Goal: Task Accomplishment & Management: Use online tool/utility

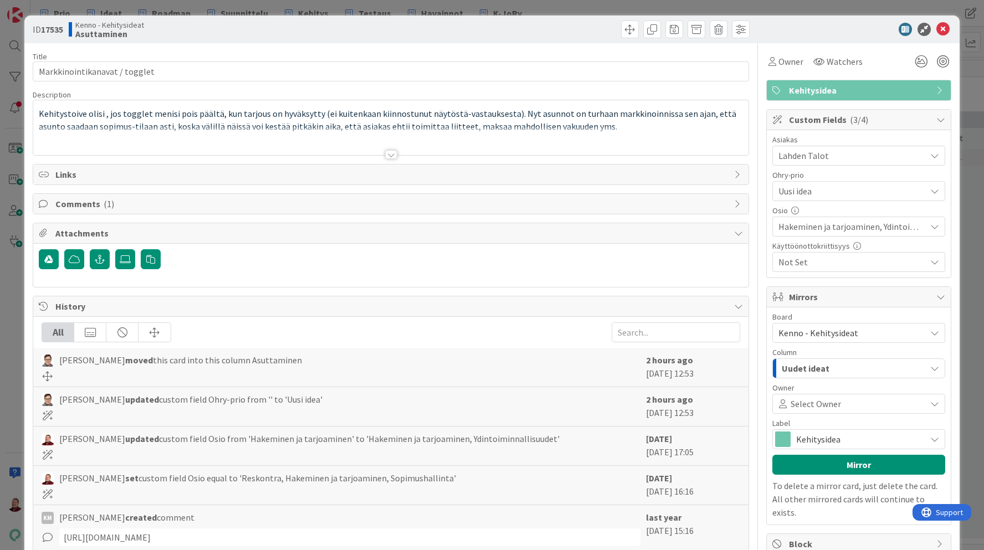
scroll to position [103, 0]
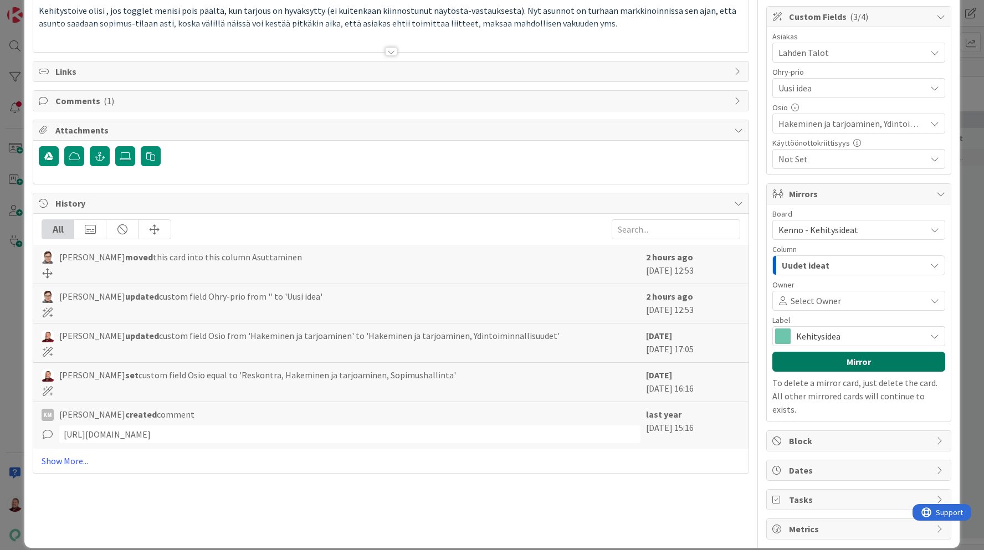
click at [854, 361] on button "Mirror" at bounding box center [858, 362] width 173 height 20
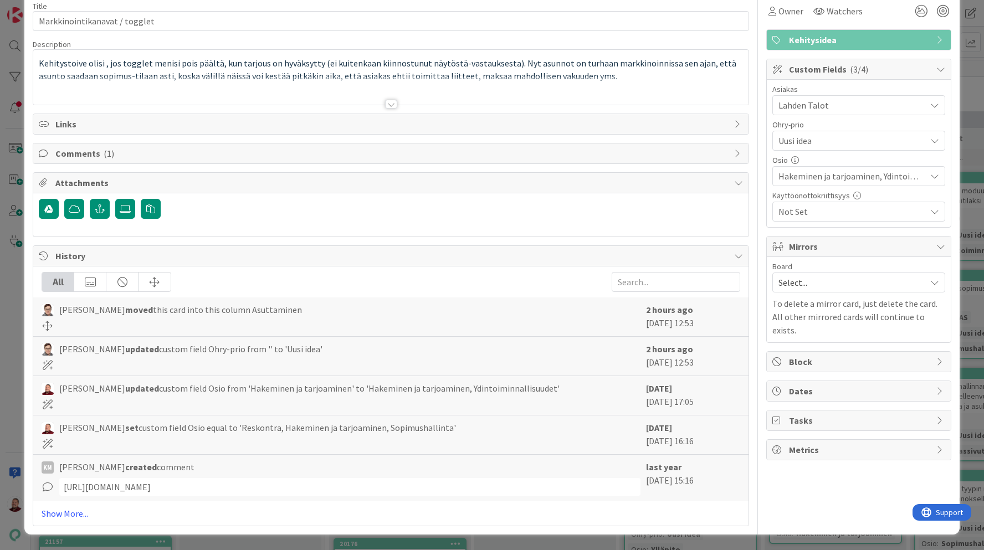
scroll to position [50, 0]
click at [832, 289] on span "Select..." at bounding box center [849, 283] width 142 height 16
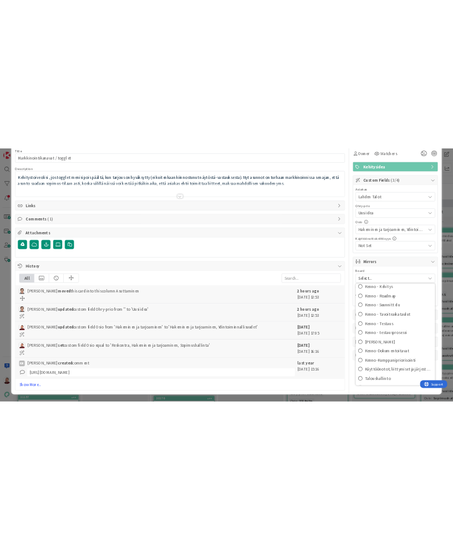
scroll to position [194, 0]
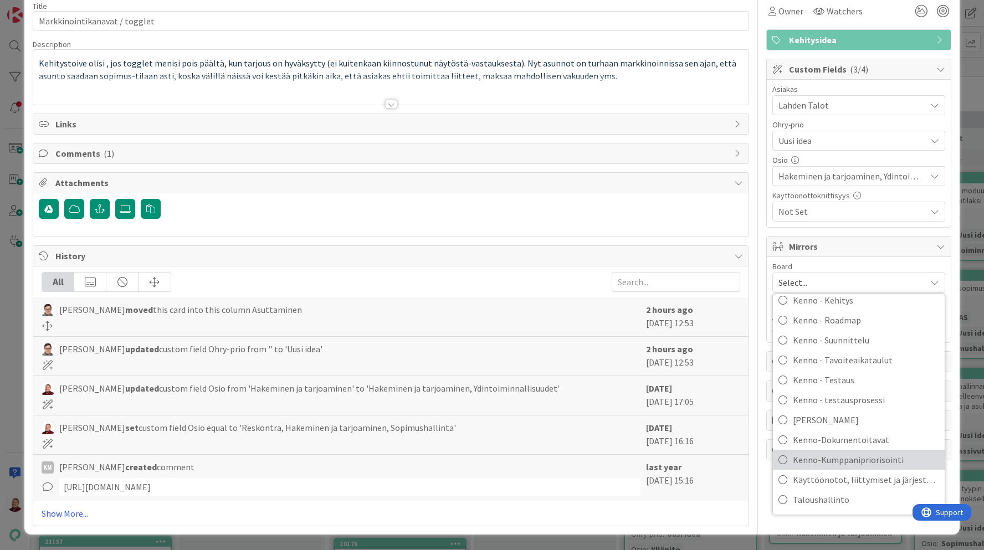
click at [860, 457] on span "Kenno-Kumppanipriorisointi" at bounding box center [866, 459] width 146 height 17
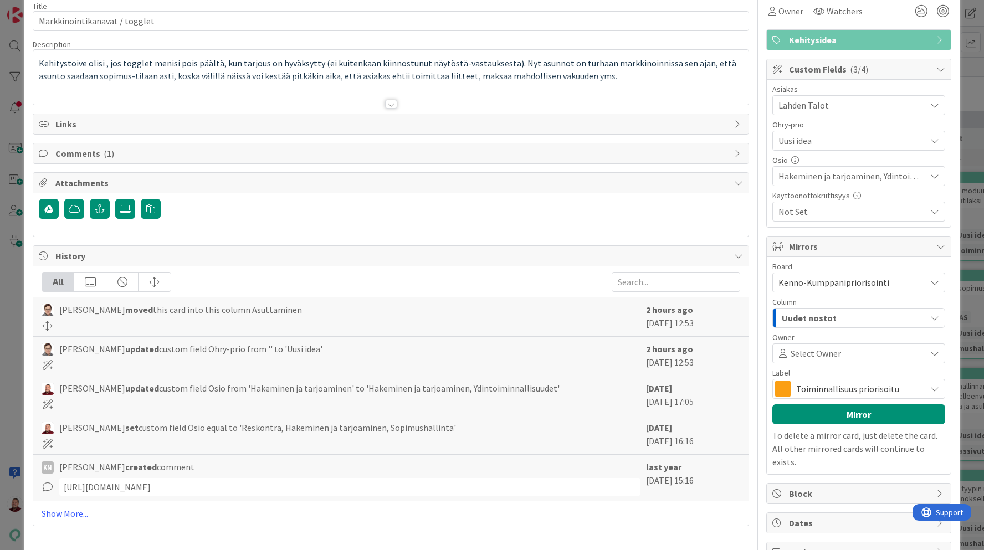
click at [836, 385] on span "Toiminnallisuus priorisoitu" at bounding box center [858, 389] width 124 height 16
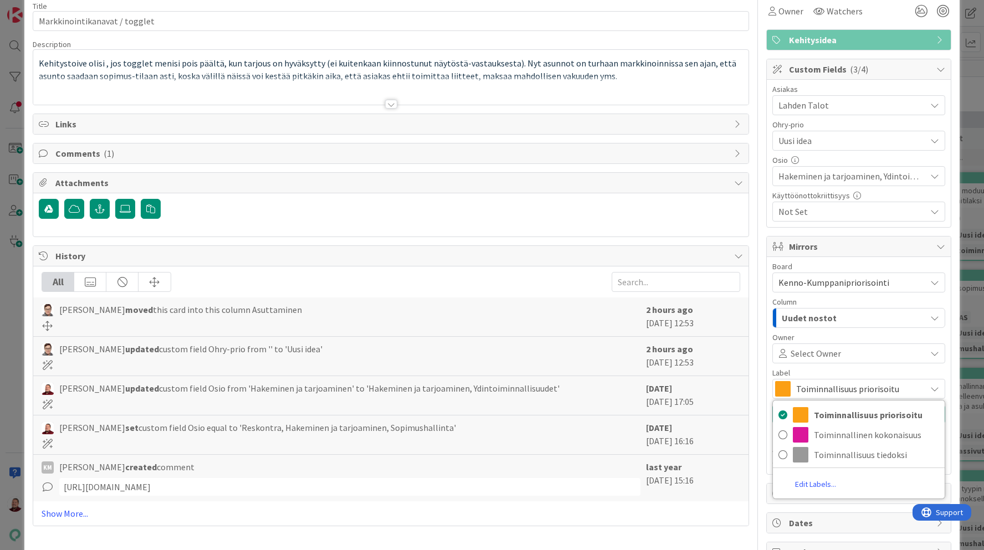
click at [836, 385] on span "Toiminnallisuus priorisoitu" at bounding box center [858, 389] width 124 height 16
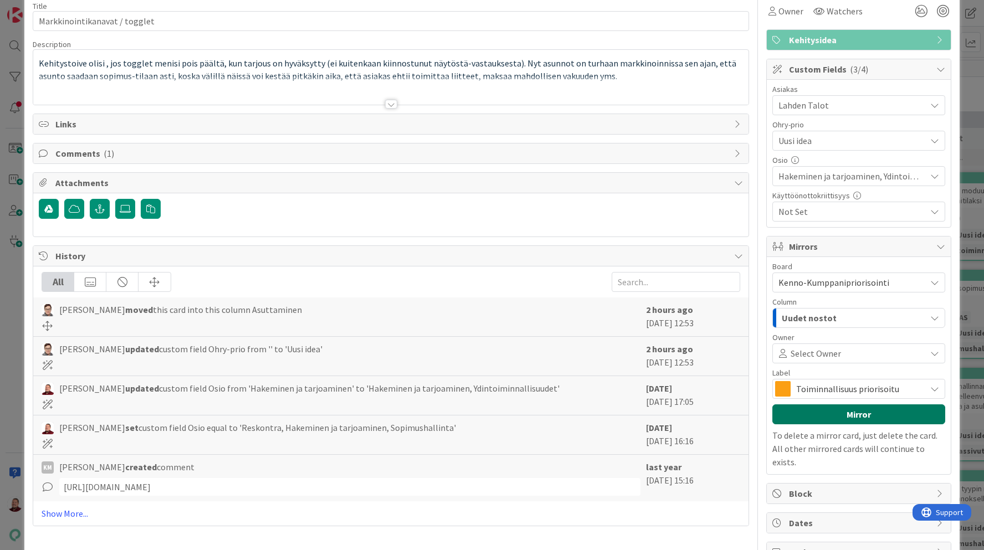
click at [835, 418] on button "Mirror" at bounding box center [858, 414] width 173 height 20
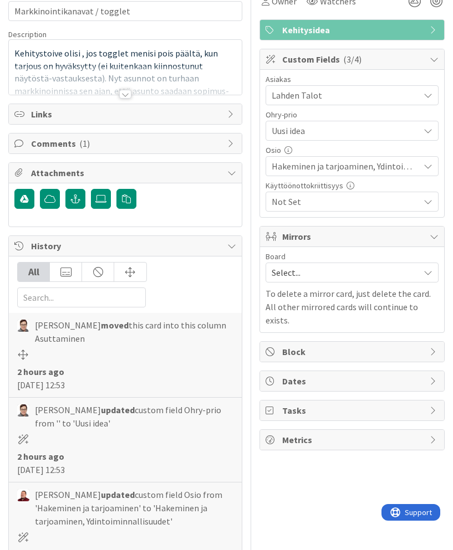
click at [329, 275] on span "Select..." at bounding box center [342, 273] width 142 height 16
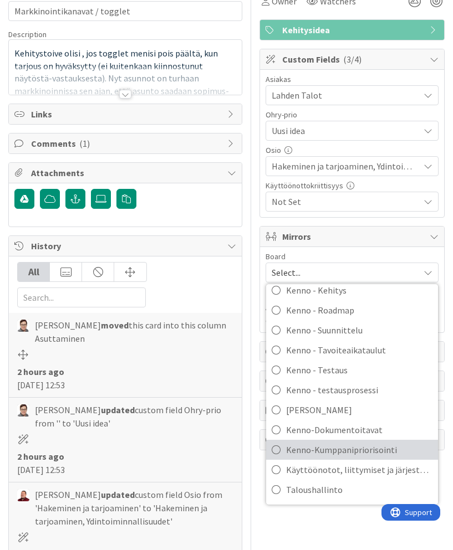
click at [343, 443] on span "Kenno-Kumppanipriorisointi" at bounding box center [359, 449] width 146 height 17
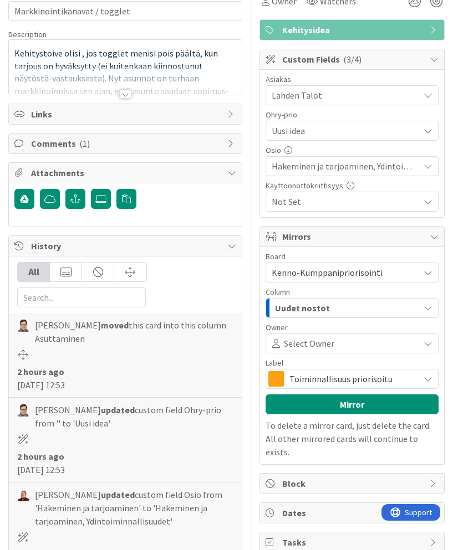
click at [316, 342] on span "Select Owner" at bounding box center [309, 343] width 50 height 13
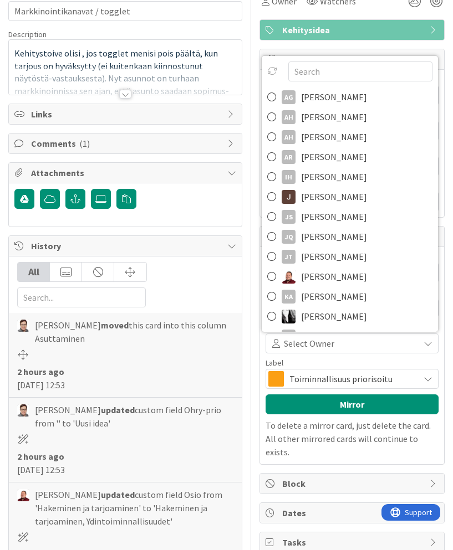
click at [316, 342] on span "Select Owner" at bounding box center [309, 343] width 50 height 13
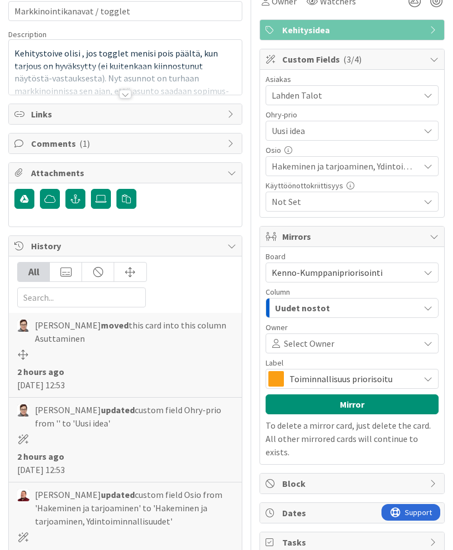
click at [307, 312] on span "Uudet nostot" at bounding box center [302, 308] width 55 height 14
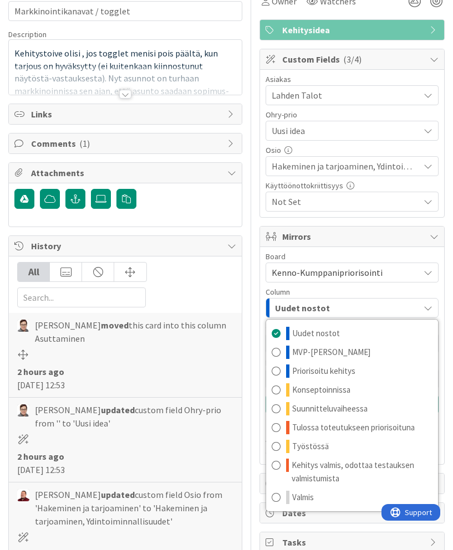
click at [307, 312] on span "Uudet nostot" at bounding box center [302, 308] width 55 height 14
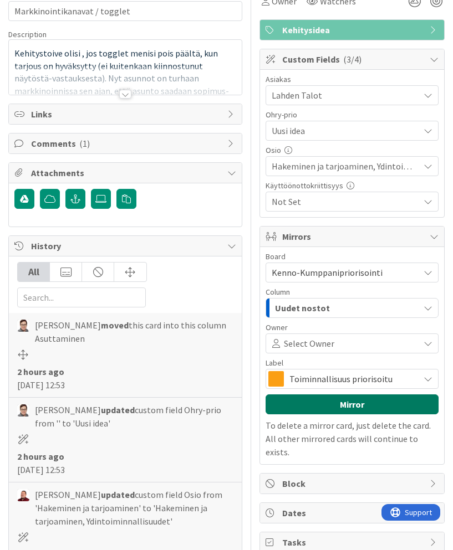
click at [316, 403] on button "Mirror" at bounding box center [351, 404] width 173 height 20
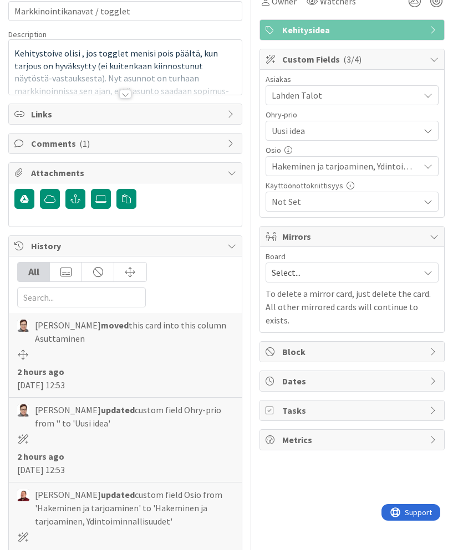
click at [341, 273] on span "Select..." at bounding box center [342, 273] width 142 height 16
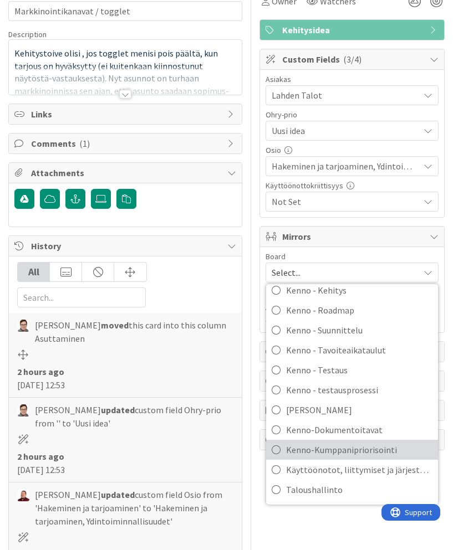
click at [370, 448] on span "Kenno-Kumppanipriorisointi" at bounding box center [359, 449] width 146 height 17
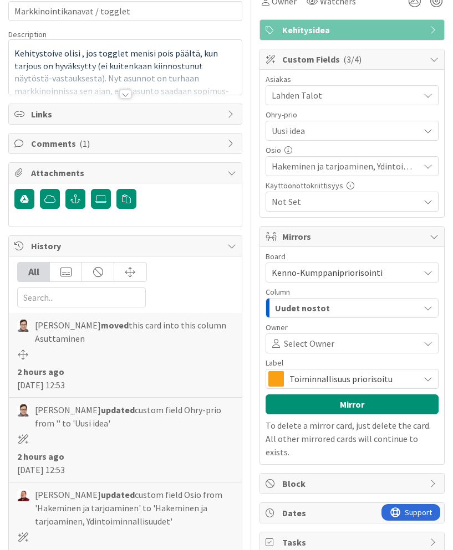
click at [307, 308] on span "Uudet nostot" at bounding box center [302, 308] width 55 height 14
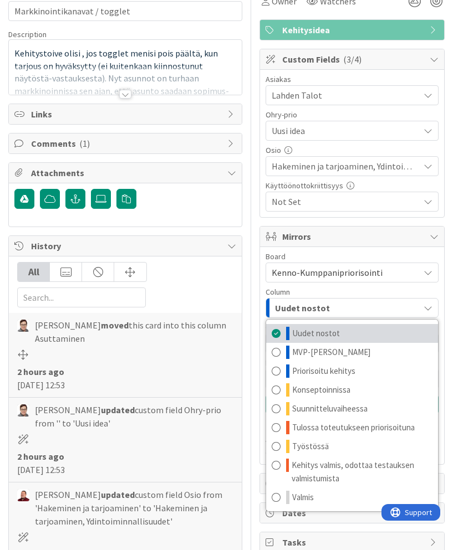
click at [327, 332] on span "Uudet nostot" at bounding box center [316, 333] width 48 height 13
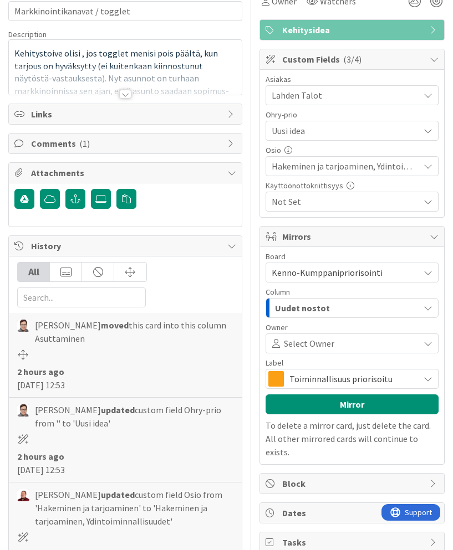
click at [322, 345] on span "Select Owner" at bounding box center [309, 343] width 50 height 13
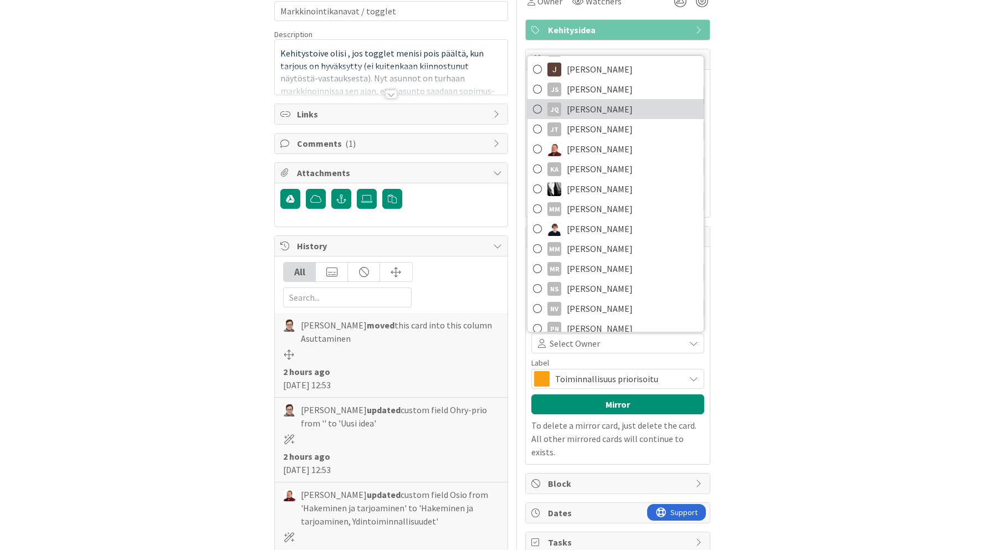
scroll to position [338, 0]
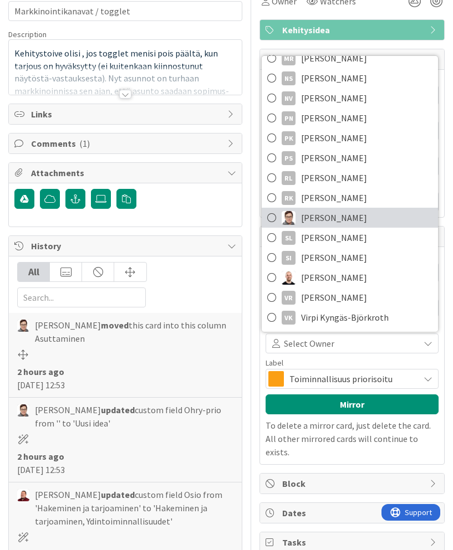
click at [301, 225] on span "Sanna Mattila" at bounding box center [334, 217] width 66 height 17
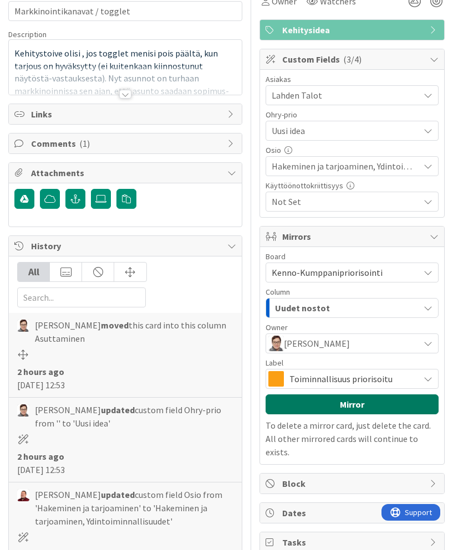
click at [331, 399] on button "Mirror" at bounding box center [351, 404] width 173 height 20
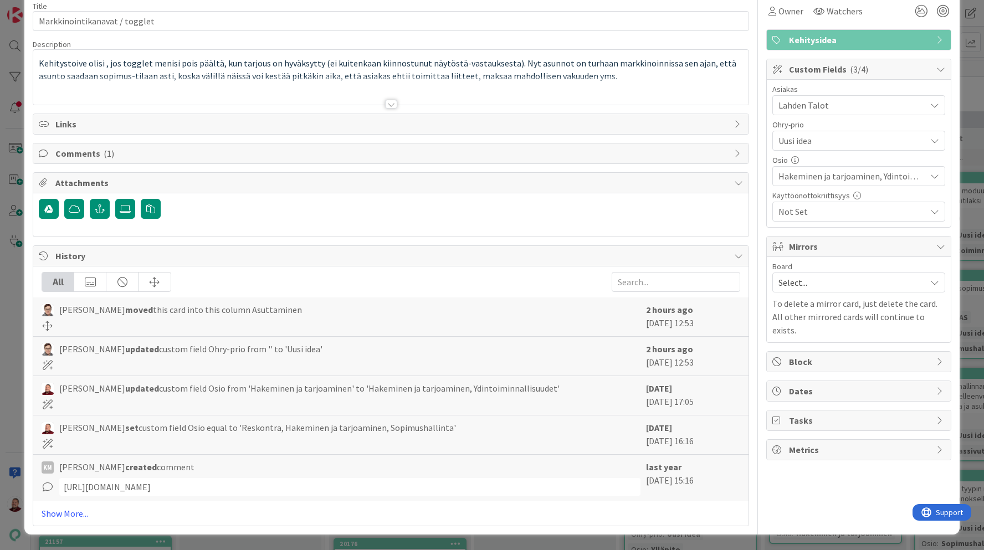
scroll to position [0, 0]
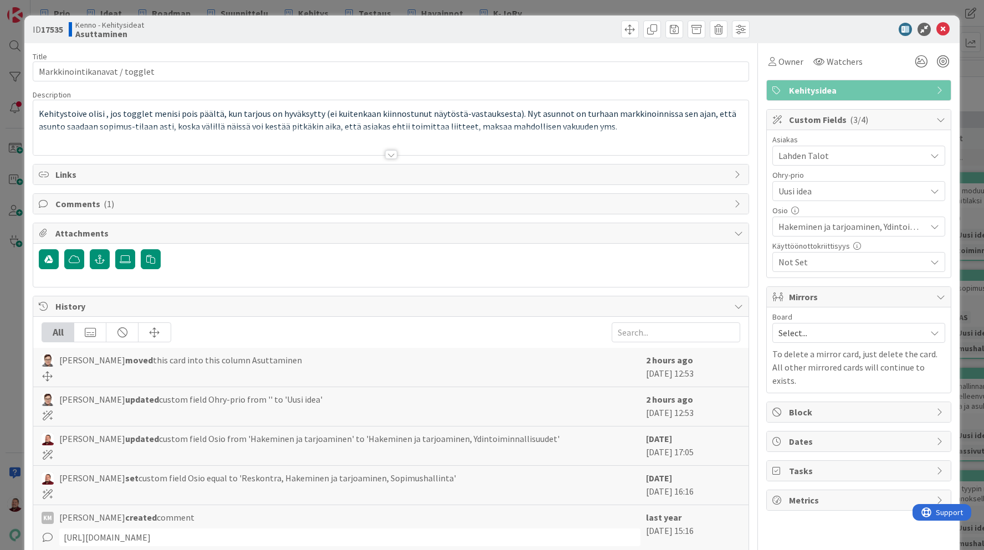
click at [813, 191] on span "Uusi idea" at bounding box center [849, 191] width 142 height 16
click at [824, 185] on span "Uusi idea" at bounding box center [849, 192] width 141 height 16
click at [805, 330] on span "Select..." at bounding box center [849, 333] width 142 height 16
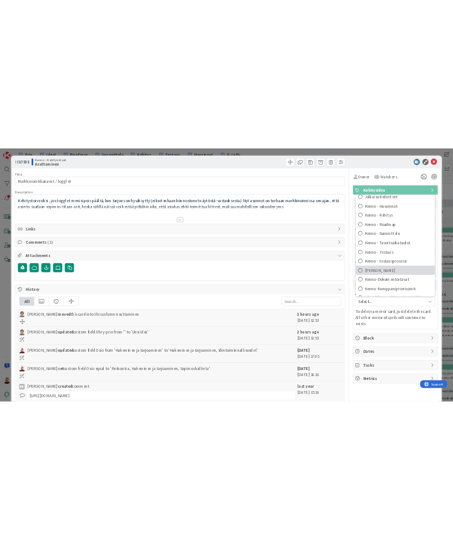
scroll to position [152, 0]
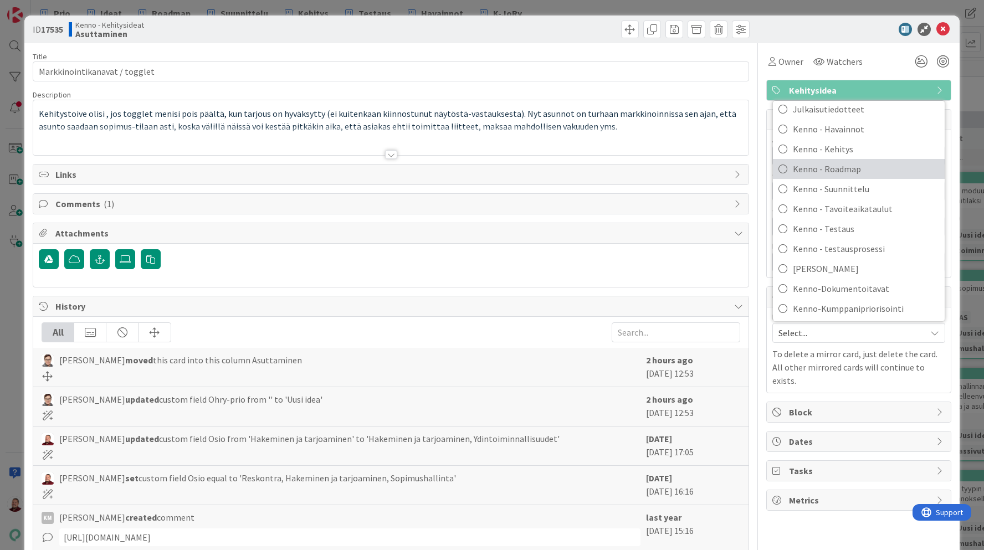
click at [804, 167] on span "Kenno - Roadmap" at bounding box center [866, 169] width 146 height 17
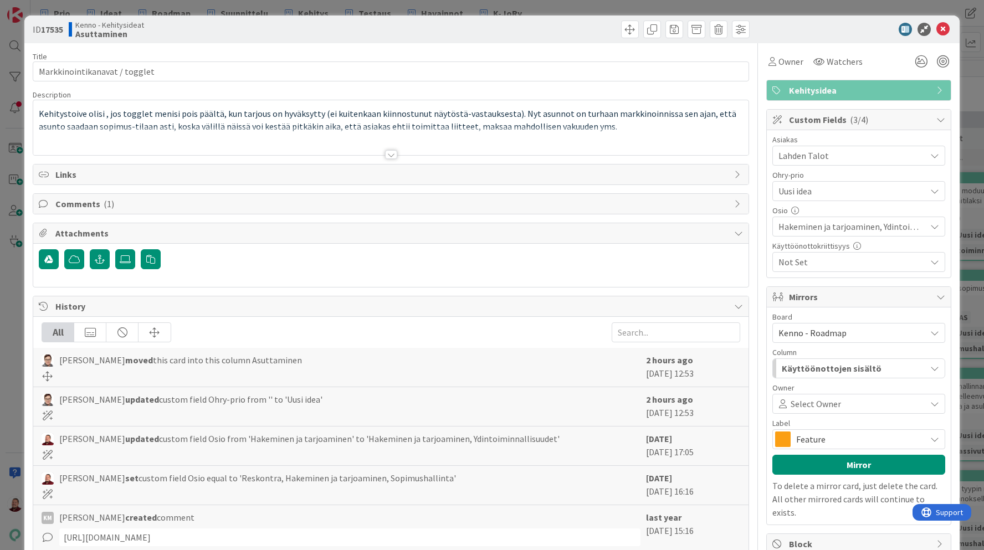
click at [834, 373] on span "Käyttöönottojen sisältö" at bounding box center [832, 368] width 100 height 14
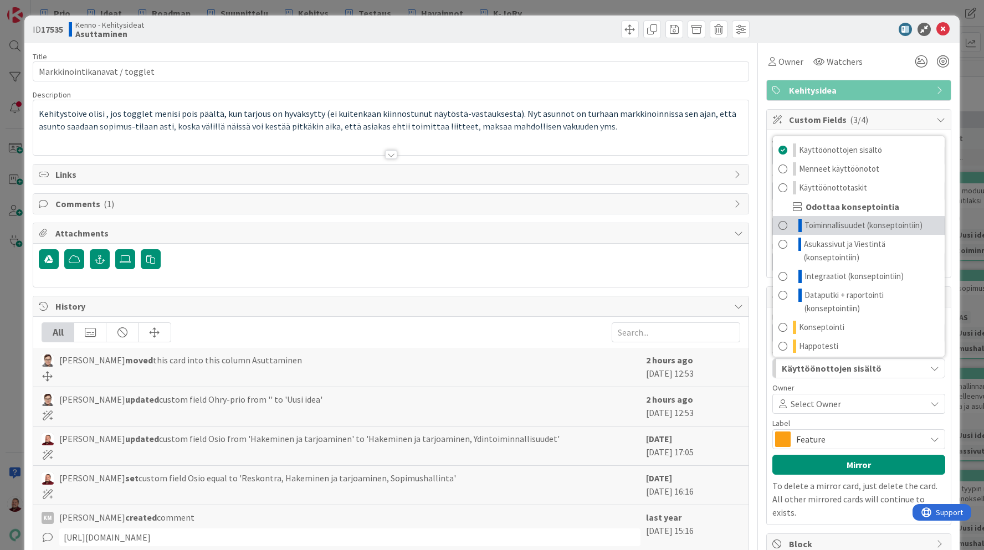
click at [809, 223] on span "Toiminnallisuudet (konseptointiin)" at bounding box center [863, 225] width 118 height 13
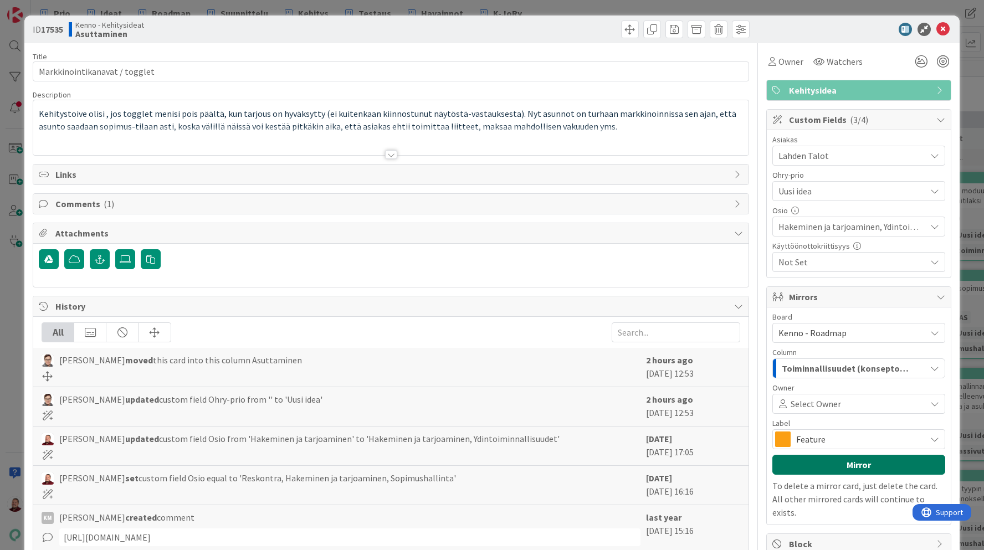
click at [824, 467] on button "Mirror" at bounding box center [858, 465] width 173 height 20
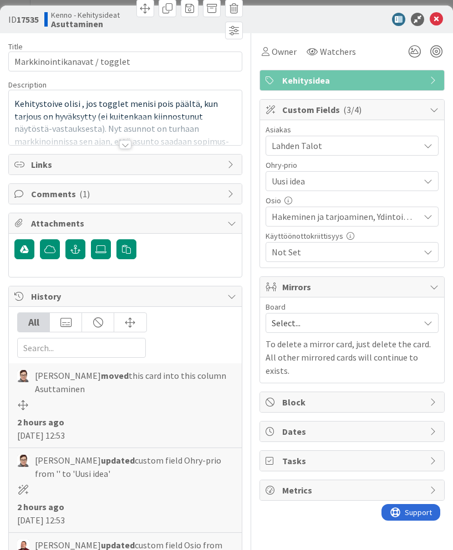
click at [317, 323] on span "Select..." at bounding box center [342, 323] width 142 height 16
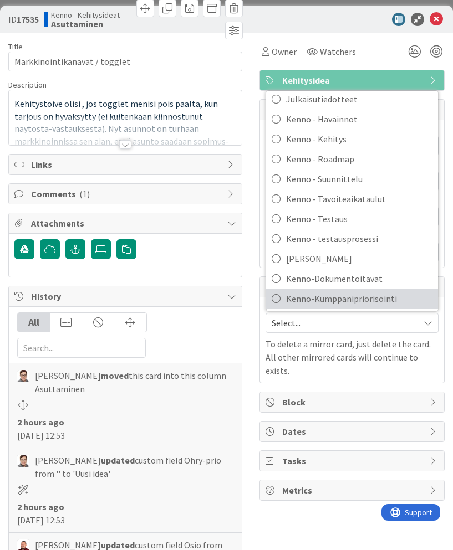
click at [320, 298] on span "Kenno-Kumppanipriorisointi" at bounding box center [359, 298] width 146 height 17
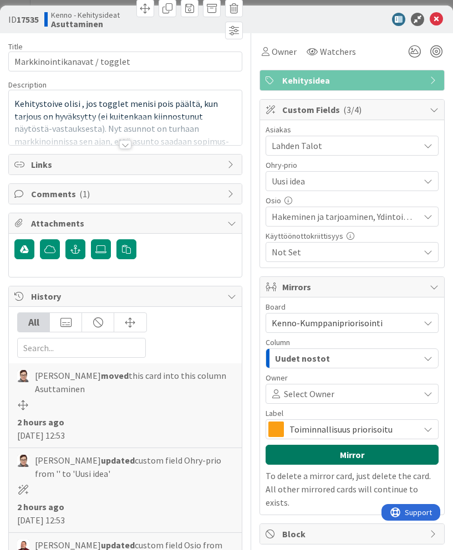
click at [320, 460] on button "Mirror" at bounding box center [351, 455] width 173 height 20
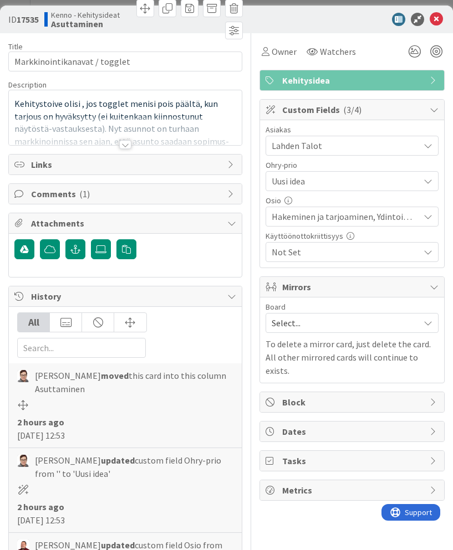
click at [321, 222] on span "Hakeminen ja tarjoaminen, Ydintoiminnallisuudet" at bounding box center [344, 216] width 147 height 13
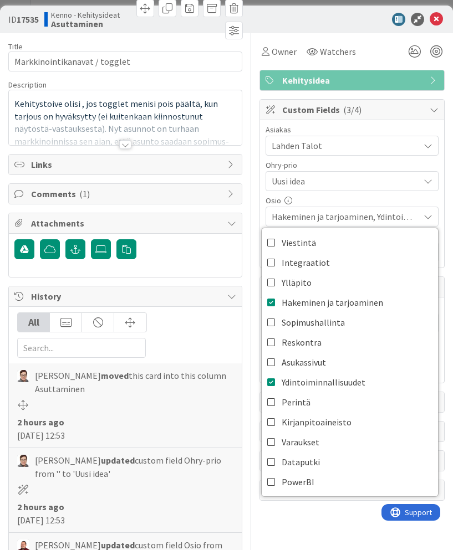
click at [318, 217] on span "Hakeminen ja tarjoaminen, Ydintoiminnallisuudet" at bounding box center [344, 216] width 147 height 13
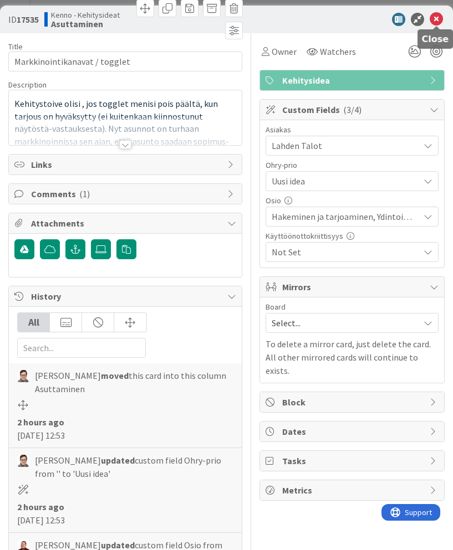
click at [432, 18] on icon at bounding box center [435, 19] width 13 height 13
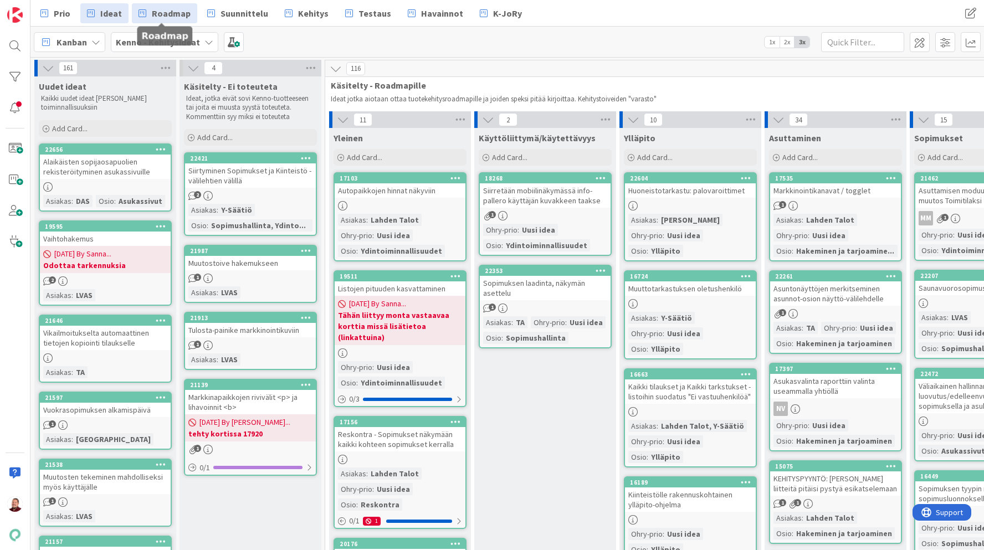
click at [160, 17] on span "Roadmap" at bounding box center [171, 13] width 39 height 13
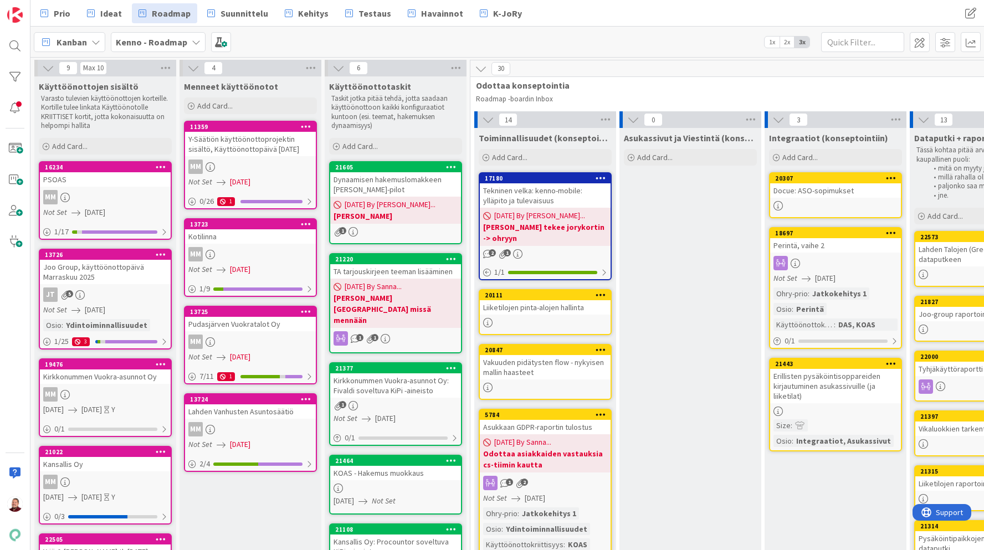
click at [557, 301] on div "Liiketilojen pinta-alojen hallinta" at bounding box center [545, 307] width 131 height 14
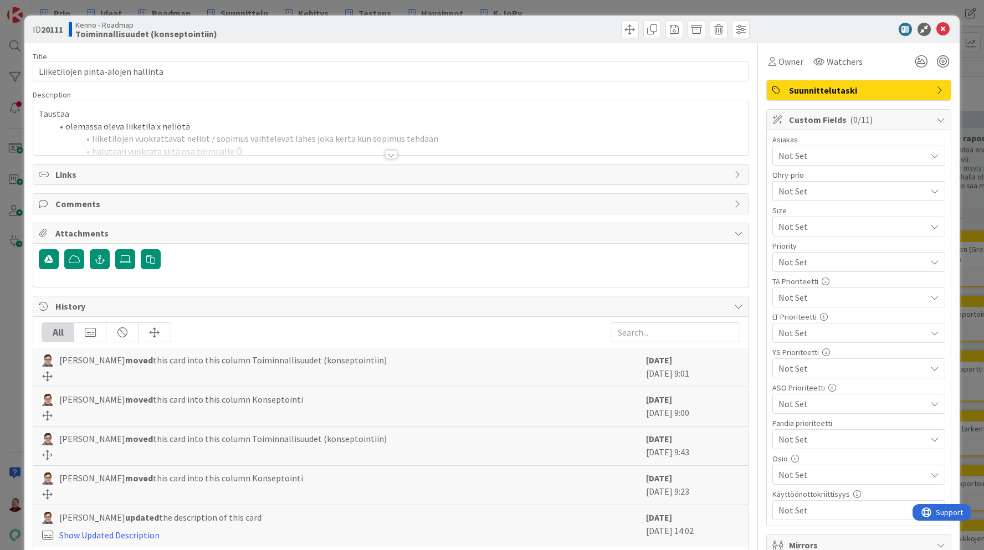
scroll to position [219, 0]
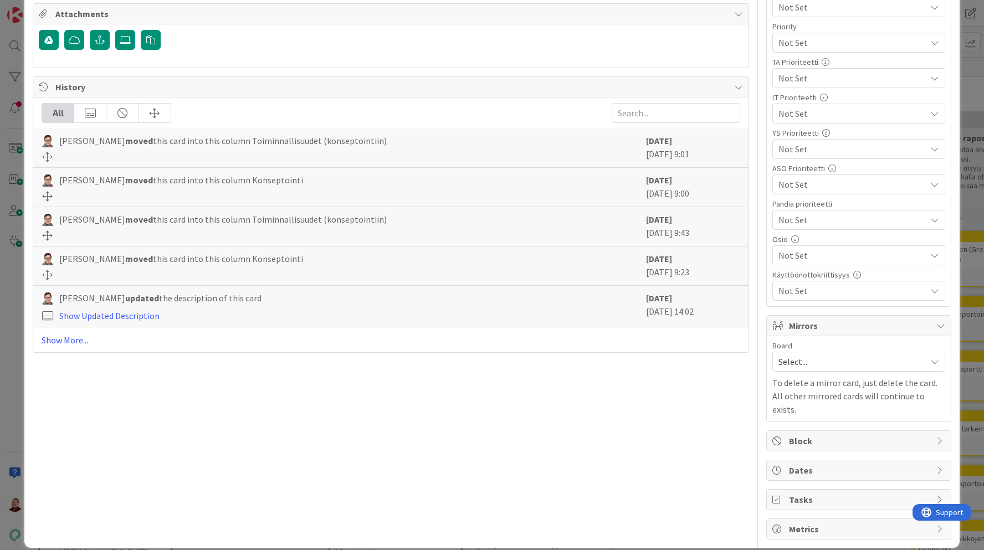
click at [834, 364] on span "Select..." at bounding box center [849, 362] width 142 height 16
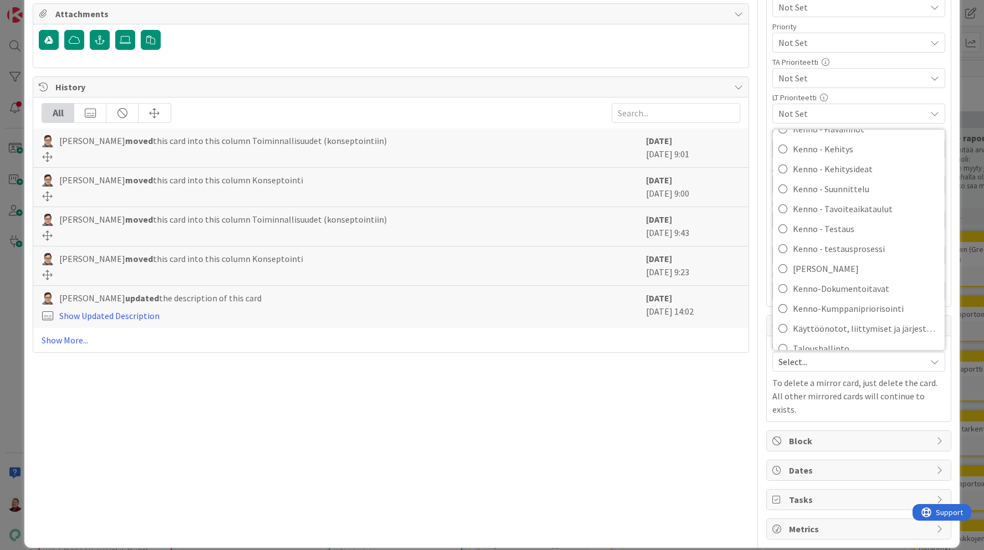
scroll to position [230, 0]
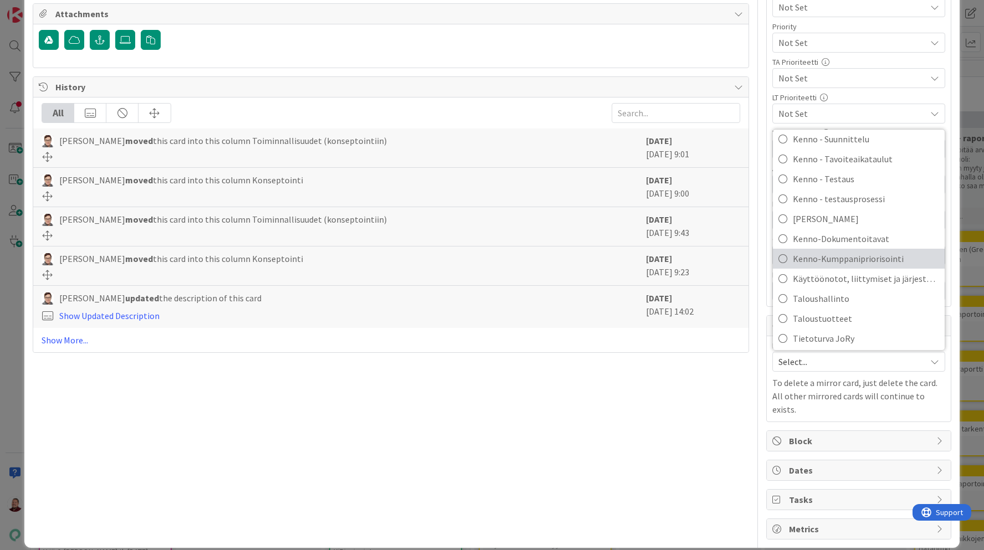
click at [810, 263] on span "Kenno-Kumppanipriorisointi" at bounding box center [866, 258] width 146 height 17
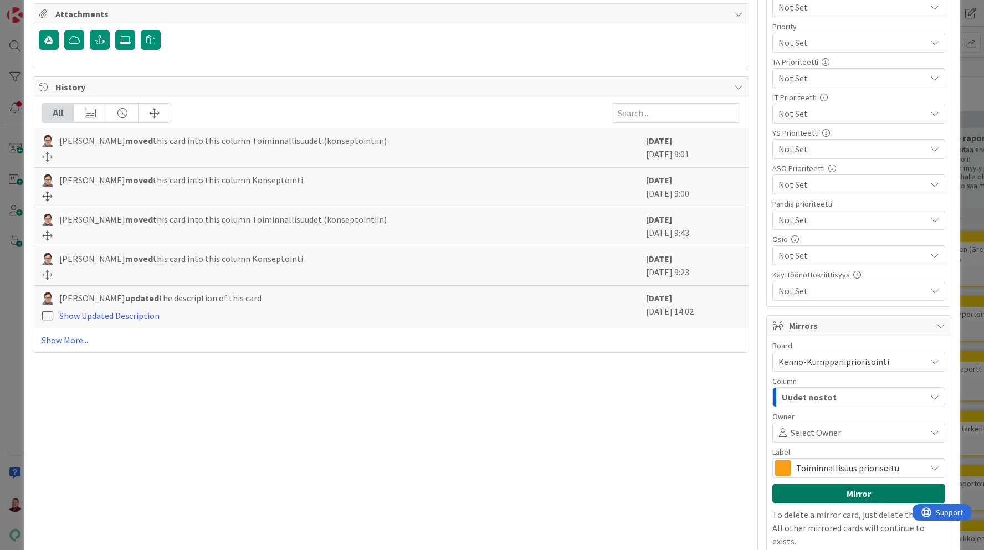
click at [829, 490] on button "Mirror" at bounding box center [858, 494] width 173 height 20
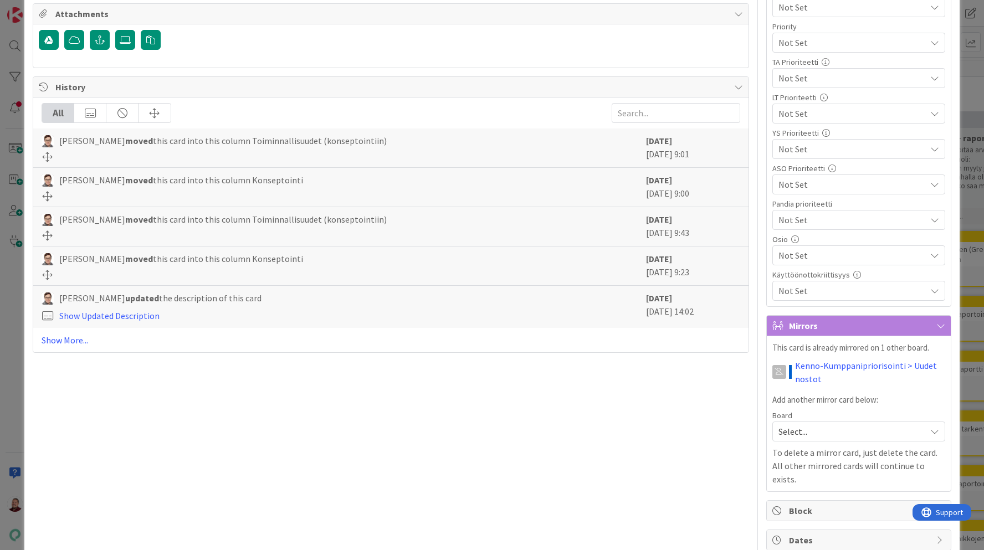
scroll to position [0, 0]
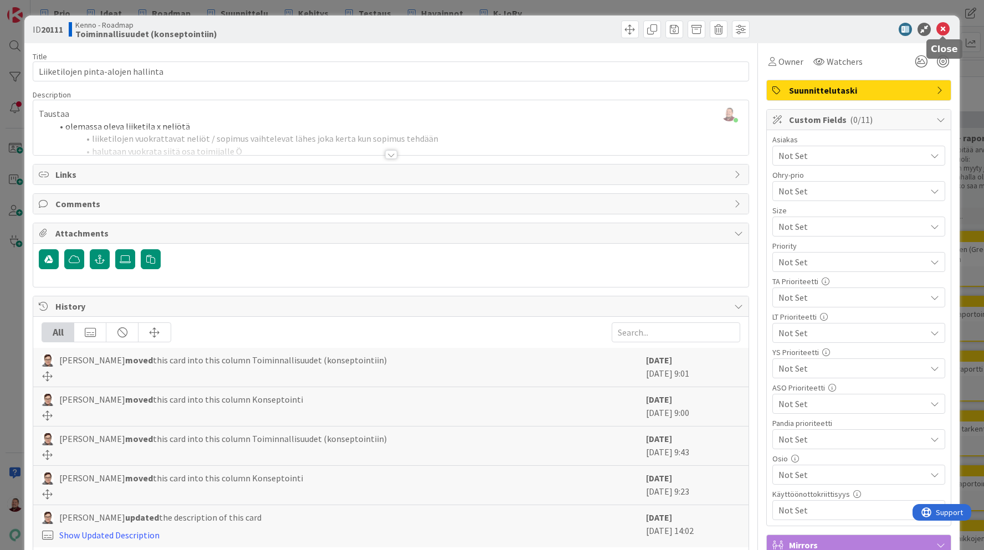
click at [945, 29] on icon at bounding box center [942, 29] width 13 height 13
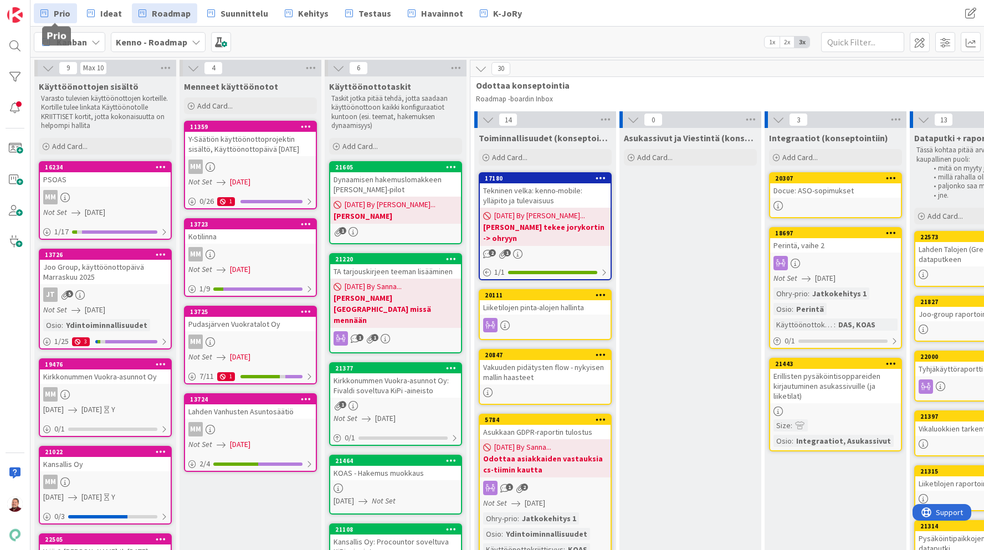
click at [62, 14] on span "Prio" at bounding box center [62, 13] width 17 height 13
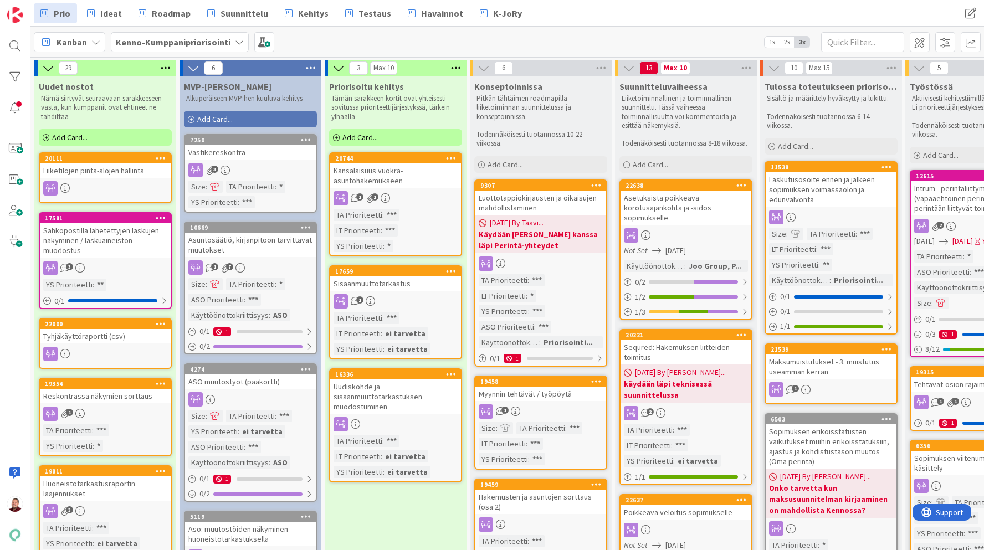
click at [158, 158] on icon at bounding box center [161, 158] width 11 height 8
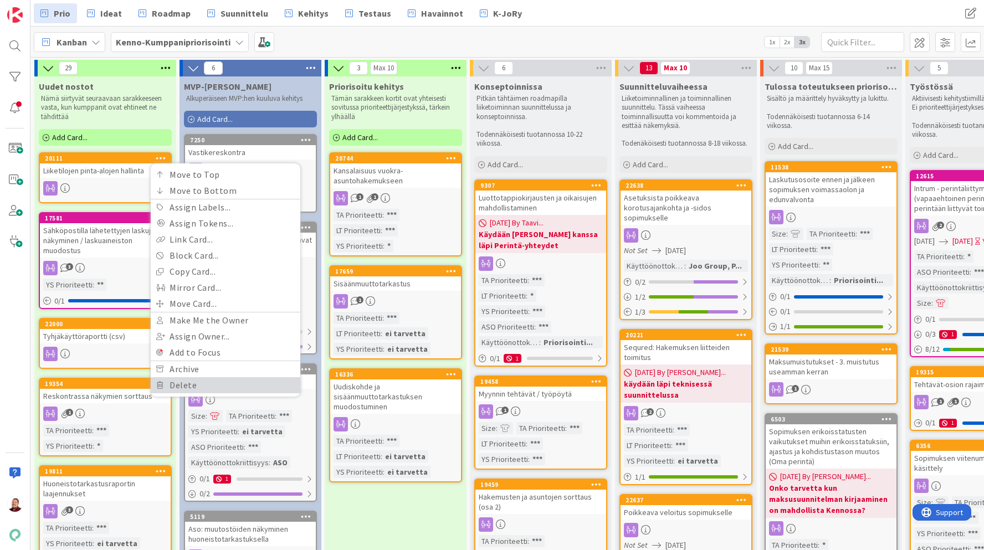
click at [219, 387] on link "Delete" at bounding box center [226, 385] width 150 height 16
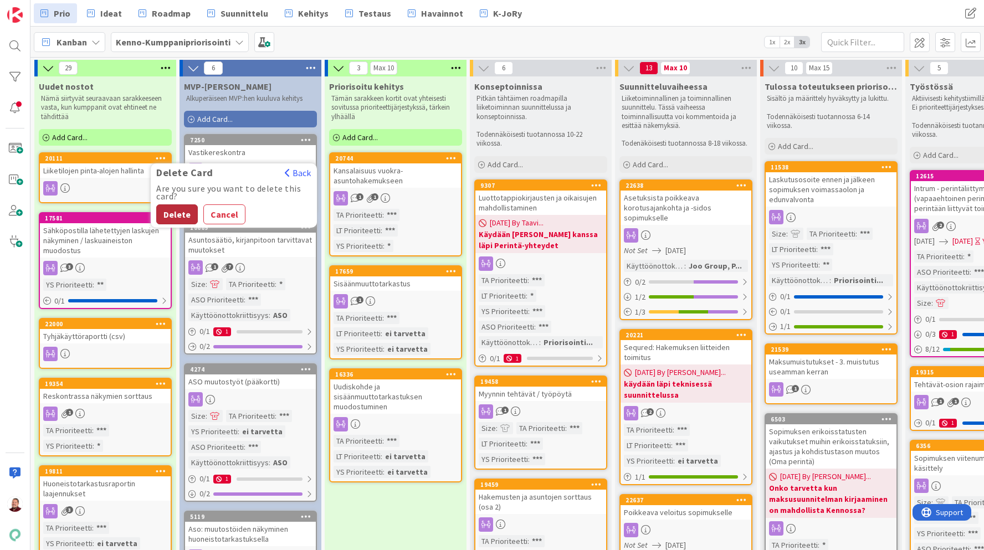
click at [179, 215] on button "Delete" at bounding box center [177, 214] width 42 height 20
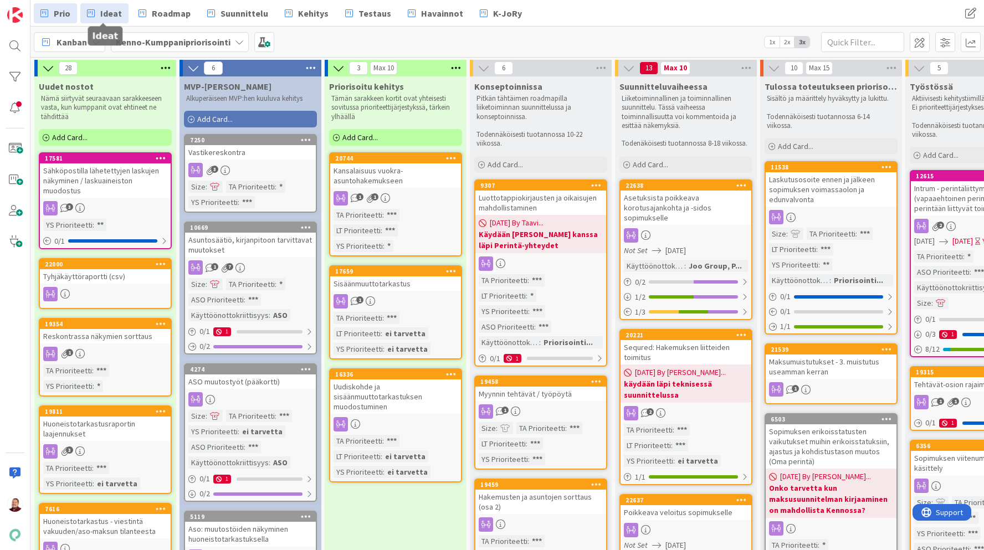
click at [111, 13] on span "Ideat" at bounding box center [111, 13] width 22 height 13
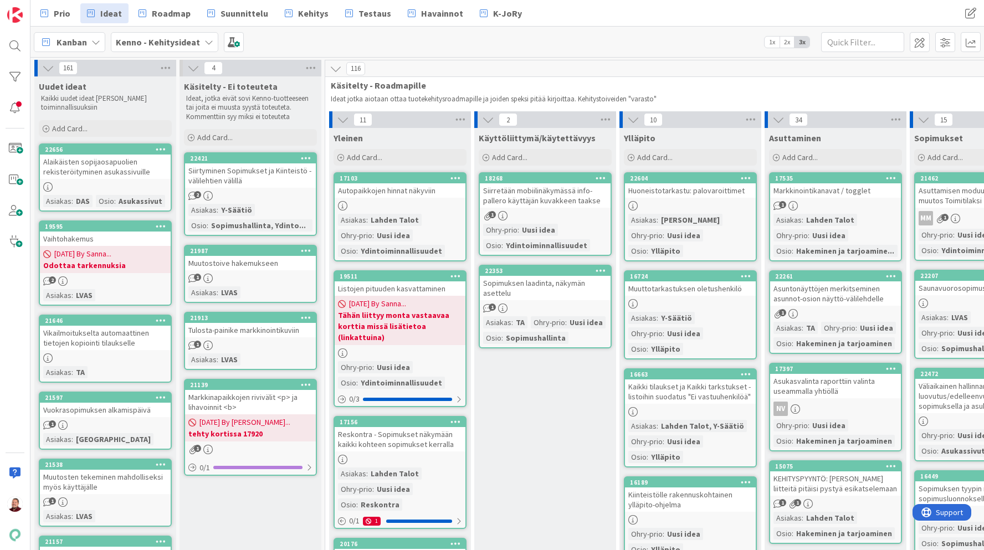
click at [158, 151] on icon at bounding box center [161, 149] width 11 height 8
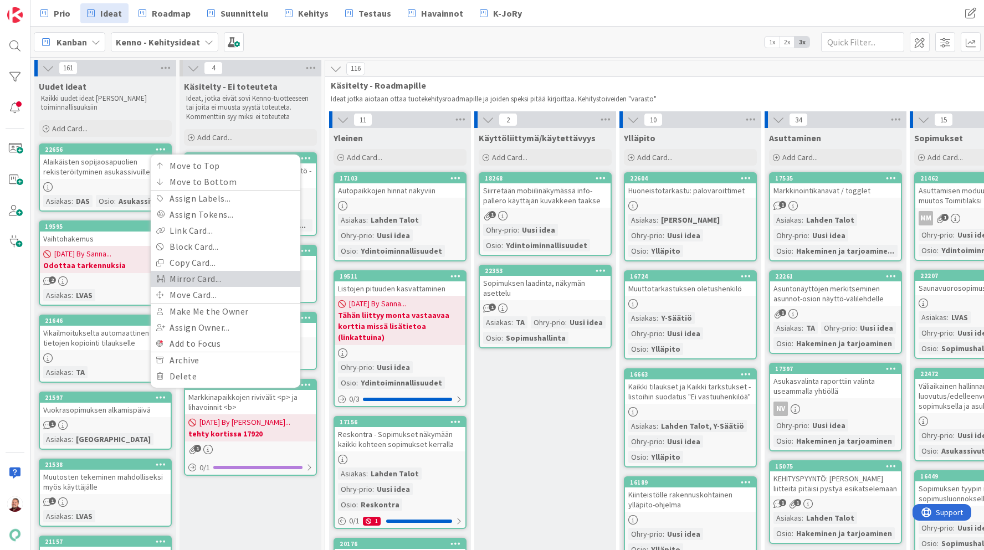
click at [202, 283] on link "Mirror Card..." at bounding box center [226, 279] width 150 height 16
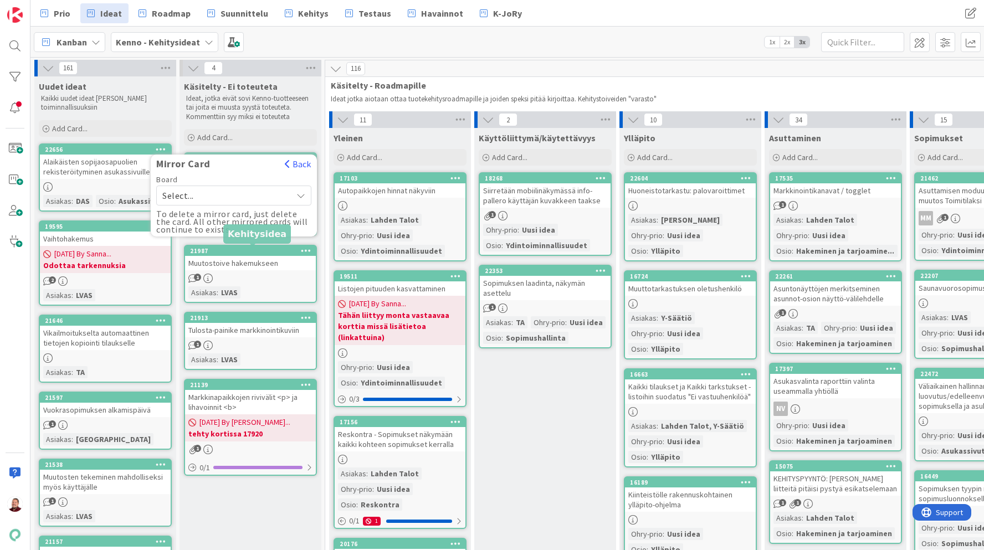
click at [259, 186] on div "Select..." at bounding box center [233, 196] width 155 height 20
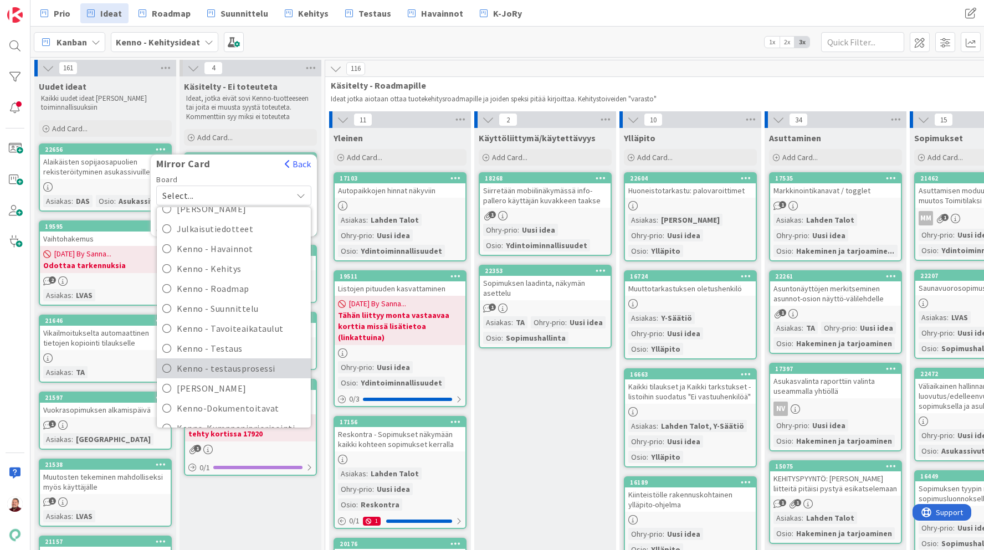
scroll to position [186, 0]
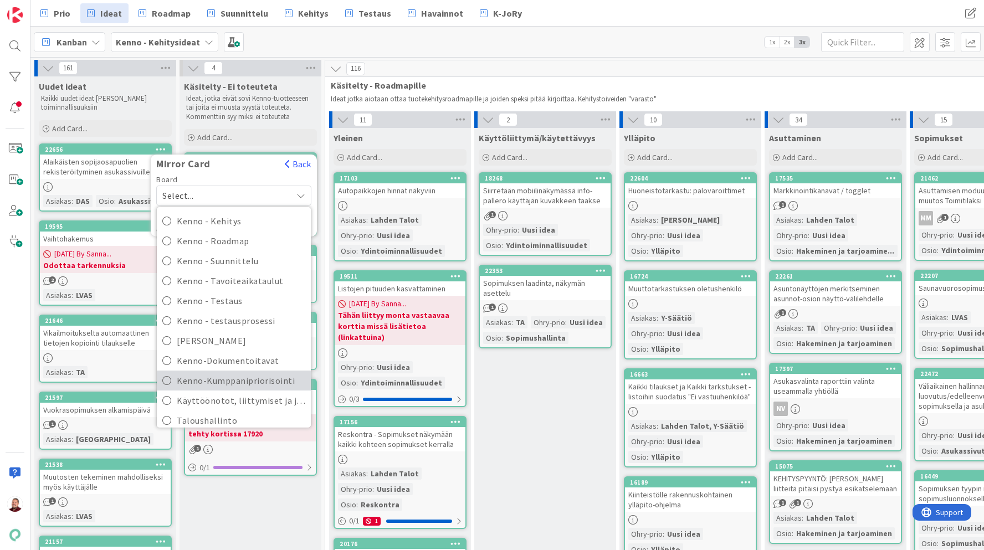
click at [230, 374] on span "Kenno-Kumppanipriorisointi" at bounding box center [241, 380] width 128 height 17
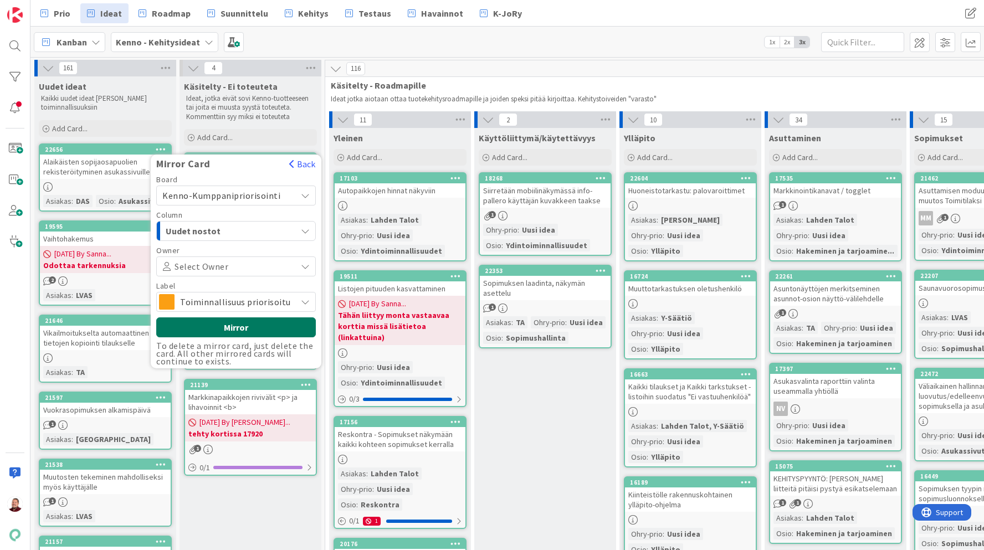
click at [207, 326] on button "Mirror" at bounding box center [236, 327] width 160 height 20
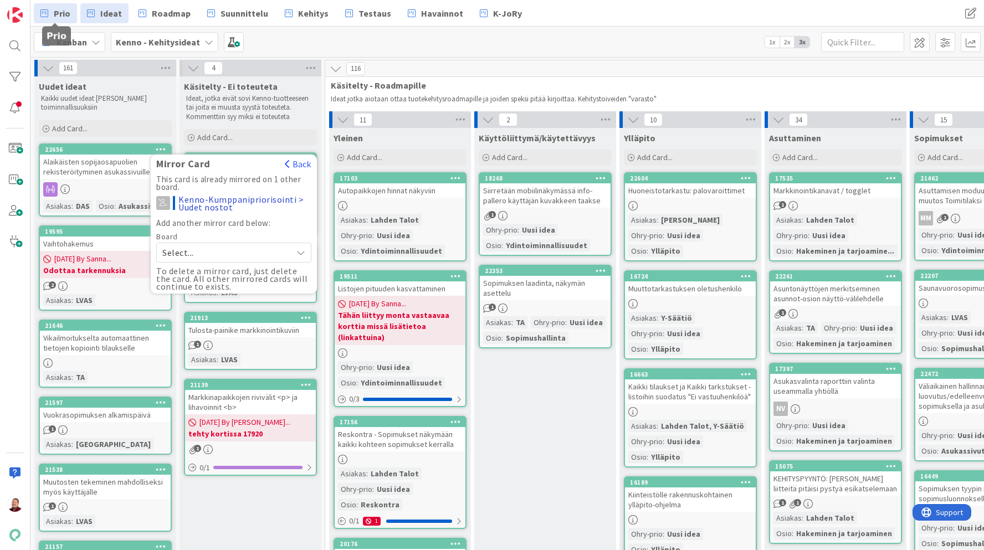
click at [65, 16] on span "Prio" at bounding box center [62, 13] width 17 height 13
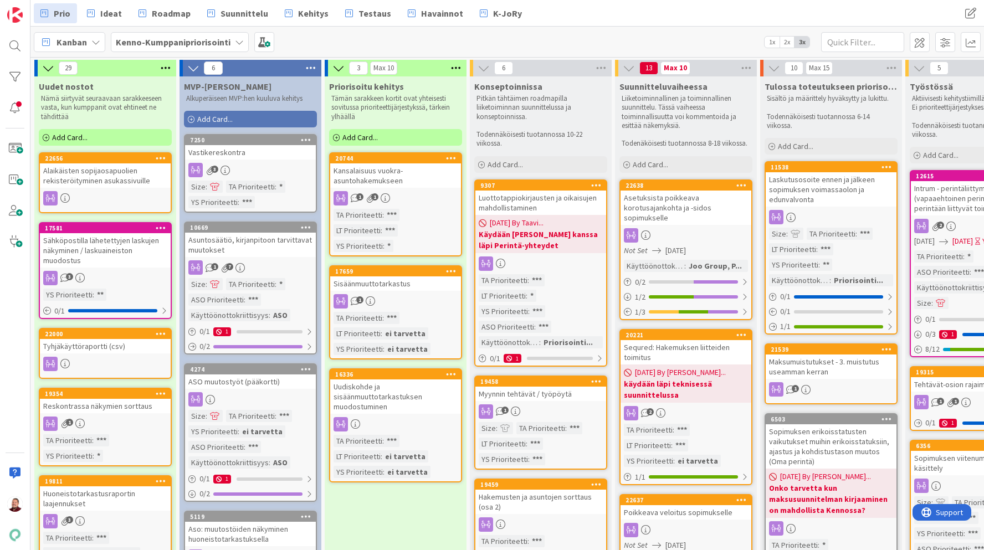
click at [160, 158] on icon at bounding box center [161, 158] width 11 height 8
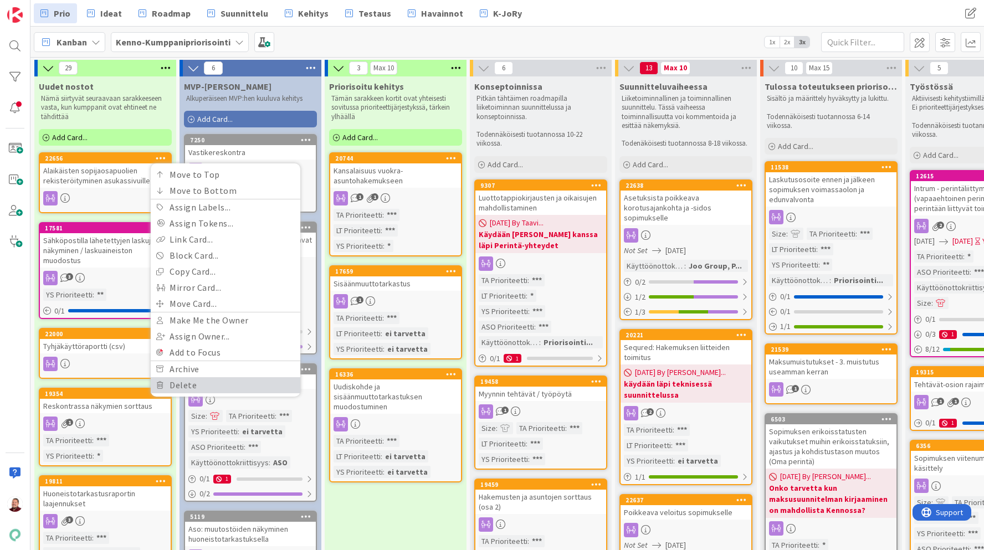
click at [197, 388] on link "Delete" at bounding box center [226, 385] width 150 height 16
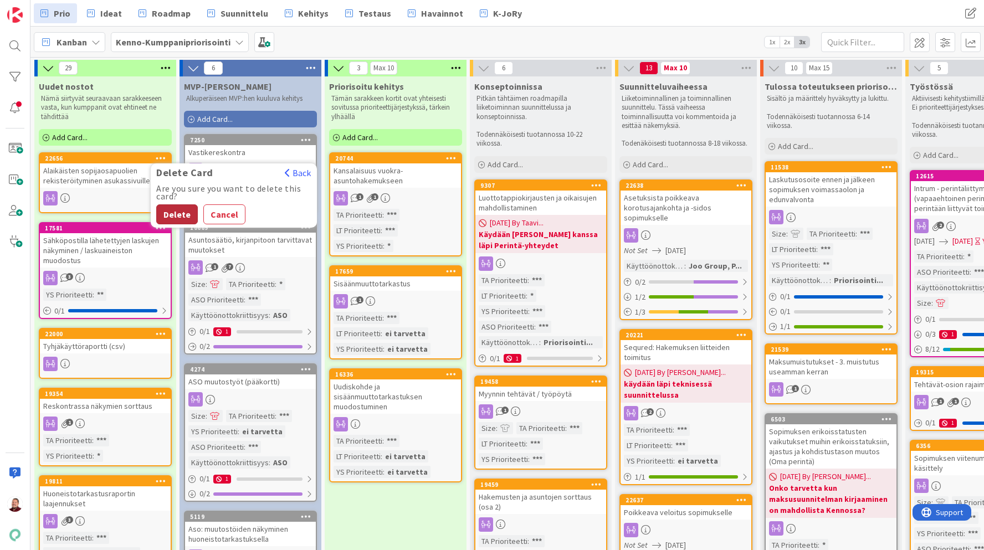
click at [177, 209] on button "Delete" at bounding box center [177, 214] width 42 height 20
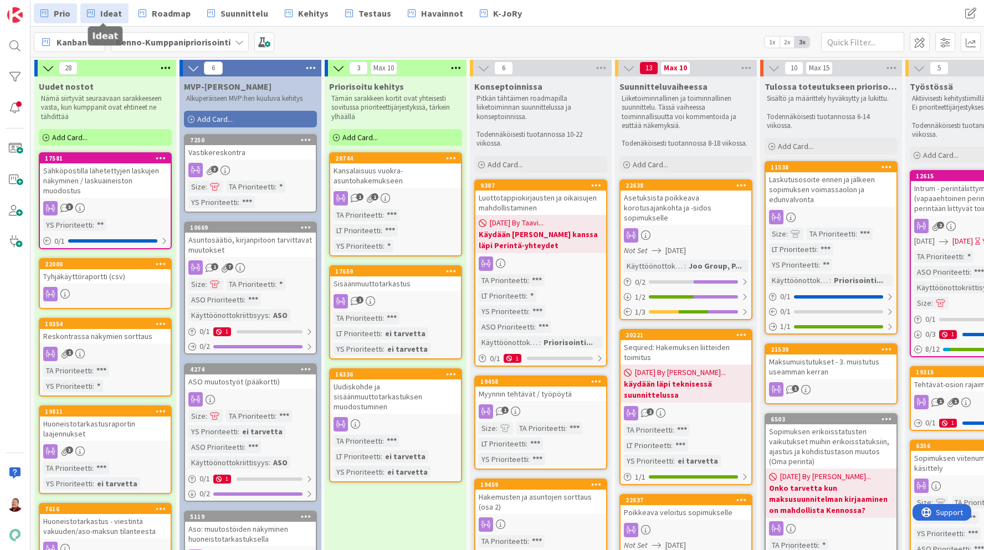
click at [105, 13] on span "Ideat" at bounding box center [111, 13] width 22 height 13
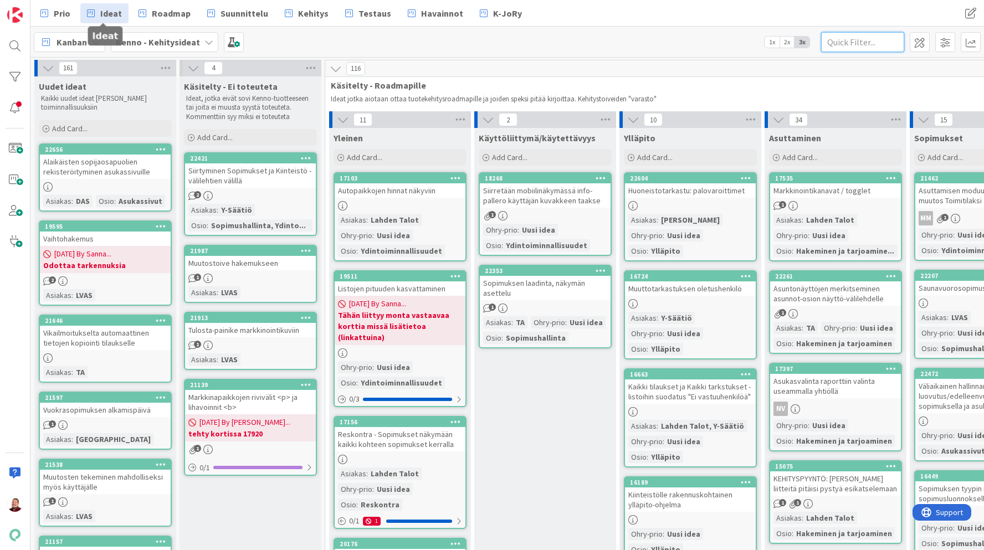
click at [844, 42] on input "text" at bounding box center [862, 42] width 83 height 20
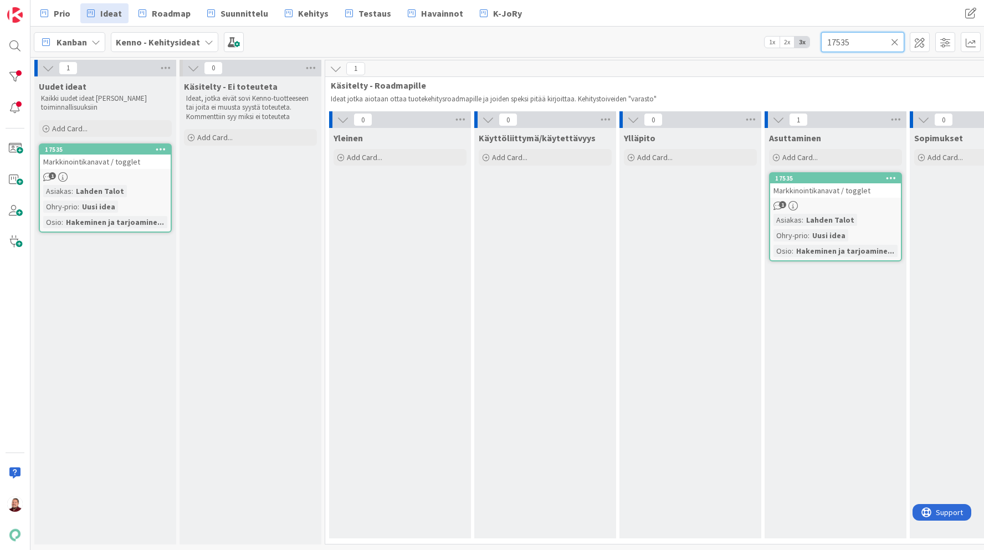
type input "17535"
click at [795, 204] on icon at bounding box center [792, 205] width 9 height 9
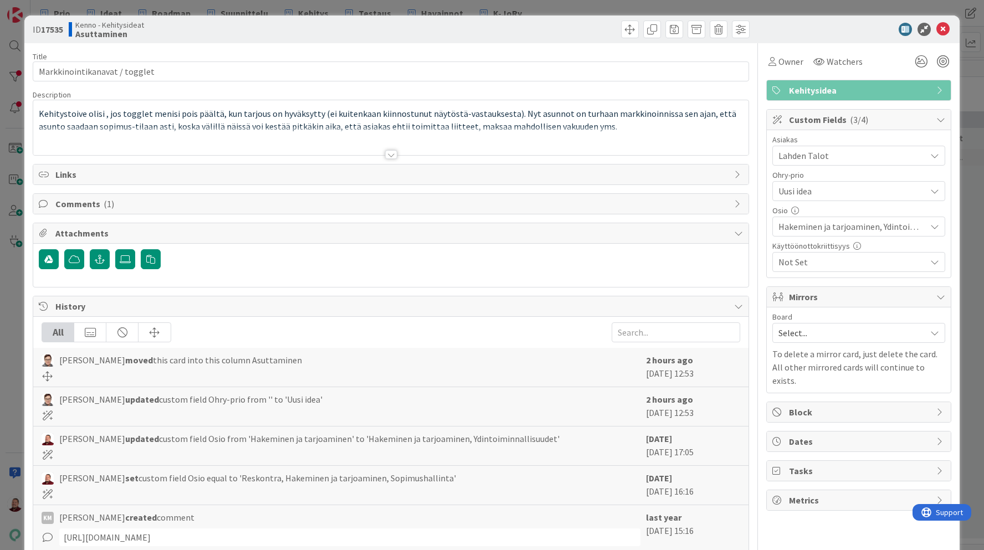
click at [810, 328] on span "Select..." at bounding box center [849, 333] width 142 height 16
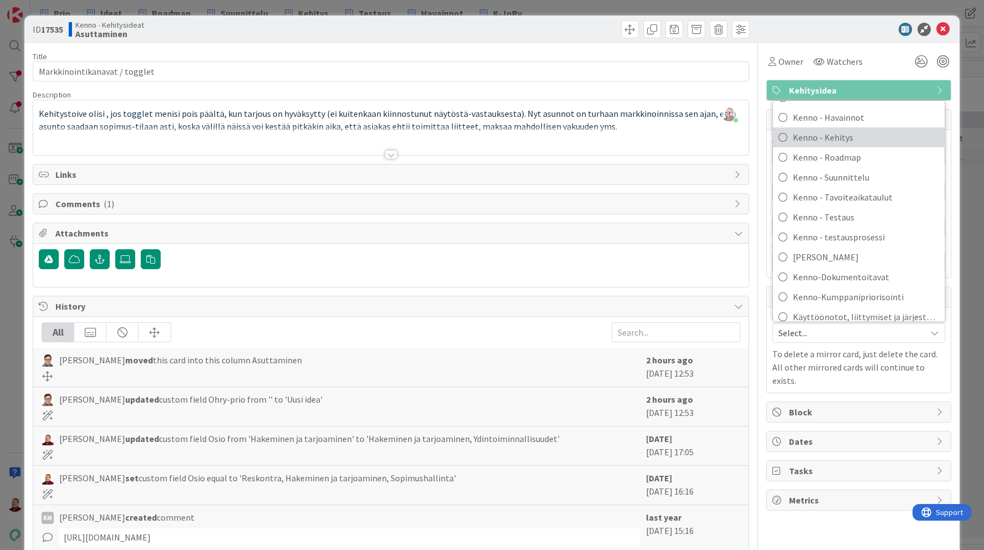
scroll to position [219, 0]
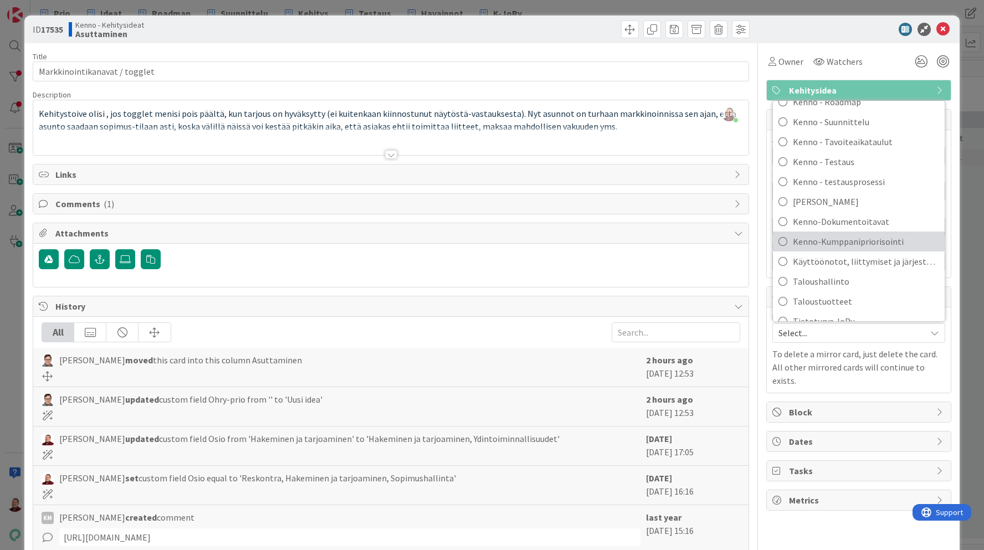
click at [801, 241] on span "Kenno-Kumppanipriorisointi" at bounding box center [866, 241] width 146 height 17
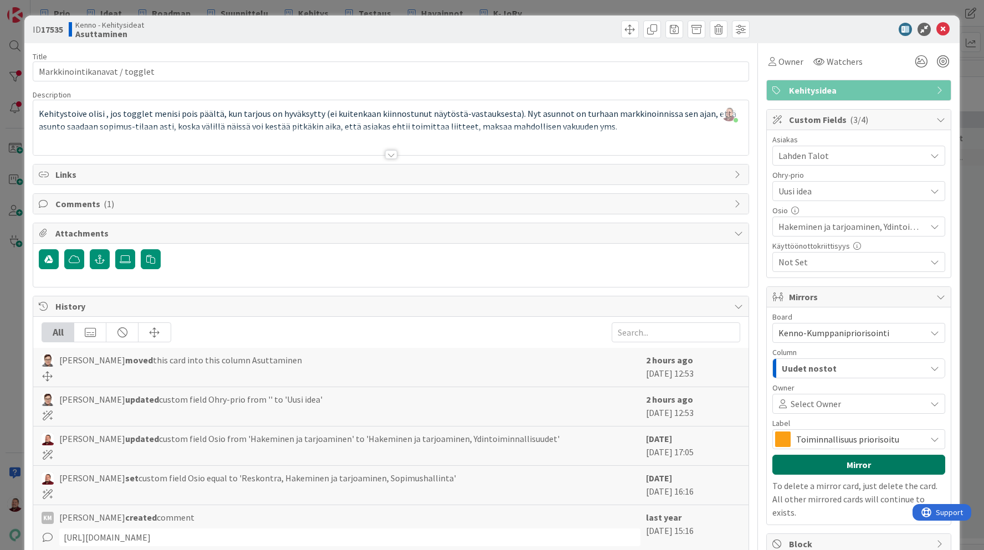
click at [848, 465] on button "Mirror" at bounding box center [858, 465] width 173 height 20
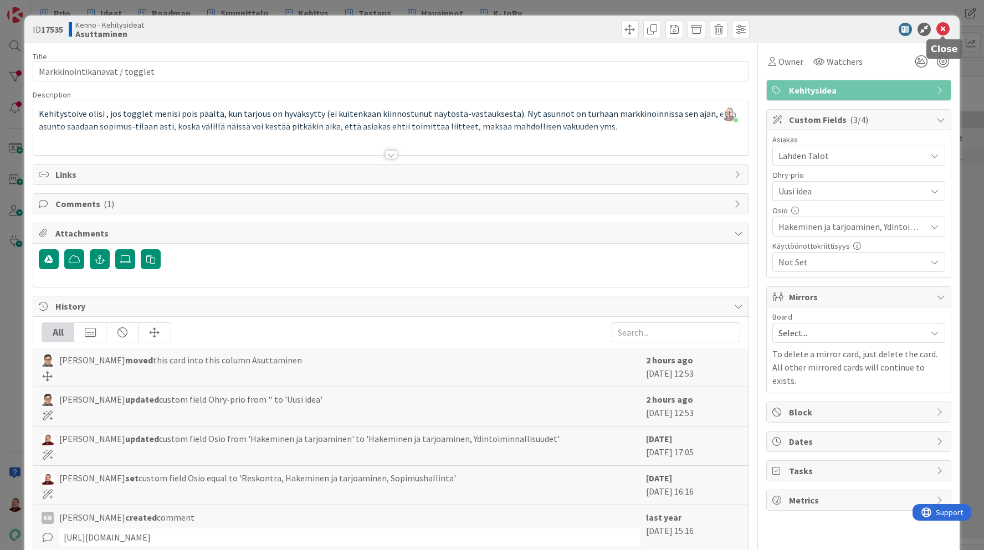
click at [939, 33] on icon at bounding box center [942, 29] width 13 height 13
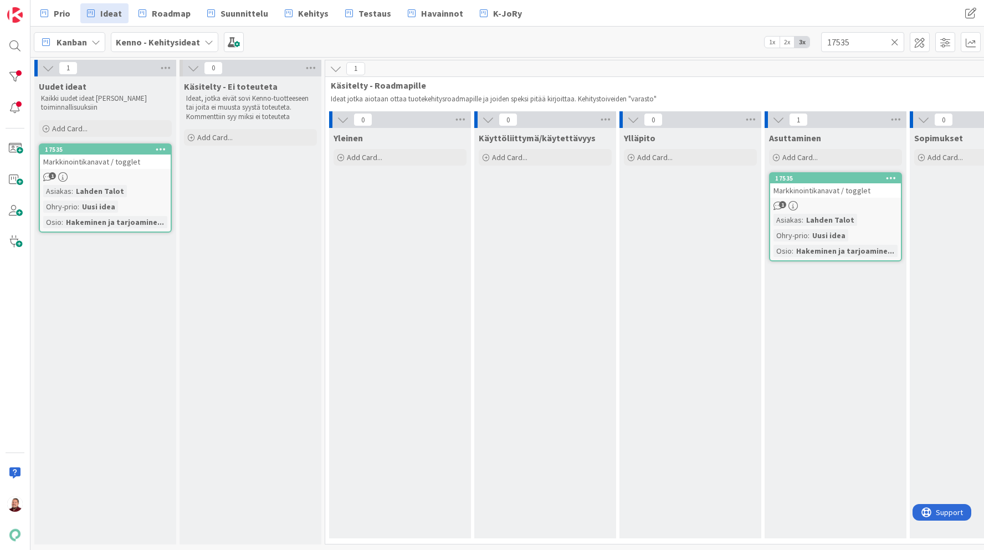
click at [160, 151] on icon at bounding box center [161, 149] width 11 height 8
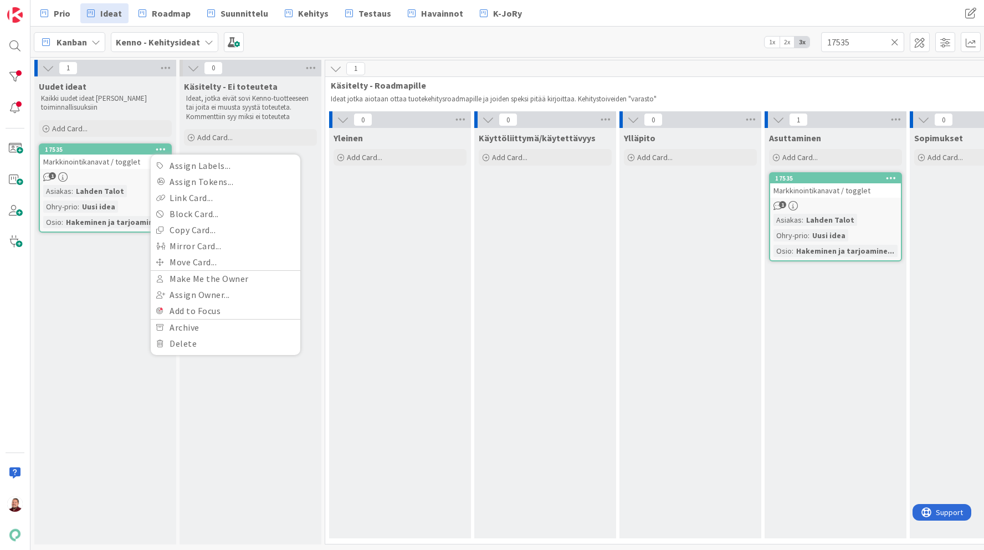
click at [161, 145] on icon at bounding box center [161, 149] width 11 height 8
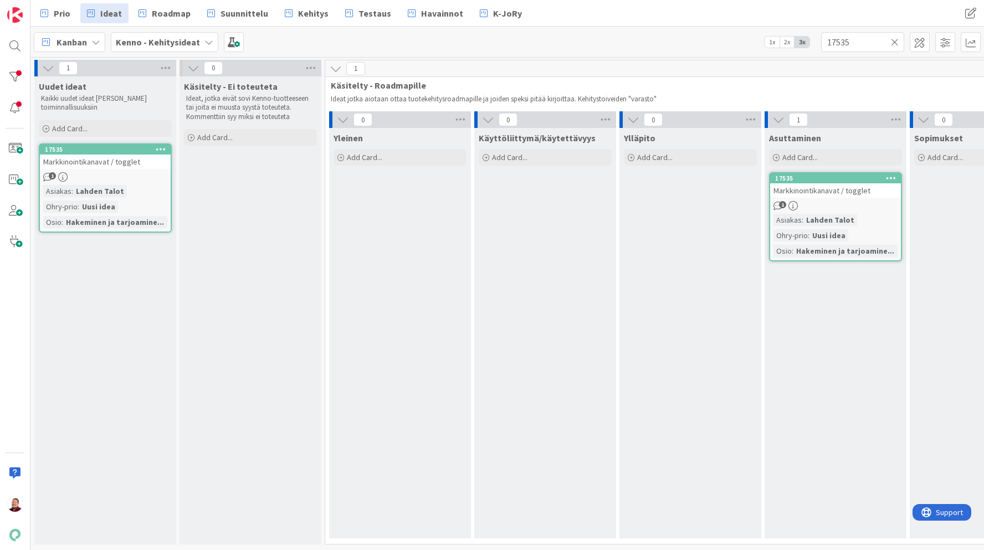
click at [883, 179] on div at bounding box center [891, 178] width 20 height 8
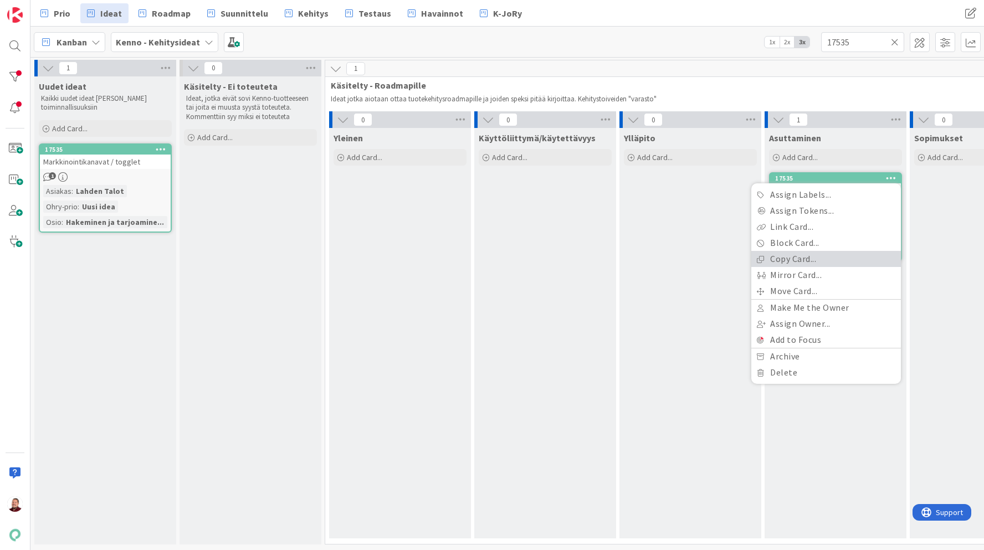
click at [808, 261] on link "Copy Card..." at bounding box center [826, 259] width 150 height 16
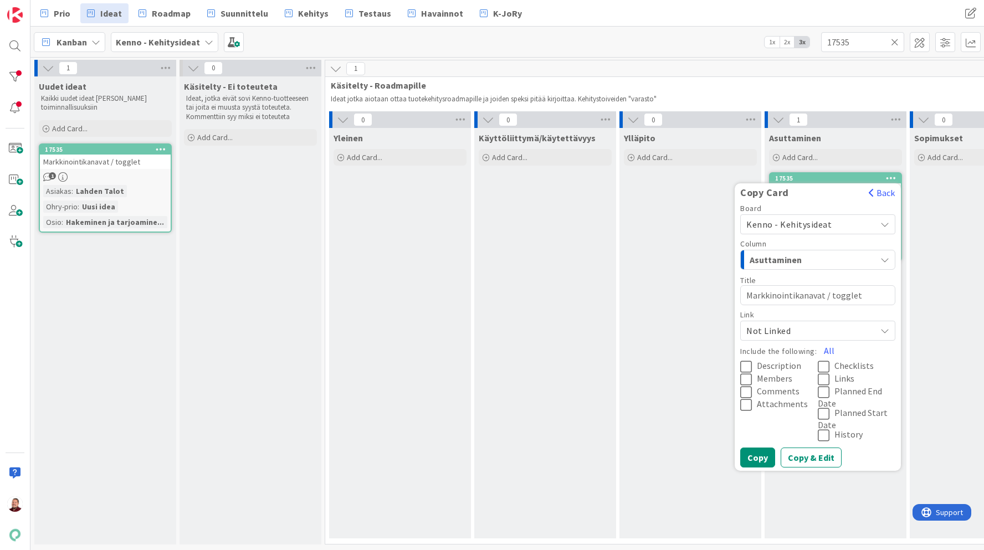
click at [867, 289] on textarea "Markkinointikanavat / togglet" at bounding box center [817, 295] width 155 height 20
type textarea "x"
type textarea "Markkinointikanavat / togglet"
type textarea "x"
type textarea "Markkinointikanavat / togglet k"
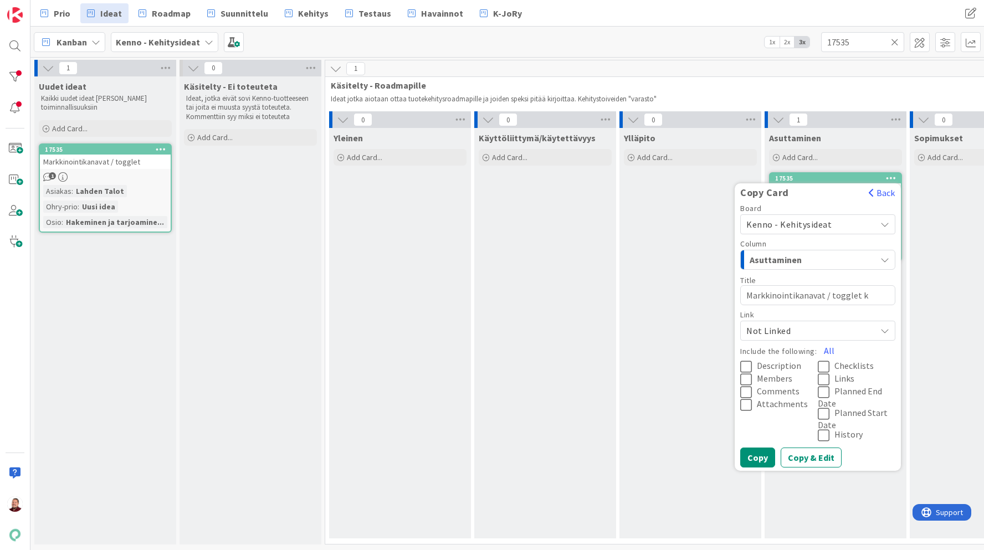
type textarea "x"
type textarea "Markkinointikanavat / togglet ko"
type textarea "x"
type textarea "Markkinointikanavat / togglet kop"
type textarea "x"
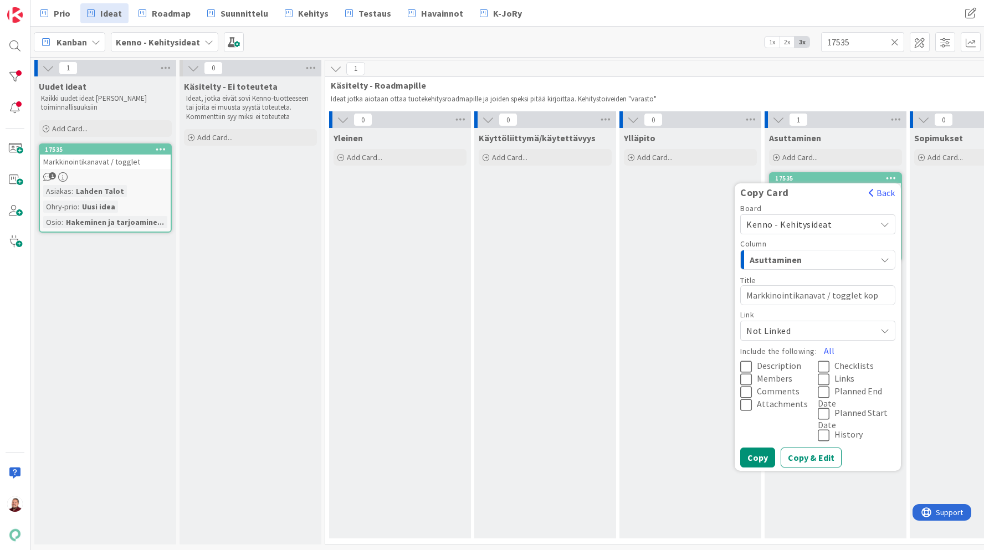
type textarea "Markkinointikanavat / togglet kopi"
type textarea "x"
type textarea "Markkinointikanavat / togglet kopio"
click at [827, 349] on button "All" at bounding box center [828, 351] width 25 height 20
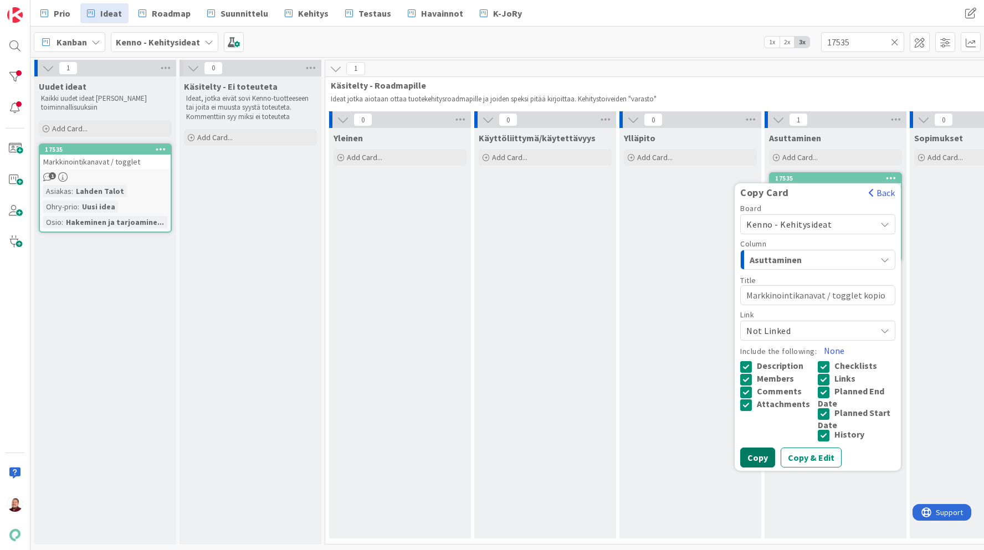
click at [766, 459] on button "Copy" at bounding box center [757, 458] width 35 height 20
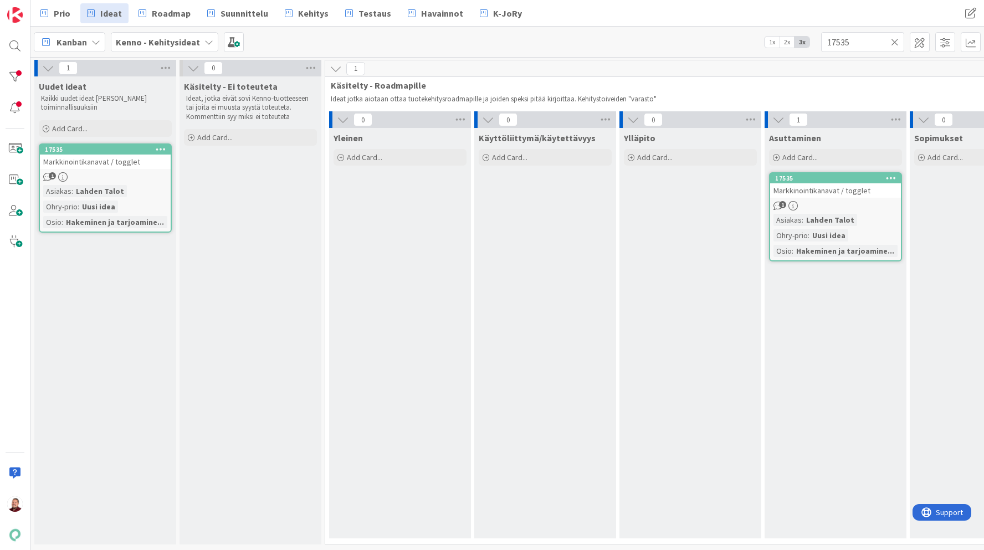
type textarea "x"
click at [158, 148] on icon at bounding box center [161, 149] width 11 height 8
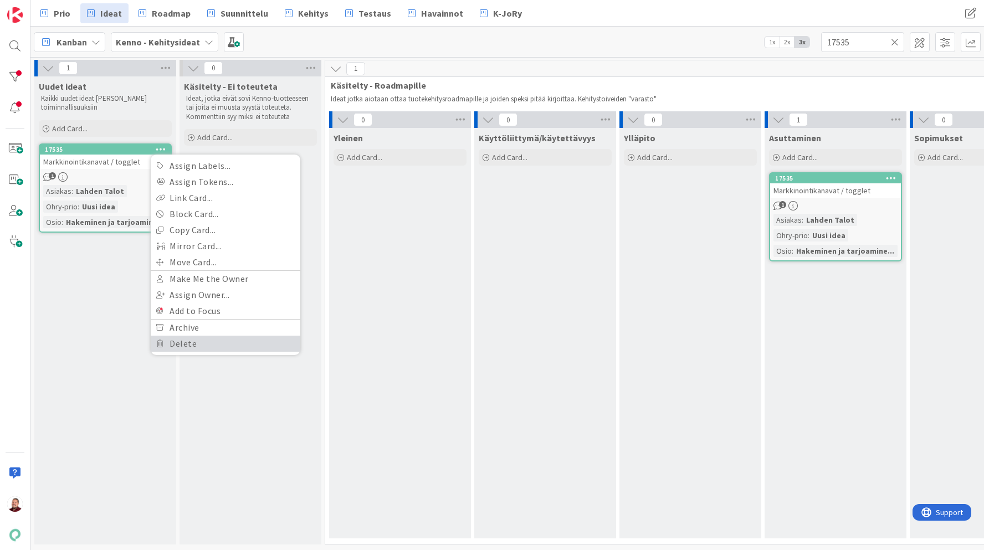
click at [184, 347] on link "Delete" at bounding box center [226, 344] width 150 height 16
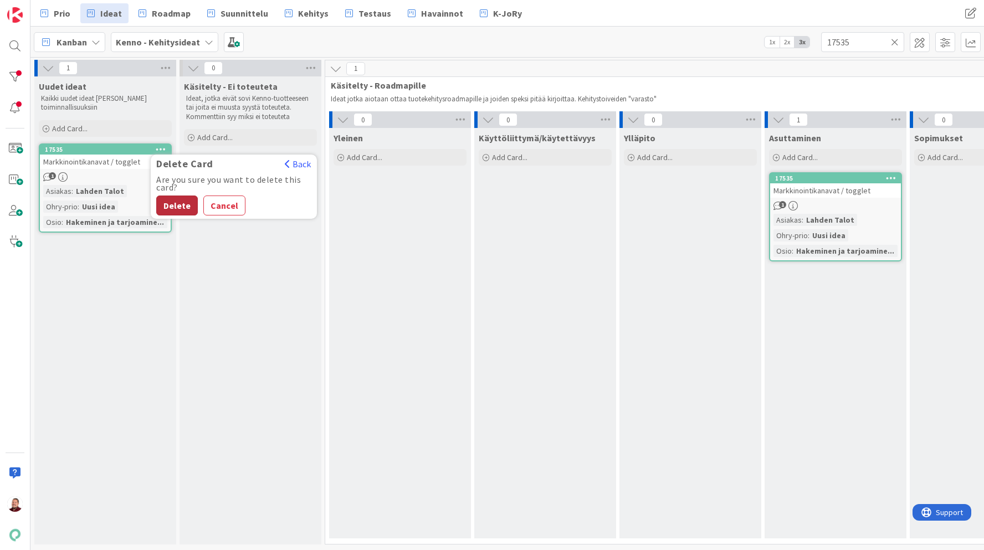
click at [172, 202] on button "Delete" at bounding box center [177, 206] width 42 height 20
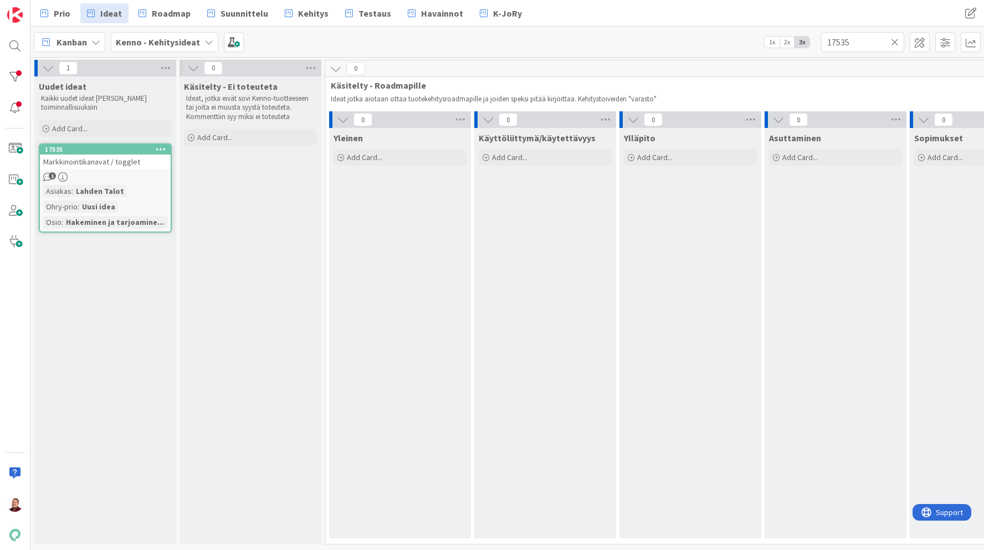
click at [125, 164] on span "Markkinointikanavat / togglet" at bounding box center [91, 162] width 97 height 10
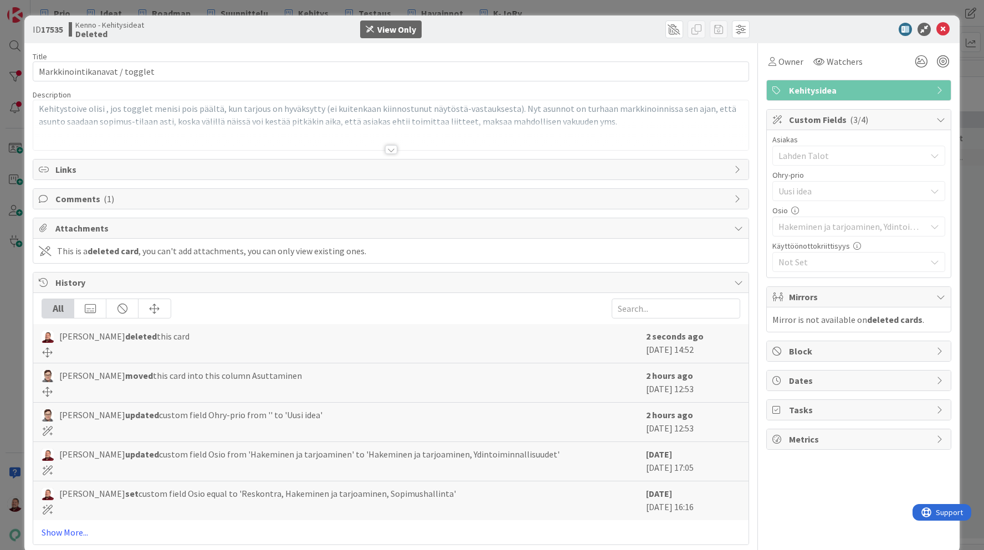
click at [399, 29] on div "View Only" at bounding box center [396, 29] width 39 height 13
click at [946, 30] on icon at bounding box center [942, 29] width 13 height 13
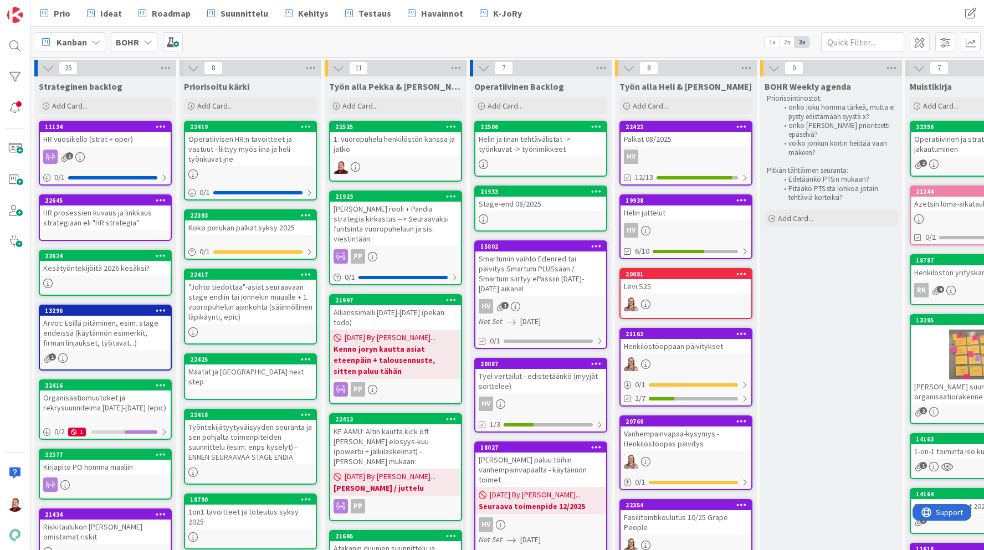
click at [453, 130] on icon at bounding box center [451, 126] width 11 height 8
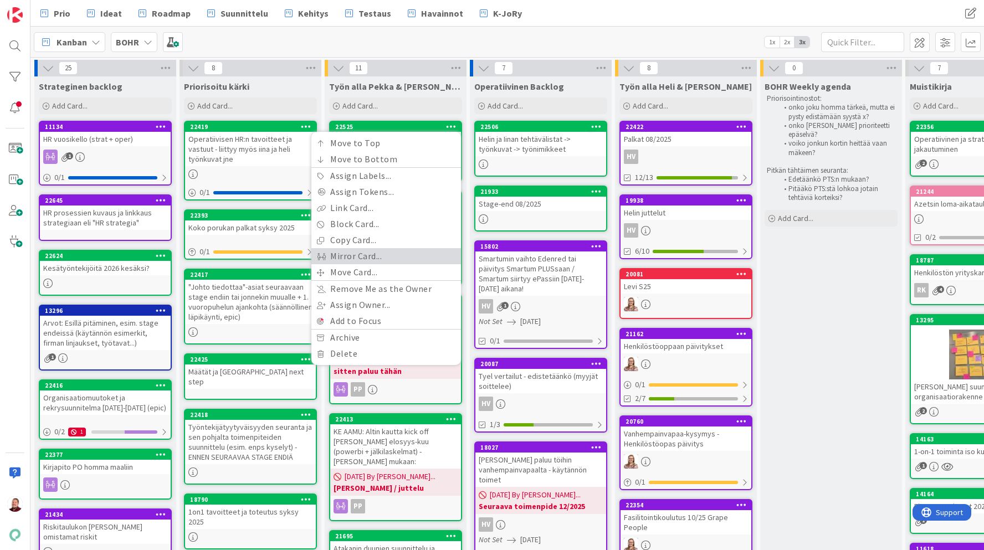
click at [356, 255] on link "Mirror Card..." at bounding box center [386, 256] width 150 height 16
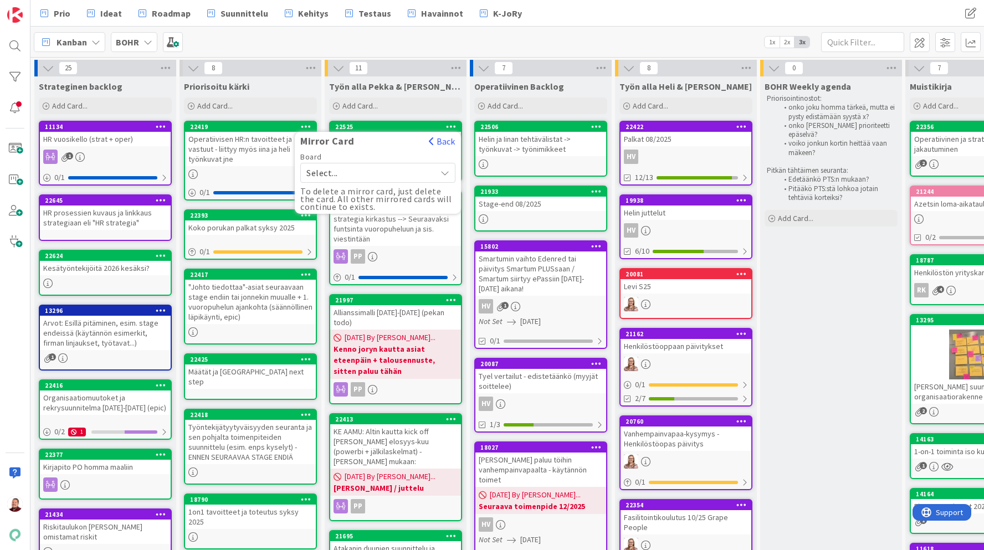
click at [375, 178] on span "Select..." at bounding box center [368, 173] width 124 height 16
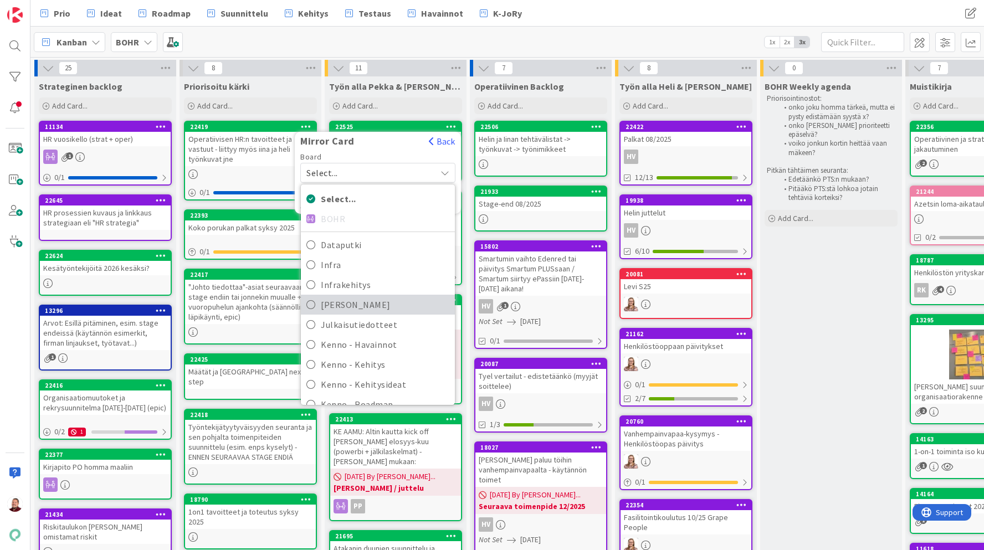
click at [371, 299] on span "[PERSON_NAME]" at bounding box center [385, 304] width 128 height 17
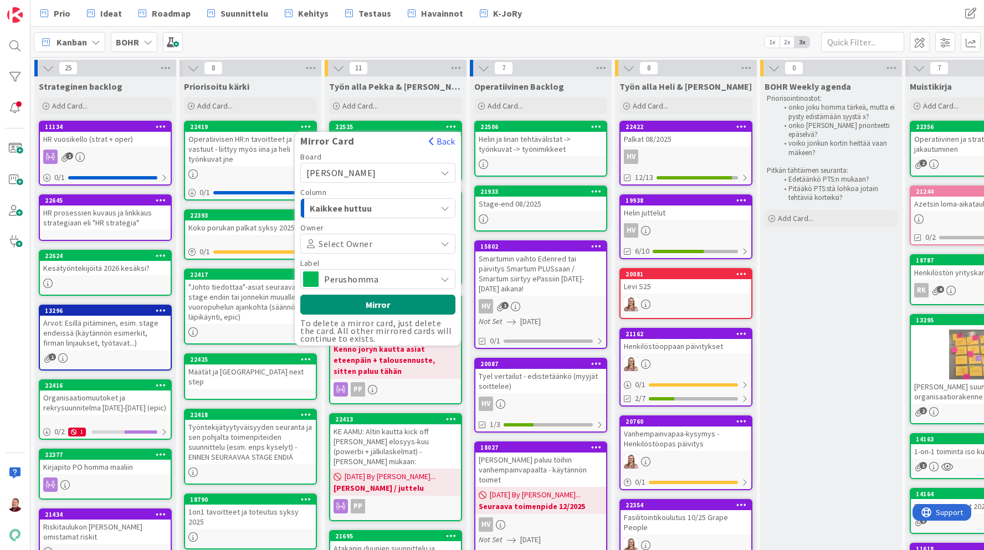
click at [365, 279] on span "Perushomma" at bounding box center [377, 279] width 106 height 16
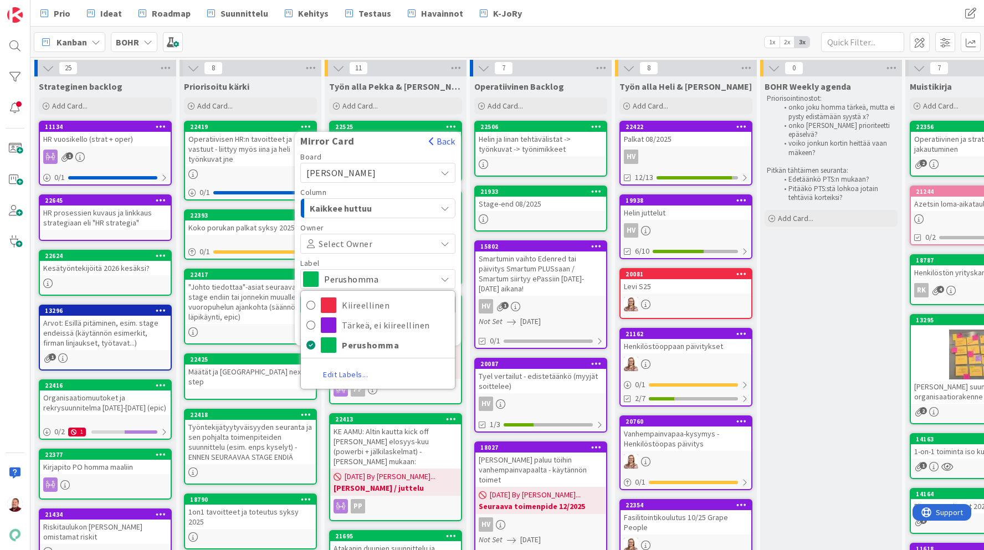
click at [365, 279] on span "Perushomma" at bounding box center [377, 279] width 106 height 16
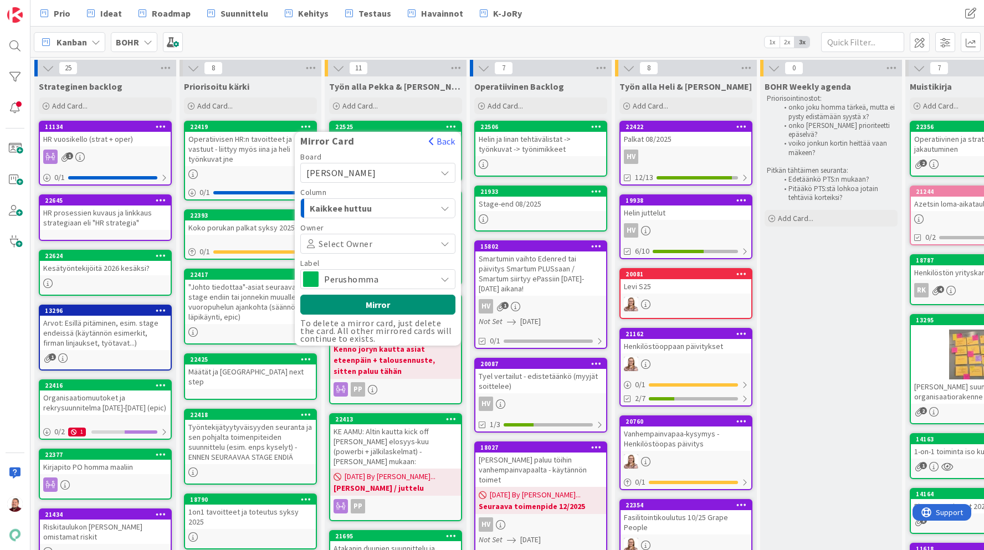
click at [354, 207] on span "Kaikkee huttuu" at bounding box center [351, 208] width 83 height 14
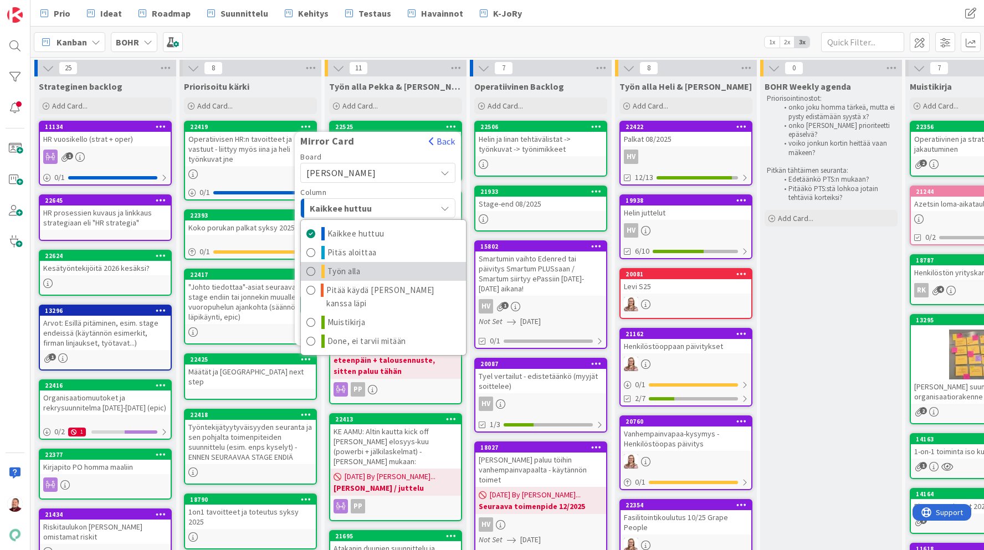
click at [361, 266] on link "Työn alla" at bounding box center [383, 271] width 165 height 19
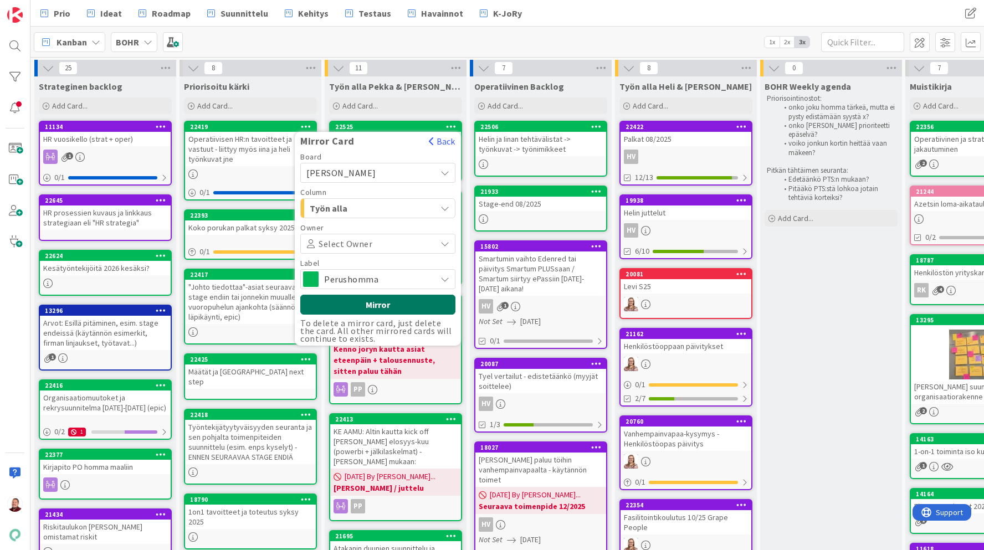
click at [364, 306] on button "Mirror" at bounding box center [377, 305] width 155 height 20
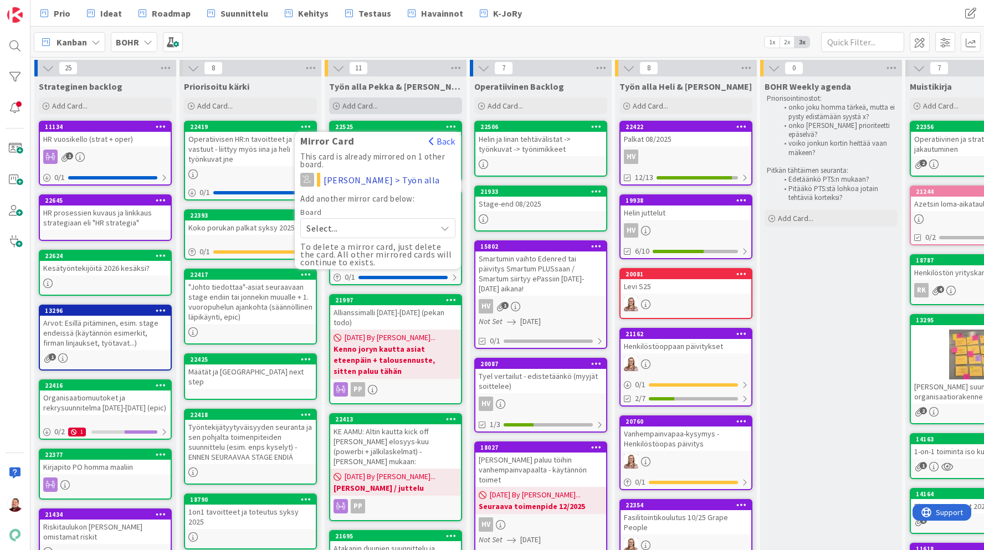
click at [436, 99] on div "Add Card..." at bounding box center [395, 105] width 133 height 17
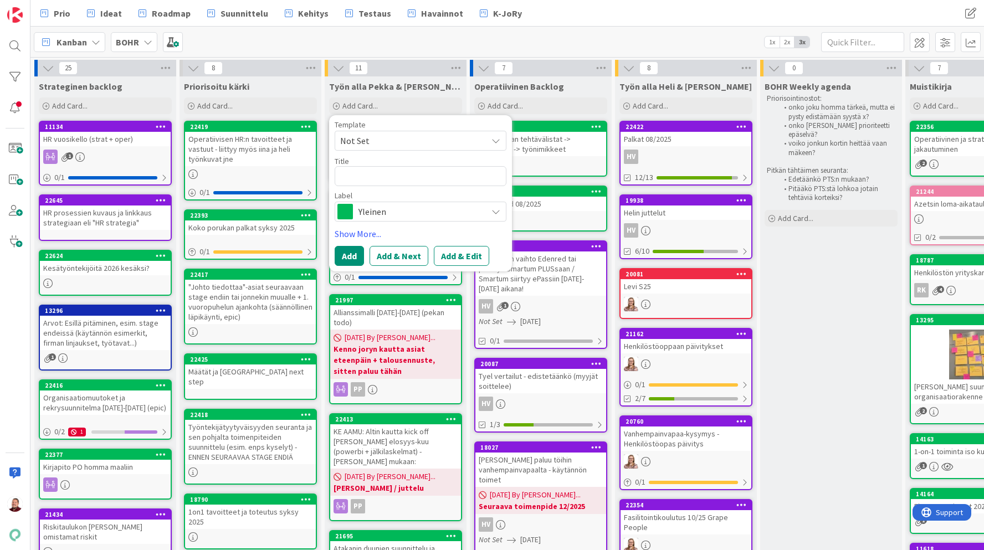
click at [435, 40] on div "Kanban BOHR 1x 2x 3x" at bounding box center [506, 42] width 953 height 30
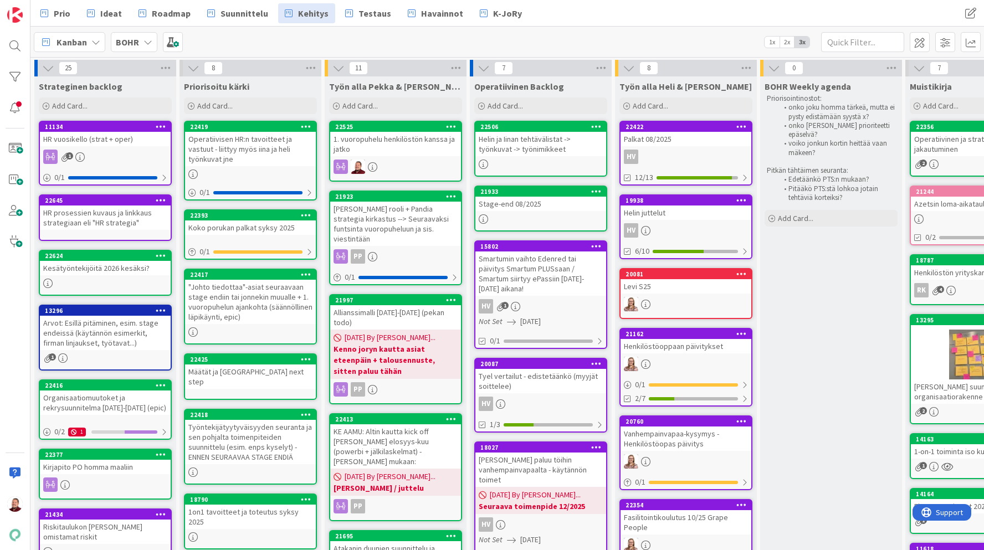
click at [309, 14] on span "Kehitys" at bounding box center [313, 13] width 30 height 13
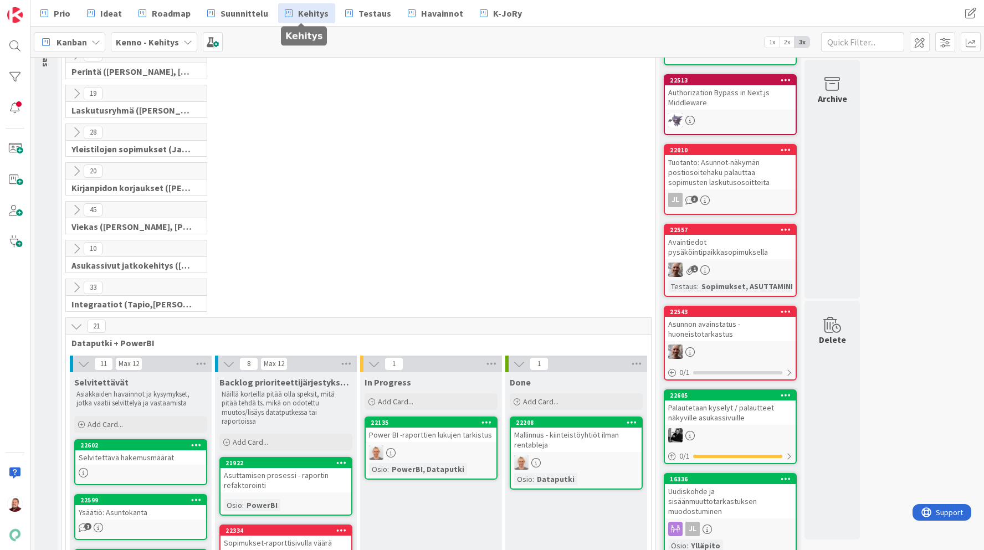
scroll to position [282, 0]
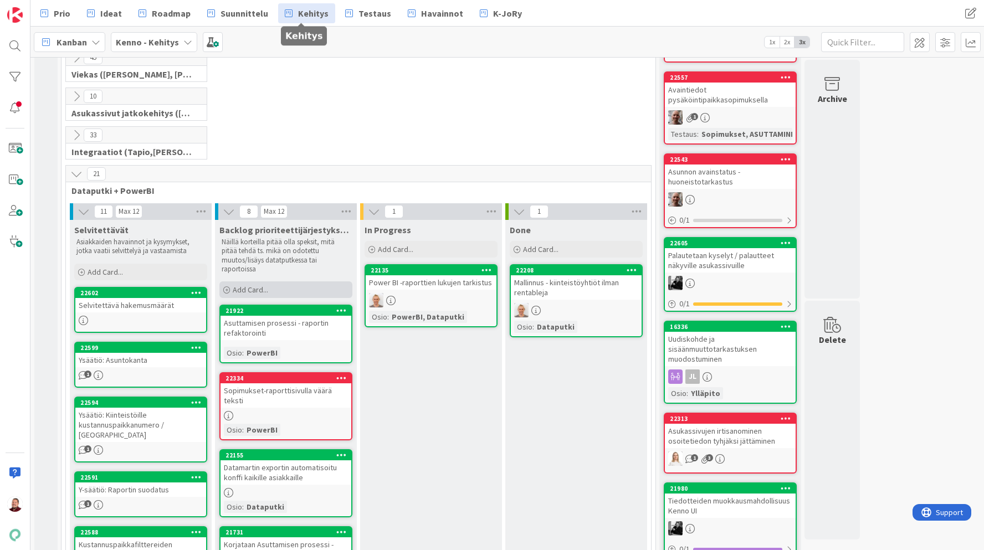
click at [302, 290] on div "Add Card..." at bounding box center [285, 289] width 133 height 17
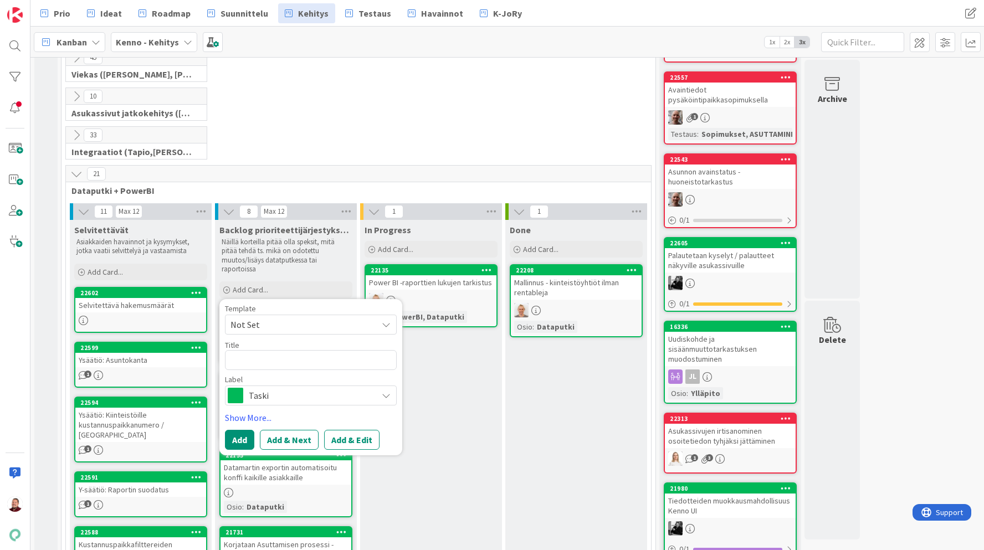
click at [308, 388] on span "Taski" at bounding box center [310, 396] width 123 height 16
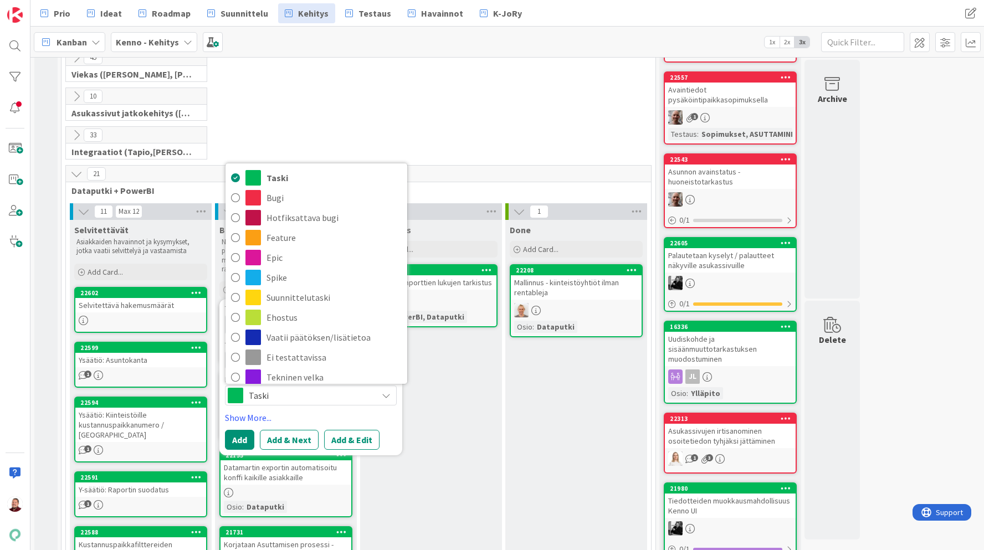
click at [308, 388] on span "Taski" at bounding box center [310, 396] width 123 height 16
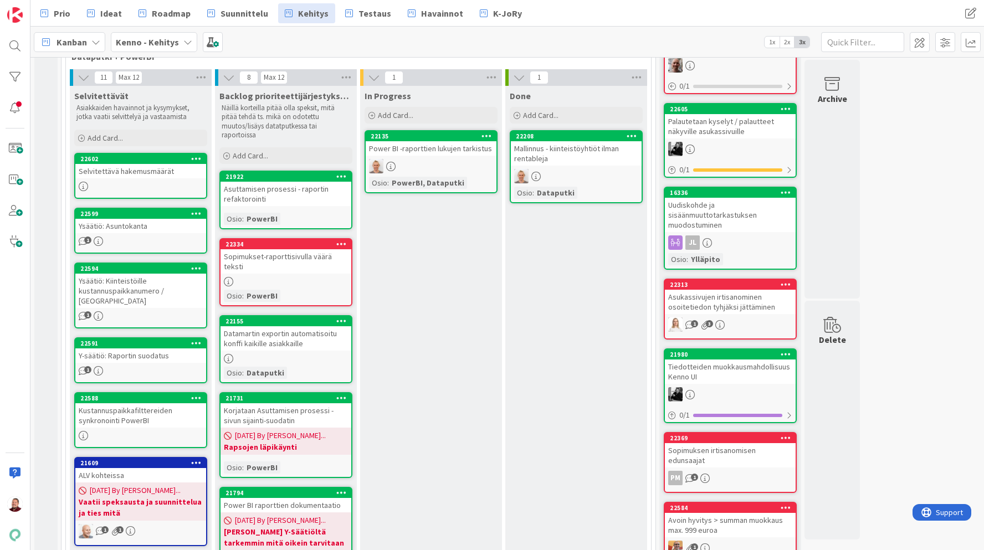
scroll to position [259, 0]
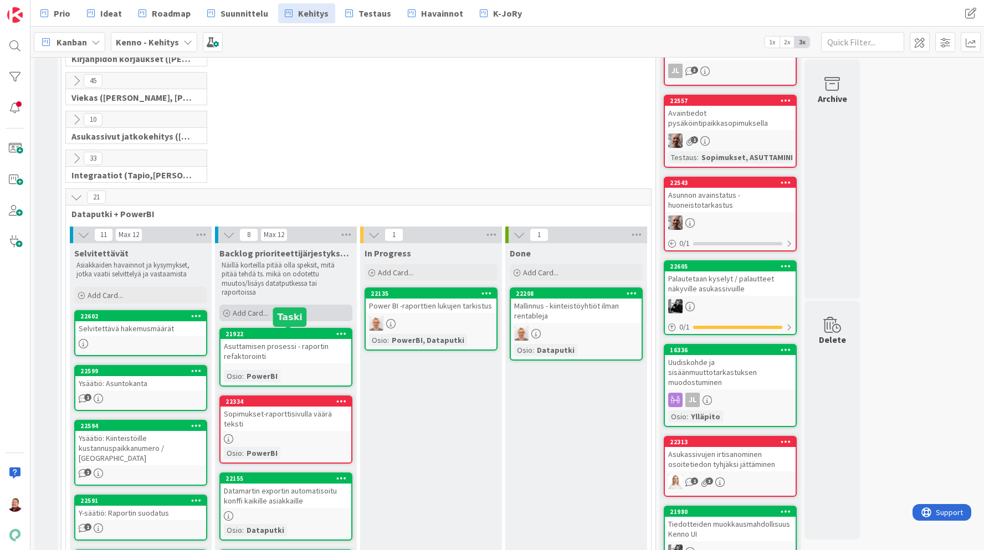
drag, startPoint x: 305, startPoint y: 320, endPoint x: 292, endPoint y: 313, distance: 14.2
click at [292, 313] on div "Add Card..." at bounding box center [285, 313] width 133 height 17
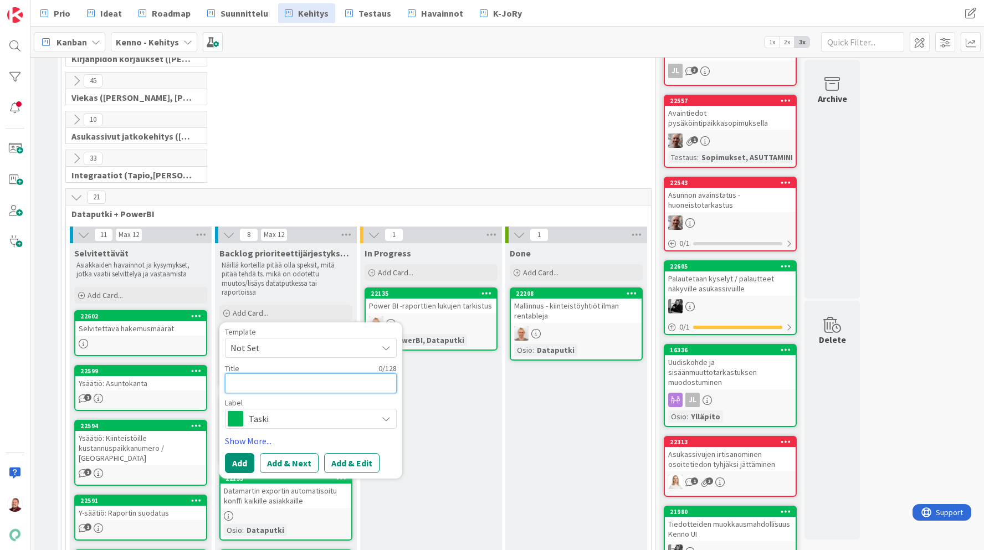
type textarea "x"
type textarea "D"
type textarea "x"
type textarea "Do"
type textarea "x"
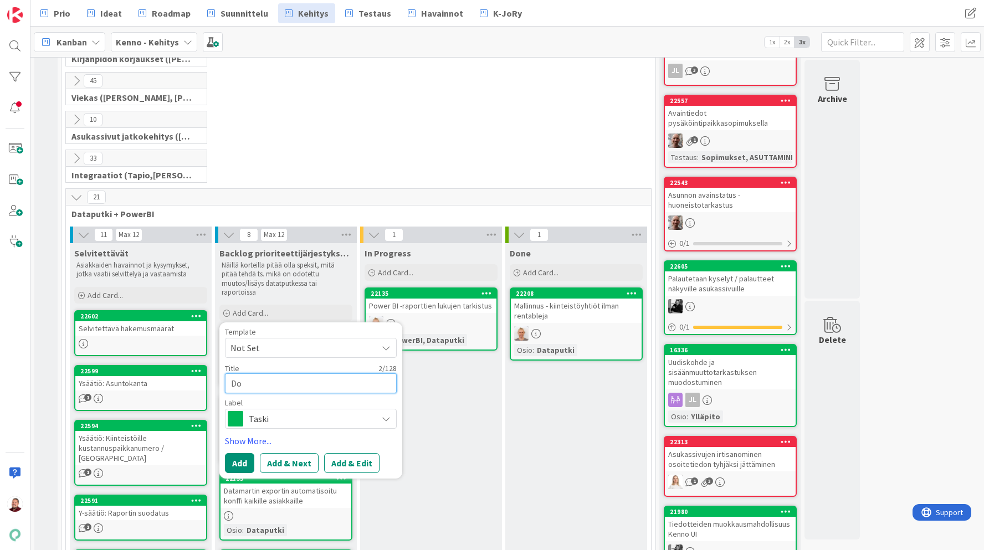
type textarea "Dok"
type textarea "x"
type textarea "Doku"
type textarea "x"
type textarea "Dokue"
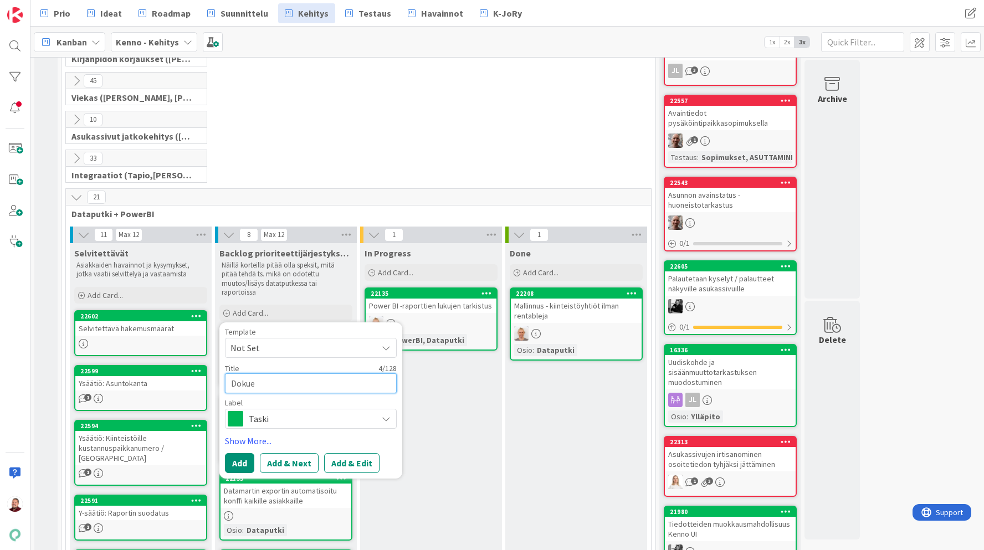
type textarea "x"
type textarea "Dokuem"
type textarea "x"
type textarea "Dokuemn"
type textarea "x"
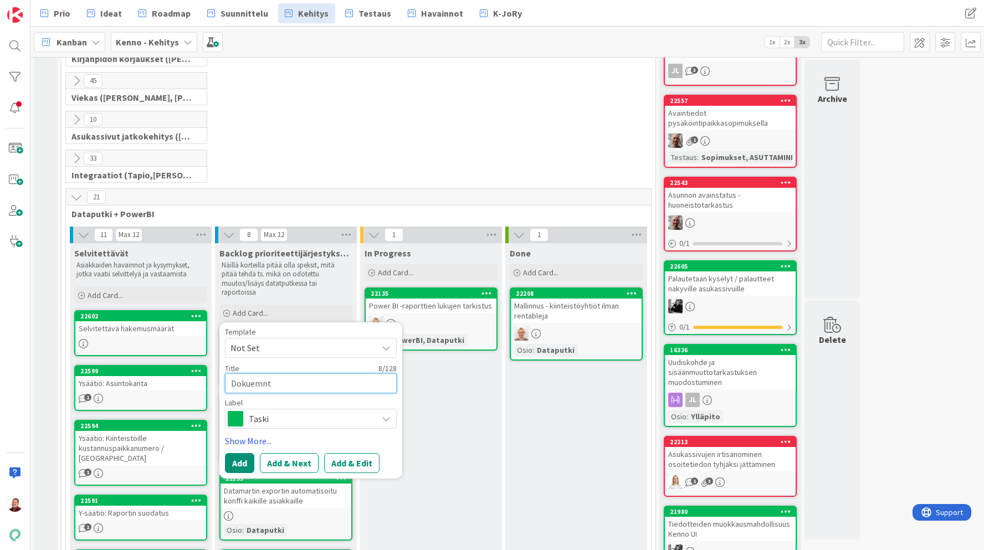
type textarea "Dokuemn"
type textarea "x"
type textarea "Dokuem"
type textarea "x"
type textarea "Dokuemt"
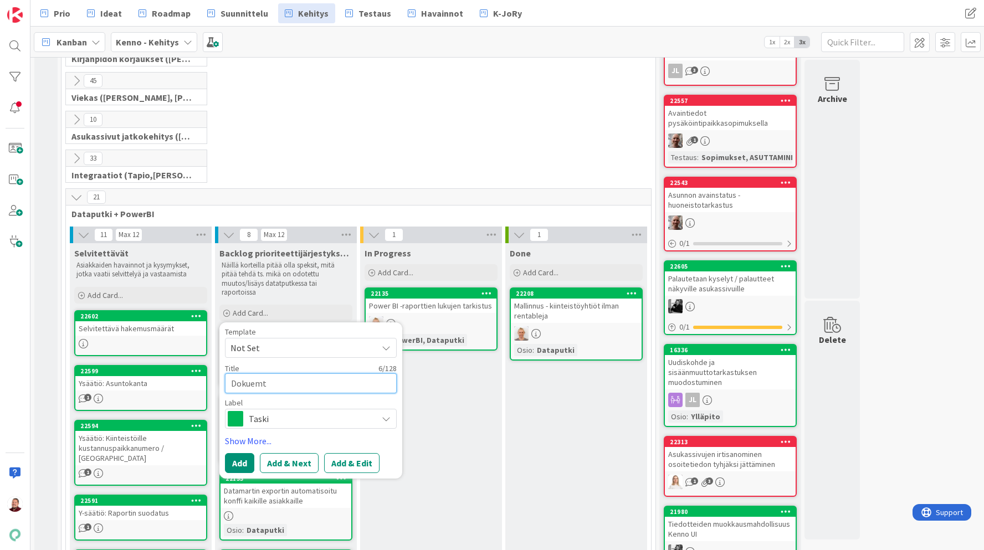
type textarea "x"
type textarea "Dokuemta"
type textarea "x"
type textarea "Dokuemtaa"
type textarea "x"
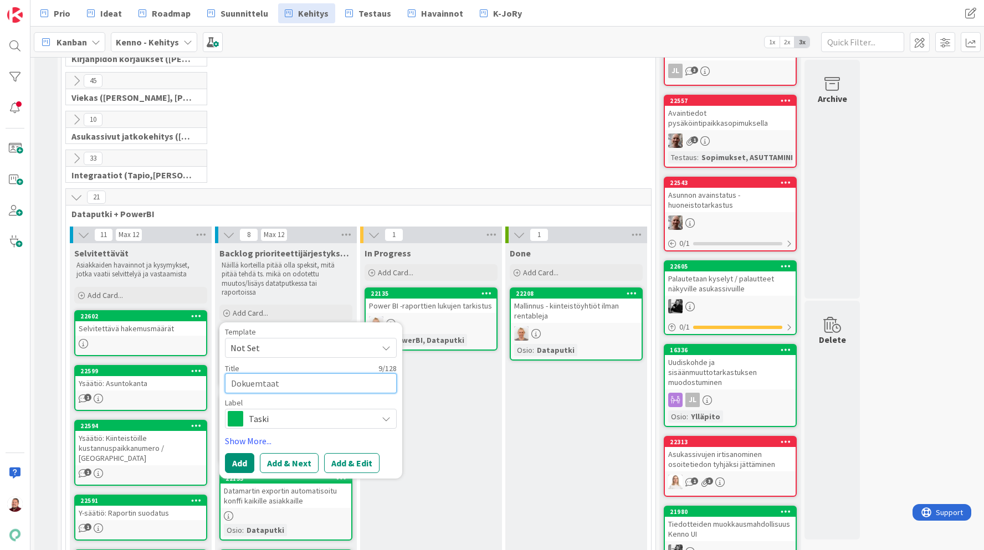
type textarea "Dokuemtaati"
type textarea "x"
type textarea "Dokuemtaatio"
type textarea "x"
type textarea "Dokuemtaatio:"
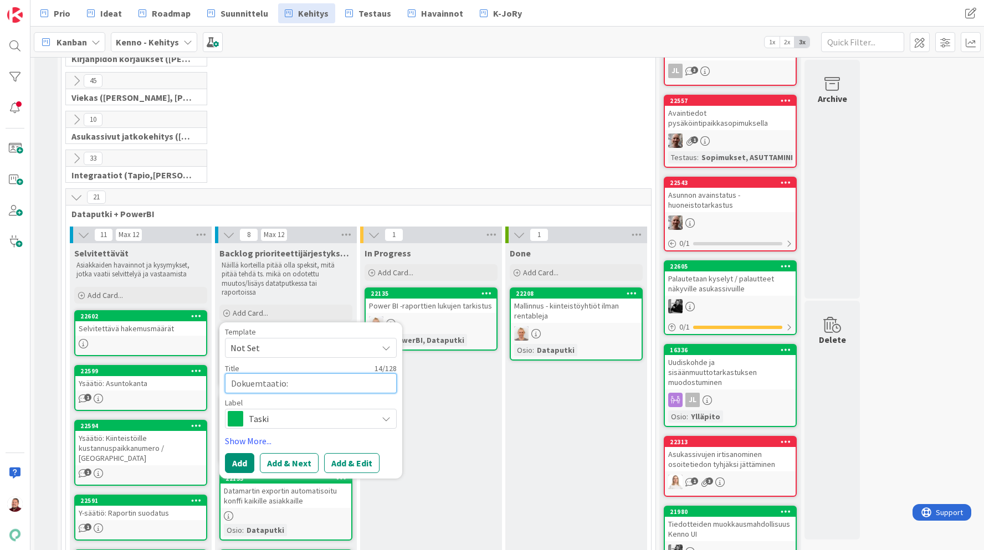
type textarea "x"
type textarea "Dokuemtaatio: T"
type textarea "x"
type textarea "Dokuemtaatio: Tal"
type textarea "x"
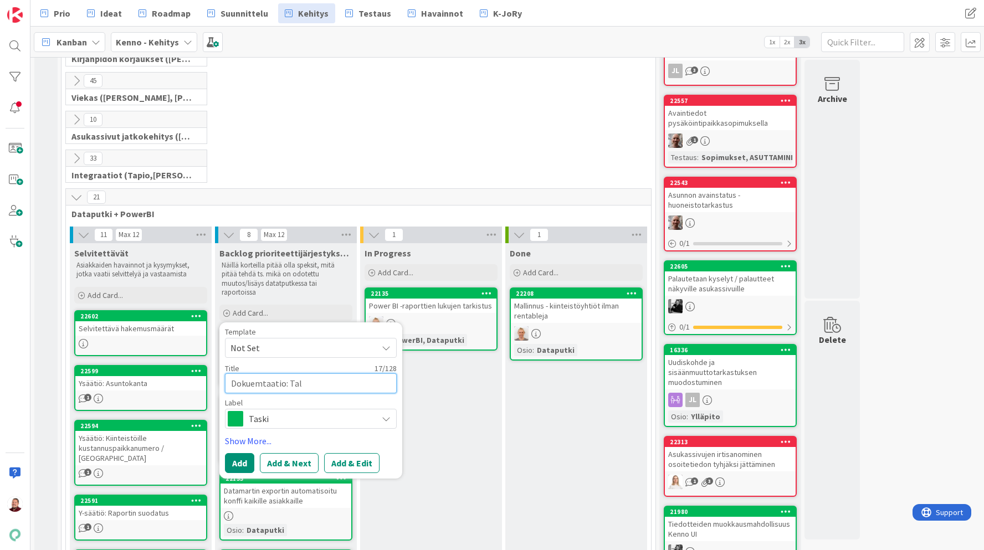
type textarea "Dokuemtaatio: Talo"
type textarea "x"
type textarea "Dokuemtaatio: Taloud"
type textarea "x"
type textarea "Dokuemtaatio: Taloudel"
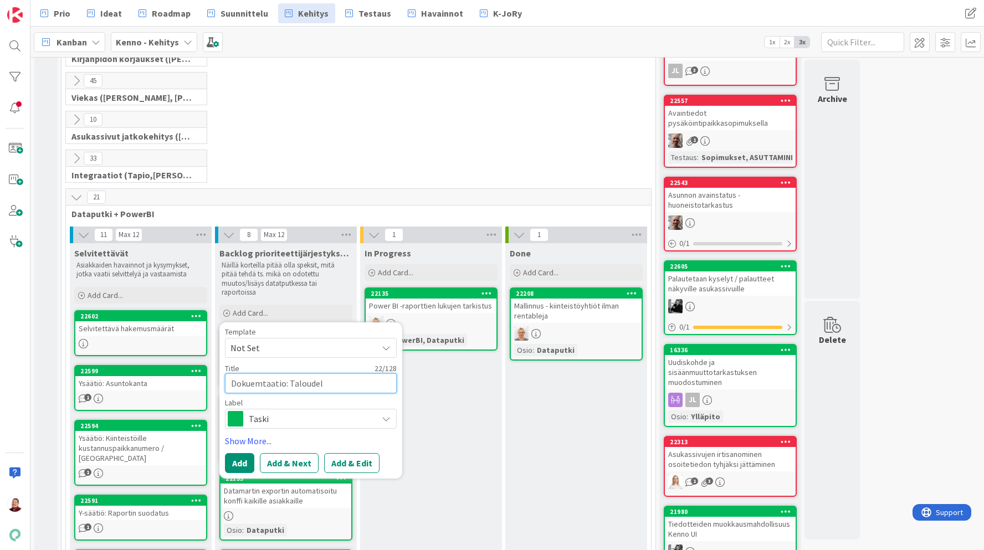
type textarea "x"
type textarea "Dokuemtaatio: Taloudell"
type textarea "x"
type textarea "Dokuemtaatio: Taloudelli"
type textarea "x"
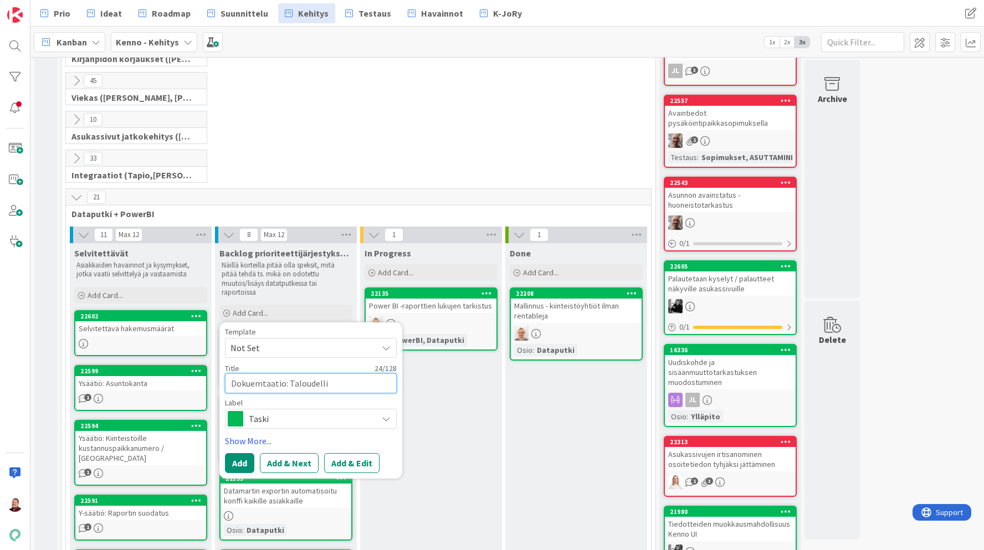
type textarea "Dokuemtaatio: Taloudellin"
type textarea "x"
type textarea "Dokuemtaatio: Taloudelline"
type textarea "x"
type textarea "Dokuemtaatio: Taloudellinen"
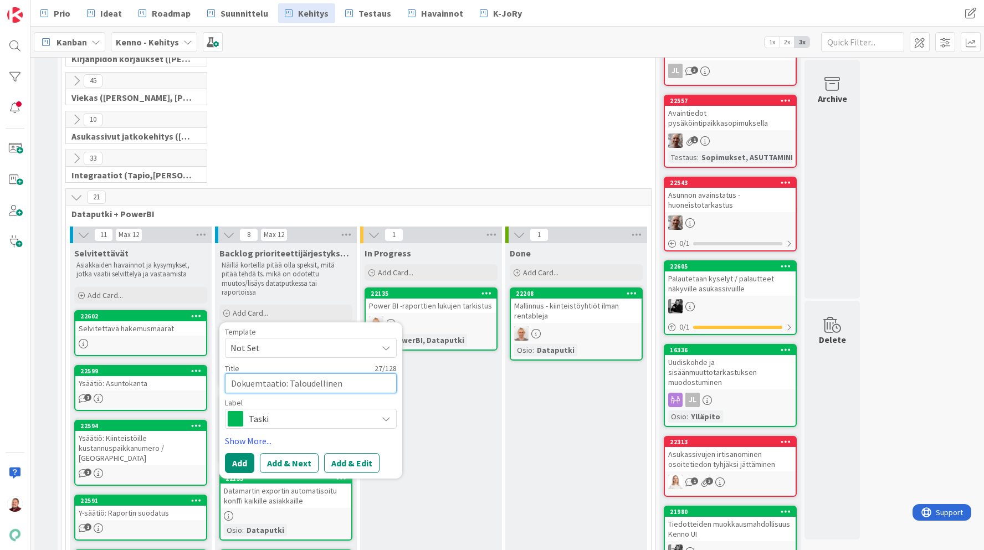
type textarea "x"
type textarea "Dokuemtaatio: Taloudellinen k"
type textarea "x"
type textarea "Dokuemtaatio: Taloudellinen kä"
type textarea "x"
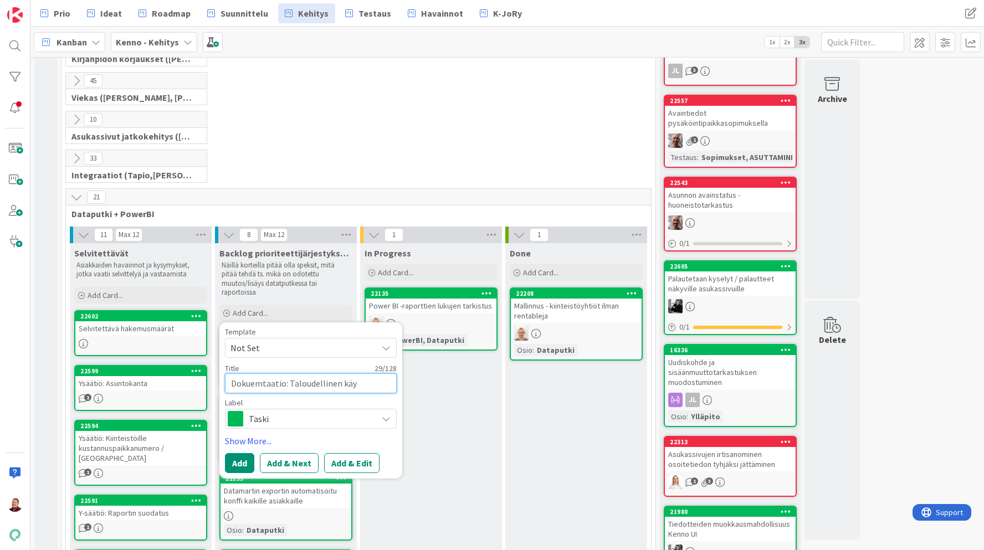
type textarea "Dokuemtaatio: Taloudellinen käyt"
type textarea "x"
type textarea "Dokuemtaatio: Taloudellinen käytt"
type textarea "x"
type textarea "Dokuemtaatio: Taloudellinen käyttö"
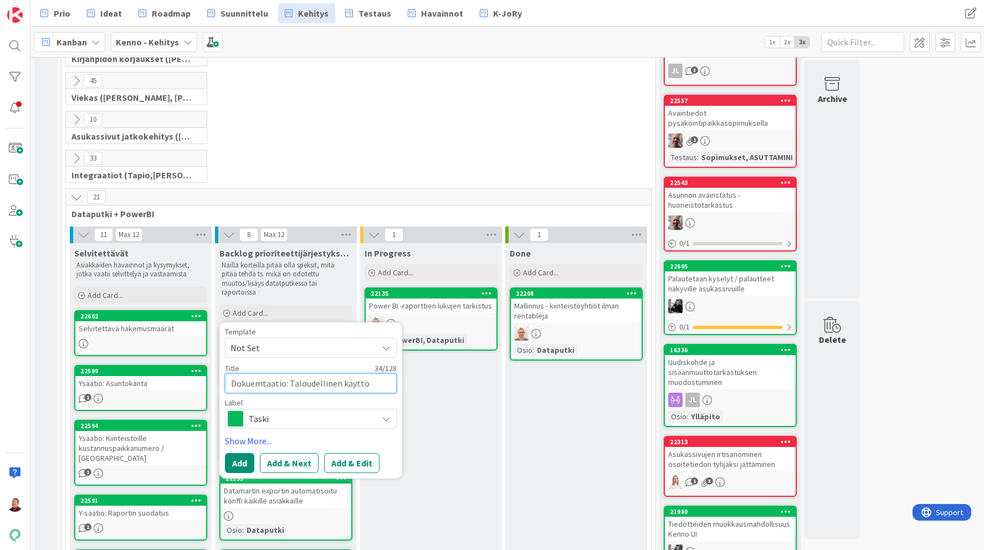
type textarea "x"
type textarea "Dokuemtaatio: Taloudellinen käyttöas"
type textarea "x"
type textarea "Dokuemtaatio: Taloudellinen käyttöast"
type textarea "x"
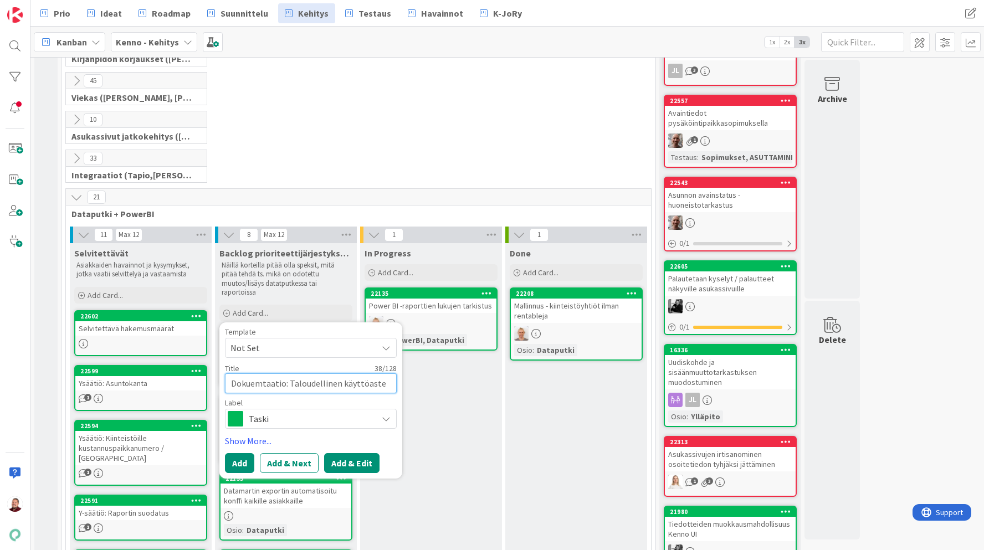
type textarea "Dokuemtaatio: Taloudellinen käyttöaste"
click at [354, 465] on button "Add & Edit" at bounding box center [351, 463] width 55 height 20
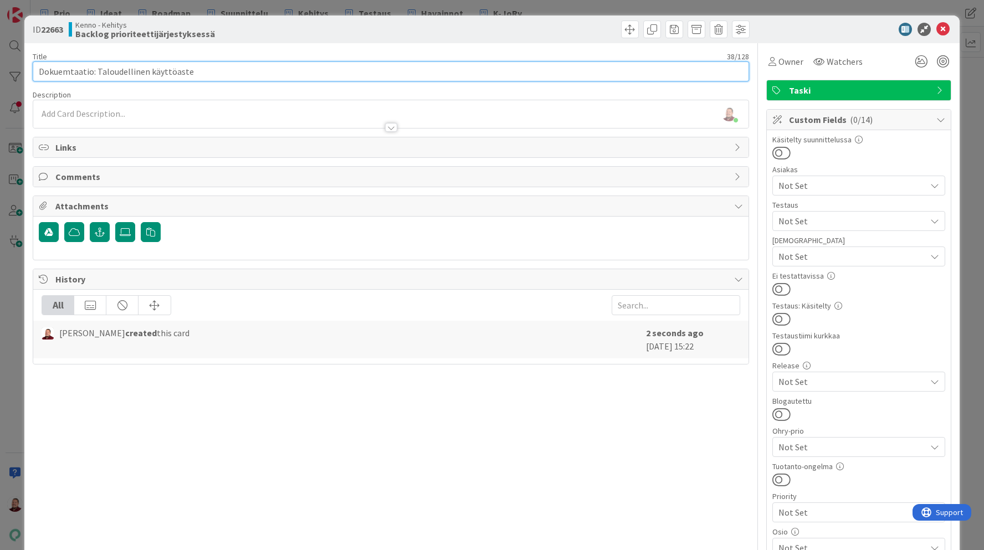
click at [71, 71] on input "Dokuemtaatio: Taloudellinen käyttöaste" at bounding box center [391, 71] width 716 height 20
type input "Dokumentaatio: Taloudellinen käyttöaste"
click at [788, 56] on span "Owner" at bounding box center [790, 61] width 25 height 13
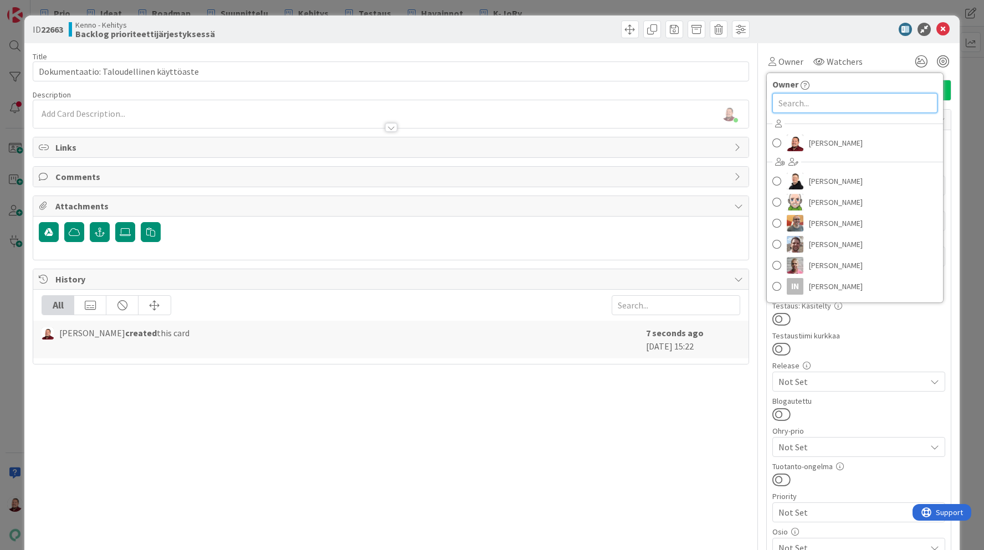
click at [845, 106] on input "text" at bounding box center [854, 103] width 165 height 20
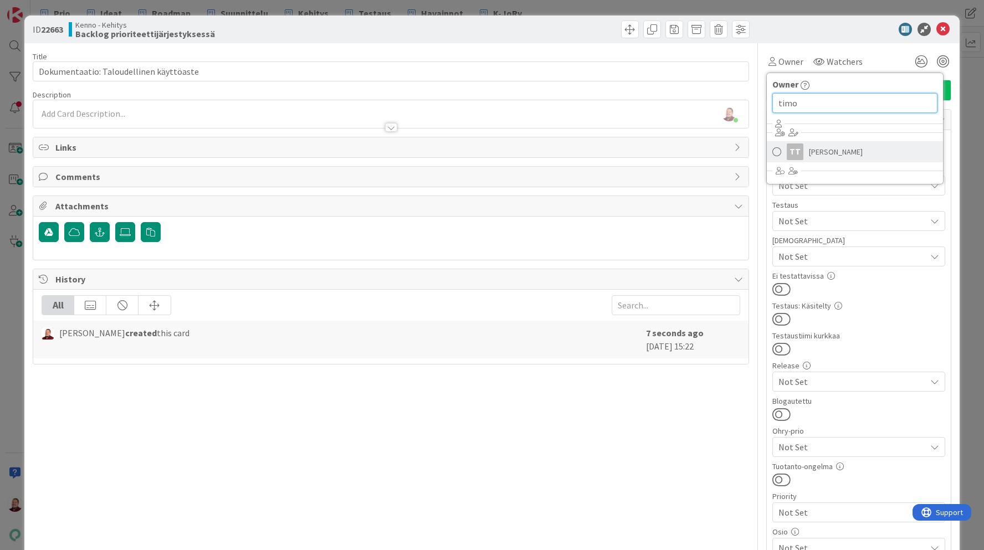
type input "timo"
click at [854, 151] on link "TT [PERSON_NAME]" at bounding box center [855, 151] width 176 height 21
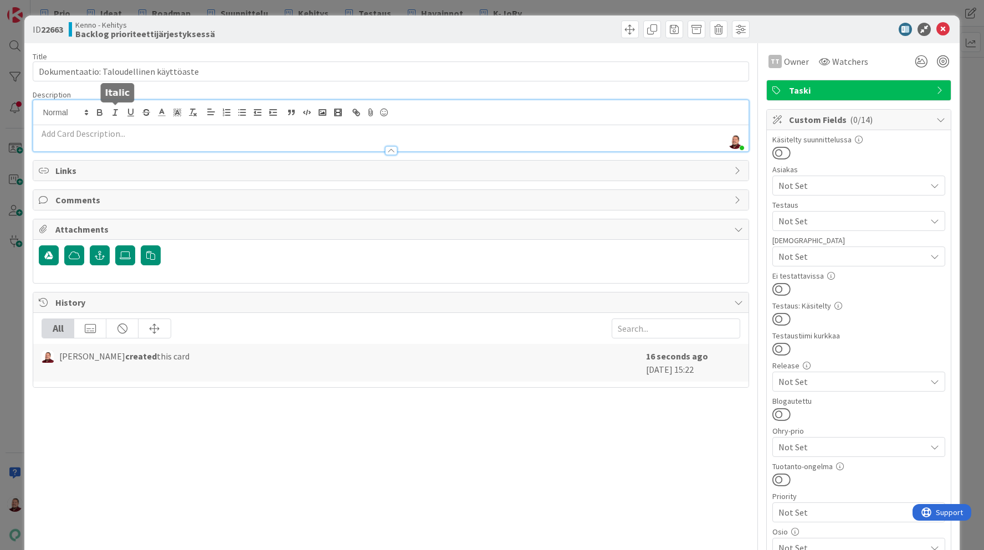
click at [119, 113] on div "Juhani Snellman just joined" at bounding box center [390, 125] width 714 height 51
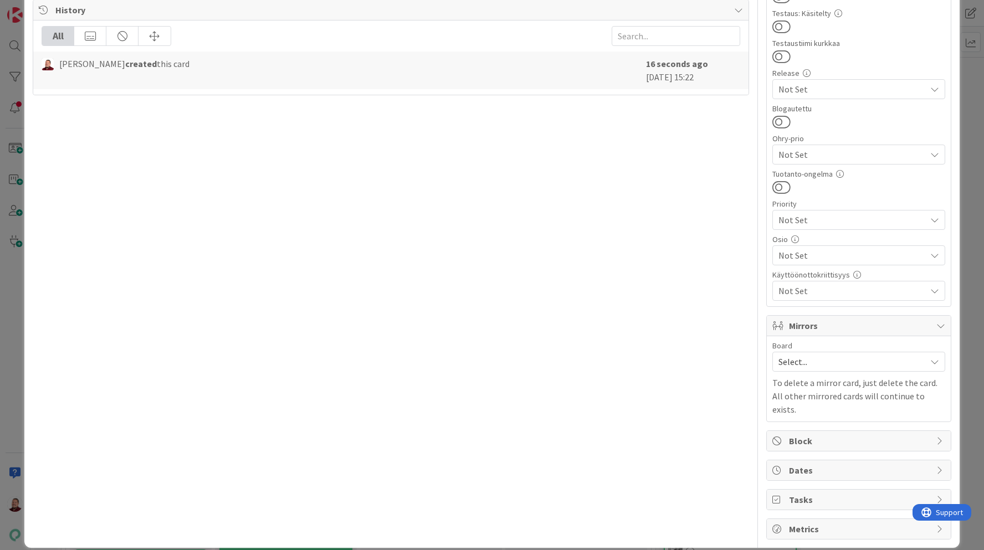
click at [808, 493] on span "Tasks" at bounding box center [860, 499] width 142 height 13
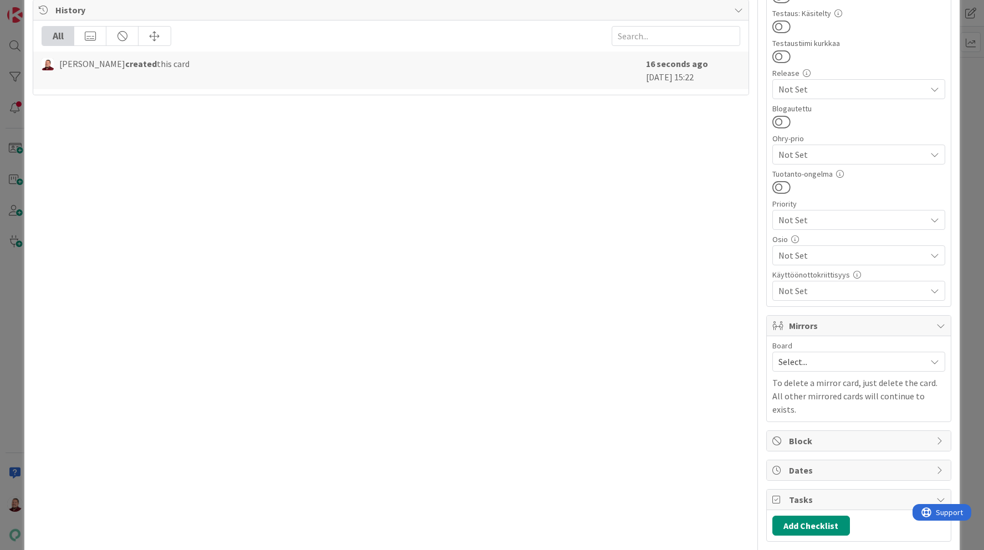
scroll to position [324, 0]
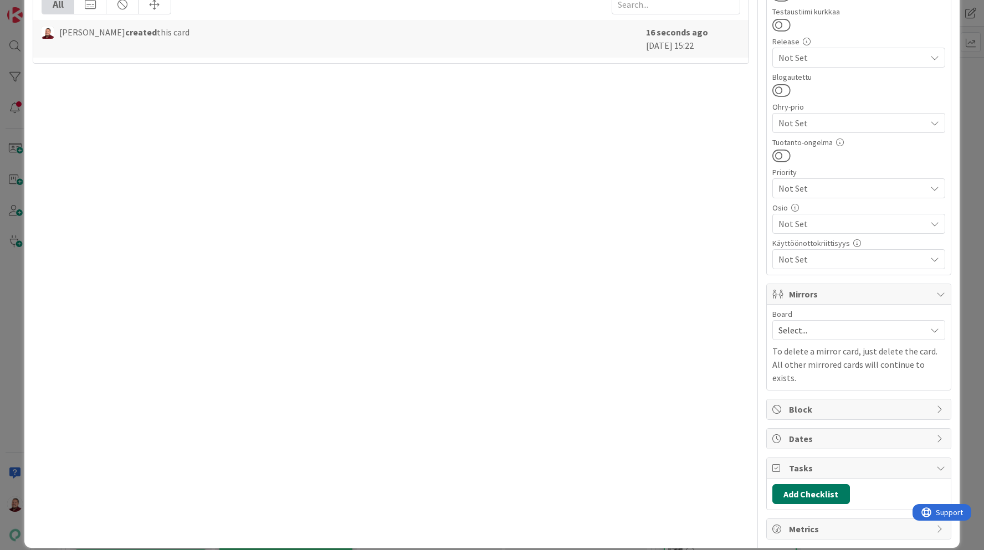
click at [805, 484] on button "Add Checklist" at bounding box center [811, 494] width 78 height 20
type input "R"
type input "Alitaskit"
click at [815, 484] on button "Add Checklist" at bounding box center [811, 494] width 78 height 20
type input "Alitaskit"
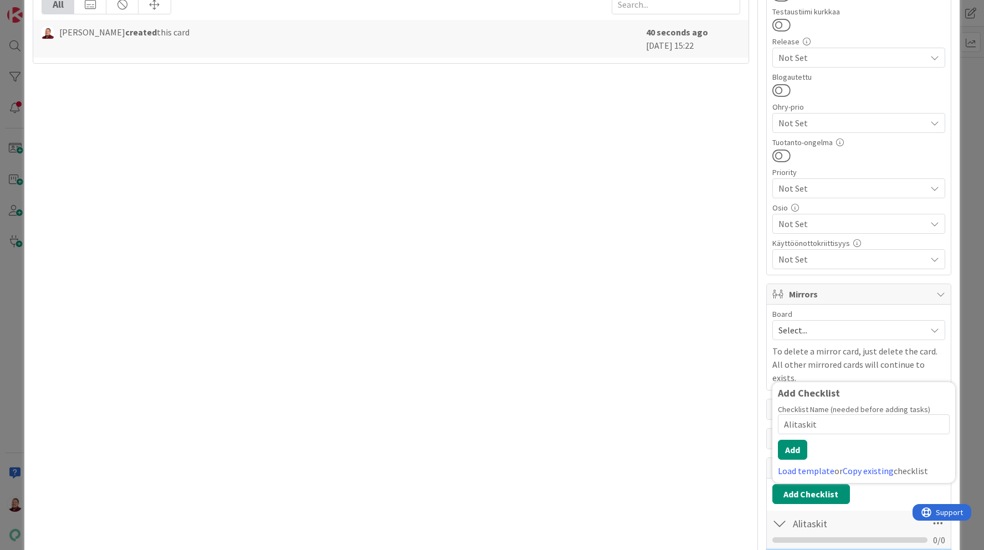
scroll to position [326, 0]
click at [794, 438] on button "Add" at bounding box center [792, 448] width 29 height 20
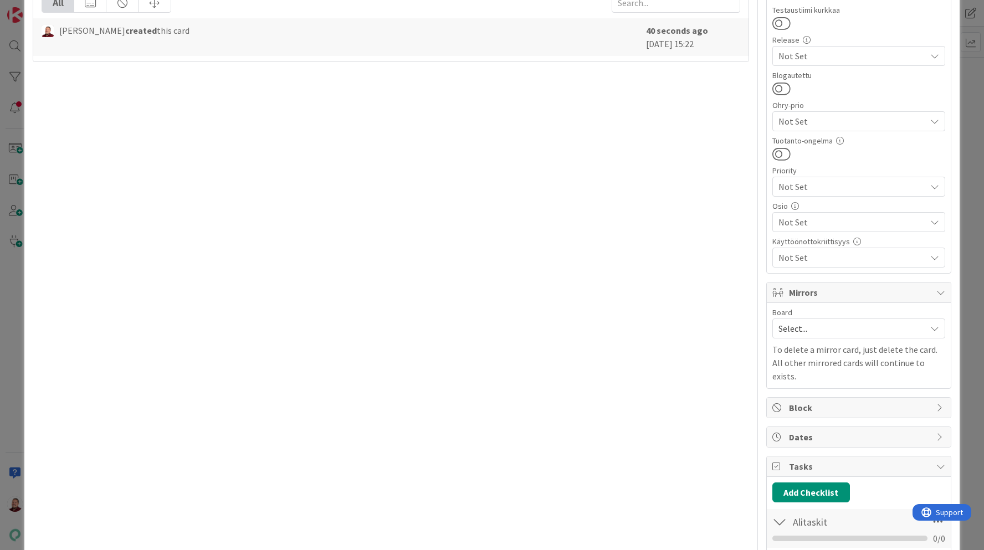
scroll to position [395, 0]
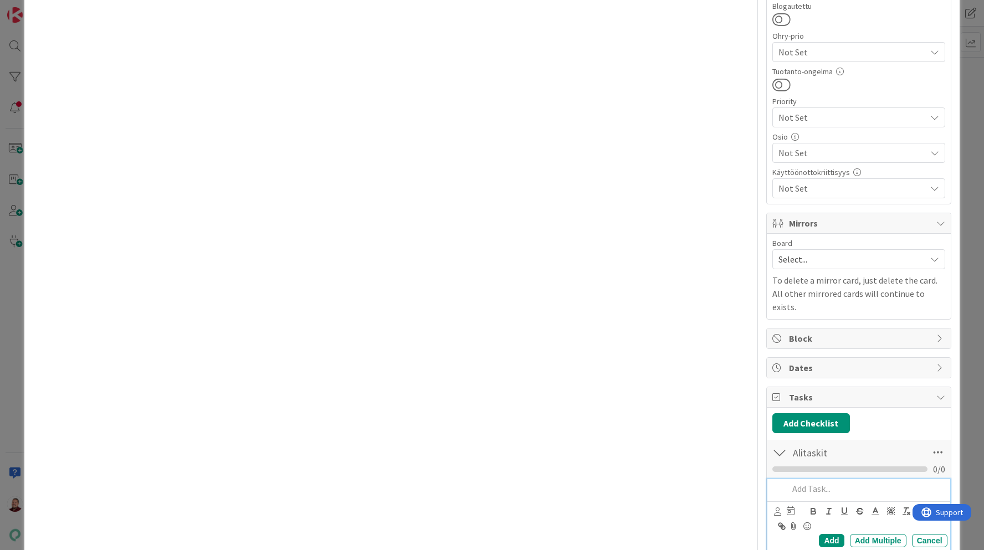
click at [813, 482] on p at bounding box center [865, 488] width 155 height 13
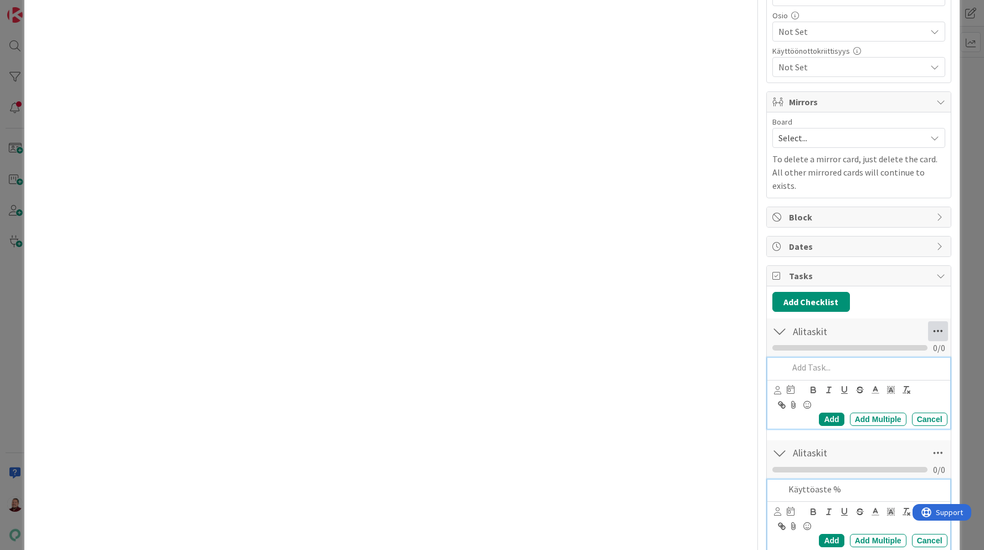
click at [932, 321] on icon at bounding box center [938, 331] width 20 height 20
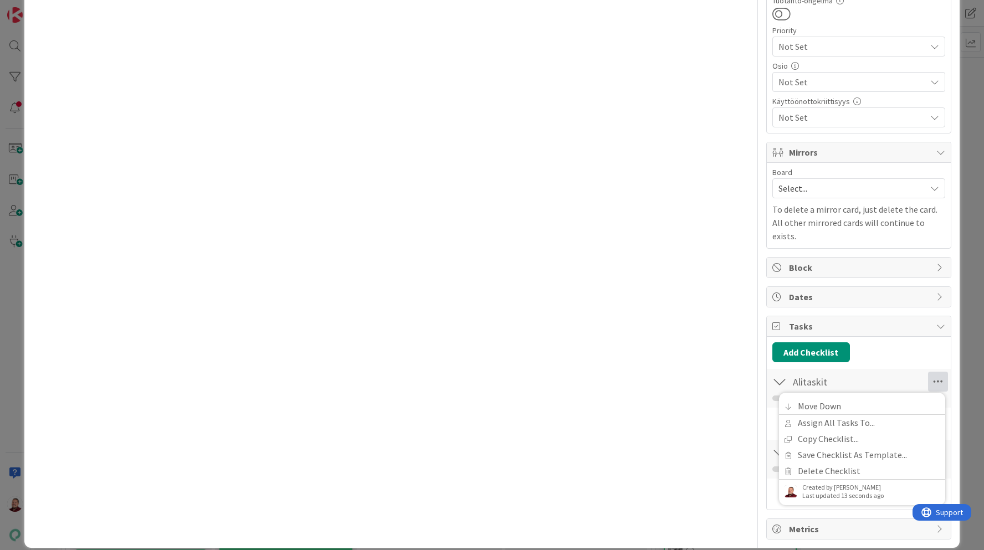
click at [610, 438] on div "Title 39 / 128 Dokumentaatio: Taloudellinen käyttöaste Description Juhani Snell…" at bounding box center [391, 58] width 716 height 962
click at [937, 372] on icon at bounding box center [938, 382] width 20 height 20
click at [832, 463] on link "Delete Checklist" at bounding box center [862, 471] width 166 height 16
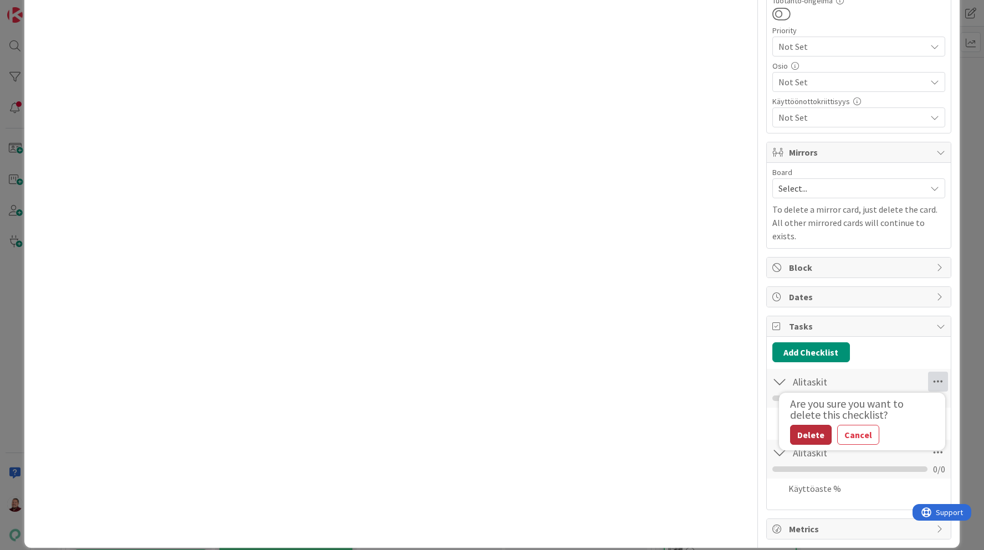
click at [812, 425] on button "Delete" at bounding box center [811, 435] width 42 height 20
click at [817, 425] on button "Delete" at bounding box center [811, 435] width 42 height 20
click at [659, 414] on div "Title 39 / 128 Dokumentaatio: Taloudellinen käyttöaste Description Juhani Snell…" at bounding box center [391, 58] width 716 height 962
click at [940, 372] on icon at bounding box center [938, 382] width 20 height 20
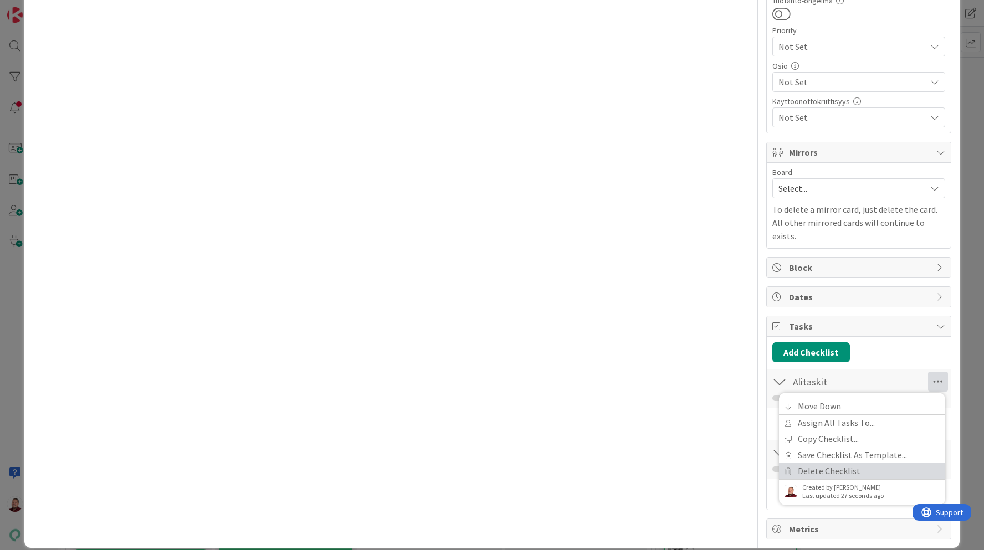
click at [818, 463] on link "Delete Checklist" at bounding box center [862, 471] width 166 height 16
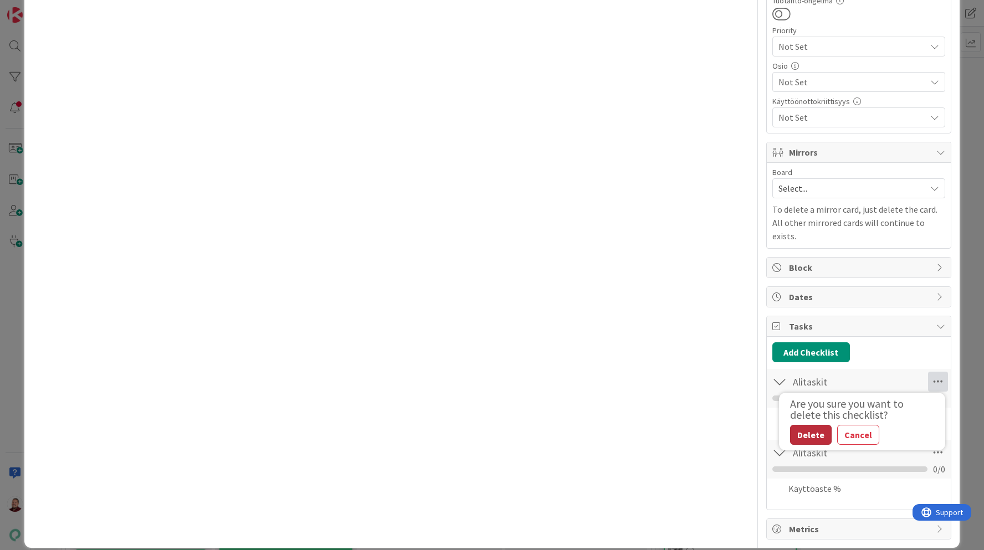
click at [803, 425] on button "Delete" at bounding box center [811, 435] width 42 height 20
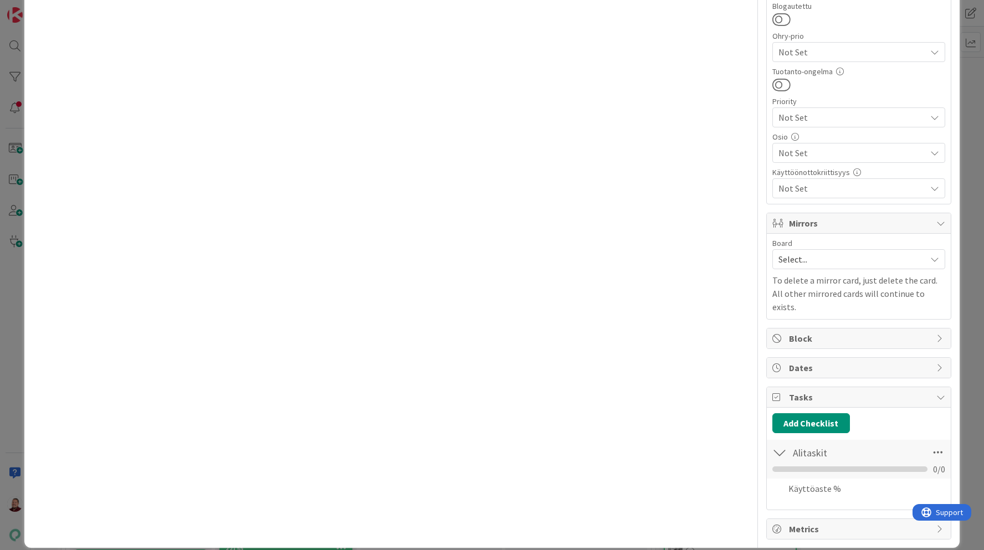
click at [773, 445] on div at bounding box center [779, 453] width 14 height 20
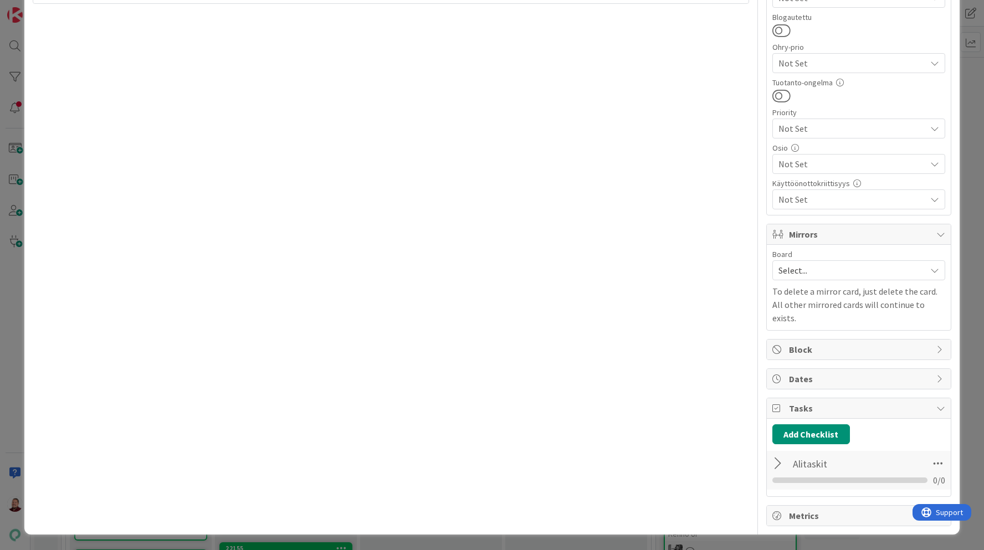
scroll to position [371, 0]
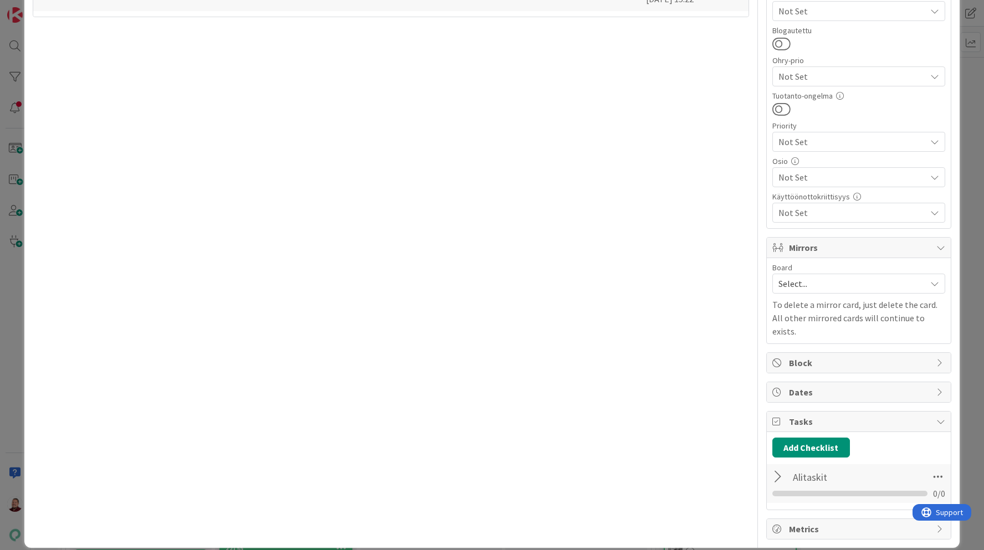
click at [773, 467] on div at bounding box center [779, 477] width 14 height 20
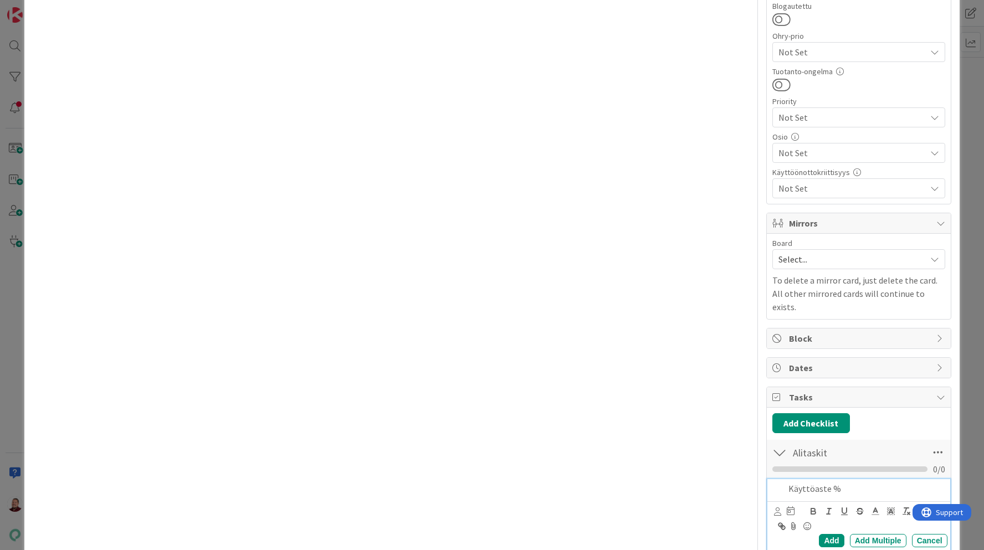
scroll to position [445, 0]
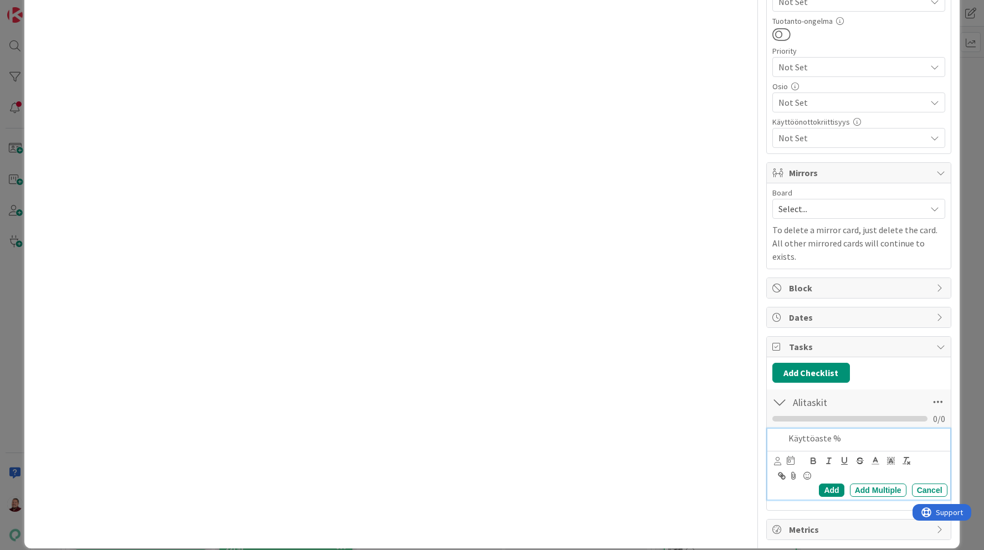
click at [892, 472] on div "Käyttöaste % Add Add Multiple Cancel" at bounding box center [858, 464] width 183 height 71
click at [837, 484] on div "Add" at bounding box center [831, 490] width 25 height 13
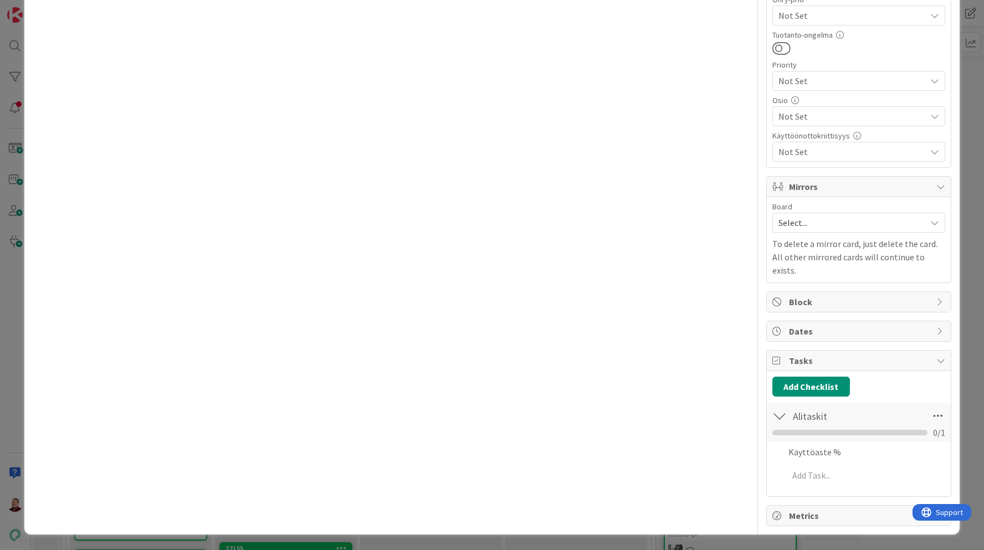
scroll to position [418, 0]
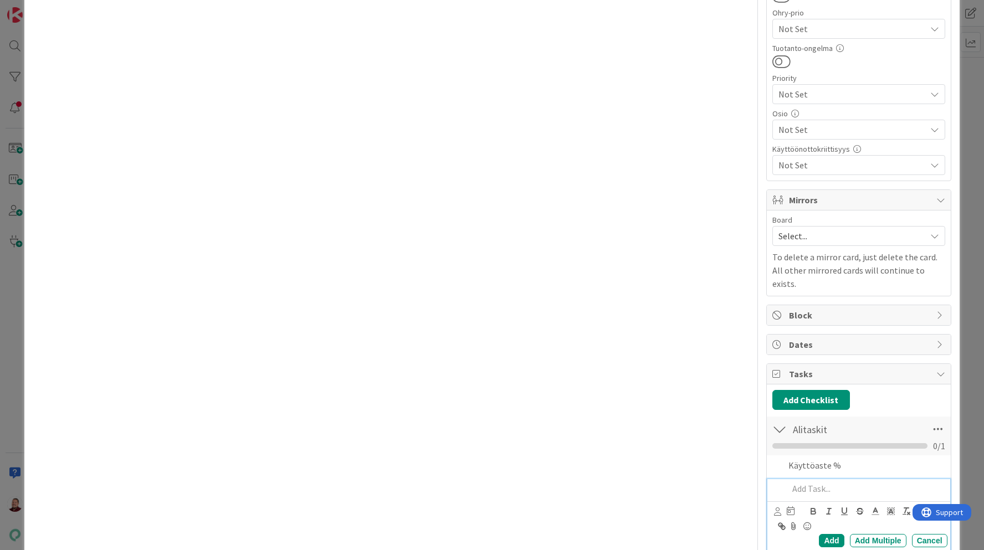
click at [822, 479] on div "Add Add Multiple Cancel" at bounding box center [858, 514] width 183 height 71
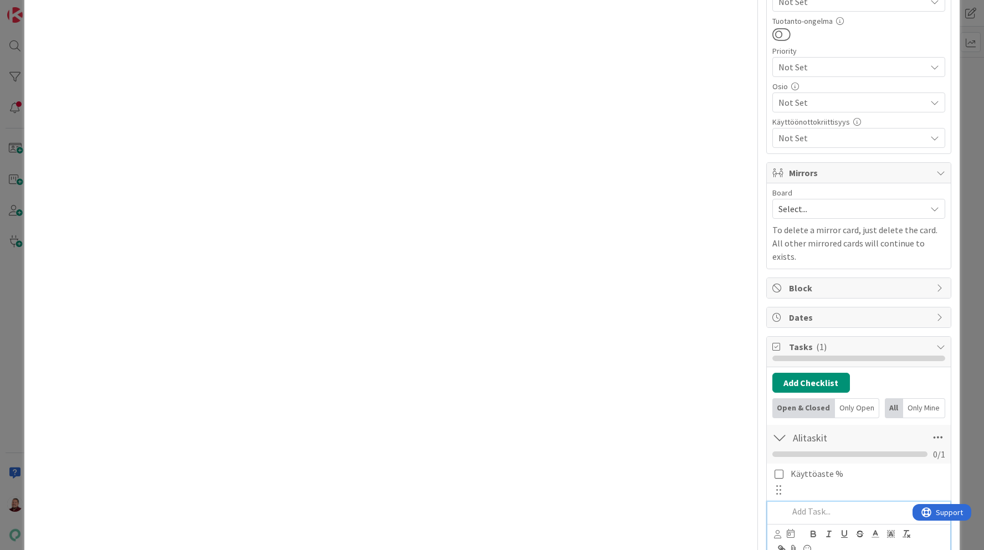
scroll to position [495, 0]
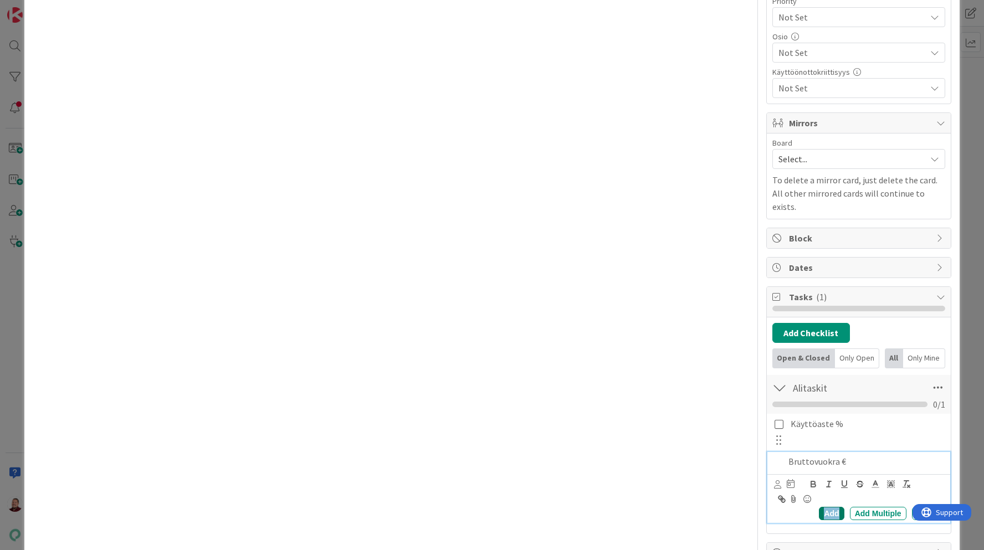
click at [829, 507] on div "Add" at bounding box center [831, 513] width 25 height 13
click at [814, 490] on div at bounding box center [865, 499] width 163 height 19
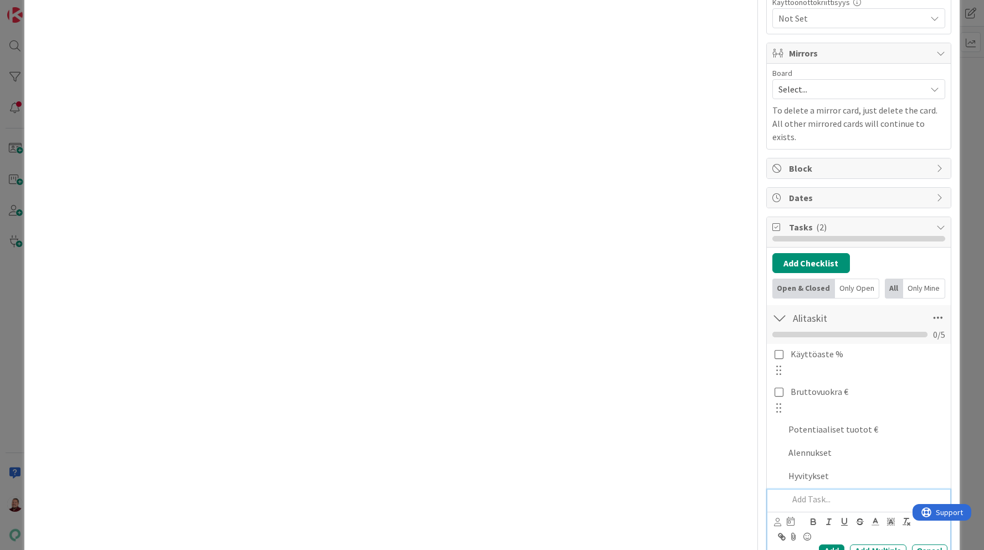
scroll to position [0, 0]
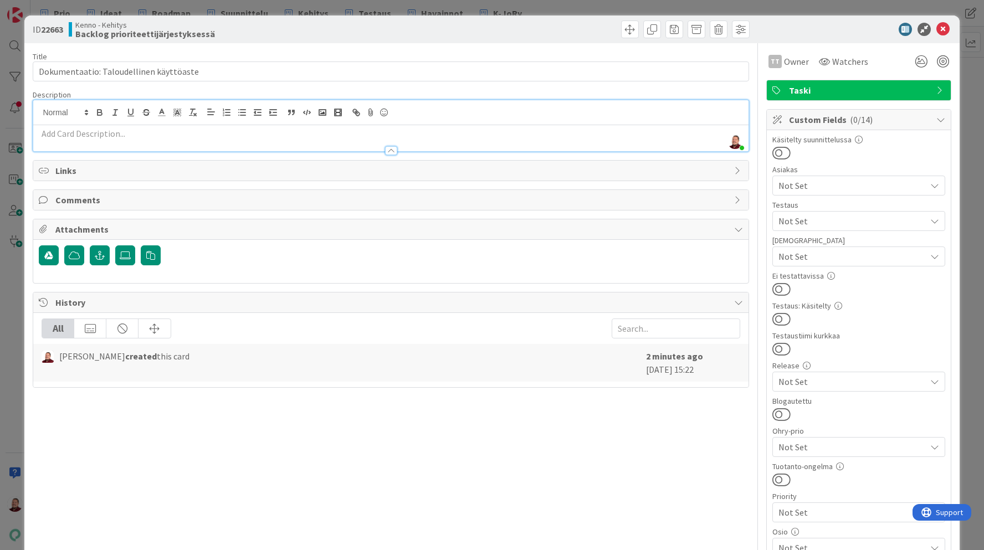
click at [218, 133] on p at bounding box center [390, 133] width 703 height 13
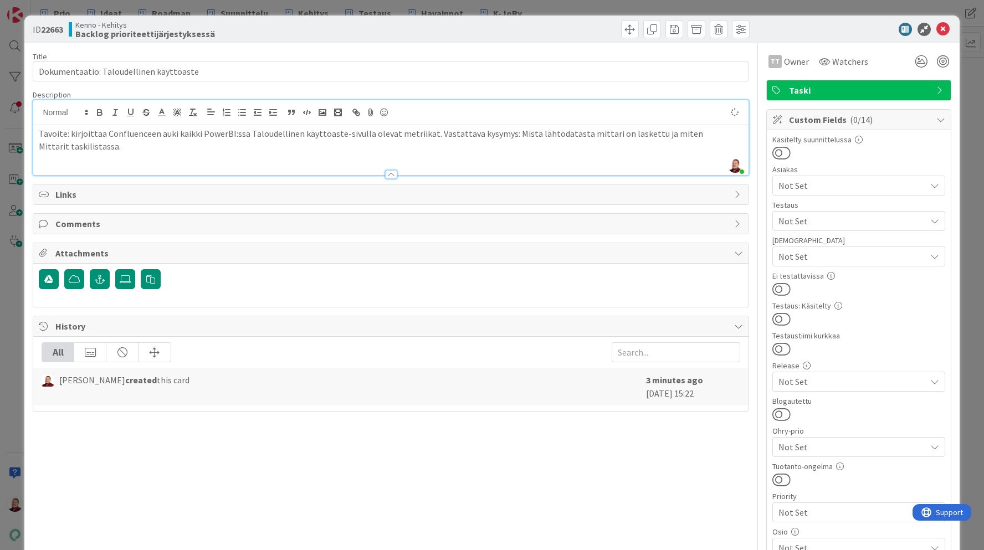
click at [282, 32] on div "Kenno - Kehitys Backlog prioriteettijärjestyksessä" at bounding box center [229, 29] width 320 height 18
click at [834, 34] on div at bounding box center [853, 29] width 196 height 13
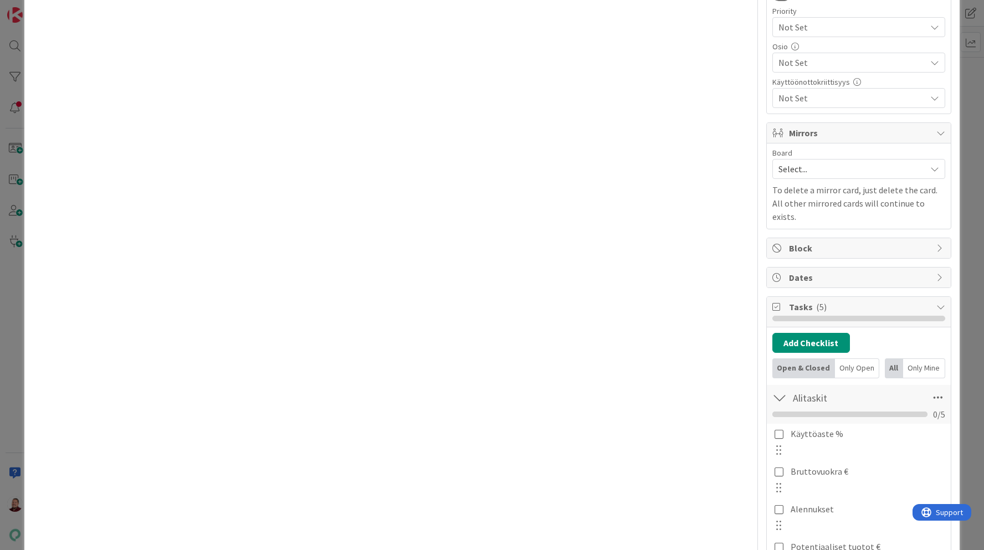
scroll to position [526, 0]
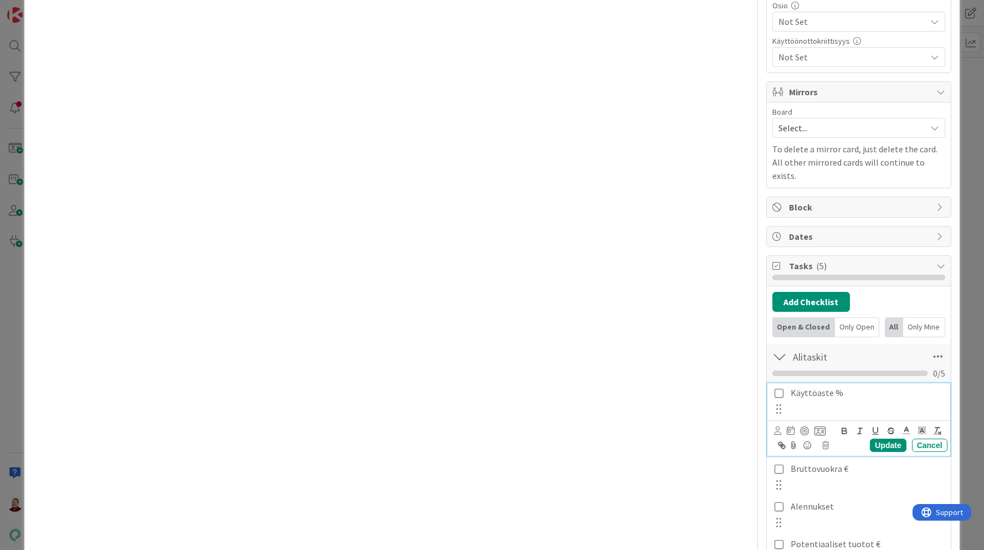
click at [804, 387] on p "Käyttöaste %" at bounding box center [866, 393] width 152 height 13
copy p "Taloudellinen Käyttöaste:"
click at [817, 462] on p "Bruttovuokra €" at bounding box center [866, 468] width 152 height 13
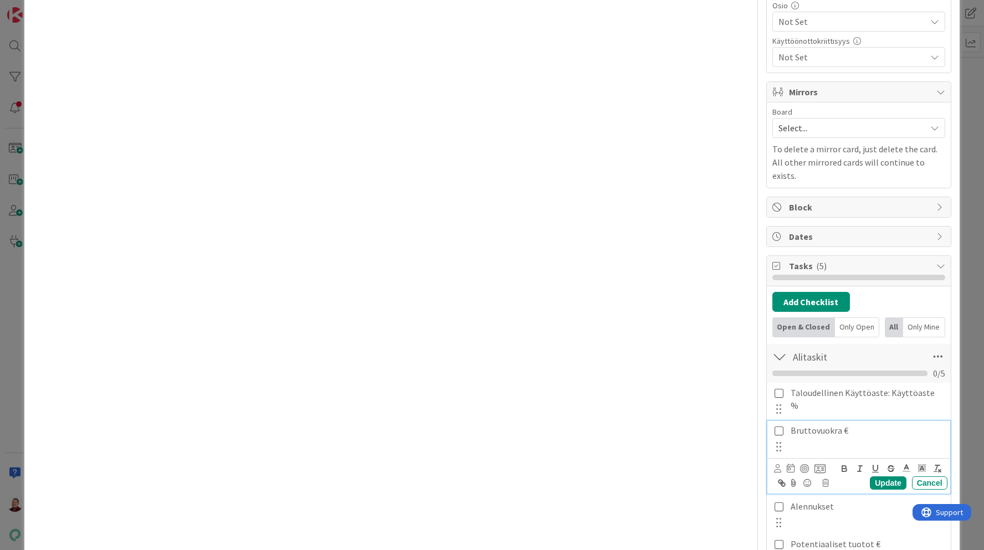
scroll to position [488, 0]
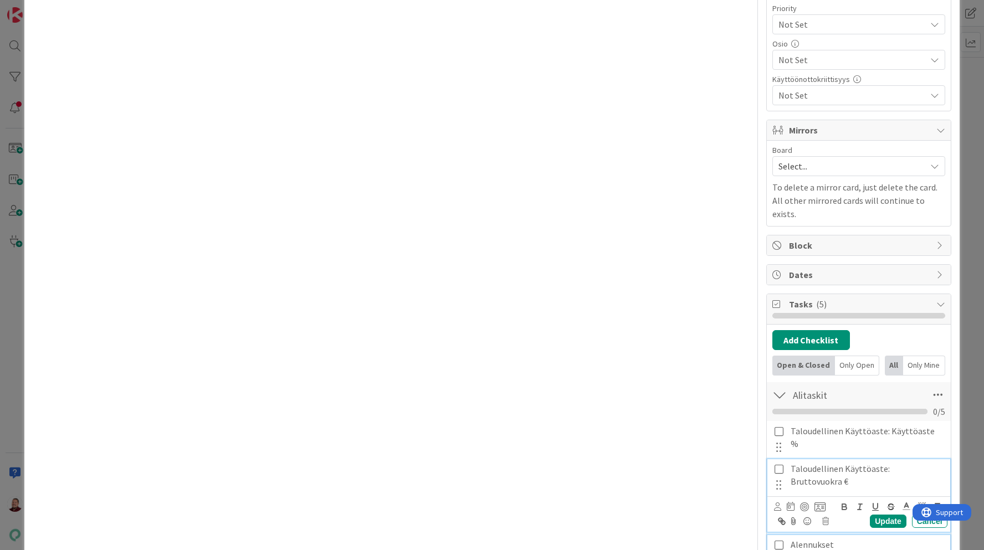
click at [803, 538] on p "Alennukset" at bounding box center [866, 544] width 152 height 13
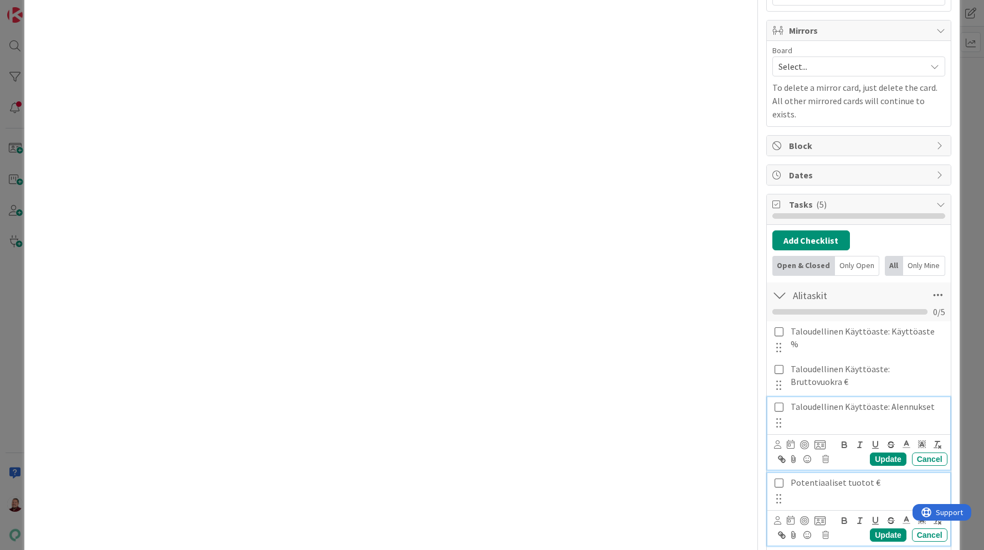
click at [823, 476] on p "Potentiaaliset tuotot €" at bounding box center [866, 482] width 152 height 13
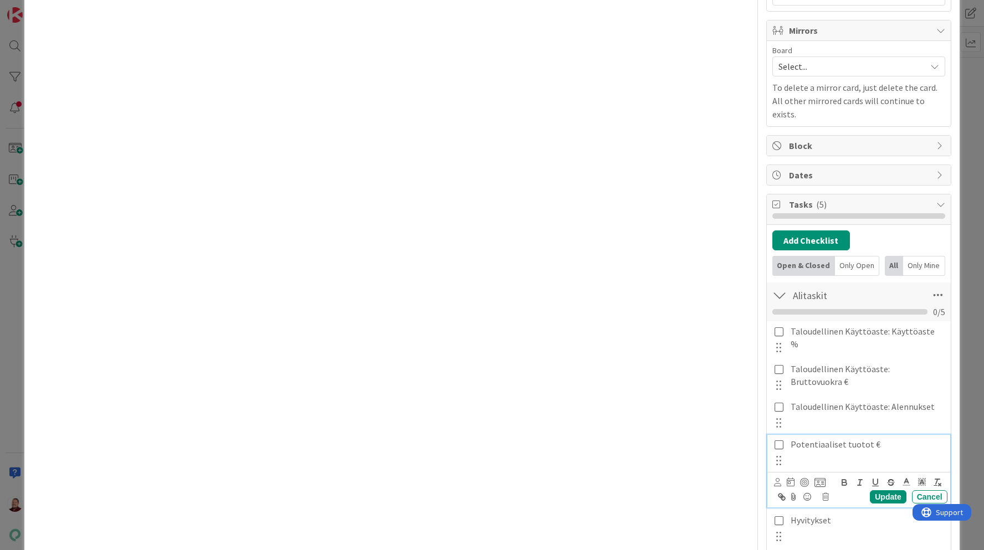
scroll to position [549, 0]
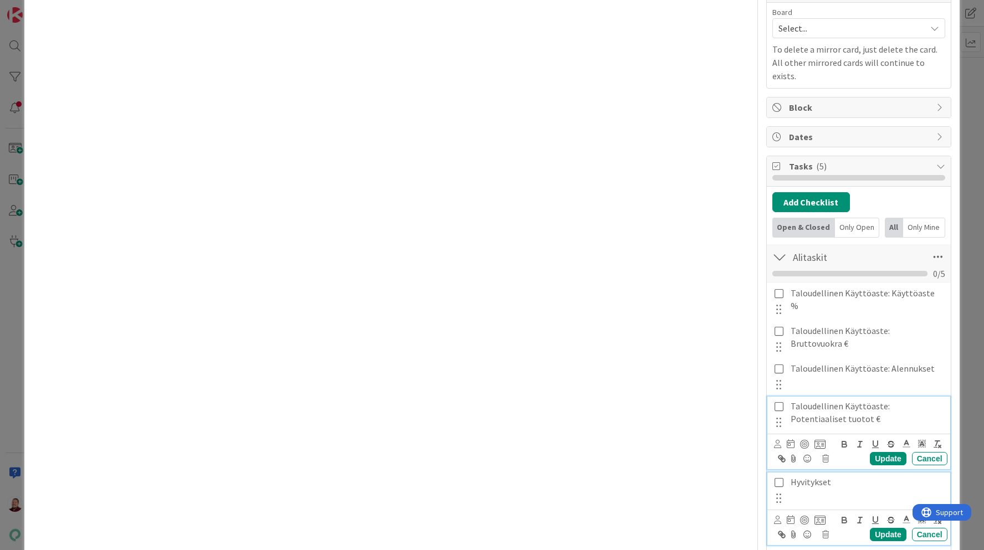
click at [823, 476] on p "Hyvitykset" at bounding box center [866, 482] width 152 height 13
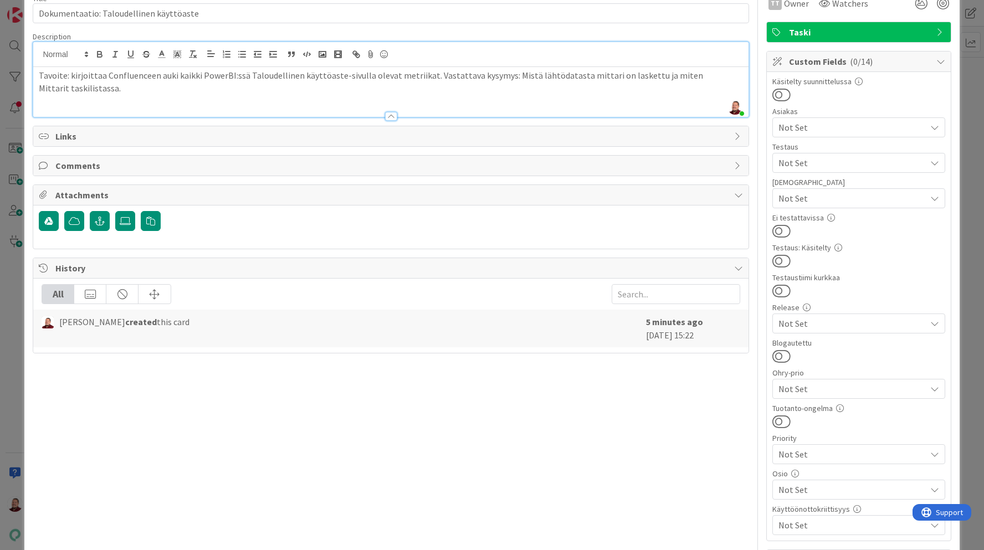
scroll to position [0, 0]
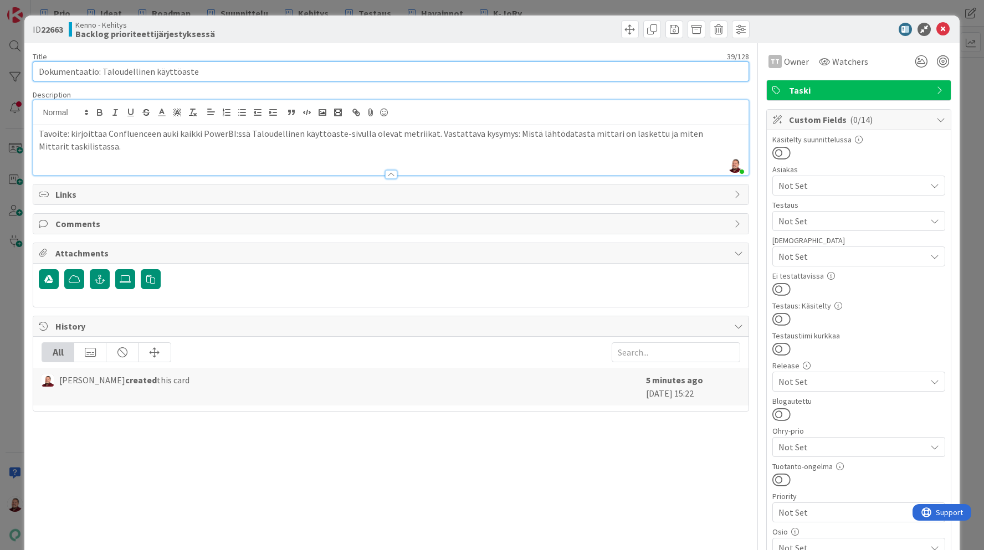
drag, startPoint x: 202, startPoint y: 70, endPoint x: -4, endPoint y: 53, distance: 206.2
click at [0, 53] on html "Prio Ideat Roadmap Suunnittelu Kehitys Testaus Havainnot K-JoRy Prio Ideat Road…" at bounding box center [492, 275] width 984 height 550
type input "PowerBI Mittareiden dokumentaatio: Taloudellinen käyttöaste, Tyhjäkäyttö, Vaiht…"
click at [328, 133] on p "Tavoite: kirjoittaa Confluenceen auki kaikki PowerBI:ssä Taloudellinen käyttöas…" at bounding box center [390, 133] width 703 height 13
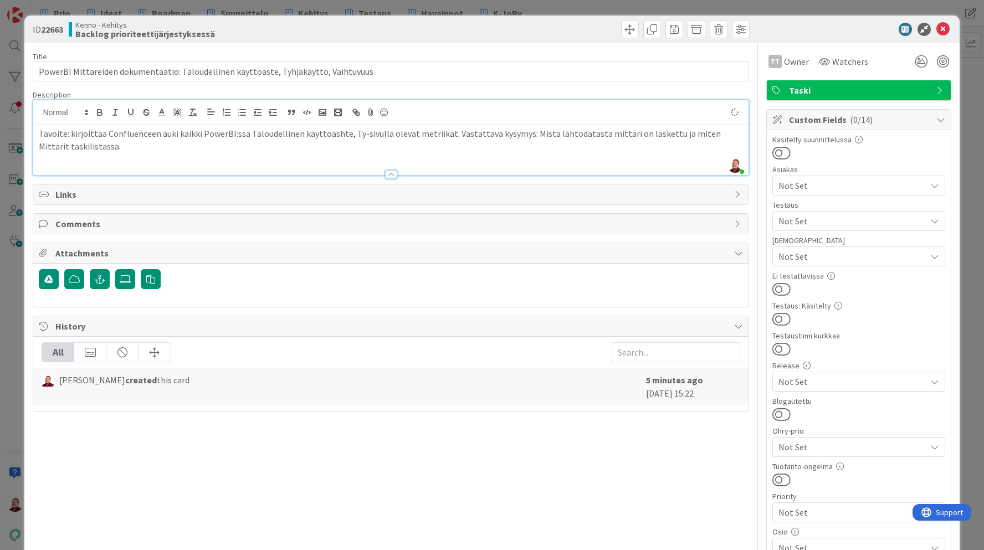
click at [354, 136] on p "Tavoite: kirjoittaa Confluenceen auki kaikki PowerBI:ssä Taloudellinen käyttöas…" at bounding box center [390, 133] width 703 height 13
click at [332, 133] on p "Tavoite: kirjoittaa Confluenceen auki kaikki PowerBI:ssä Taloudellinen käyttöas…" at bounding box center [390, 133] width 703 height 13
click at [78, 163] on p "Yksittäisen mittarit alikortteina." at bounding box center [390, 158] width 703 height 13
click at [542, 33] on div at bounding box center [572, 29] width 356 height 18
click at [830, 81] on div "Taski" at bounding box center [859, 90] width 184 height 20
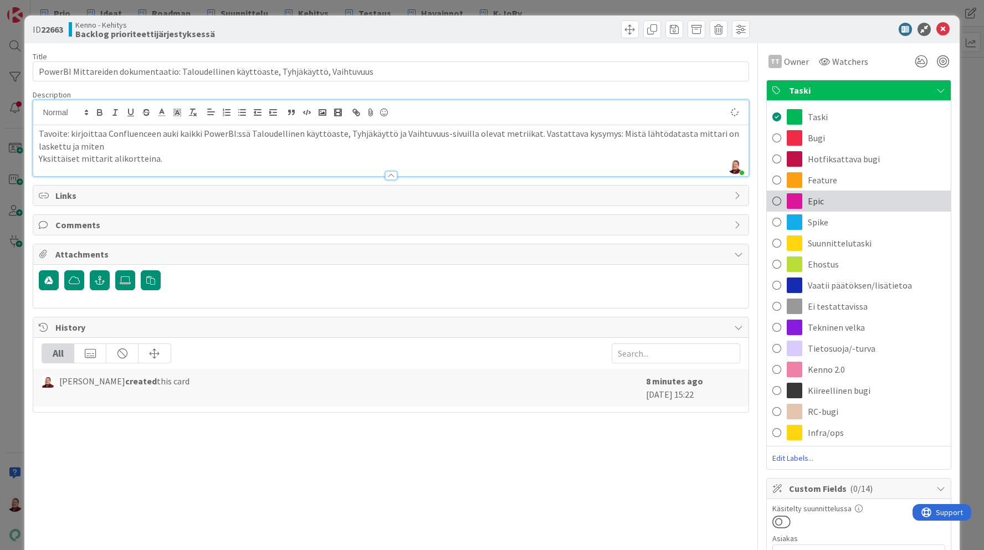
click at [808, 203] on span "Epic" at bounding box center [816, 200] width 16 height 13
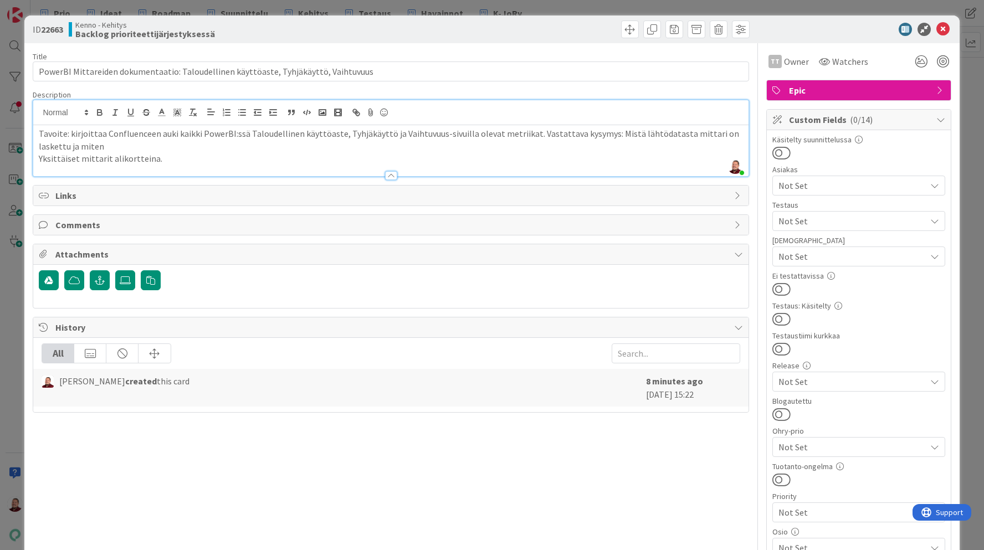
click at [409, 162] on p "Yksittäiset mittarit alikortteina." at bounding box center [390, 158] width 703 height 13
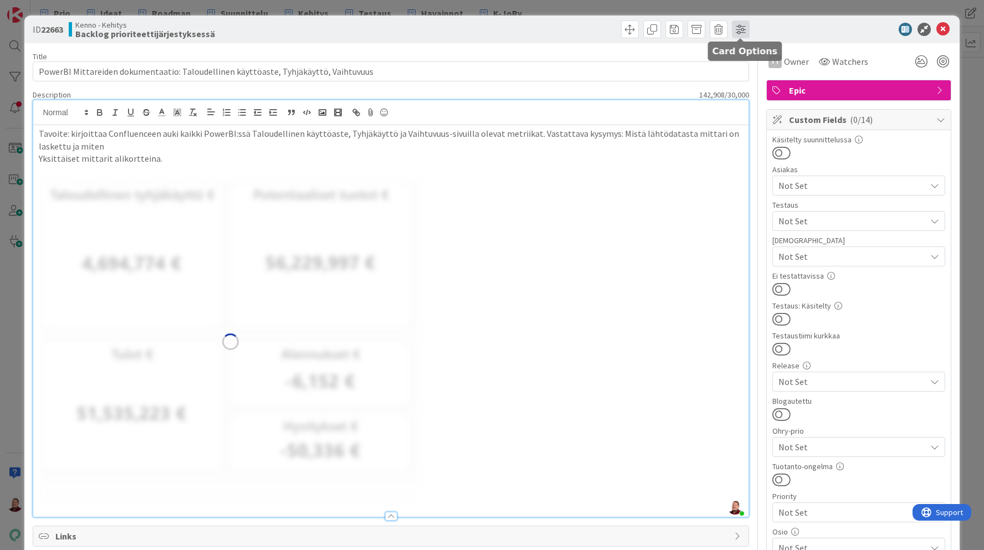
click at [734, 27] on span at bounding box center [741, 29] width 18 height 18
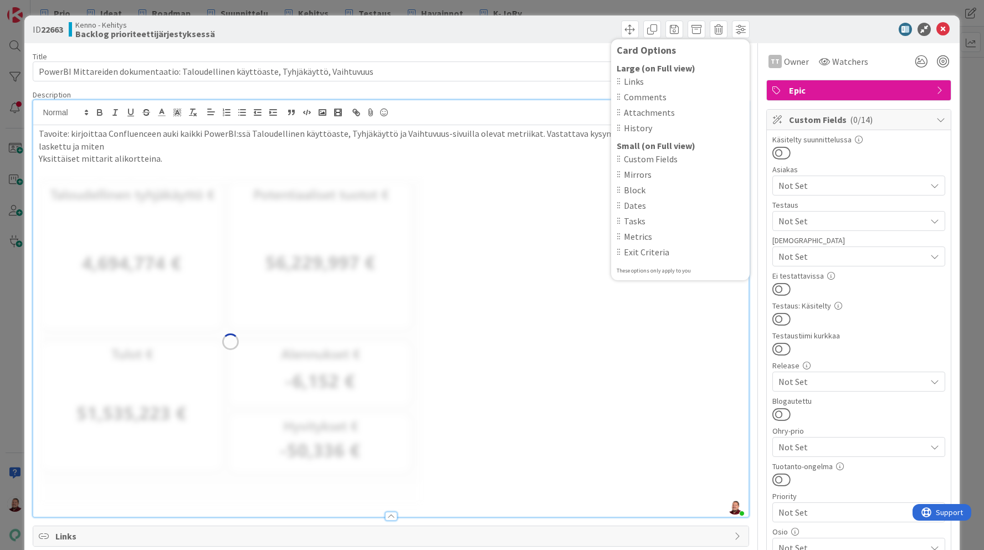
click at [616, 223] on div "Tasks" at bounding box center [679, 220] width 127 height 13
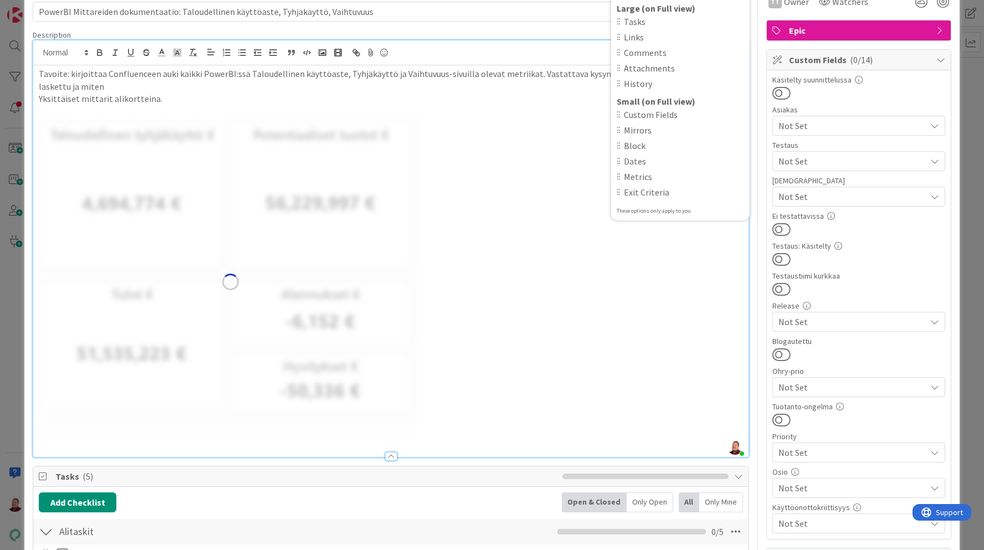
scroll to position [114, 0]
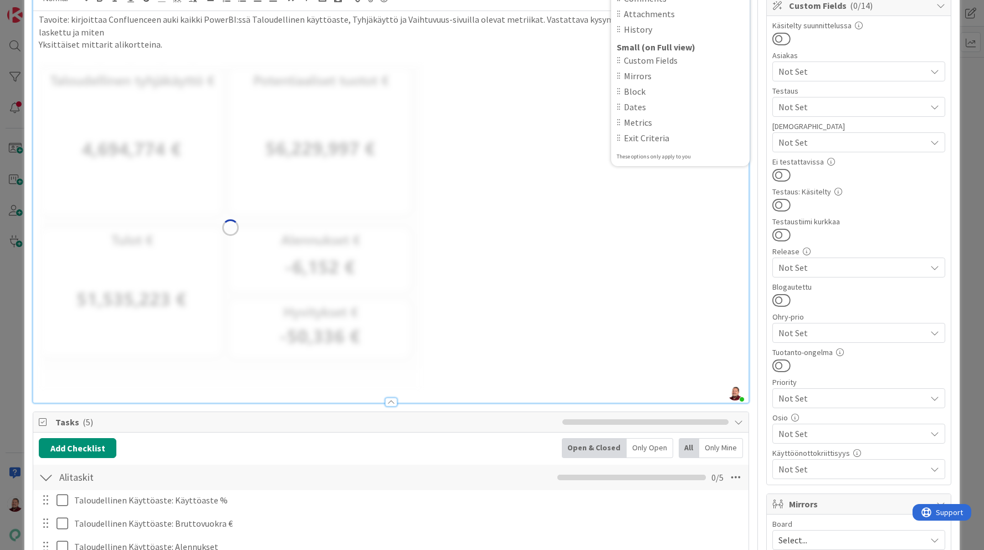
click at [248, 367] on img at bounding box center [230, 228] width 383 height 328
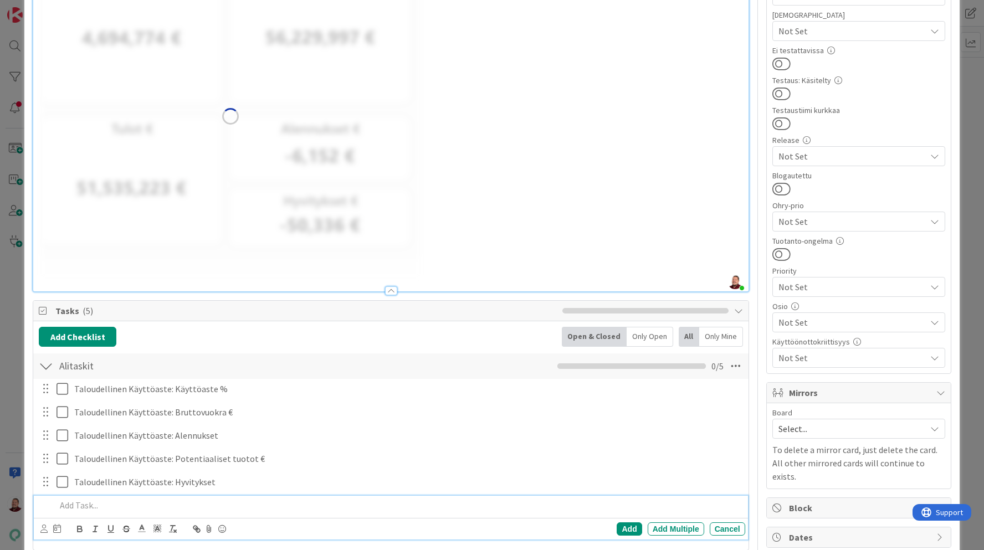
click at [96, 504] on p at bounding box center [398, 505] width 684 height 13
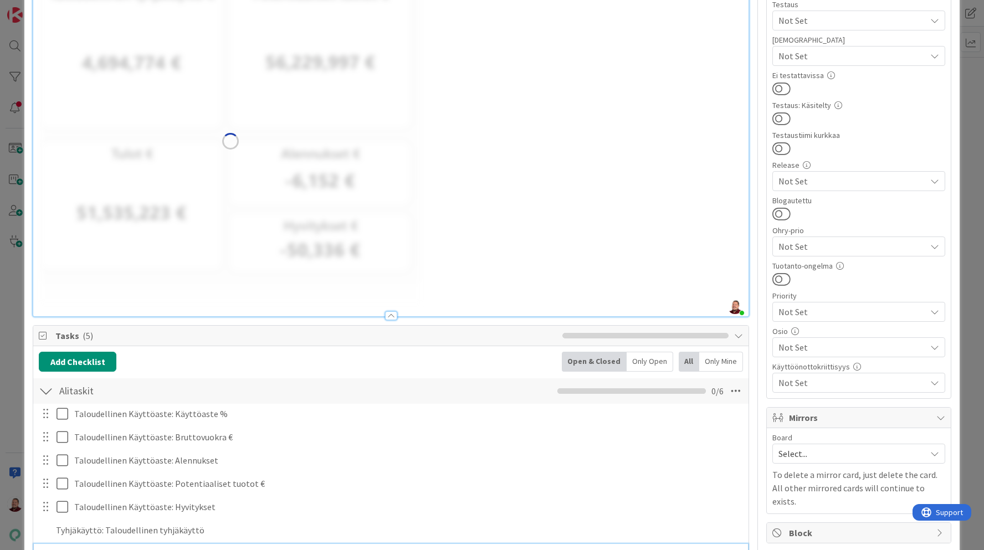
scroll to position [122, 0]
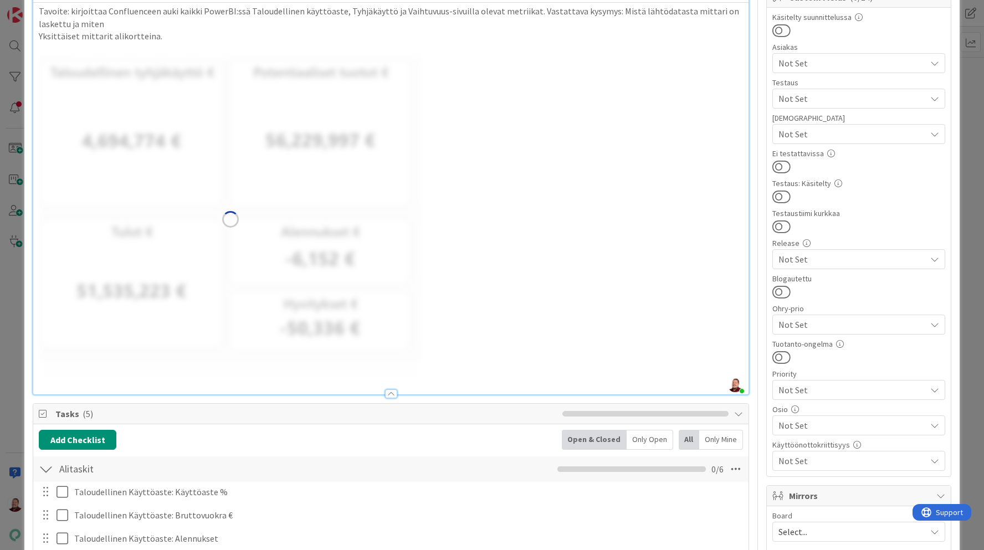
click at [327, 183] on img at bounding box center [230, 219] width 383 height 328
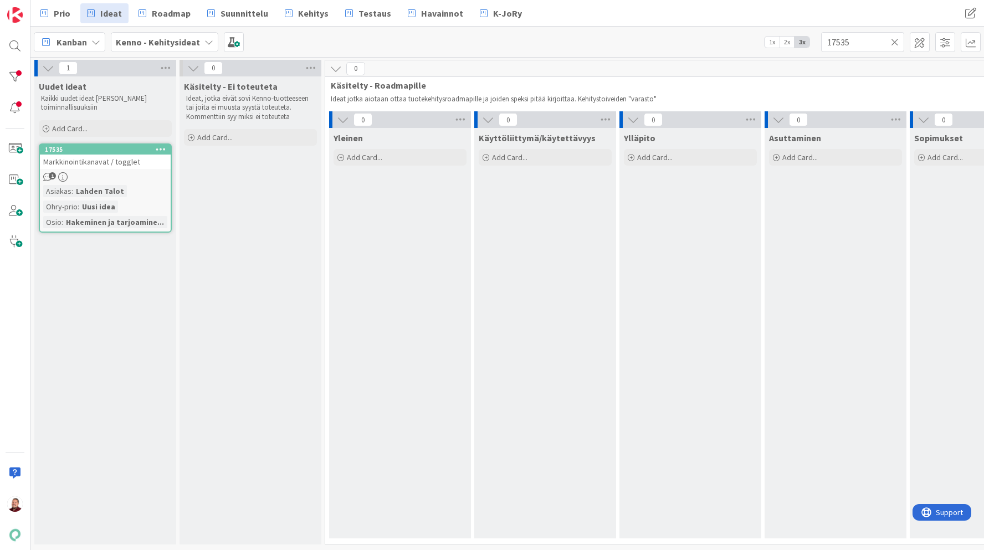
click at [162, 148] on icon at bounding box center [161, 149] width 11 height 8
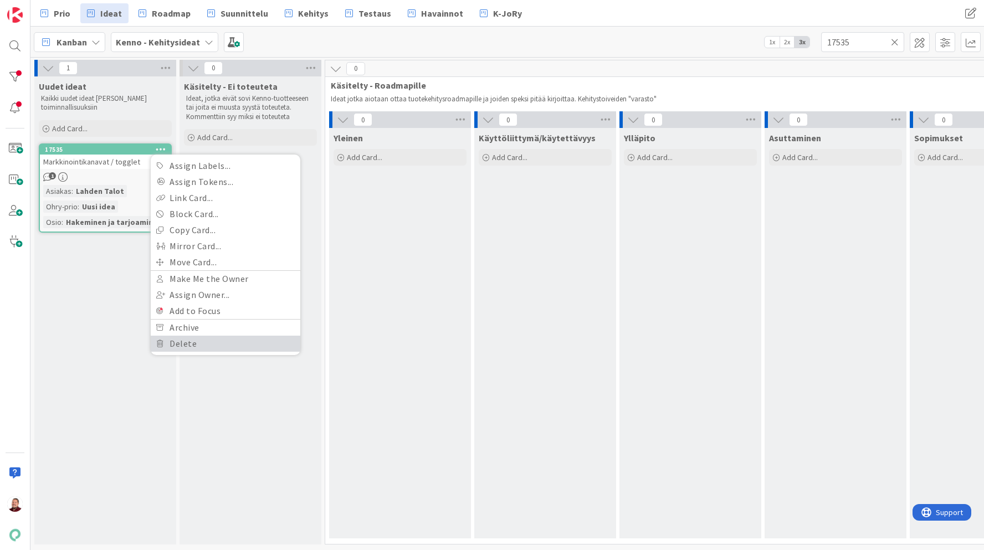
click at [174, 349] on link "Delete" at bounding box center [226, 344] width 150 height 16
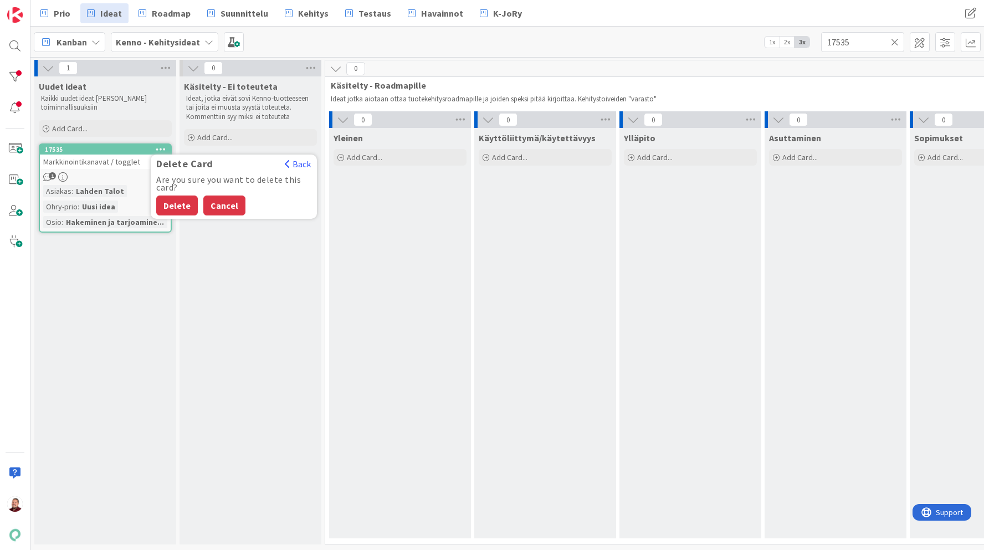
click at [224, 214] on button "Cancel" at bounding box center [224, 206] width 42 height 20
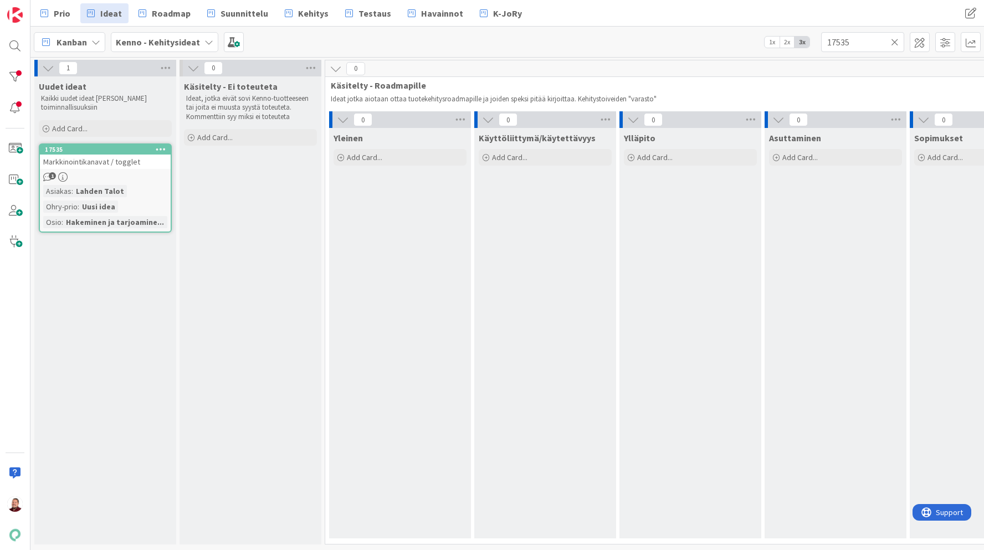
click at [126, 163] on span "Markkinointikanavat / togglet" at bounding box center [91, 162] width 97 height 10
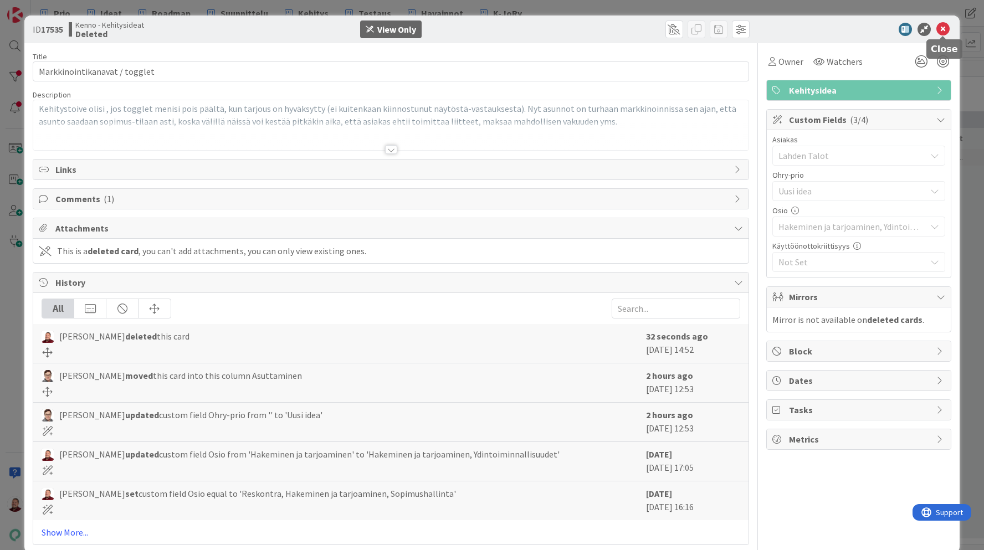
click at [938, 33] on icon at bounding box center [942, 29] width 13 height 13
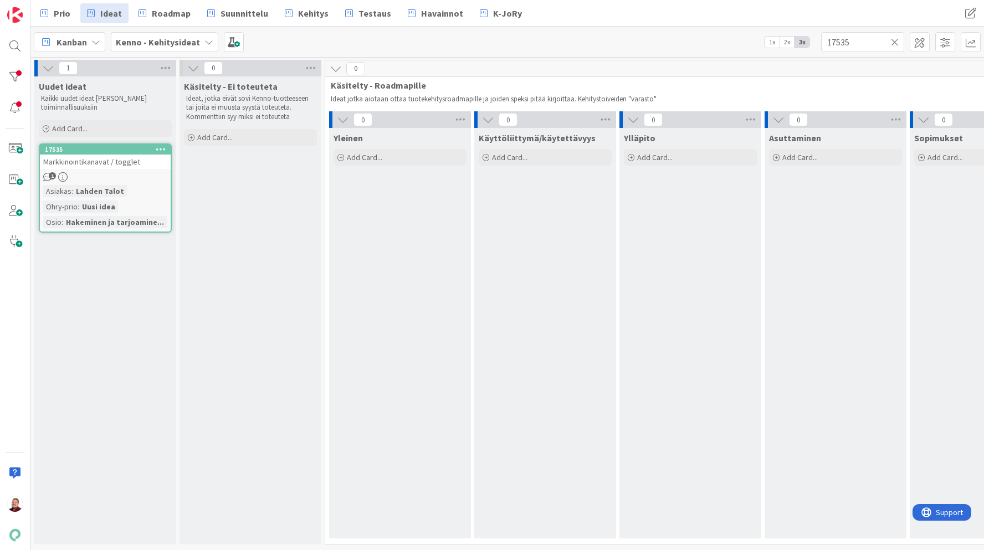
click at [159, 148] on icon at bounding box center [161, 149] width 11 height 8
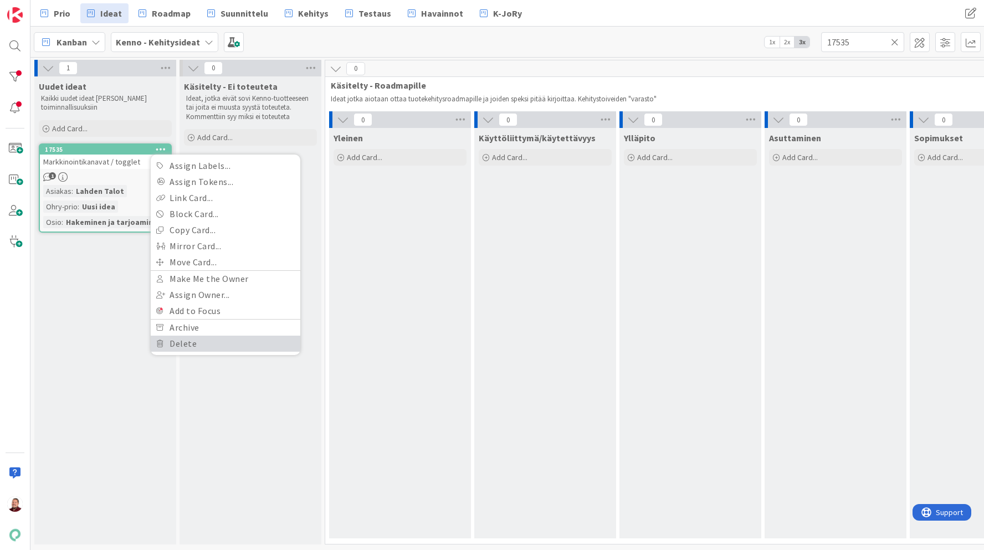
click at [179, 345] on link "Delete" at bounding box center [226, 344] width 150 height 16
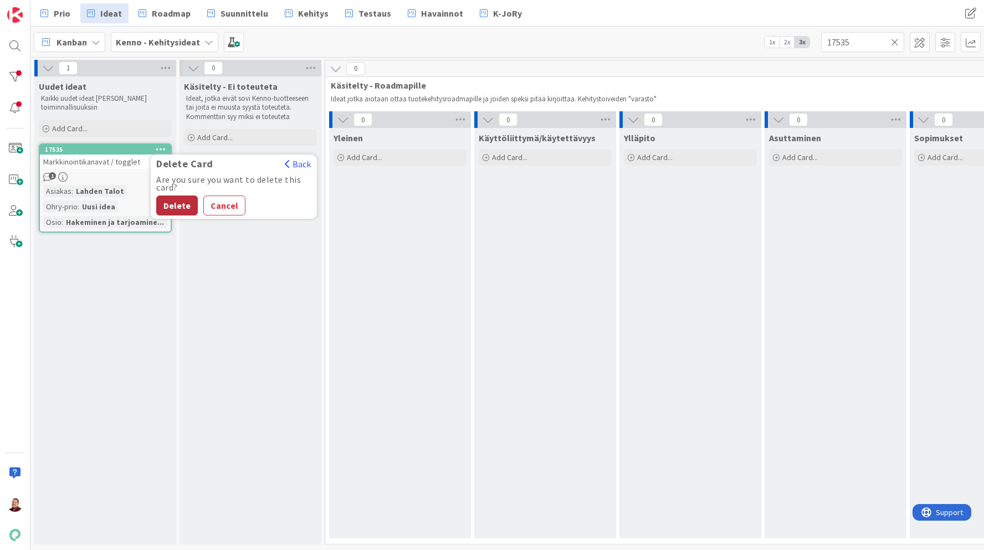
click at [184, 213] on button "Delete" at bounding box center [177, 206] width 42 height 20
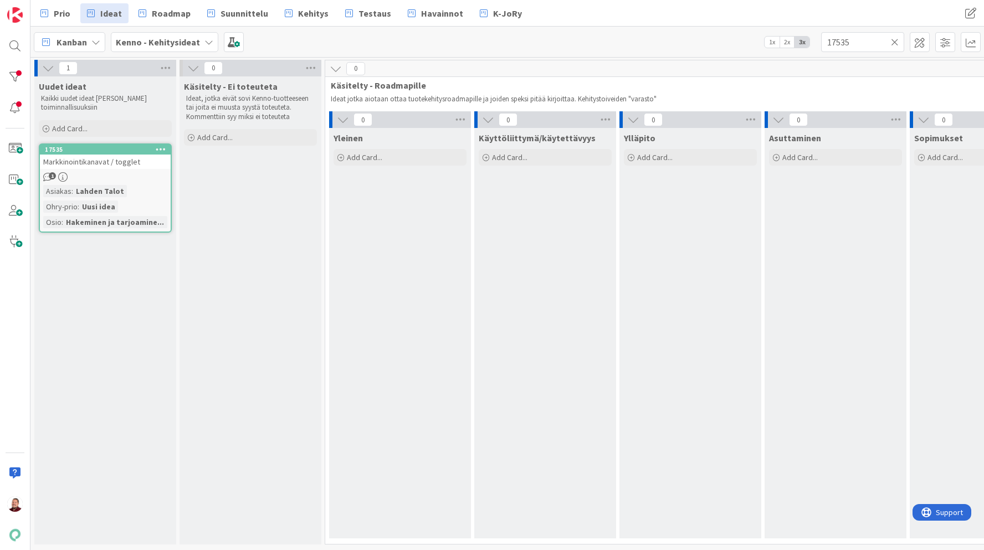
click at [160, 155] on div "Markkinointikanavat / togglet" at bounding box center [105, 162] width 131 height 14
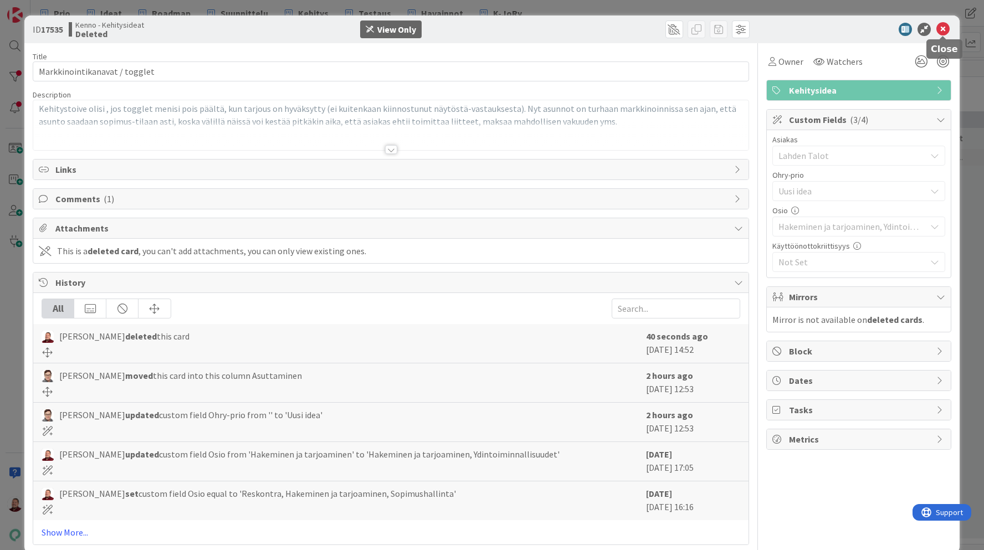
click at [943, 29] on icon at bounding box center [942, 29] width 13 height 13
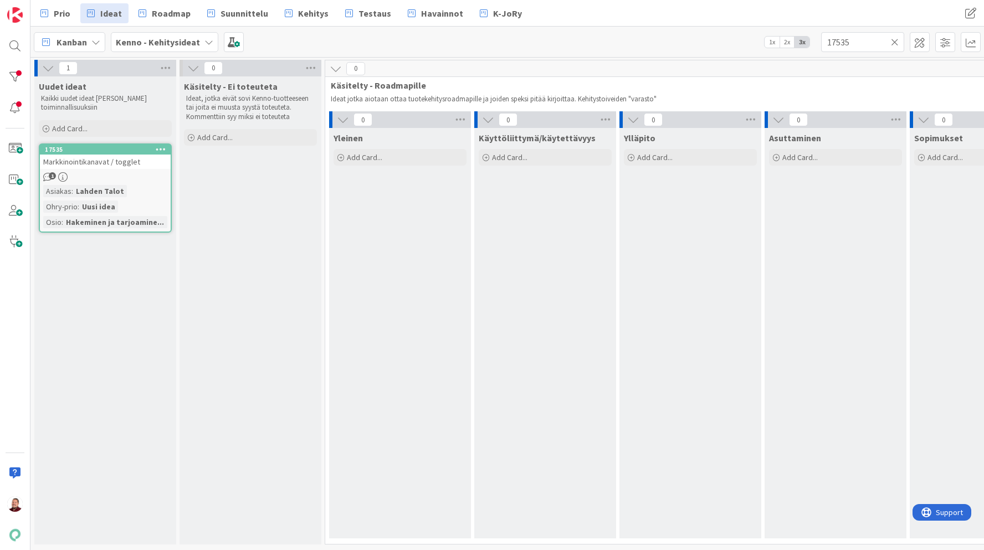
click at [165, 148] on icon at bounding box center [161, 149] width 11 height 8
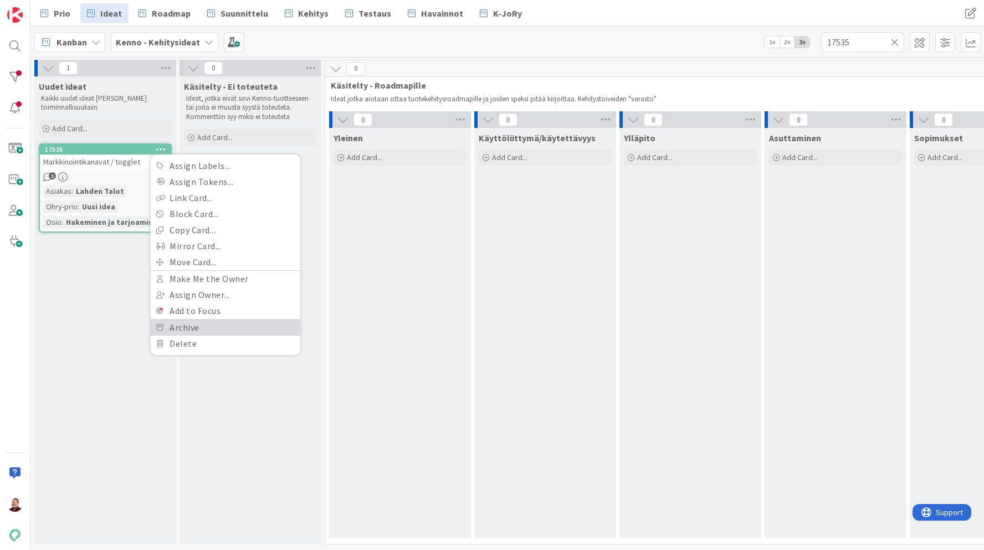
click at [184, 321] on link "Archive" at bounding box center [226, 328] width 150 height 16
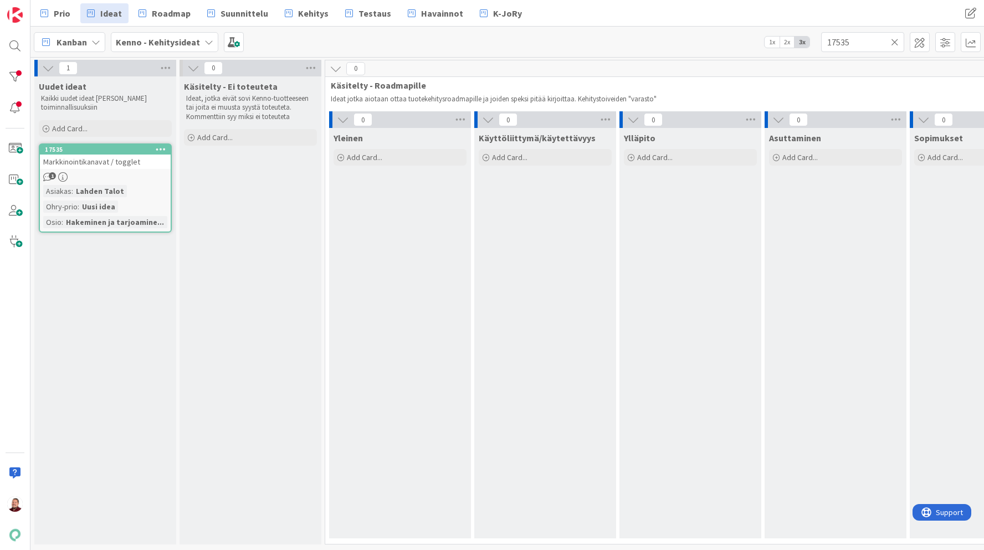
click at [160, 151] on icon at bounding box center [161, 149] width 11 height 8
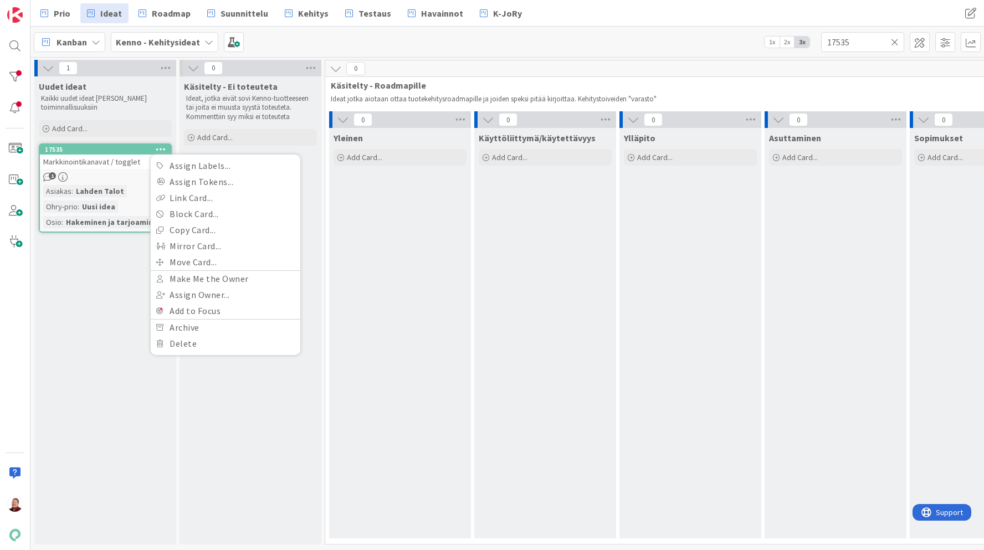
click at [186, 351] on div "Assign Labels... Assign Tokens... Link Card... Block Card... Copy Card... Mirro…" at bounding box center [226, 255] width 150 height 200
click at [185, 346] on link "Delete" at bounding box center [226, 344] width 150 height 16
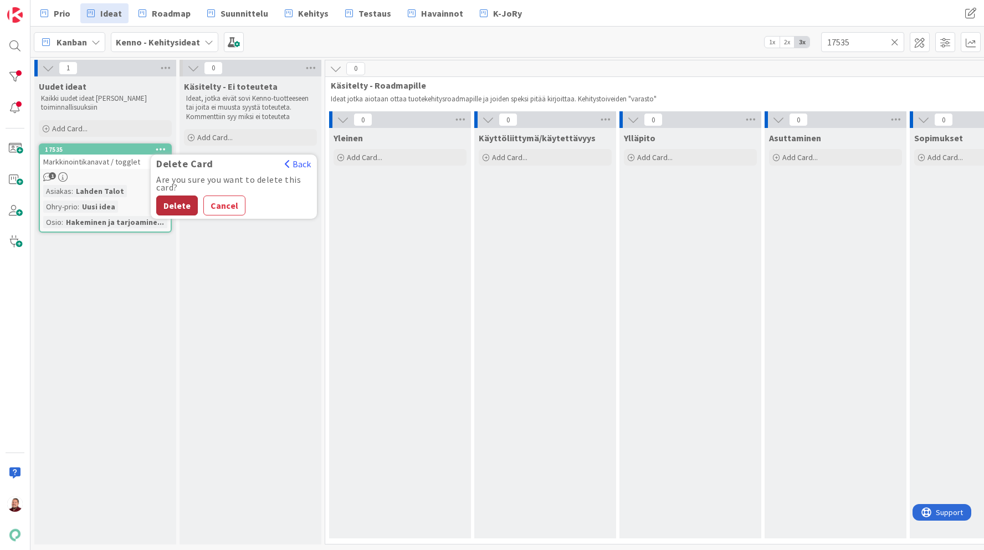
click at [179, 202] on button "Delete" at bounding box center [177, 206] width 42 height 20
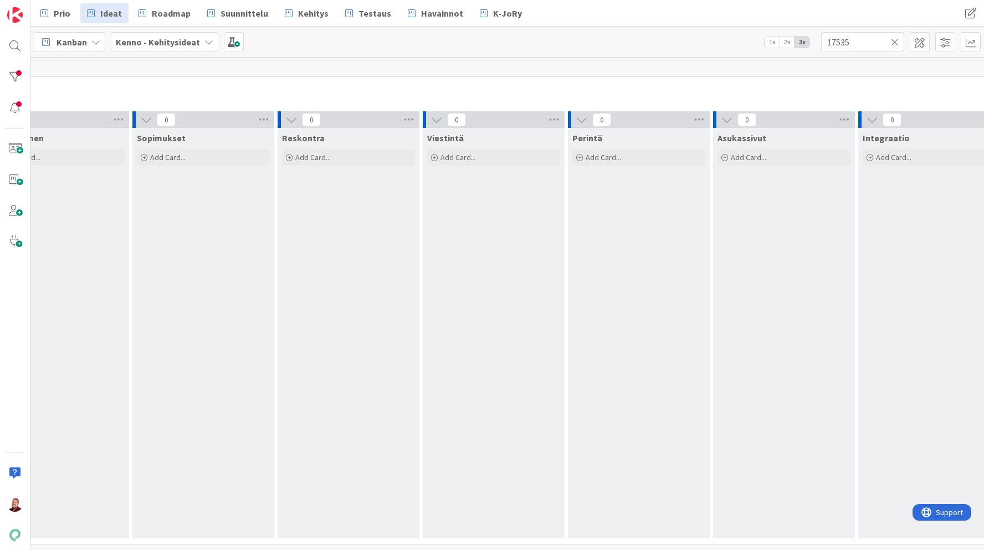
scroll to position [0, 1005]
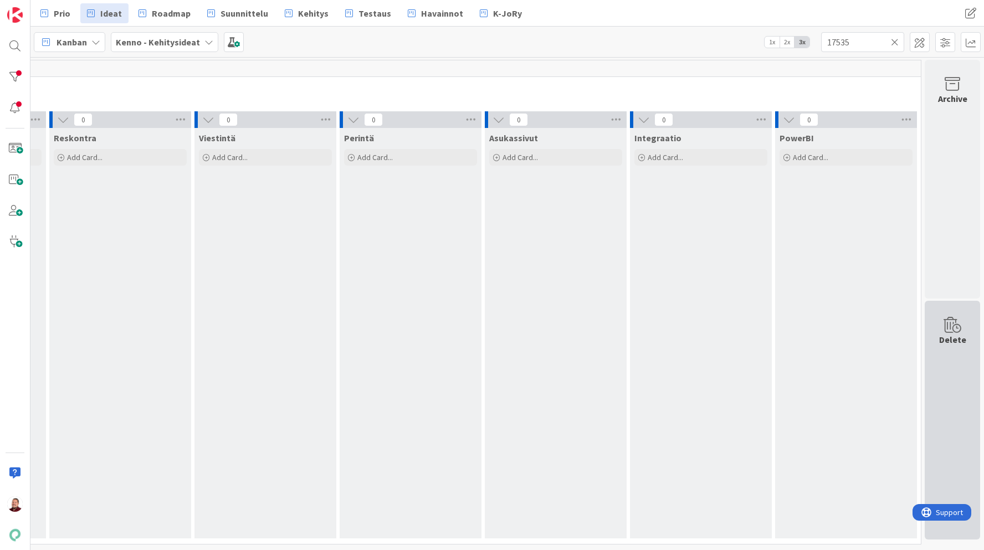
click at [963, 351] on div "Delete" at bounding box center [951, 420] width 55 height 239
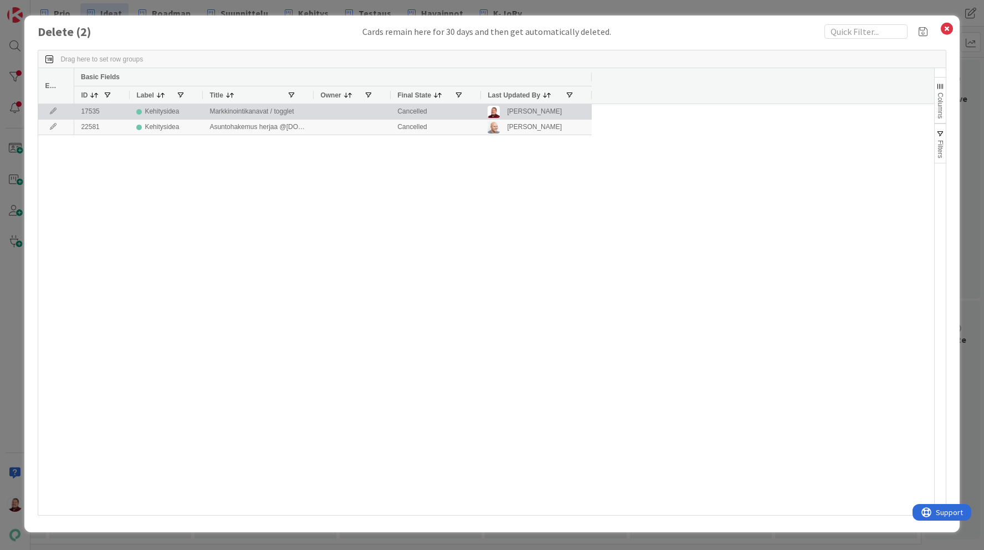
click at [54, 109] on icon at bounding box center [53, 111] width 17 height 7
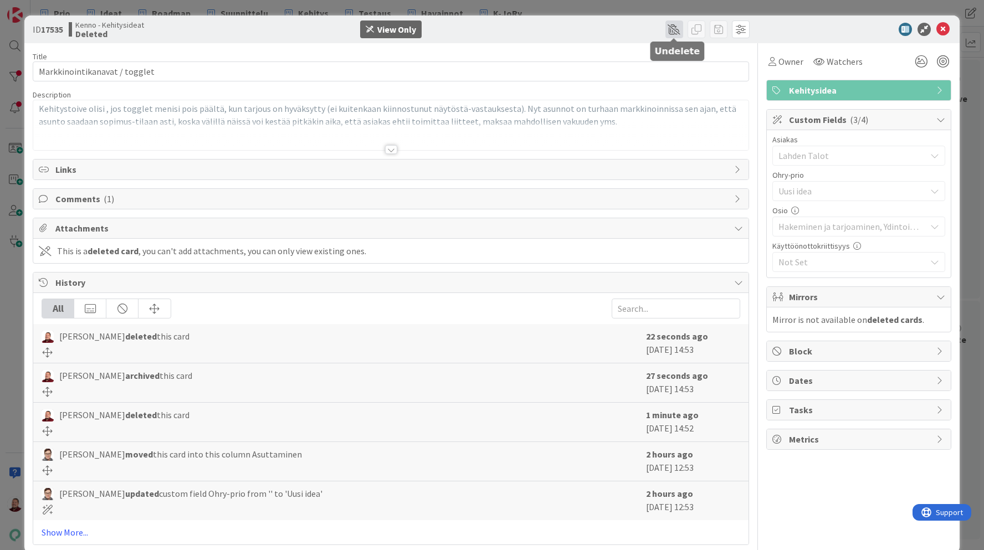
click at [672, 27] on span at bounding box center [674, 29] width 18 height 18
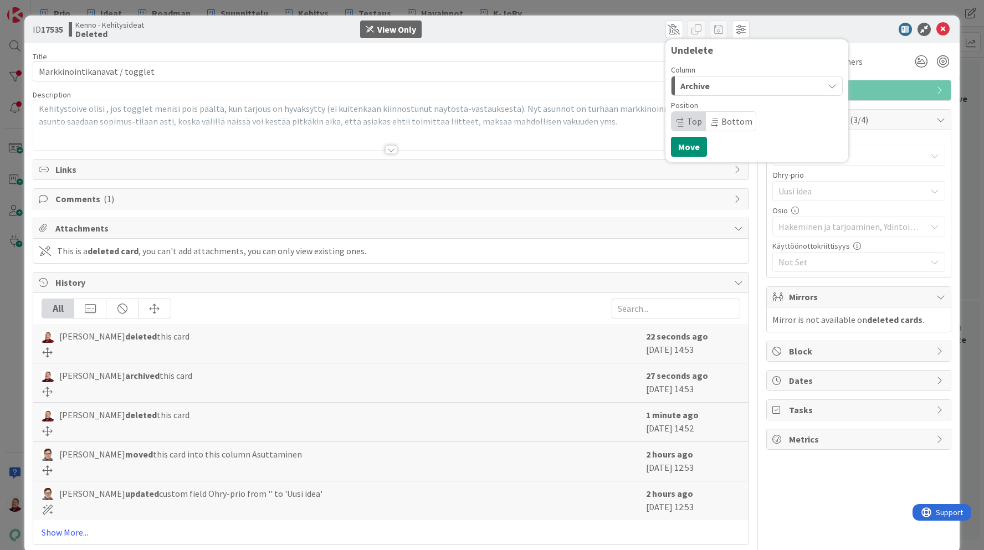
click at [712, 82] on div "Archive" at bounding box center [750, 86] width 146 height 18
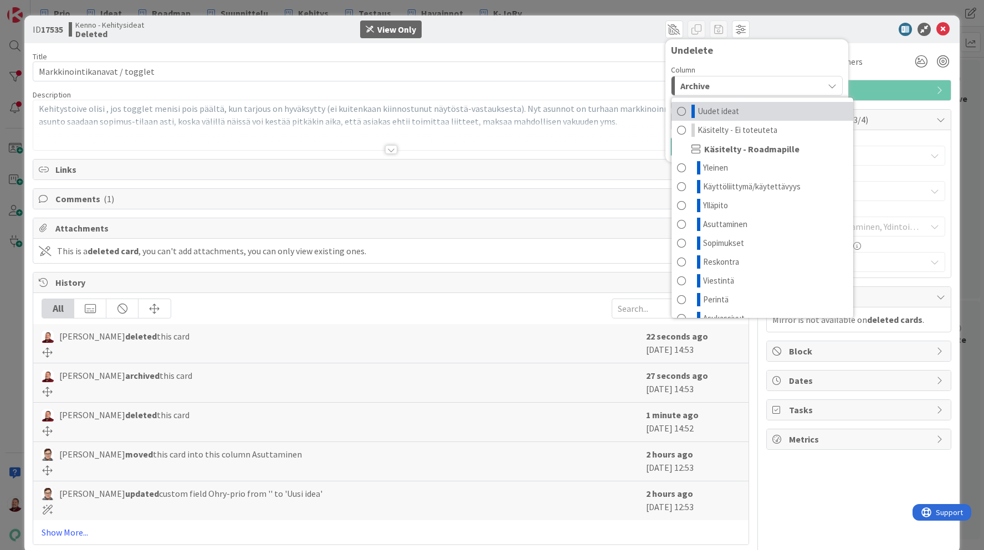
click at [719, 105] on span "Uudet ideat" at bounding box center [718, 111] width 42 height 13
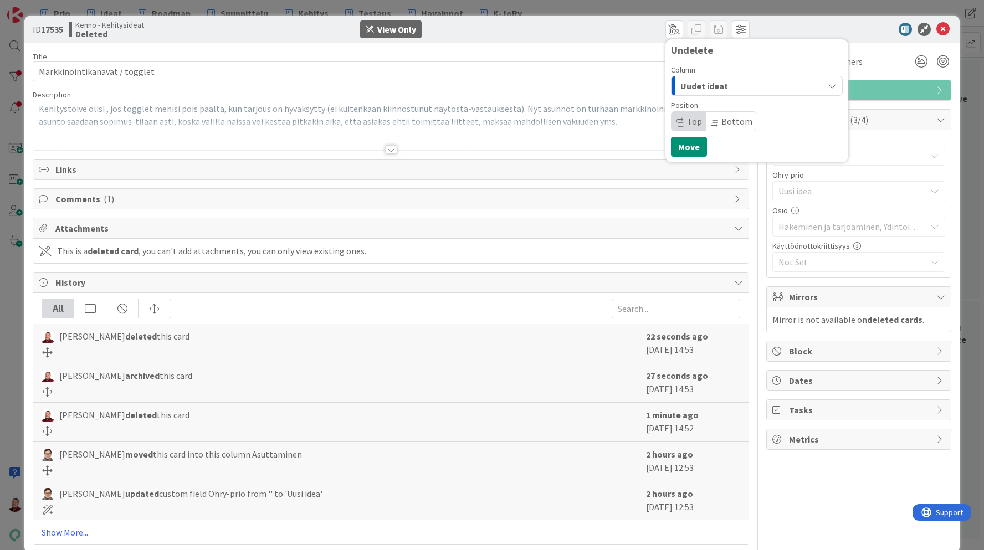
click at [711, 81] on span "Uudet ideat" at bounding box center [704, 86] width 48 height 14
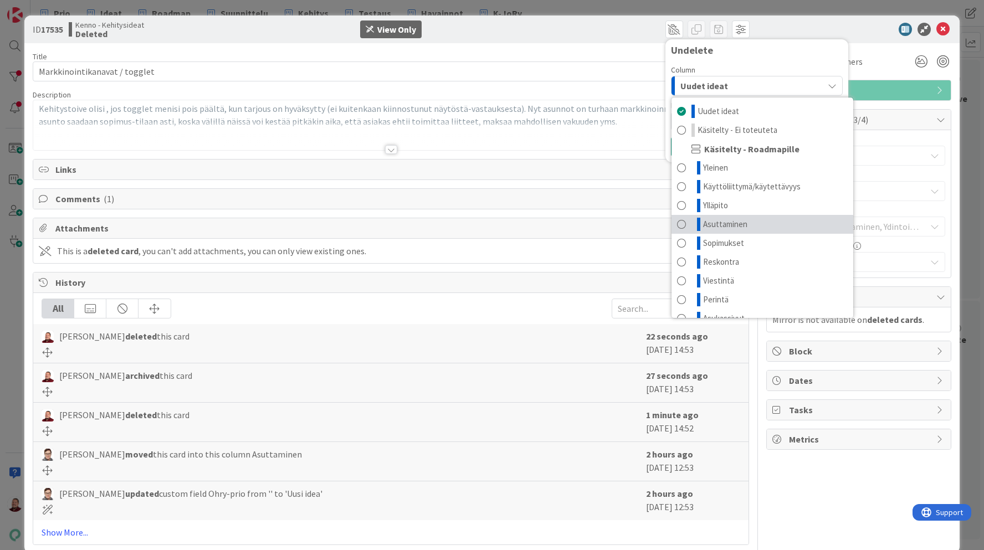
click at [731, 220] on span "Asuttaminen" at bounding box center [725, 224] width 44 height 13
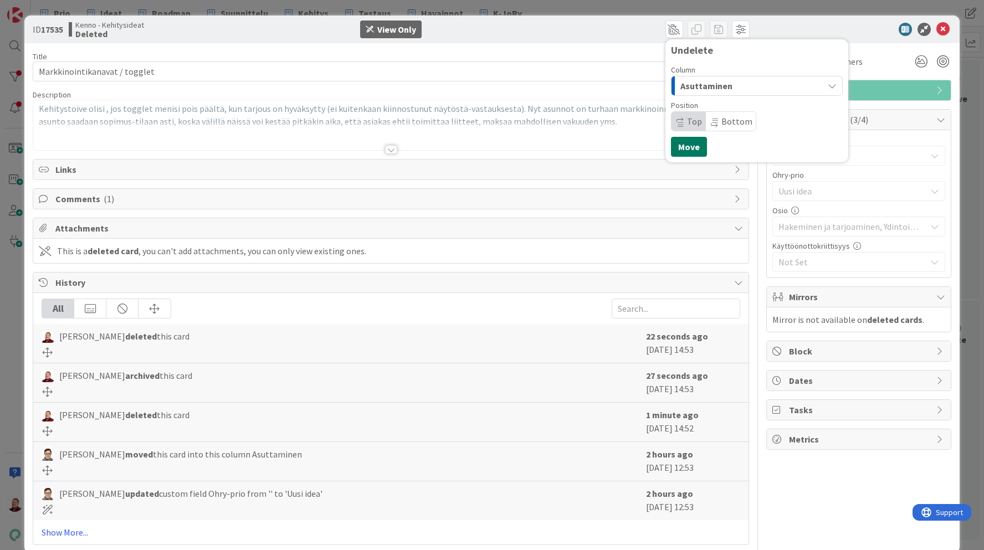
click at [690, 150] on button "Move" at bounding box center [689, 147] width 36 height 20
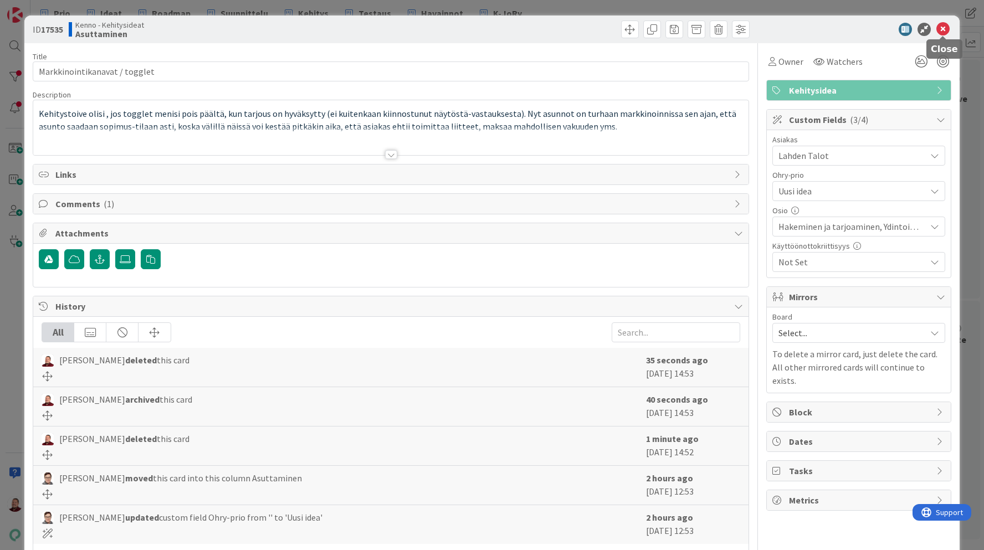
click at [939, 27] on icon at bounding box center [942, 29] width 13 height 13
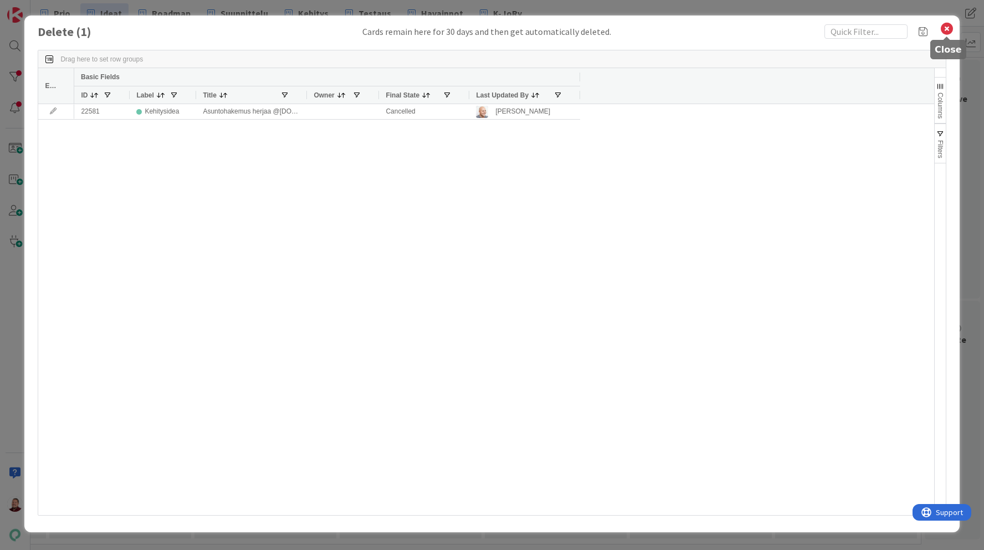
click at [942, 26] on icon at bounding box center [946, 29] width 14 height 16
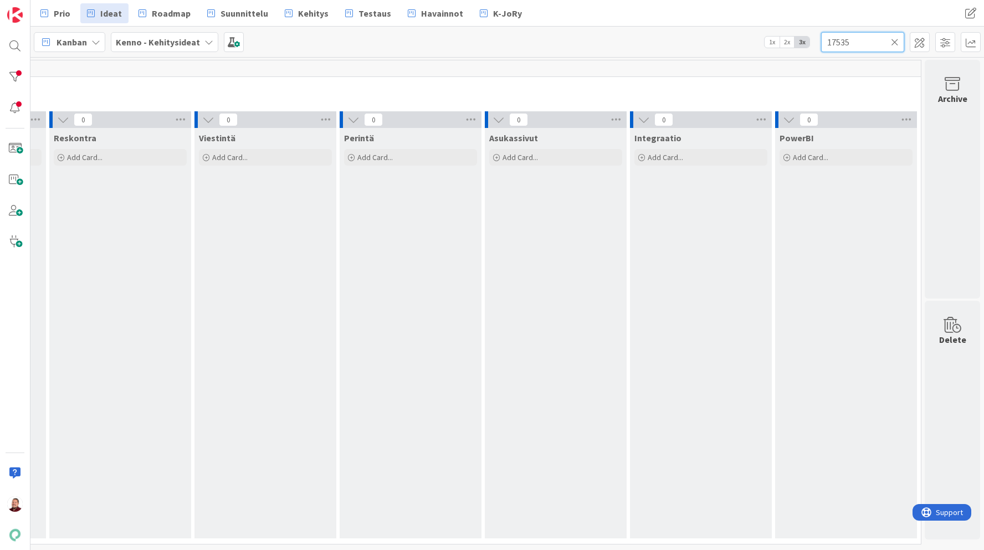
click at [870, 48] on input "17535" at bounding box center [862, 42] width 83 height 20
type input "1"
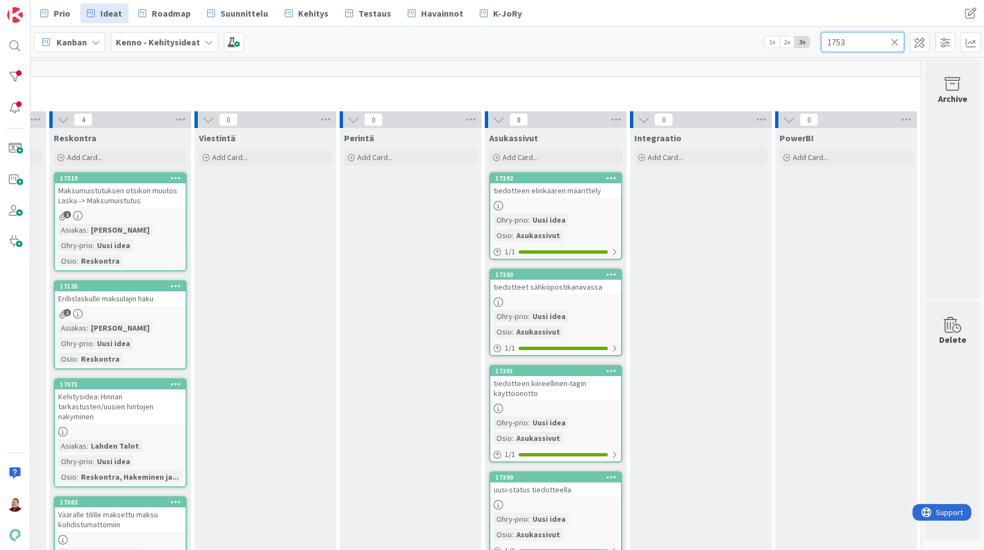
type input "17535"
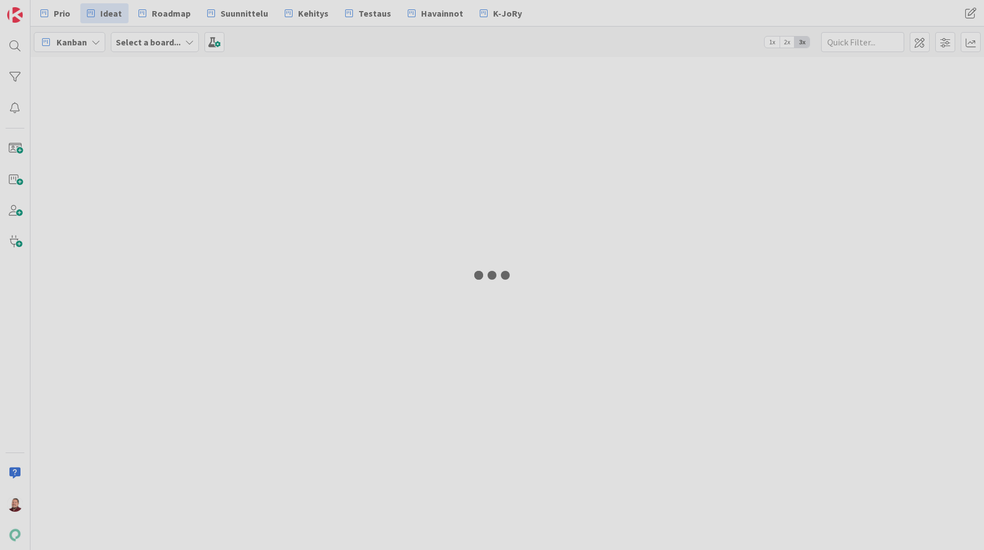
type input "17535"
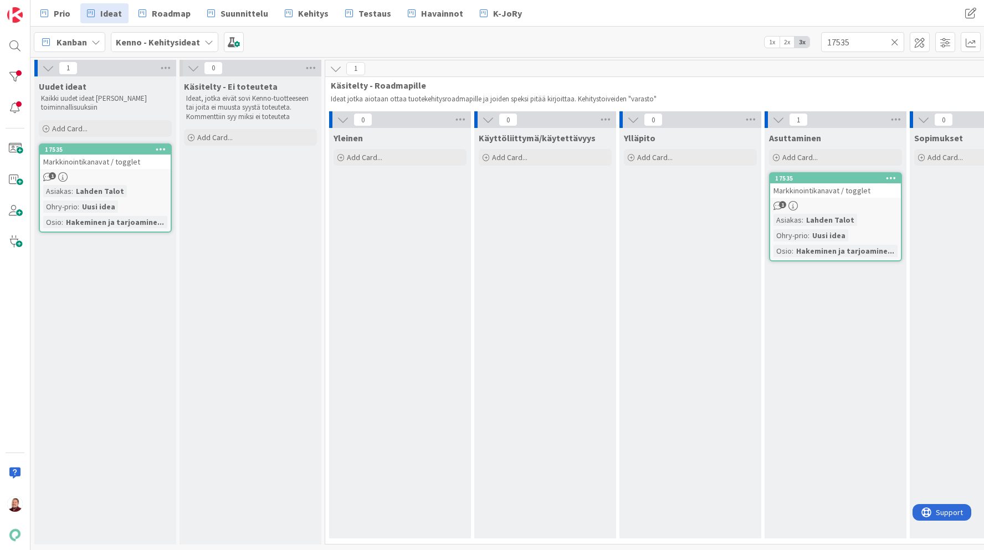
click at [161, 148] on icon at bounding box center [161, 149] width 11 height 8
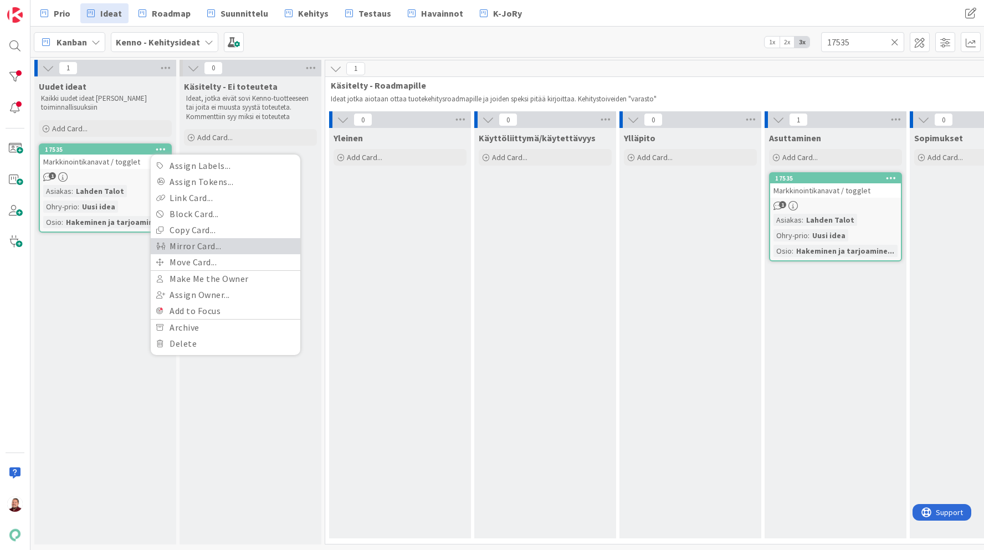
click at [193, 245] on link "Mirror Card..." at bounding box center [226, 246] width 150 height 16
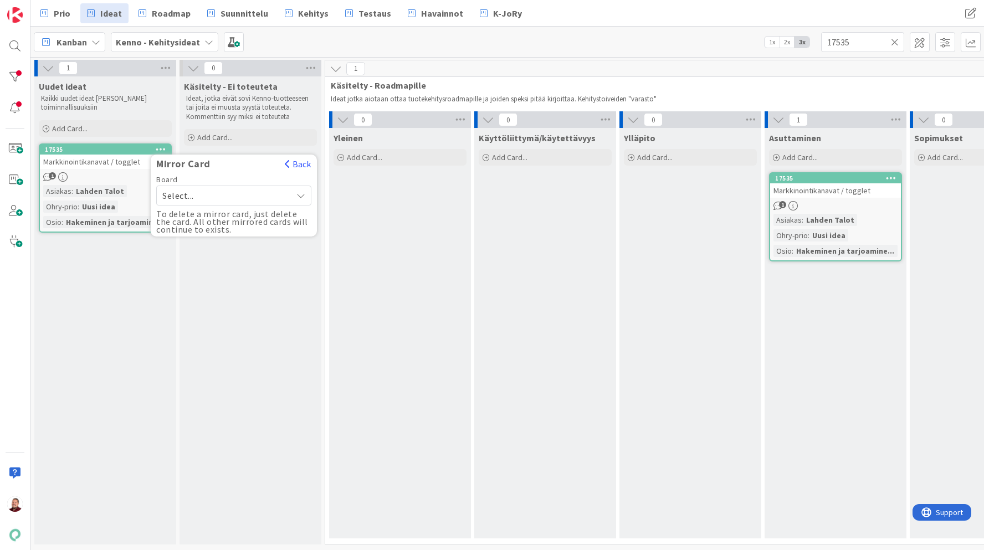
click at [218, 191] on span "Select..." at bounding box center [224, 196] width 124 height 16
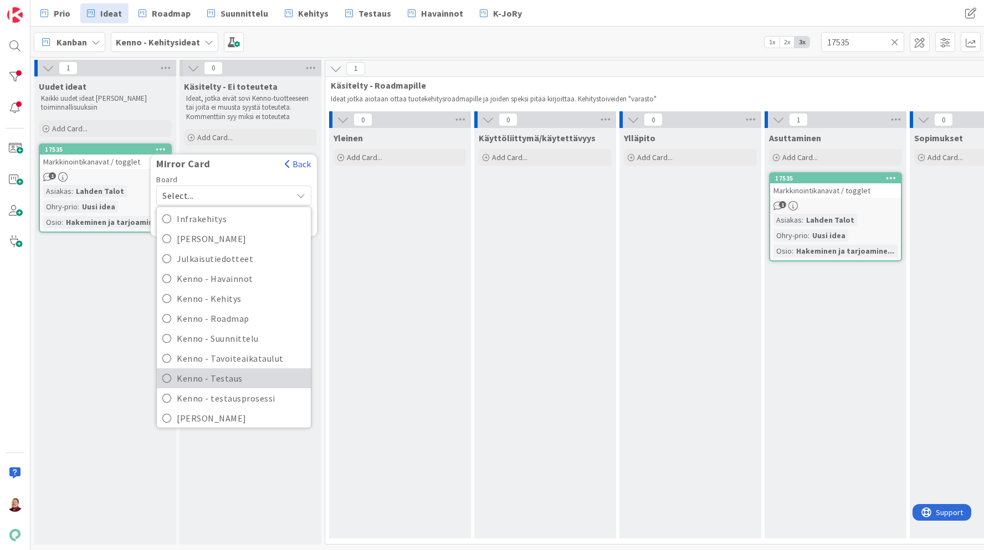
scroll to position [157, 0]
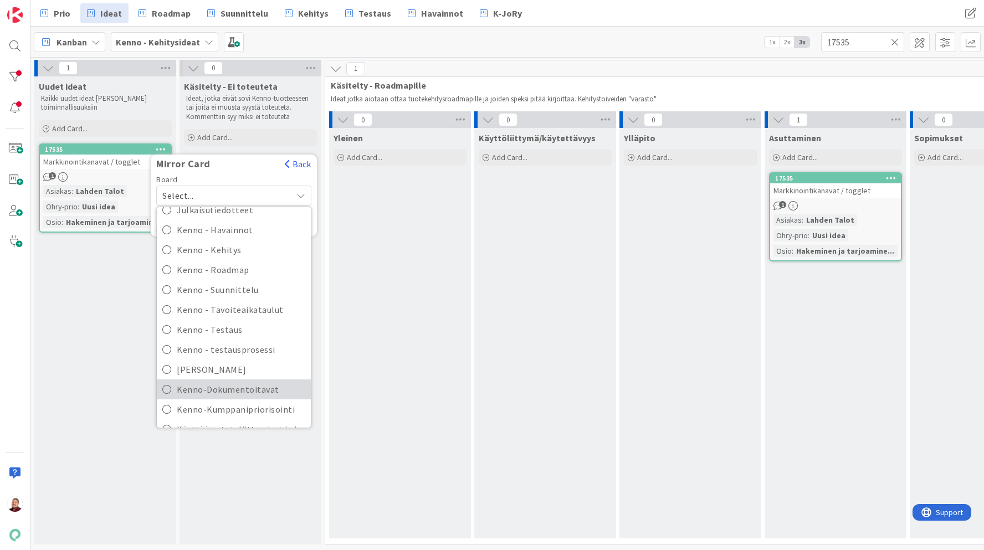
click at [233, 398] on link "Kenno-Dokumentoitavat" at bounding box center [234, 389] width 154 height 20
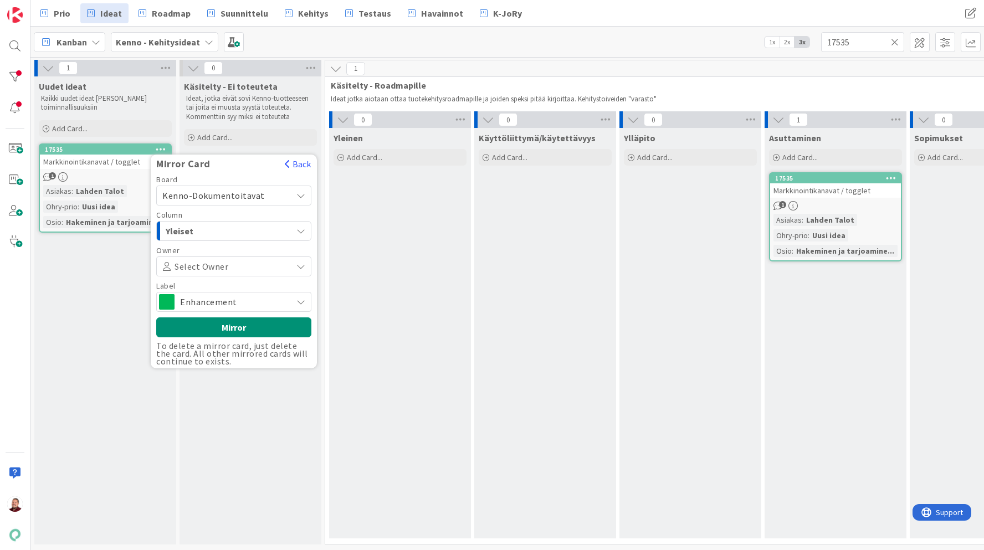
click at [224, 199] on span "Kenno-Dokumentoitavat" at bounding box center [213, 195] width 102 height 11
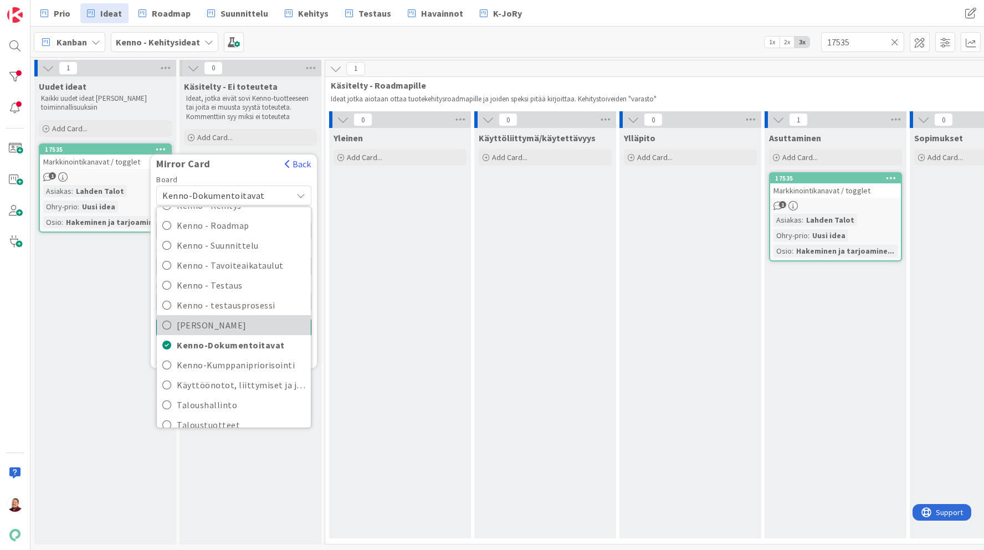
scroll to position [186, 0]
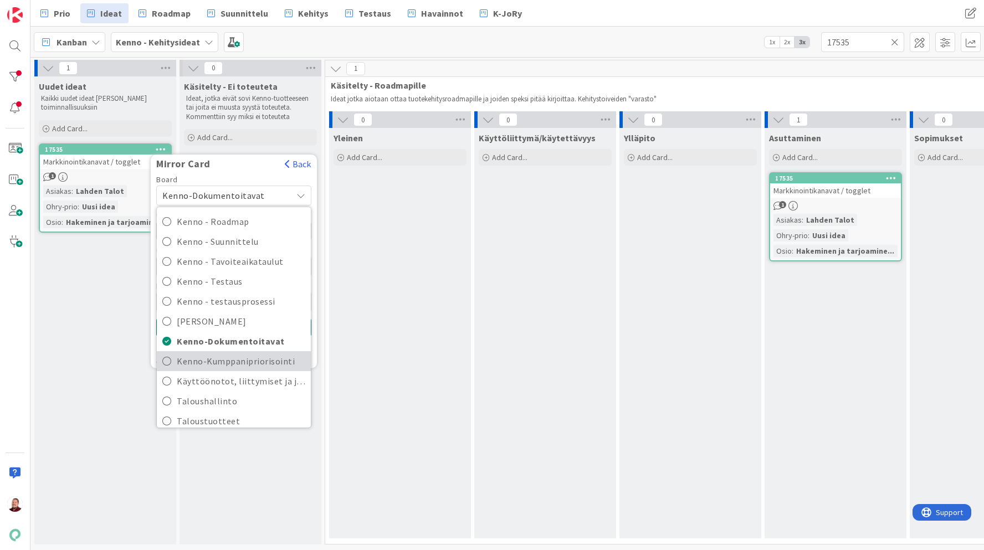
click at [240, 357] on span "Kenno-Kumppanipriorisointi" at bounding box center [241, 361] width 128 height 17
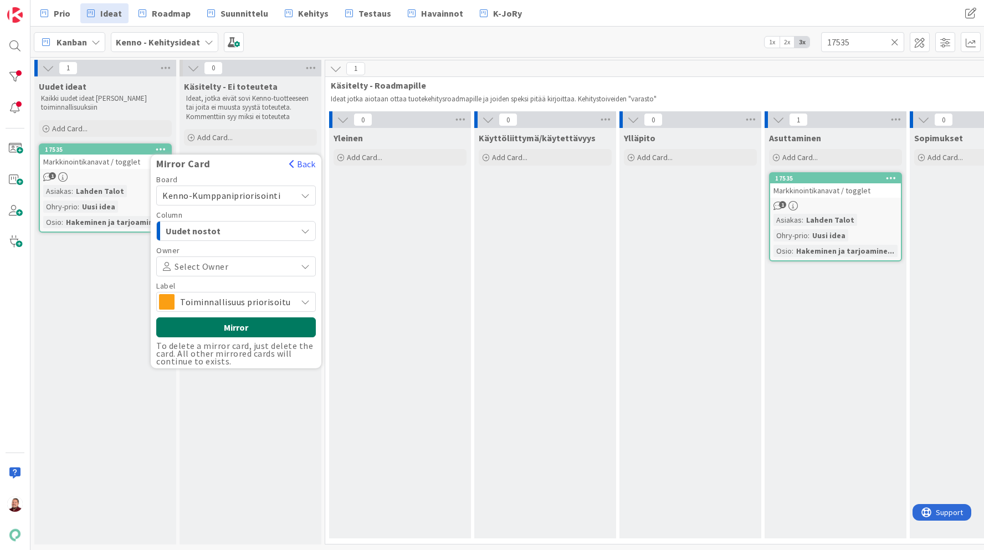
click at [226, 328] on button "Mirror" at bounding box center [236, 327] width 160 height 20
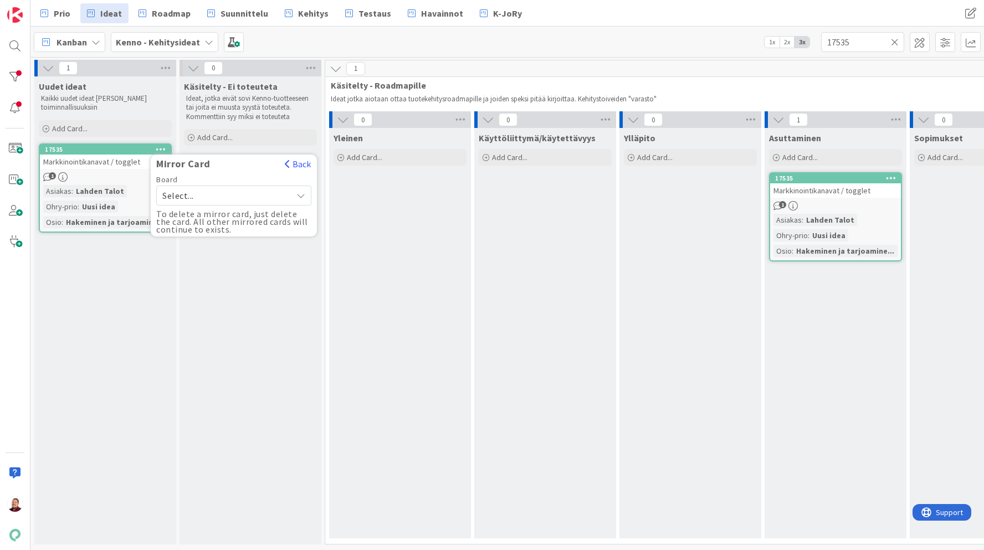
click at [210, 260] on div "Käsitelty - Ei toteuteta Ideat, jotka eivät sovi Kenno-tuotteeseen tai joita ei…" at bounding box center [250, 310] width 142 height 468
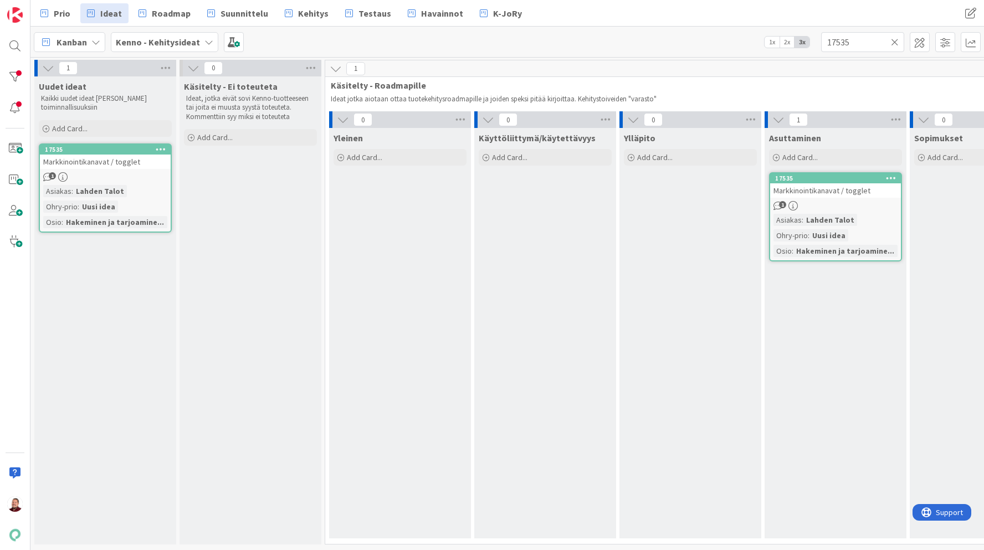
click at [160, 149] on icon at bounding box center [161, 149] width 11 height 8
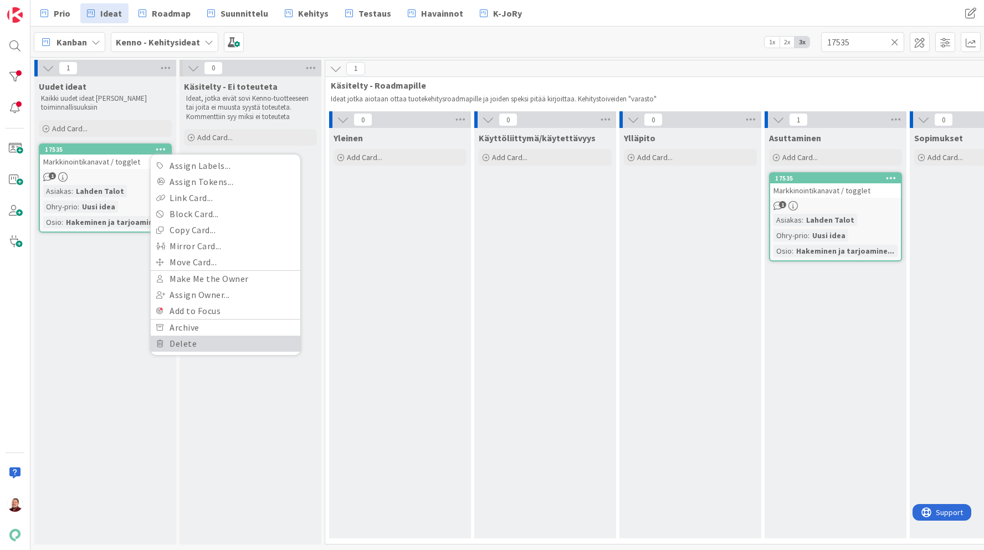
click at [191, 337] on link "Delete" at bounding box center [226, 344] width 150 height 16
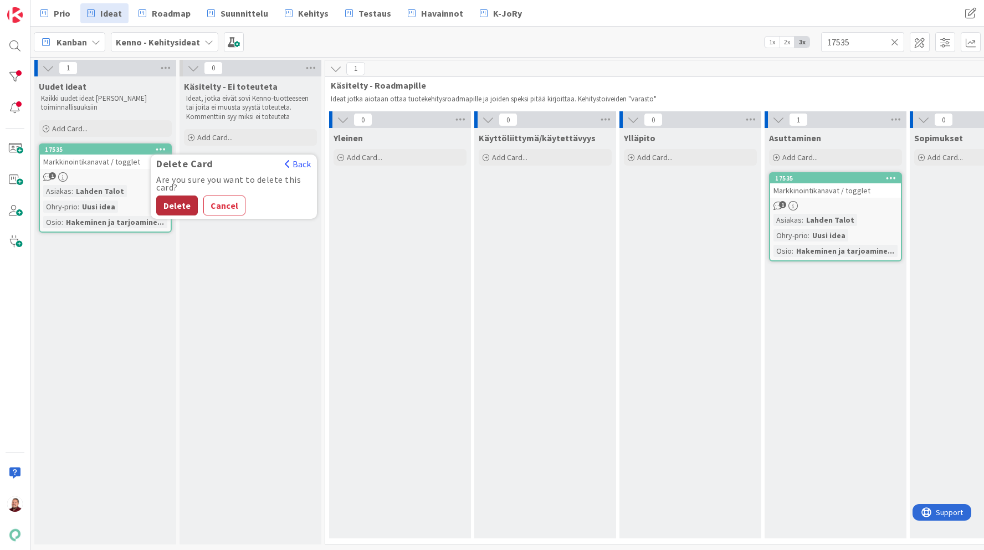
click at [179, 205] on button "Delete" at bounding box center [177, 206] width 42 height 20
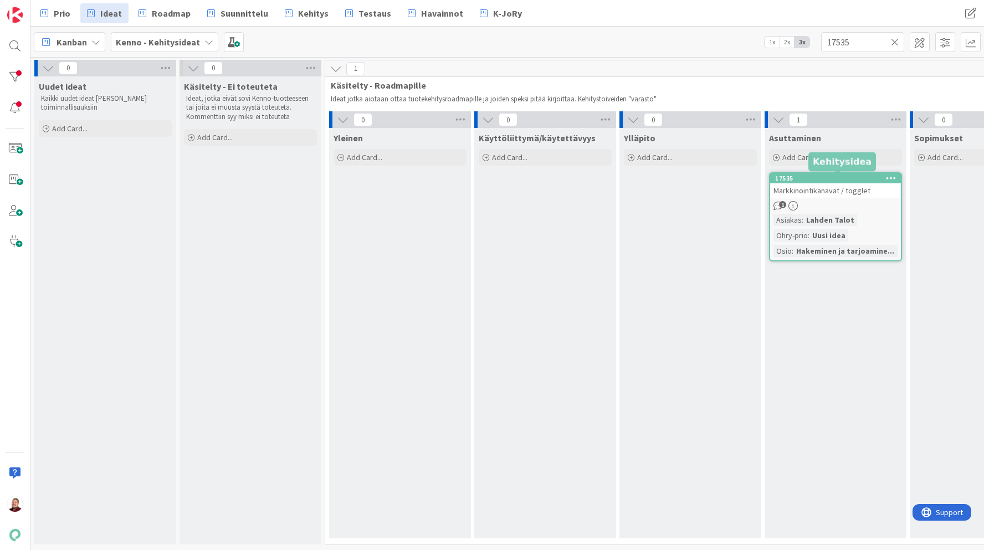
click at [892, 177] on icon at bounding box center [891, 178] width 11 height 8
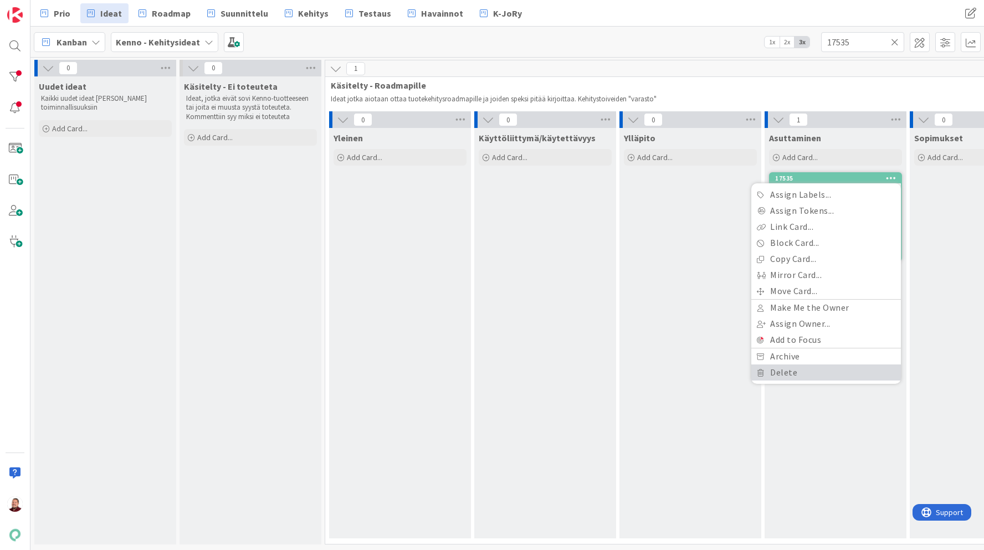
click at [820, 376] on link "Delete" at bounding box center [826, 372] width 150 height 16
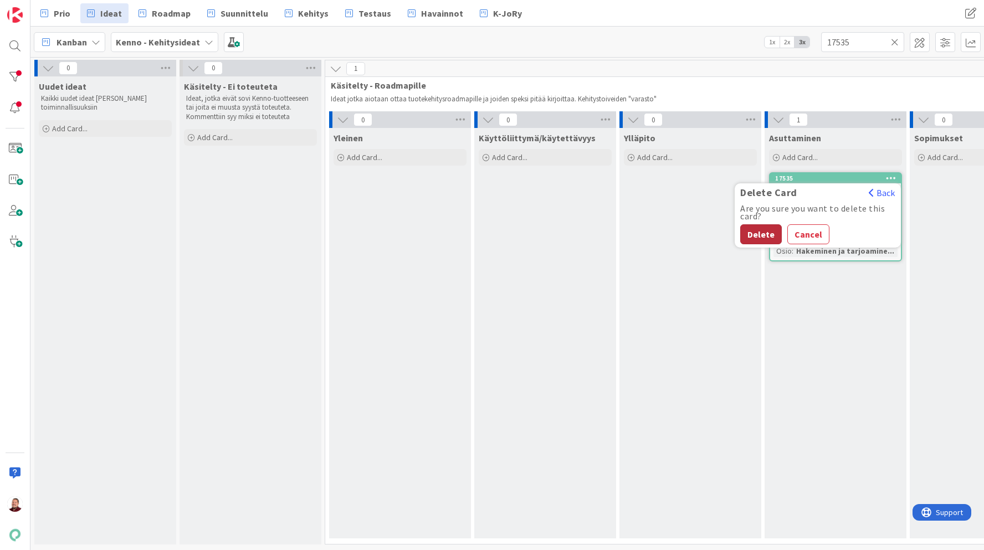
click at [762, 235] on button "Delete" at bounding box center [761, 234] width 42 height 20
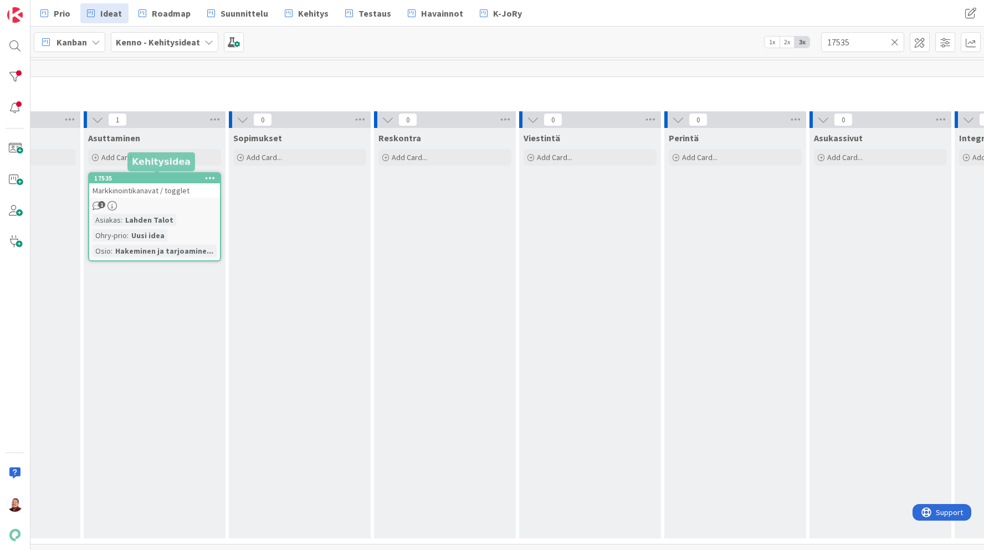
scroll to position [0, 667]
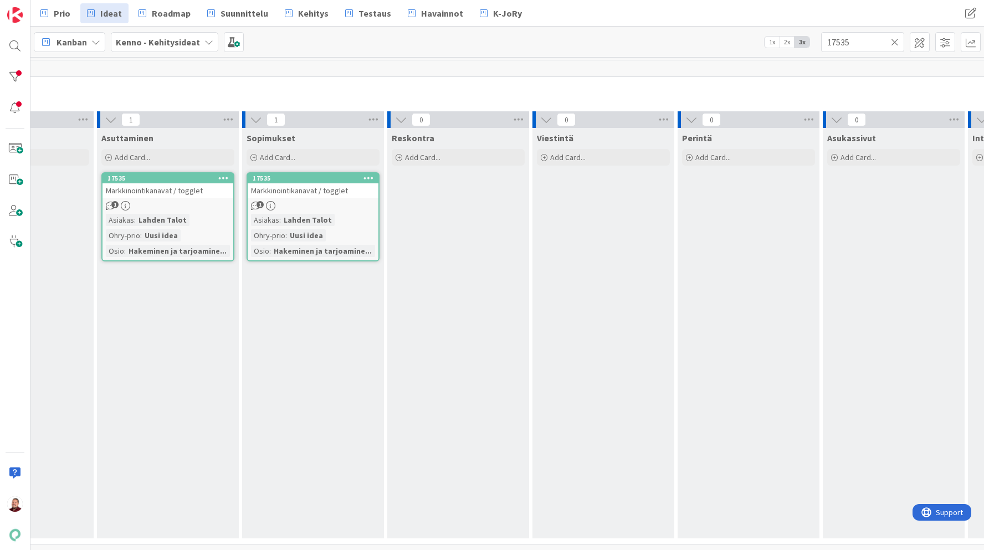
click at [370, 181] on icon at bounding box center [368, 178] width 11 height 8
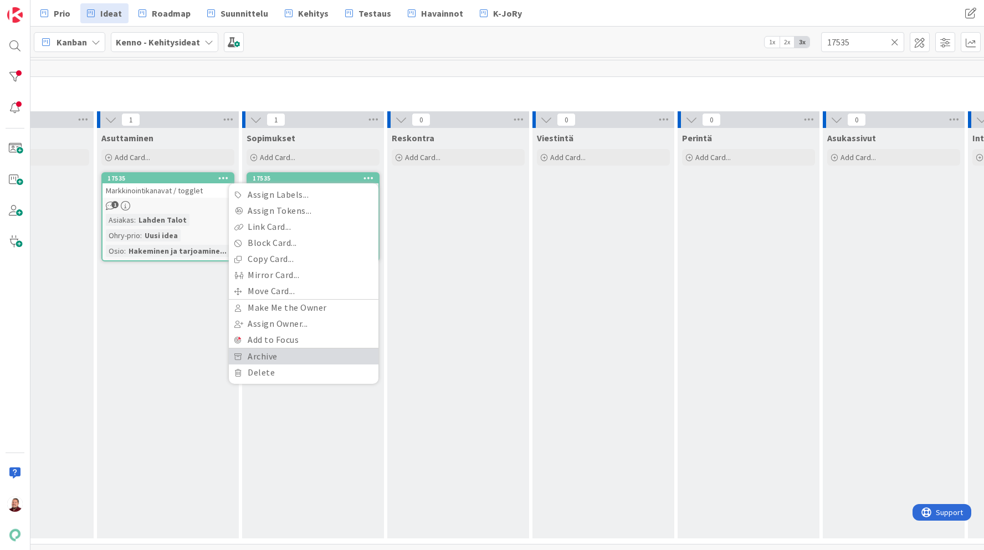
click at [343, 351] on link "Archive" at bounding box center [304, 356] width 150 height 16
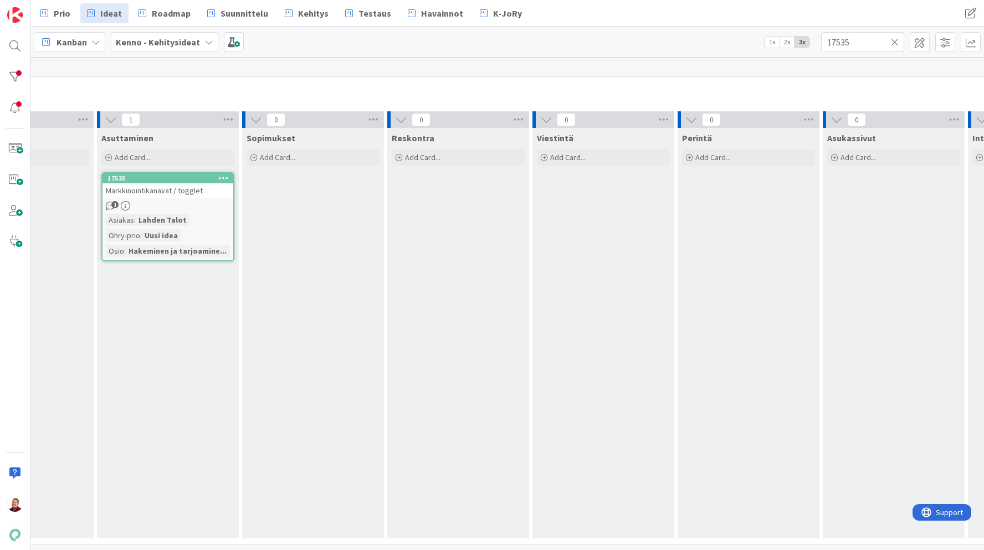
click at [222, 177] on icon at bounding box center [223, 178] width 11 height 8
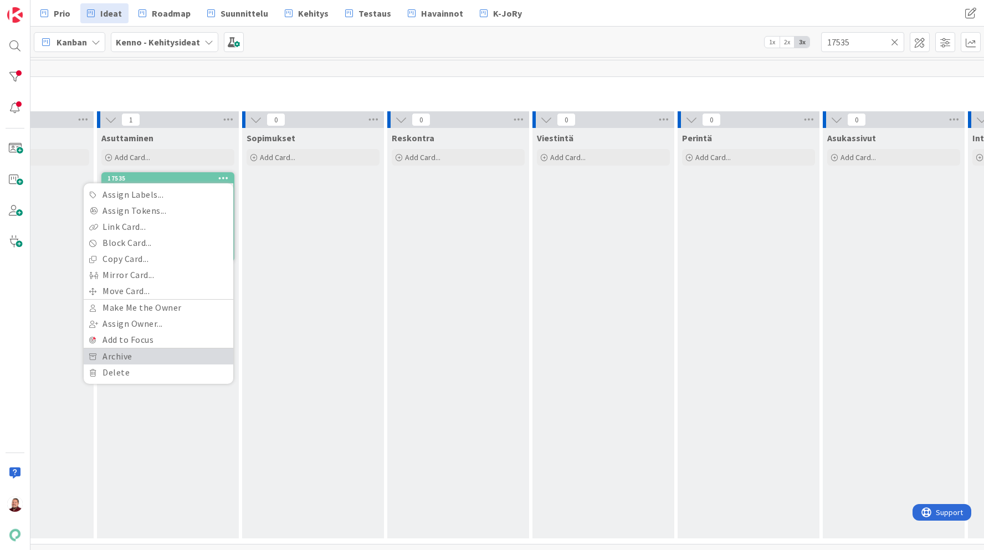
click at [208, 352] on link "Archive" at bounding box center [159, 356] width 150 height 16
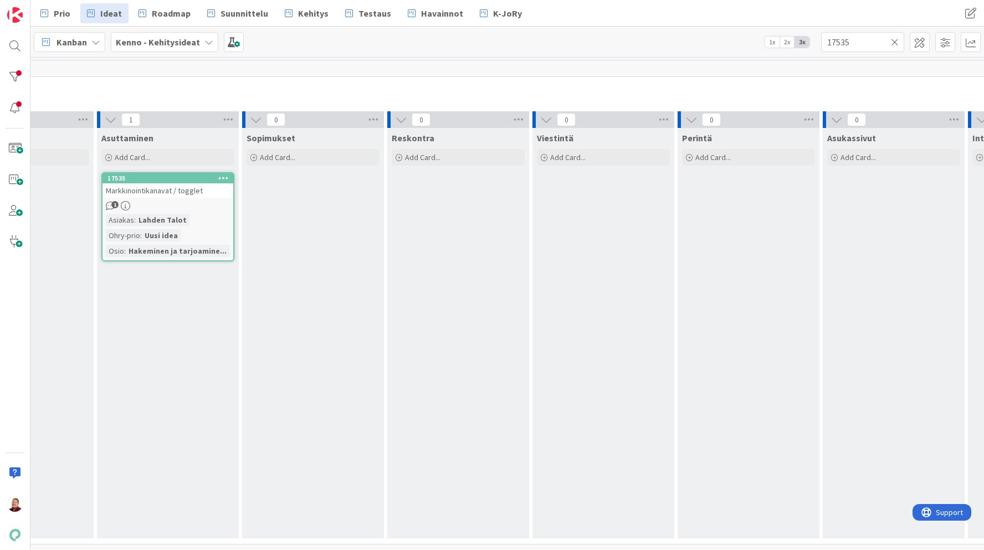
click at [220, 178] on icon at bounding box center [223, 178] width 11 height 8
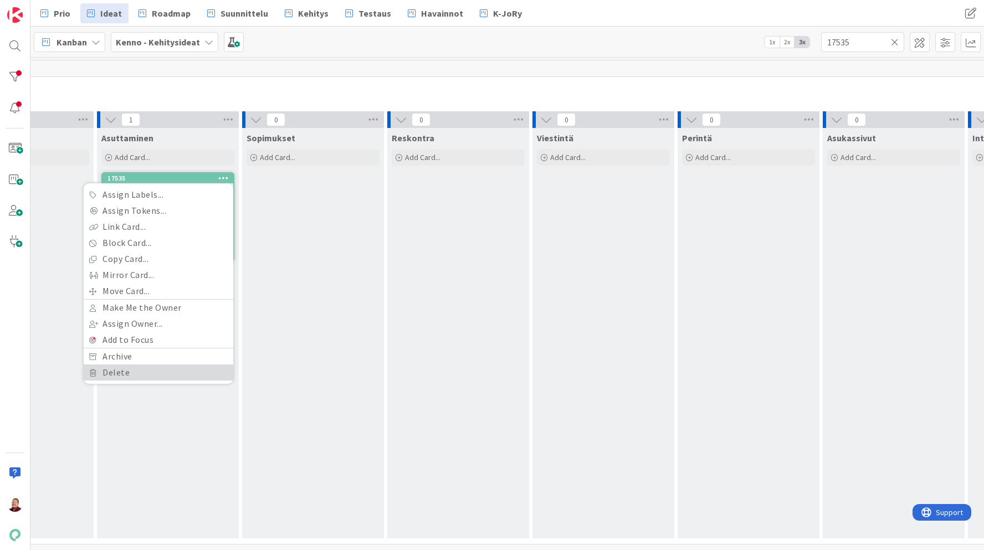
click at [202, 369] on link "Delete" at bounding box center [159, 372] width 150 height 16
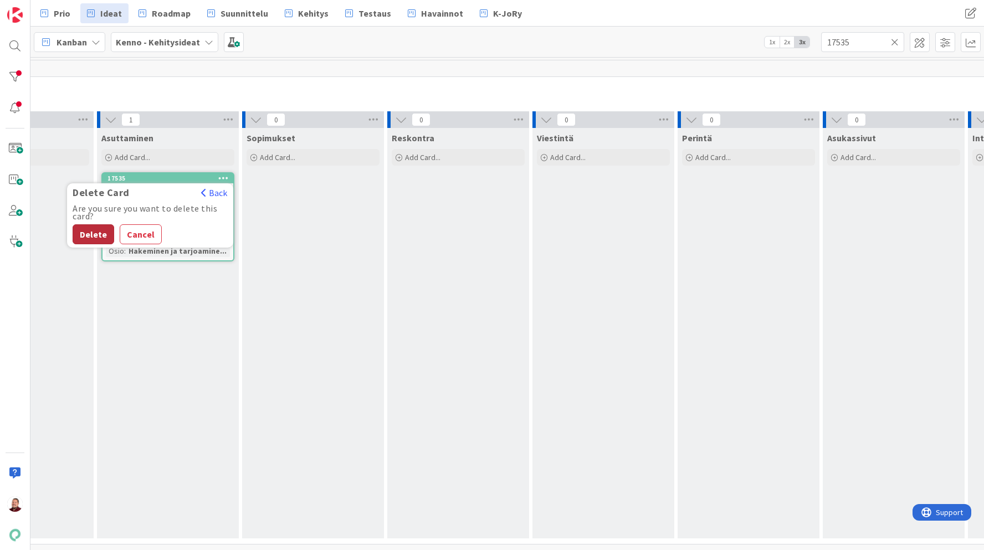
click at [81, 229] on button "Delete" at bounding box center [94, 234] width 42 height 20
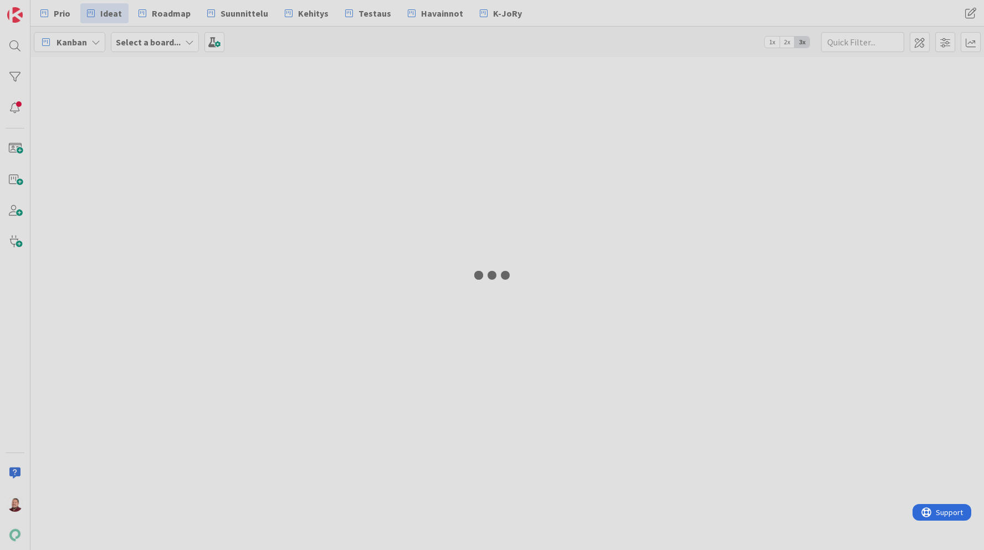
type input "17535"
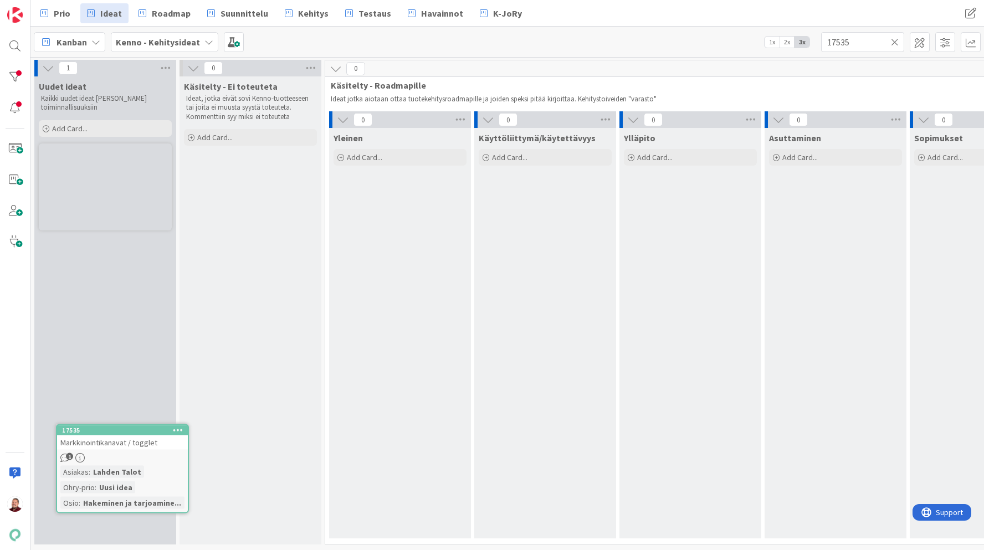
drag, startPoint x: 91, startPoint y: 148, endPoint x: 109, endPoint y: 430, distance: 283.0
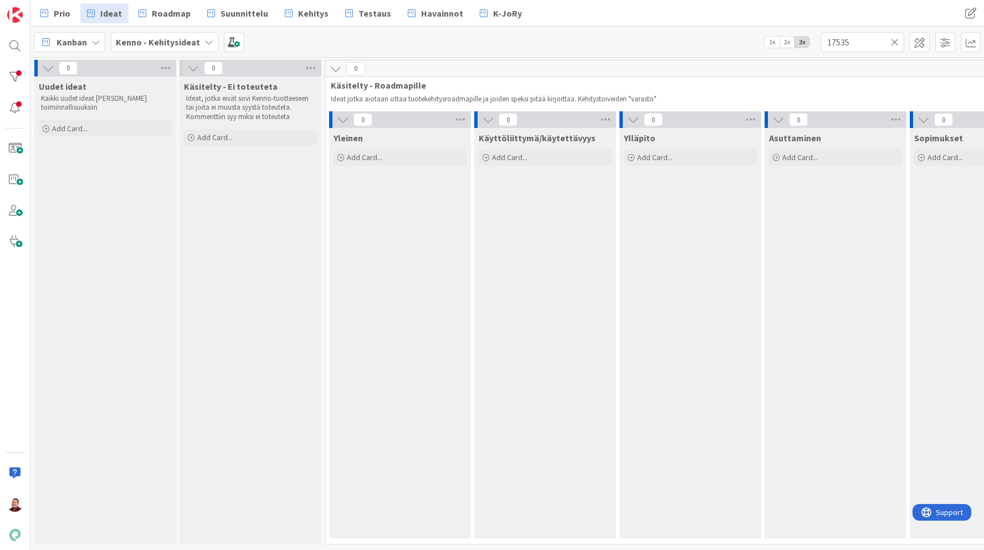
click at [896, 38] on icon at bounding box center [895, 42] width 8 height 10
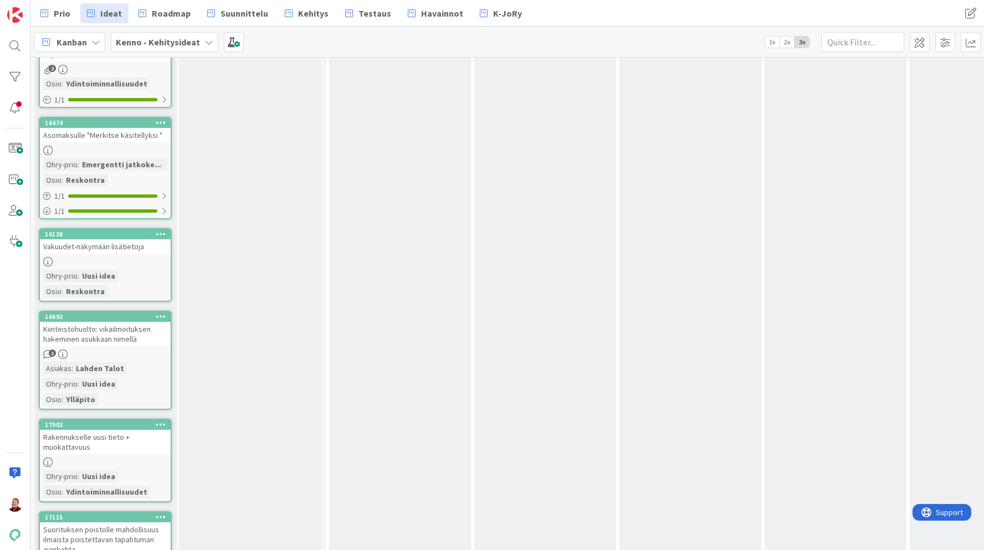
scroll to position [8477, 0]
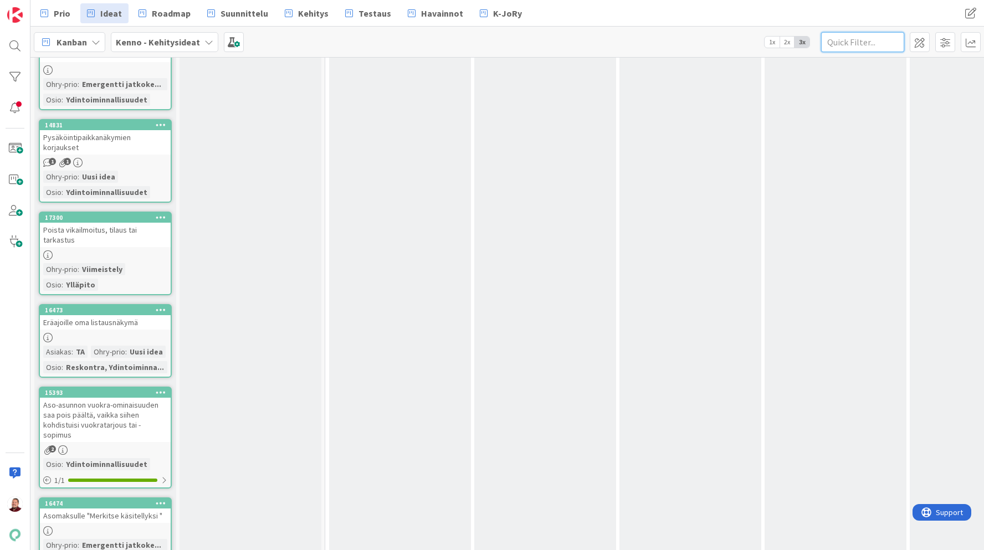
click at [858, 48] on input "text" at bounding box center [862, 42] width 83 height 20
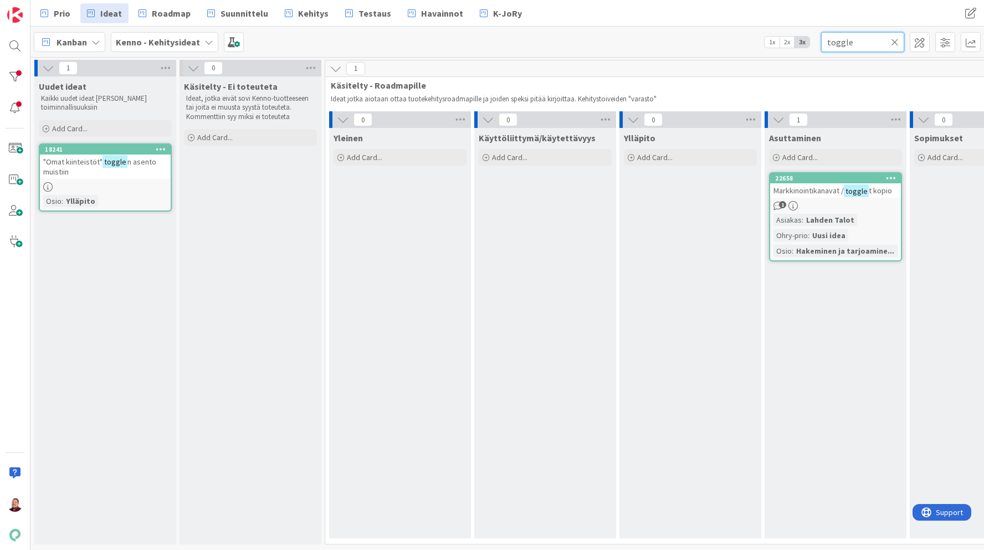
scroll to position [0, 0]
type input "toggle"
click at [865, 193] on mark "toggle" at bounding box center [856, 190] width 25 height 13
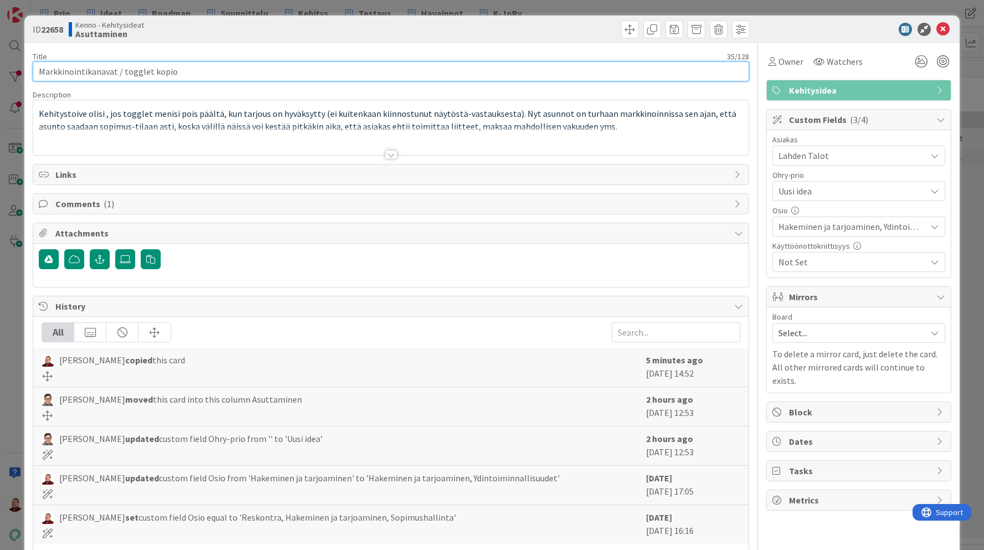
click at [354, 68] on input "Markkinointikanavat / togglet kopio" at bounding box center [391, 71] width 716 height 20
type input "Markkinointikanavat / togglet"
click at [847, 334] on span "Select..." at bounding box center [849, 333] width 142 height 16
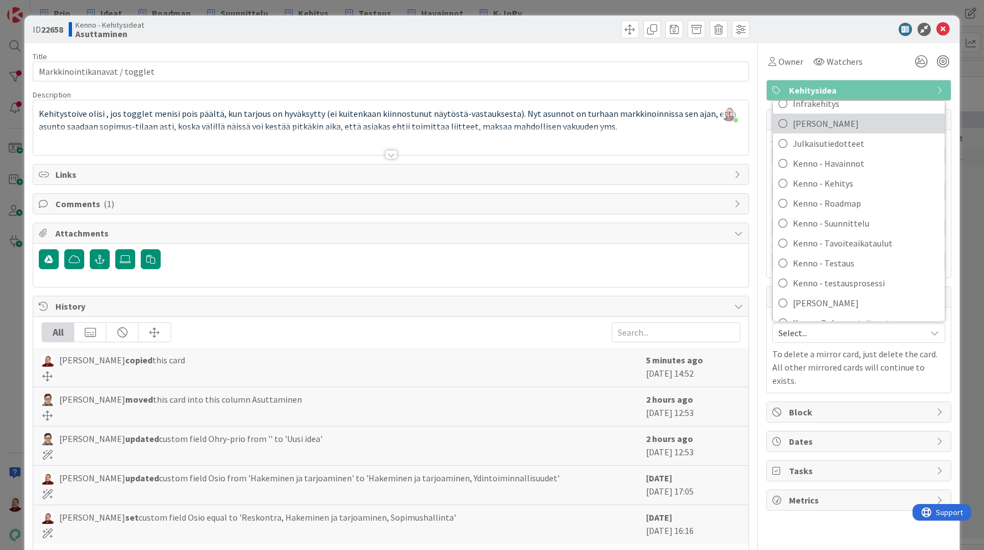
scroll to position [191, 0]
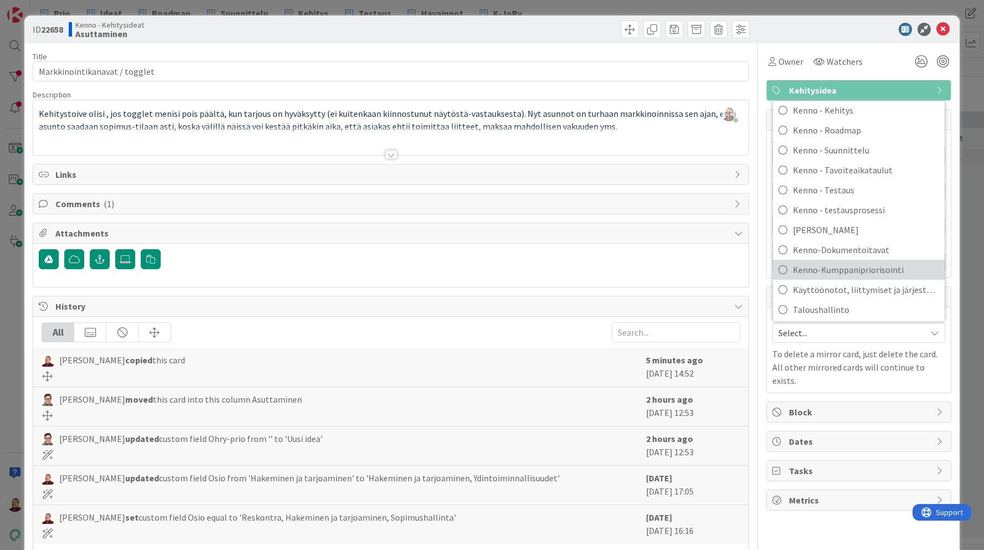
click at [820, 263] on span "Kenno-Kumppanipriorisointi" at bounding box center [866, 269] width 146 height 17
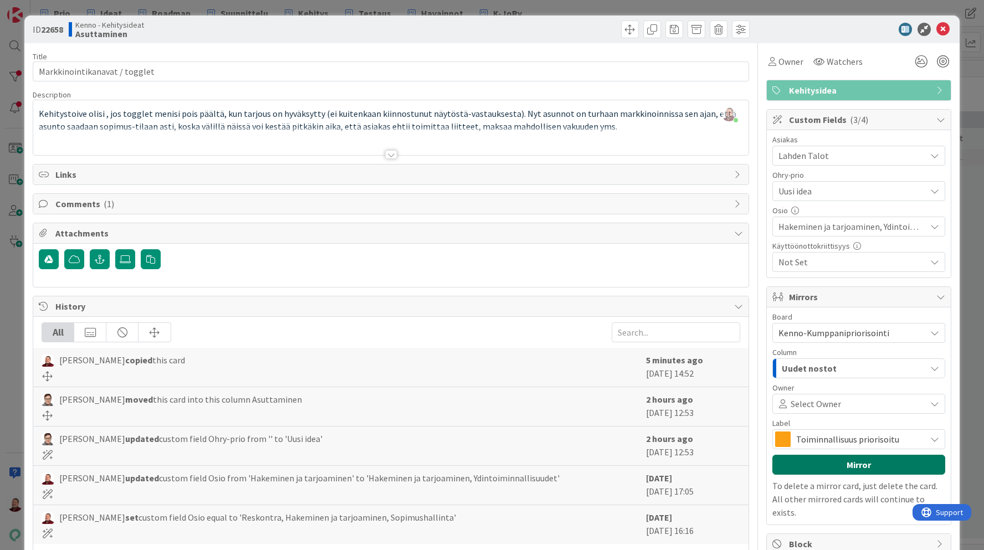
click at [834, 465] on button "Mirror" at bounding box center [858, 465] width 173 height 20
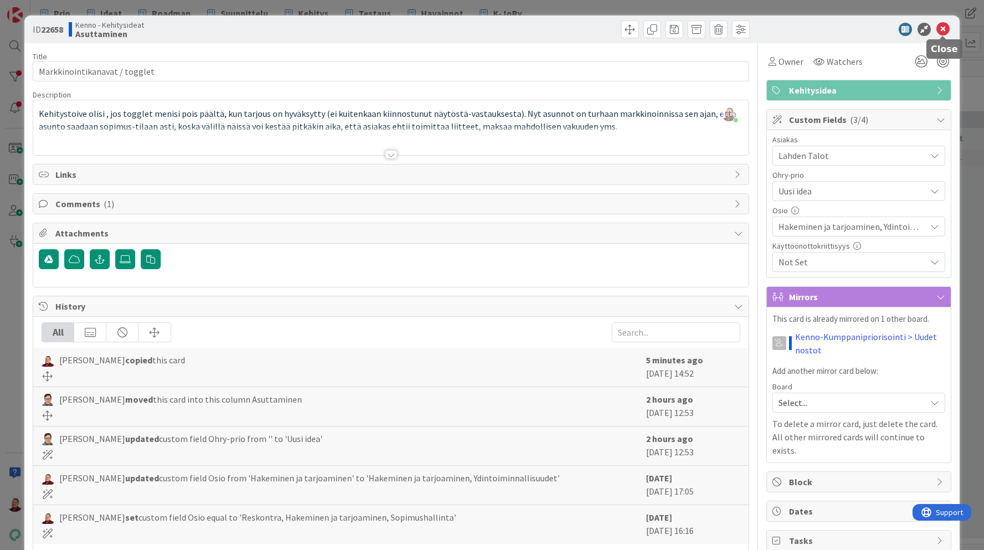
click at [942, 23] on icon at bounding box center [942, 29] width 13 height 13
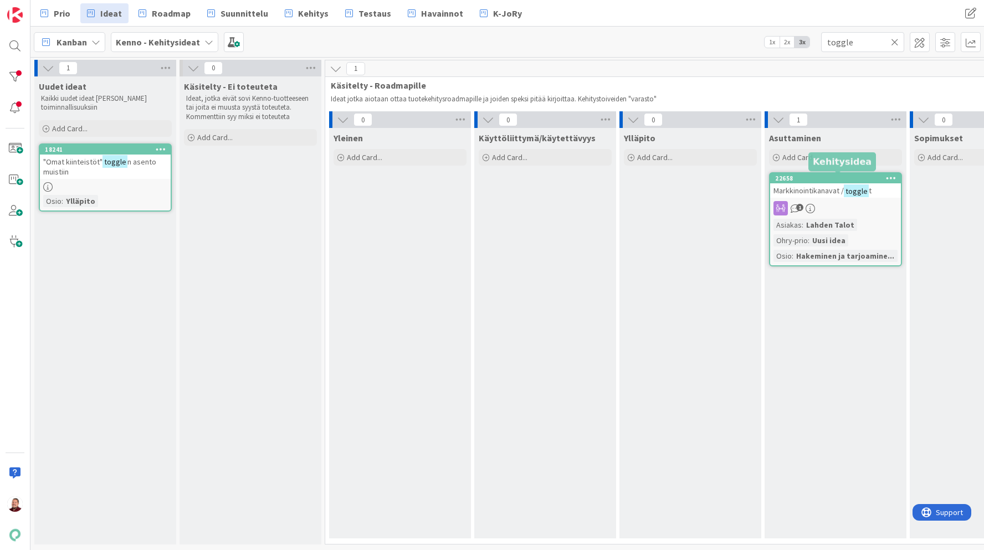
click at [805, 209] on icon at bounding box center [809, 208] width 9 height 9
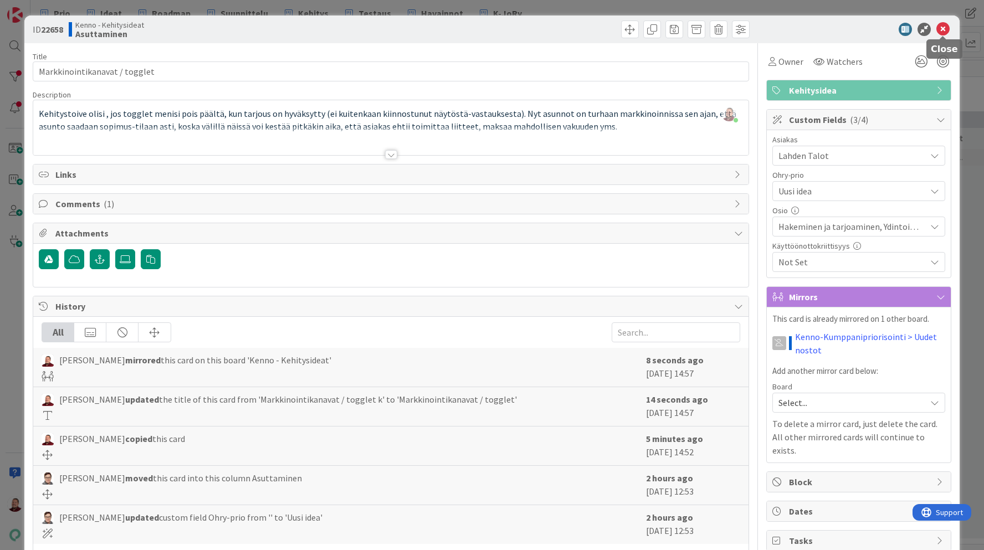
click at [945, 26] on icon at bounding box center [942, 29] width 13 height 13
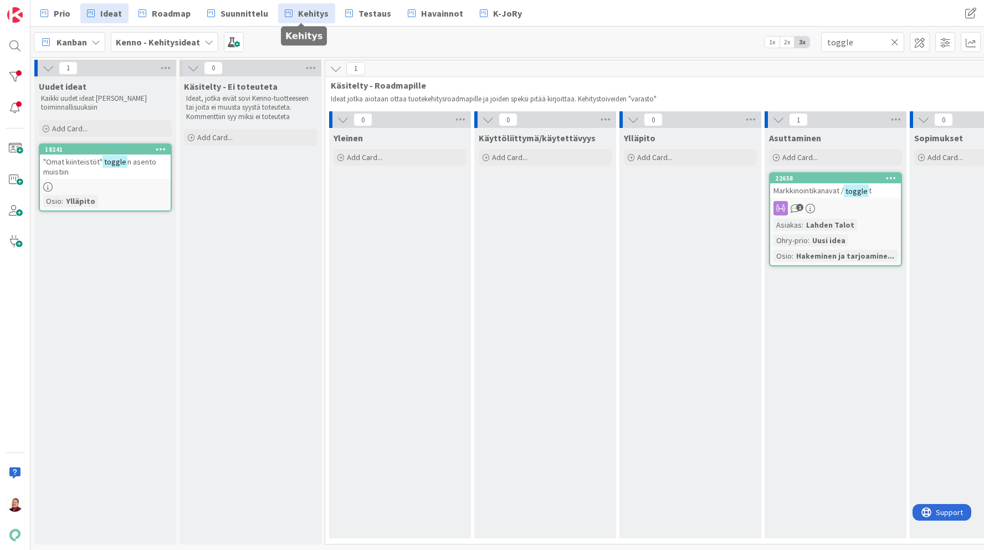
click at [309, 12] on span "Kehitys" at bounding box center [313, 13] width 30 height 13
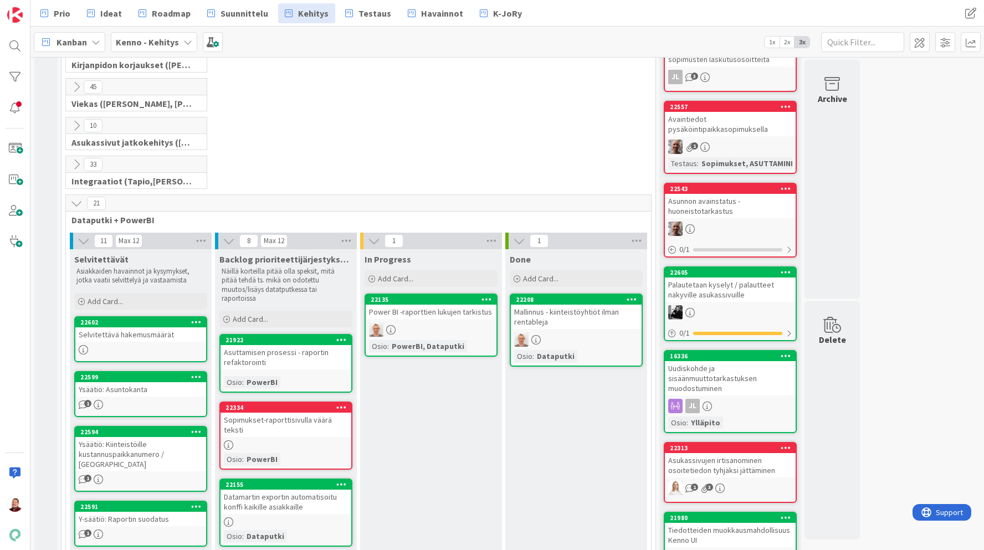
scroll to position [240, 0]
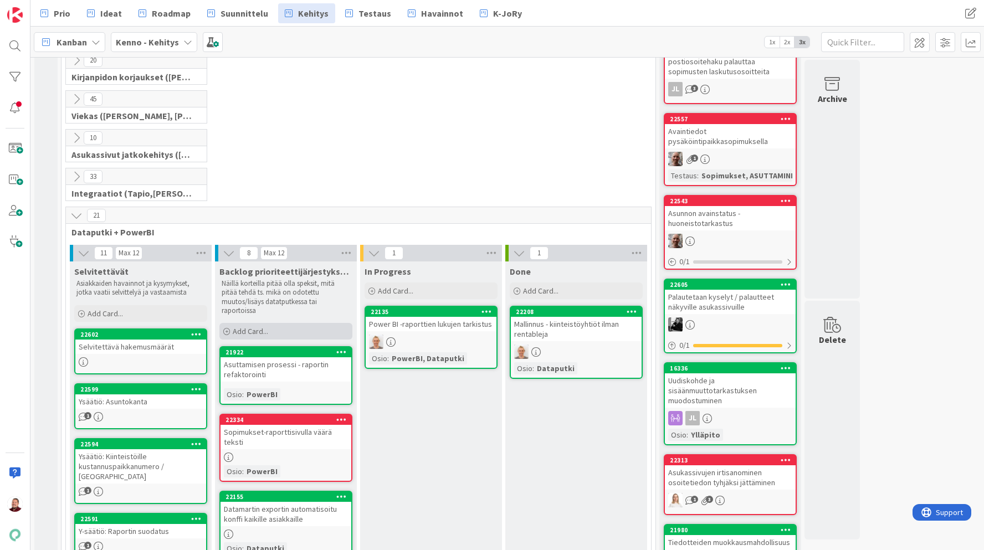
click at [271, 326] on div "Add Card..." at bounding box center [285, 331] width 133 height 17
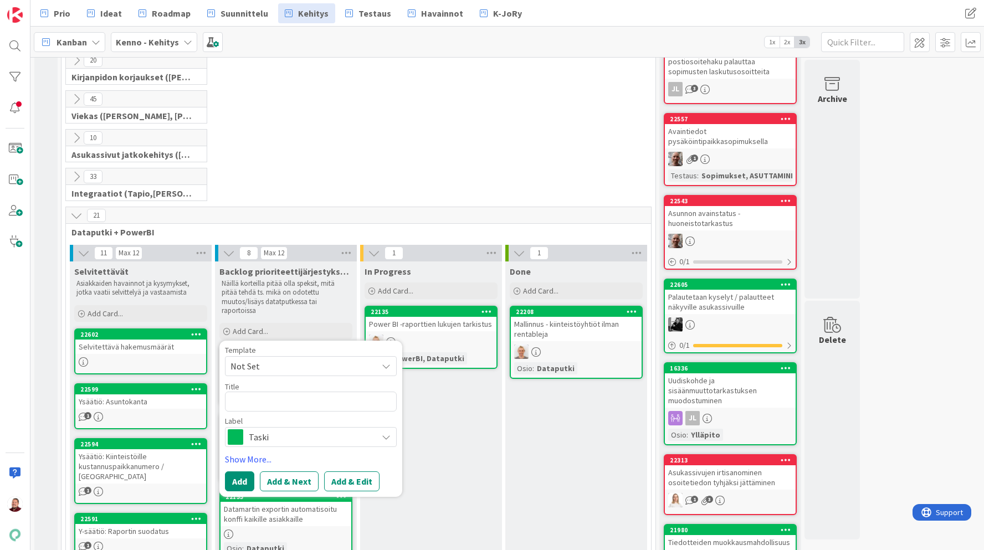
type textarea "x"
type textarea "D"
type textarea "x"
type textarea "Do"
type textarea "x"
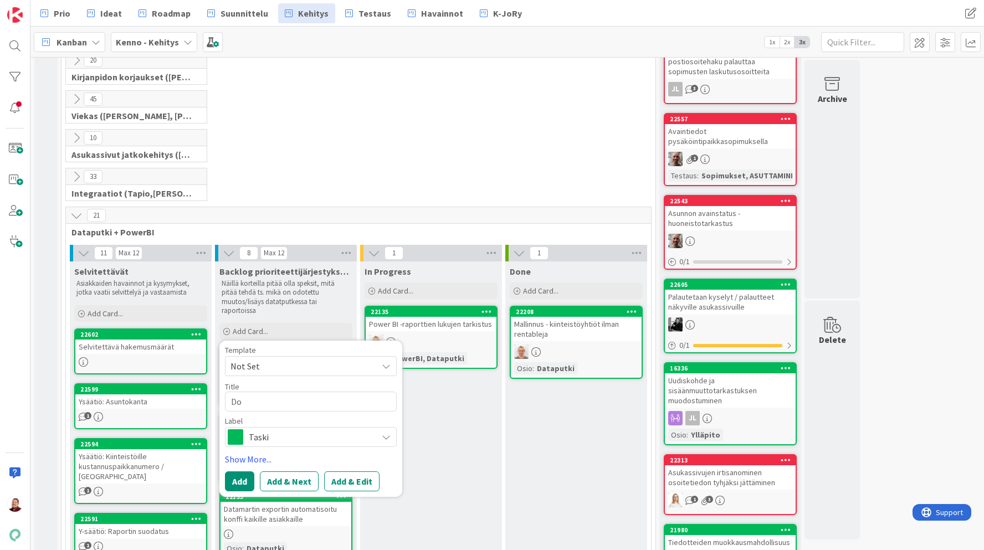
type textarea "Dok"
type textarea "x"
type textarea "Doku"
type textarea "x"
type textarea "Dokum"
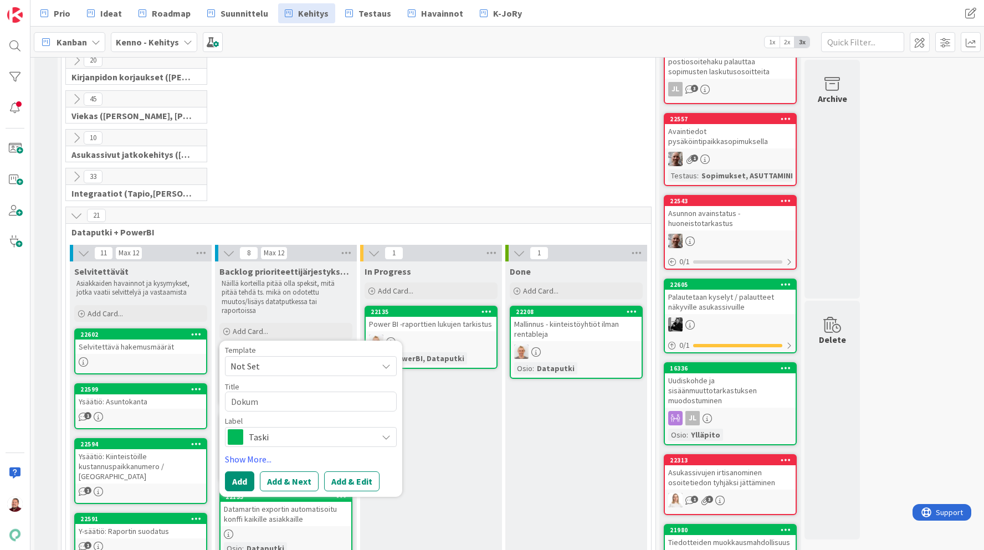
type textarea "x"
type textarea "Dokumm"
type textarea "x"
type textarea "Dokumme"
type textarea "x"
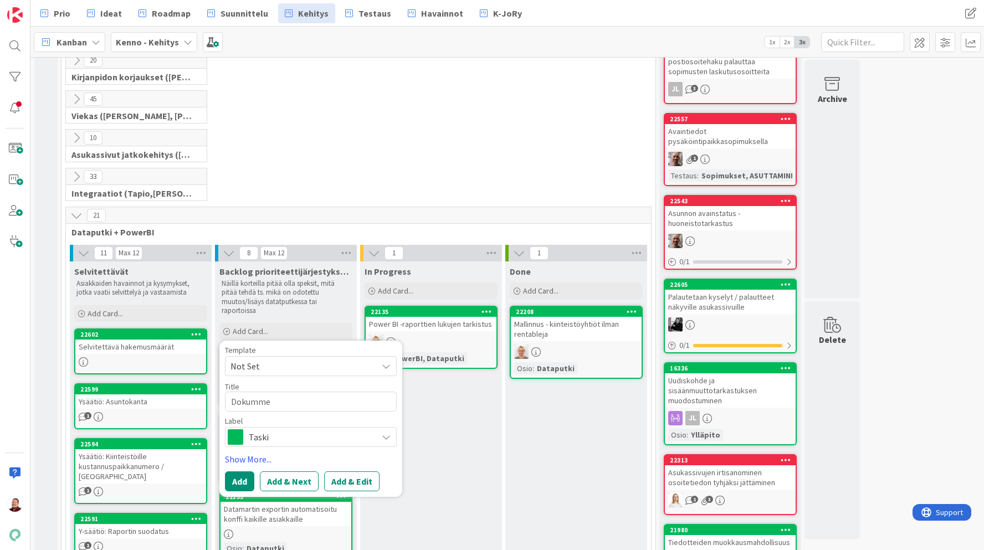
type textarea "Dokummen"
type textarea "x"
type textarea "Dokumment"
type textarea "x"
type textarea "Dokummen"
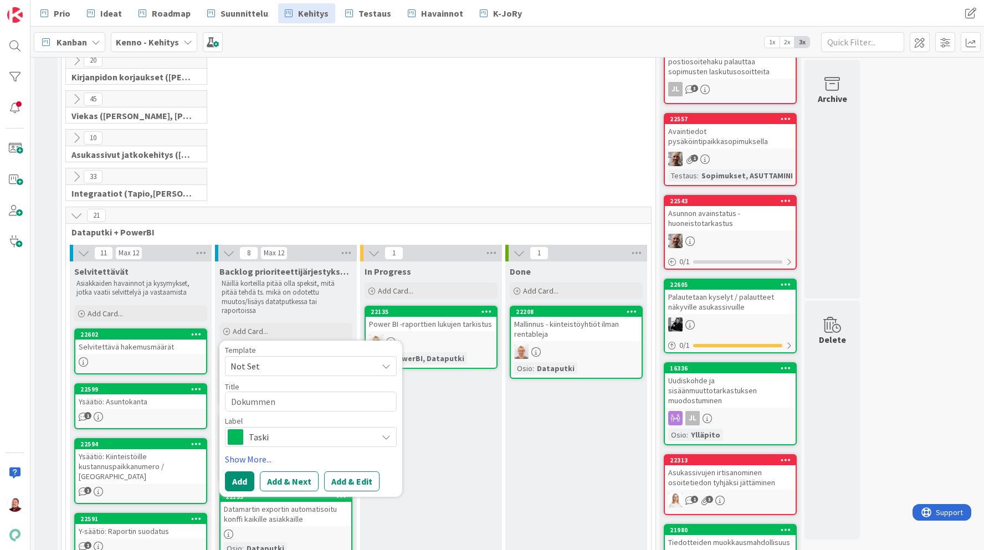
type textarea "x"
type textarea "Dokumme"
type textarea "x"
type textarea "Dokumm"
type textarea "x"
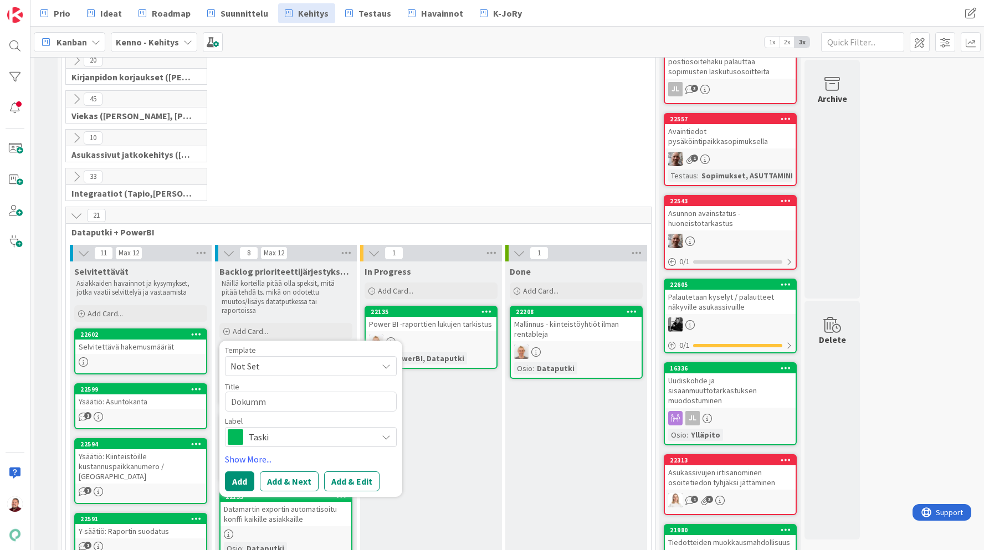
type textarea "Dokum"
type textarea "x"
type textarea "Dokume"
type textarea "x"
type textarea "Dokumen"
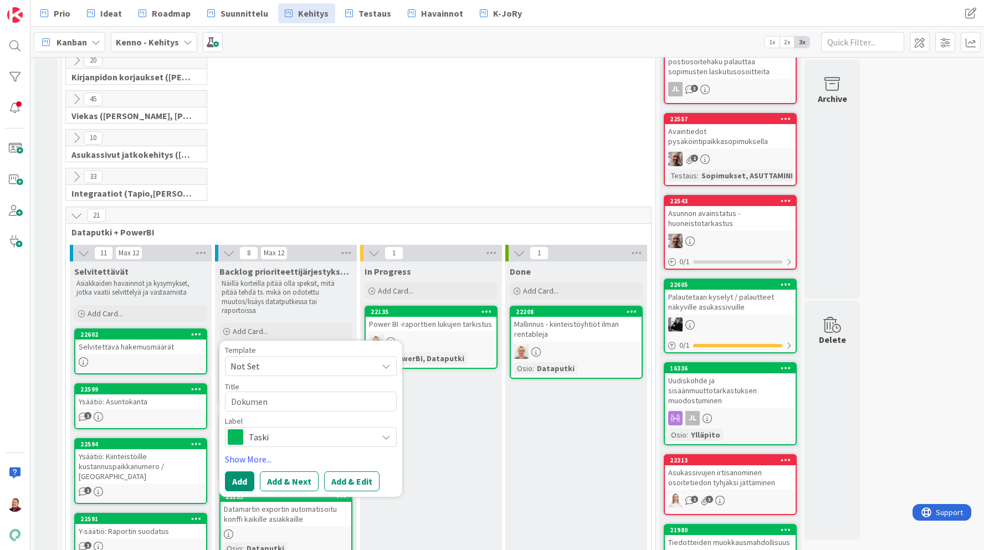
type textarea "x"
type textarea "Dokument"
type textarea "x"
type textarea "Dokumenta"
type textarea "x"
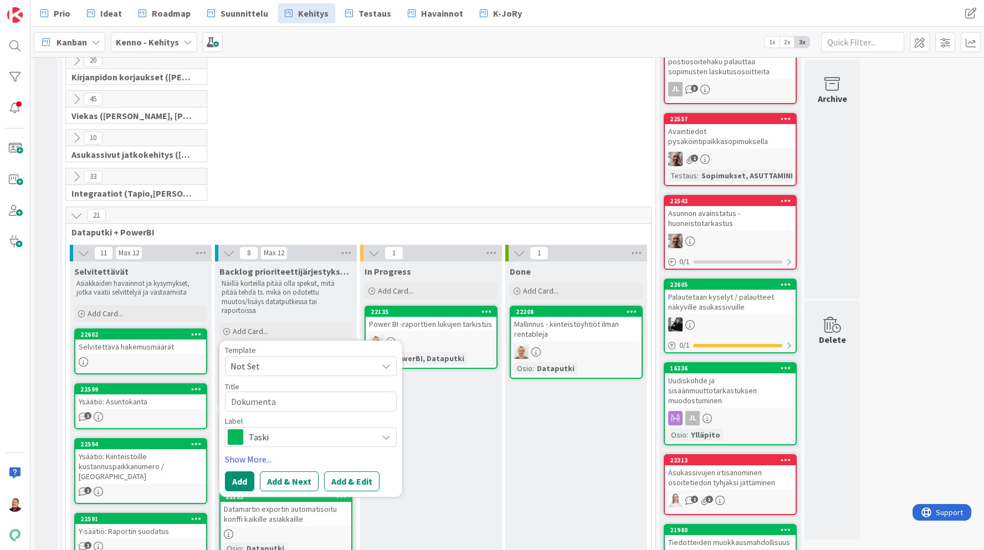
type textarea "Dokumentaa"
type textarea "x"
type textarea "Dokumentaat"
type textarea "x"
type textarea "Dokumentaati"
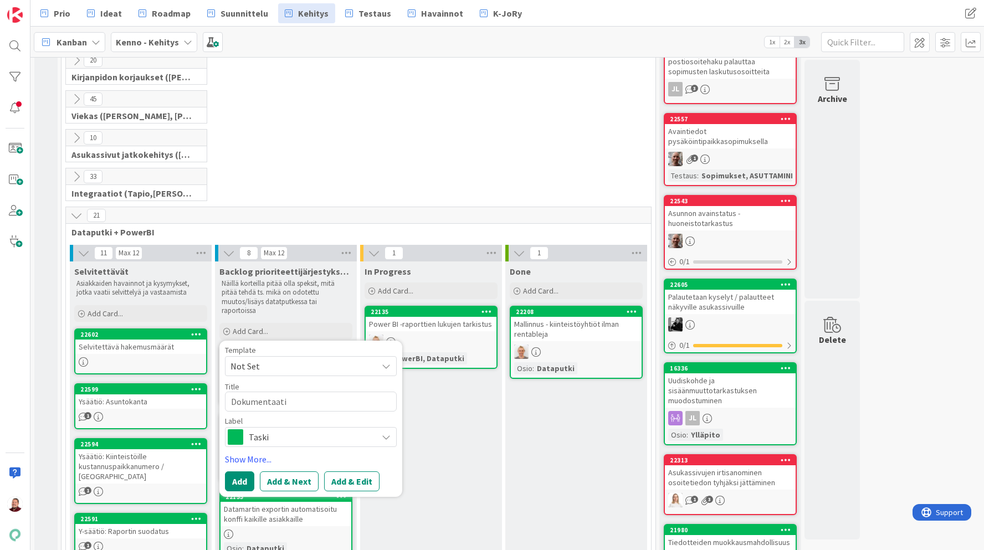
type textarea "x"
type textarea "Dokumentaatio"
type textarea "x"
type textarea "Dokumentaatio:"
type textarea "x"
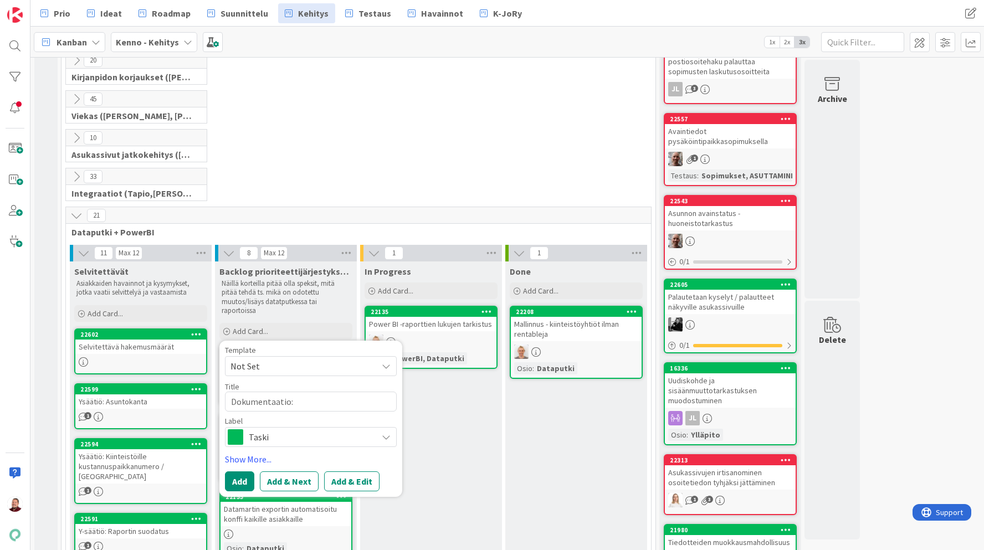
type textarea "Dokumentaatio:"
type textarea "x"
type textarea "Dokumentaatio: T"
type textarea "x"
type textarea "Dokumentaatio: Ta"
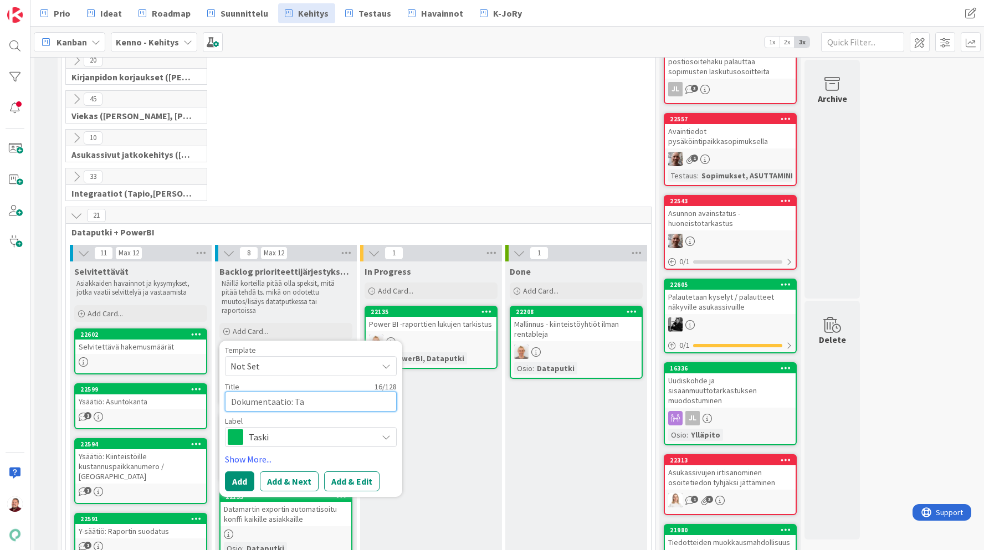
type textarea "x"
type textarea "Dokumentaatio: Tal"
type textarea "x"
type textarea "Dokumentaatio: Talo"
type textarea "x"
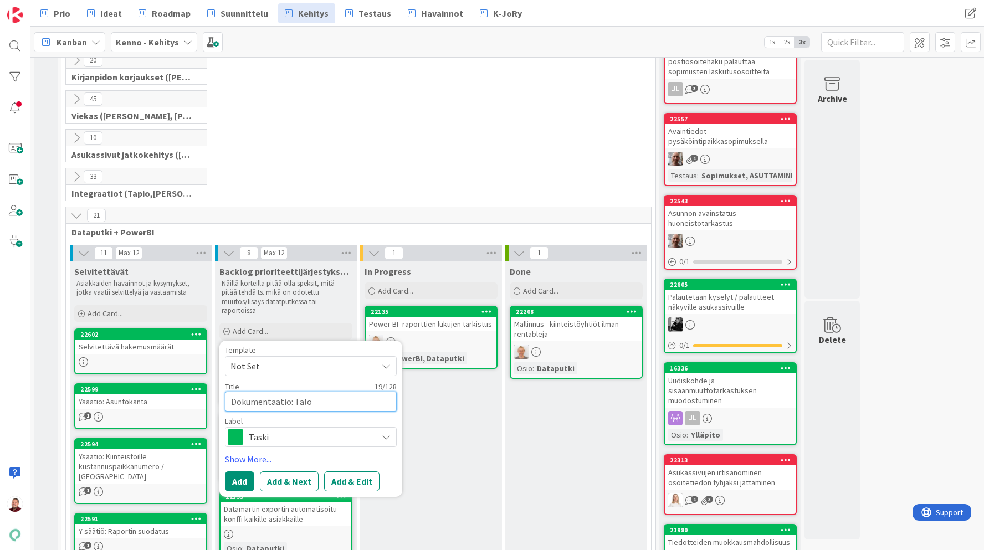
type textarea "Dokumentaatio: Talou"
type textarea "x"
type textarea "Dokumentaatio: Taloud"
type textarea "x"
type textarea "Dokumentaatio: Taloude"
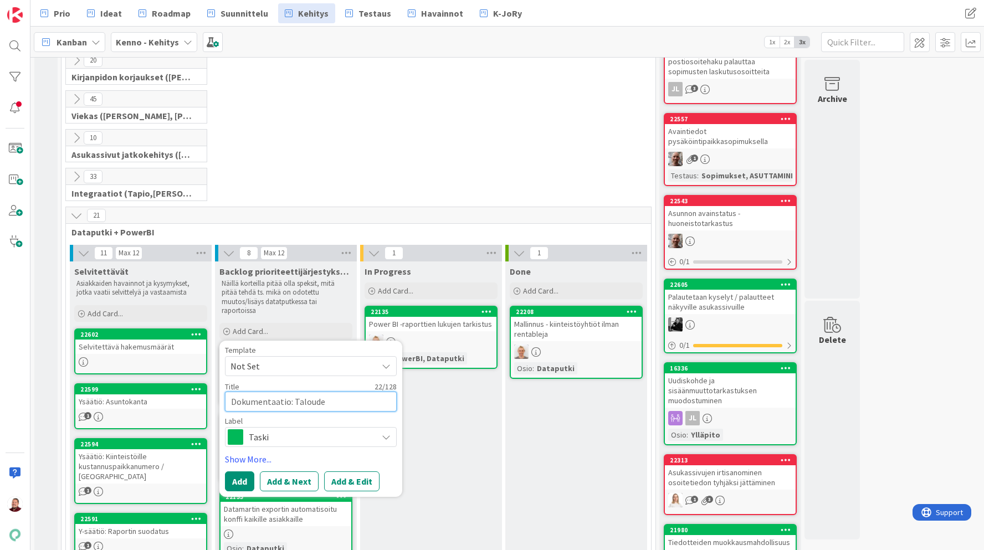
type textarea "x"
type textarea "Dokumentaatio: Taloudel"
type textarea "x"
type textarea "Dokumentaatio: [PERSON_NAME]"
type textarea "x"
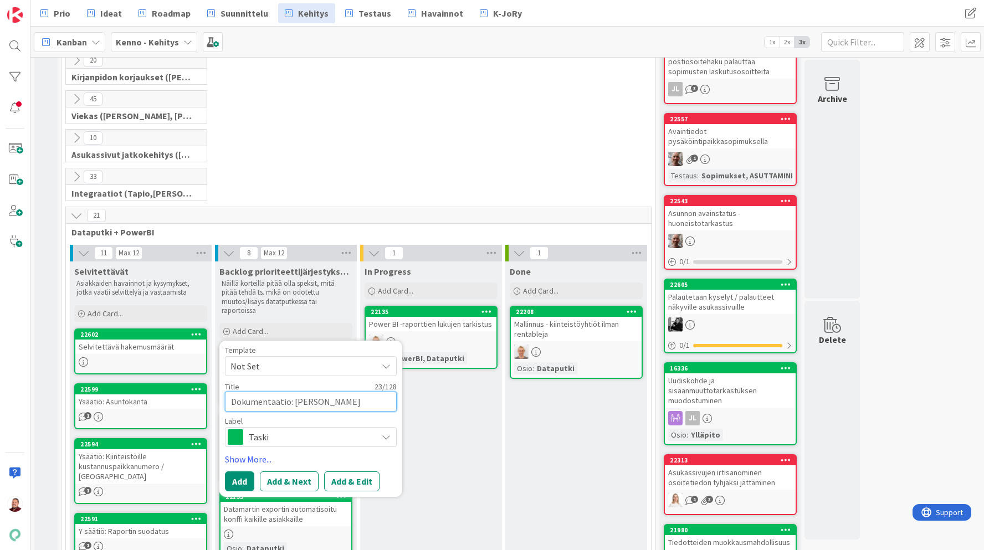
type textarea "Dokumentaatio: Taloudelli"
type textarea "x"
type textarea "Dokumentaatio: Taloudellin"
type textarea "x"
type textarea "Dokumentaatio: Taloudelline"
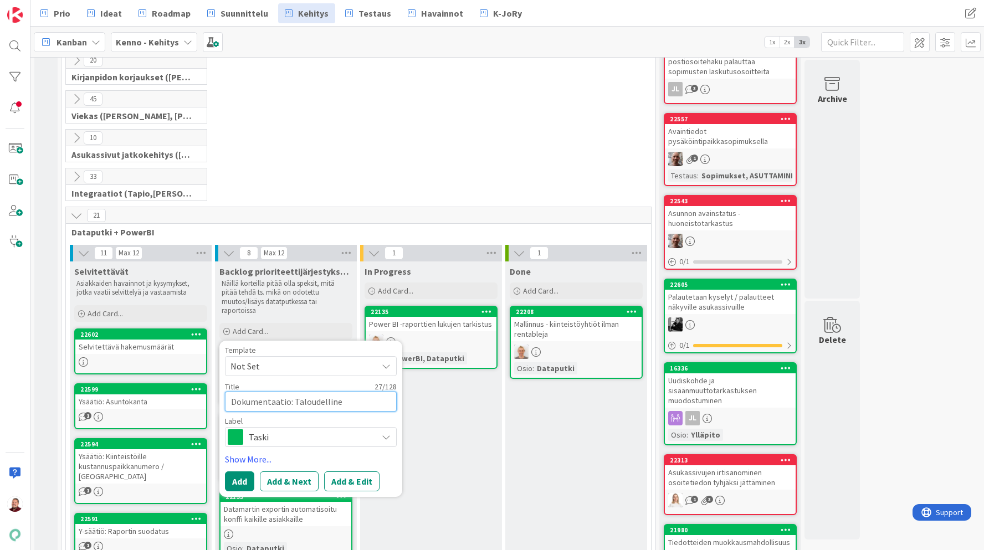
type textarea "x"
type textarea "Dokumentaatio: Taloudelline"
type textarea "x"
type textarea "Dokumentaatio: Taloudelline kä"
type textarea "x"
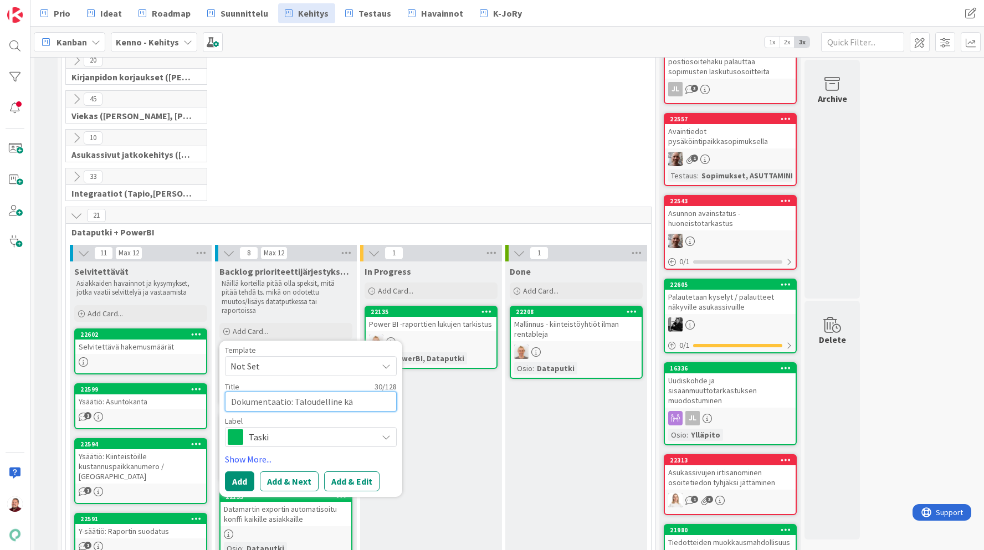
type textarea "Dokumentaatio: Taloudelline käy"
type textarea "x"
type textarea "Dokumentaatio: Taloudelline käyt"
type textarea "x"
type textarea "Dokumentaatio: Taloudelline käyttö"
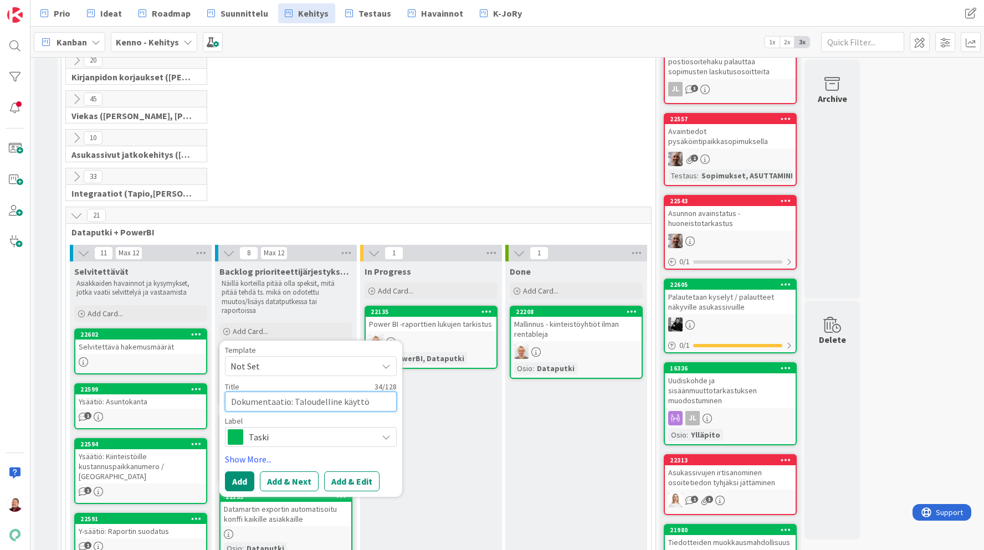
type textarea "x"
type textarea "Dokumentaatio: Taloudelline käyttöa"
type textarea "x"
type textarea "Dokumentaatio: Taloudelline käyttöas"
type textarea "x"
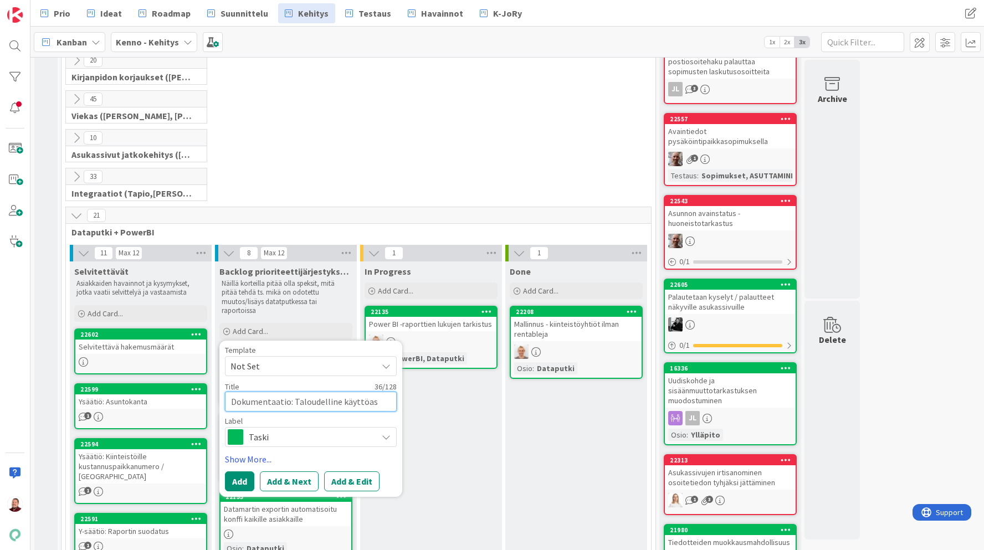
type textarea "Dokumentaatio: Taloudelline käyttöast"
type textarea "x"
type textarea "Dokumentaatio: Taloudelline käyttöaste"
click at [279, 442] on span "Taski" at bounding box center [310, 437] width 123 height 16
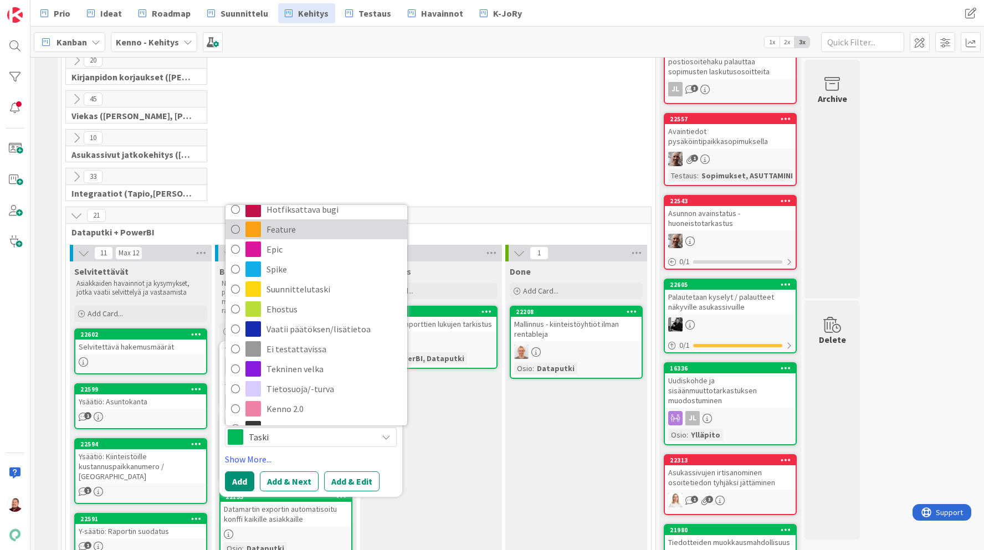
scroll to position [0, 0]
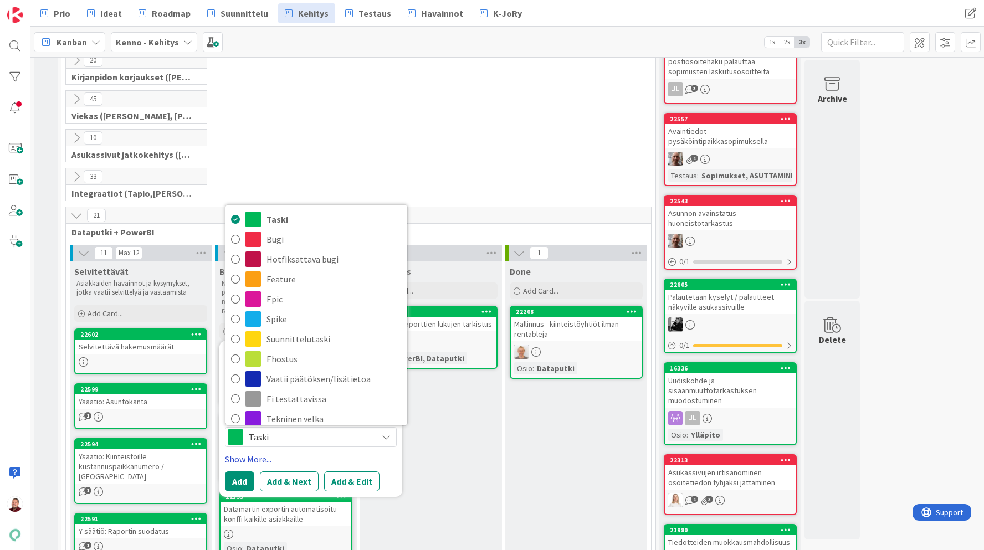
click at [325, 455] on link "Show More..." at bounding box center [311, 459] width 172 height 13
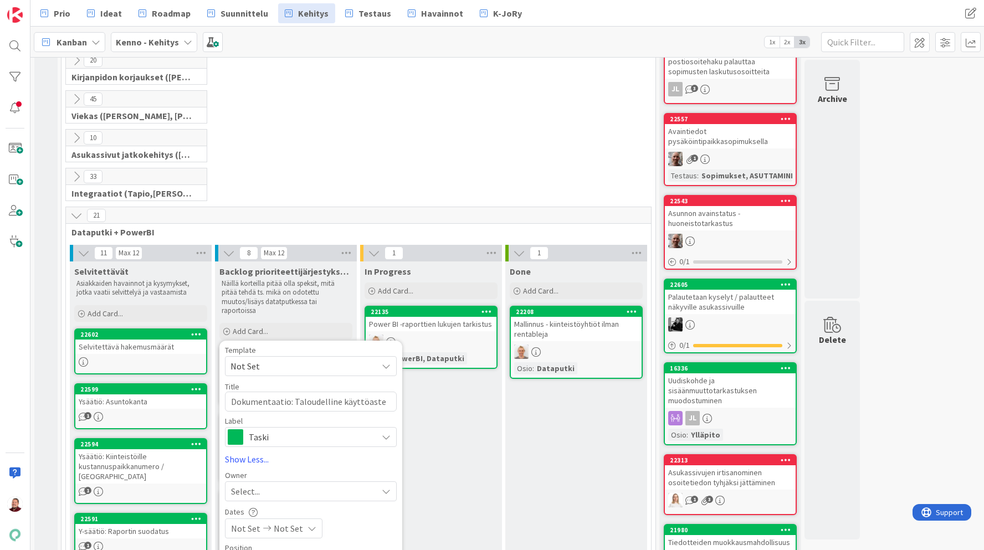
click at [317, 448] on div "Template Not Set Title 38 / 128 Dokumentaatio: Taloudelline käyttöaste Label Ta…" at bounding box center [311, 486] width 172 height 280
click at [314, 453] on link "Show Less..." at bounding box center [311, 459] width 172 height 13
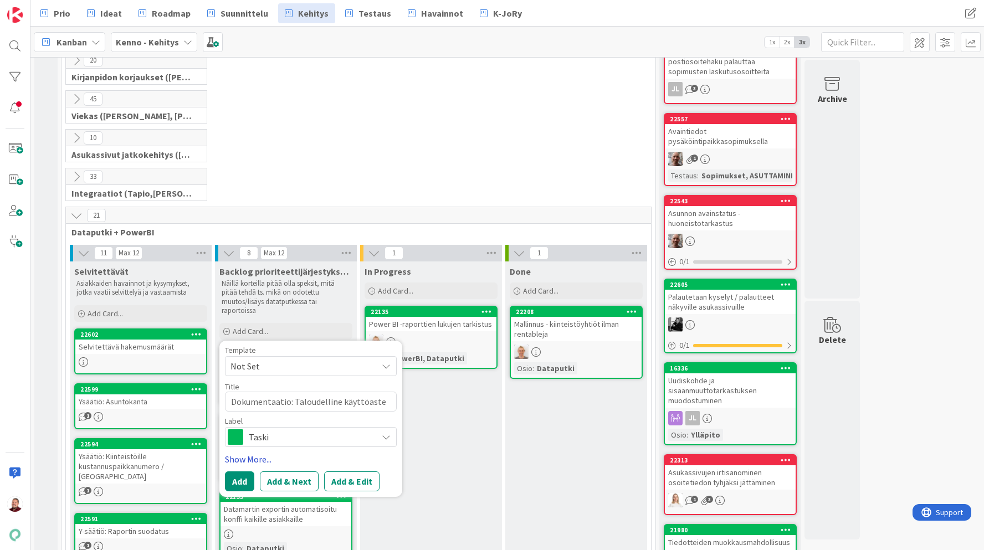
click at [281, 456] on link "Show More..." at bounding box center [311, 459] width 172 height 13
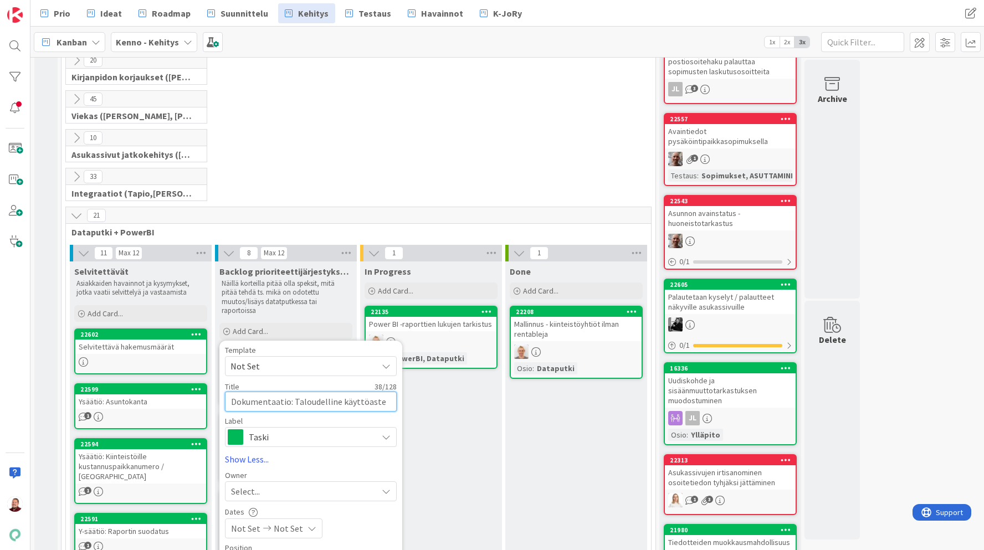
click at [337, 402] on textarea "Dokumentaatio: Taloudelline käyttöaste" at bounding box center [311, 402] width 172 height 20
type textarea "x"
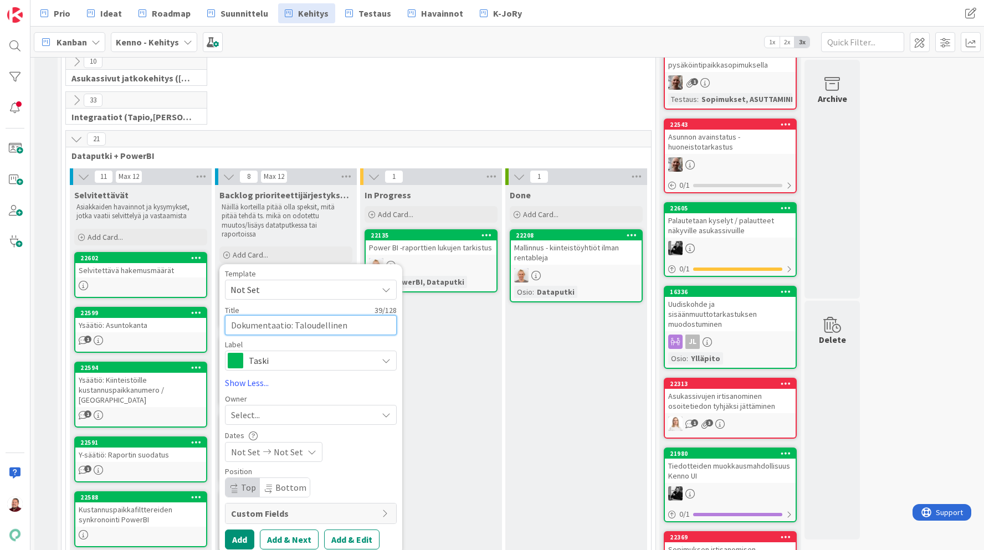
scroll to position [363, 0]
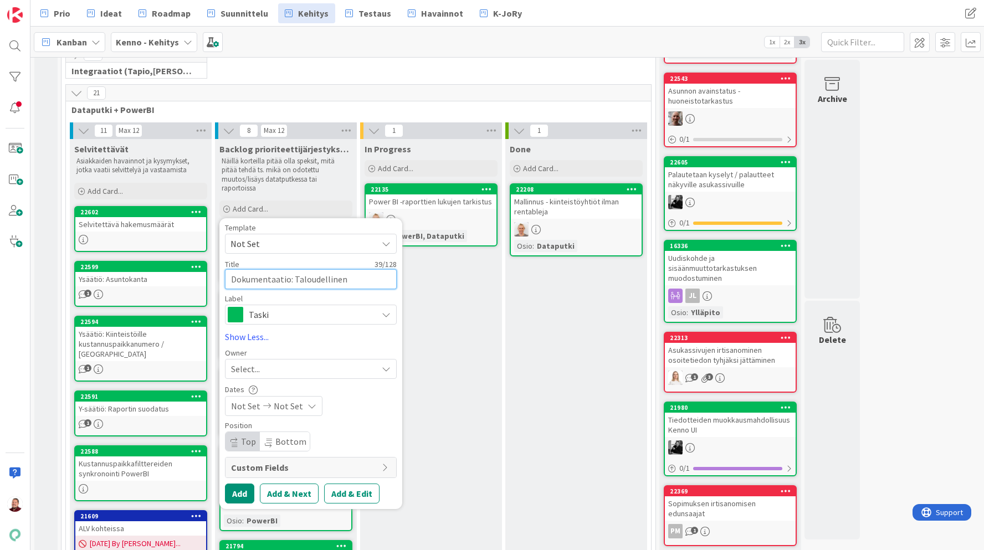
type textarea "Dokumentaatio: Taloudellinen käyttöaste"
click at [276, 373] on div "Select..." at bounding box center [304, 368] width 146 height 13
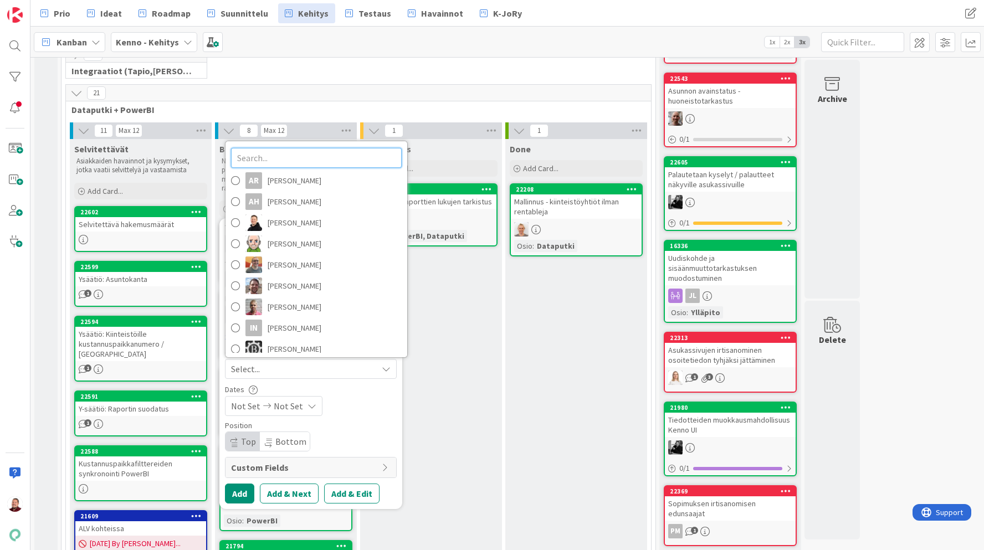
click at [281, 153] on input "text" at bounding box center [316, 158] width 171 height 20
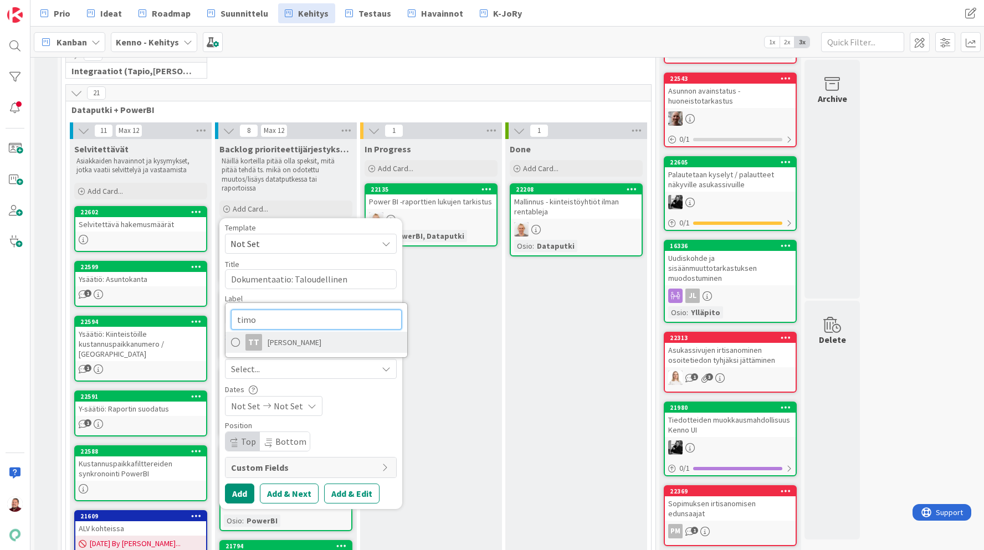
type input "timo"
click at [295, 339] on span "[PERSON_NAME]" at bounding box center [295, 342] width 54 height 17
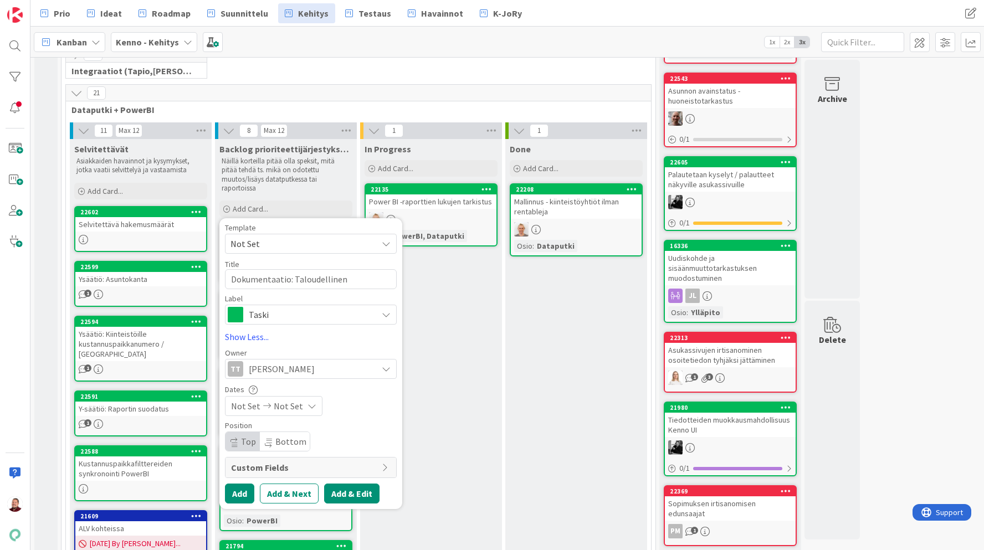
click at [346, 490] on button "Add & Edit" at bounding box center [351, 494] width 55 height 20
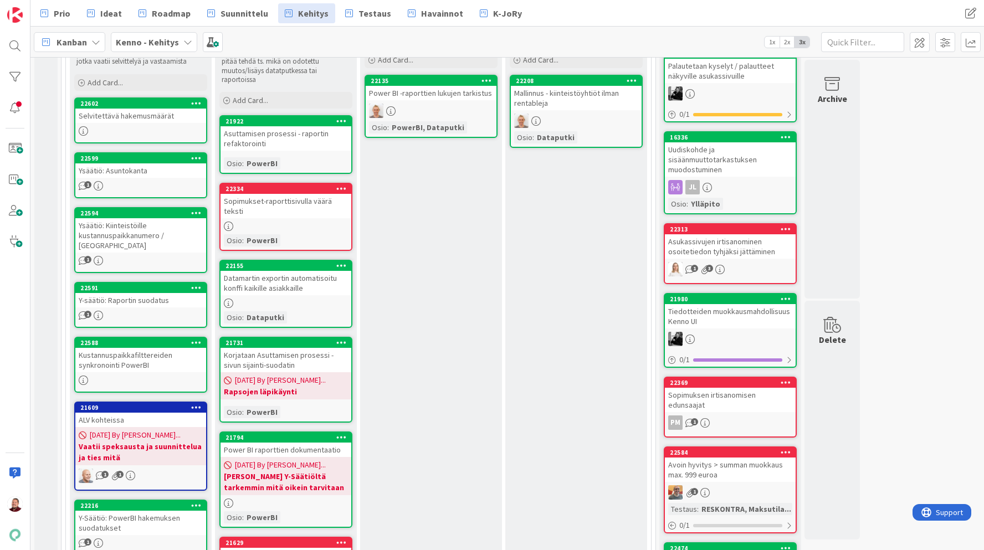
scroll to position [455, 0]
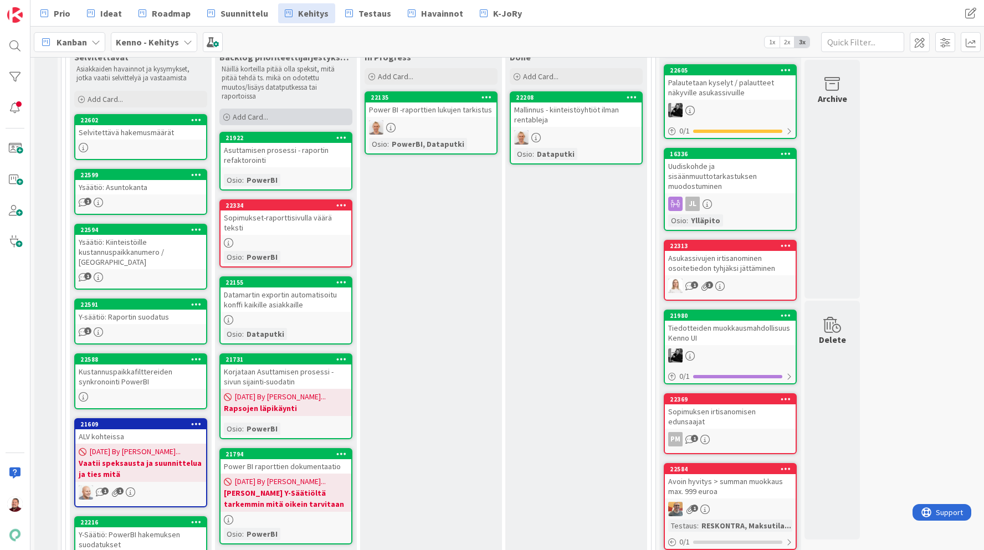
click at [303, 111] on div "Add Card..." at bounding box center [285, 117] width 133 height 17
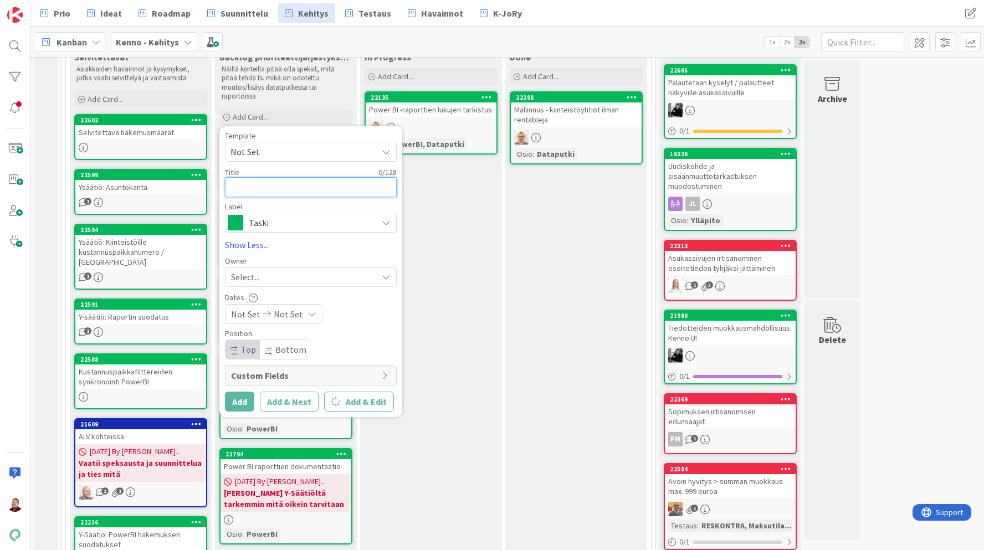
type textarea "x"
type textarea "D"
type textarea "x"
type textarea "Di"
type textarea "x"
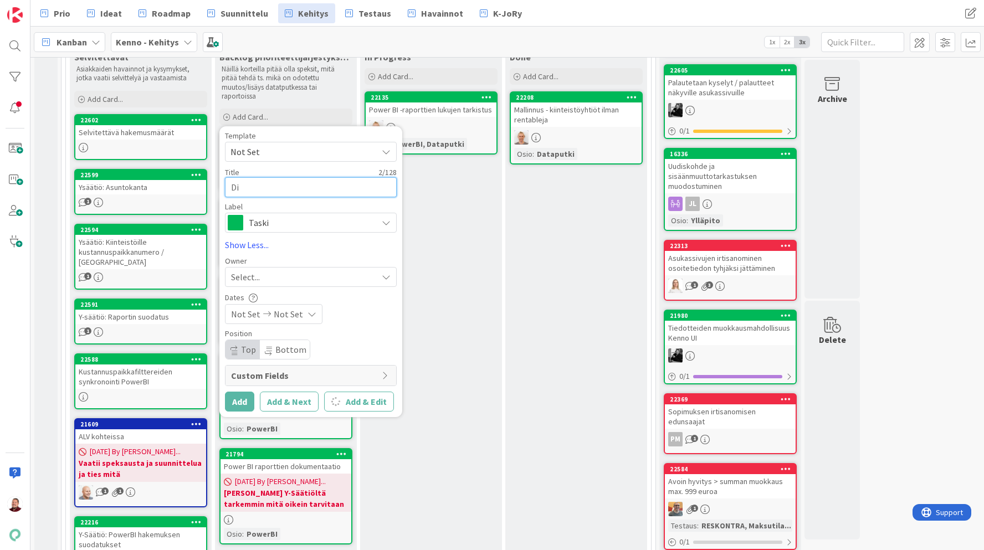
type textarea "Di´"
type textarea "x"
type textarea "Di"
type textarea "x"
type textarea "D"
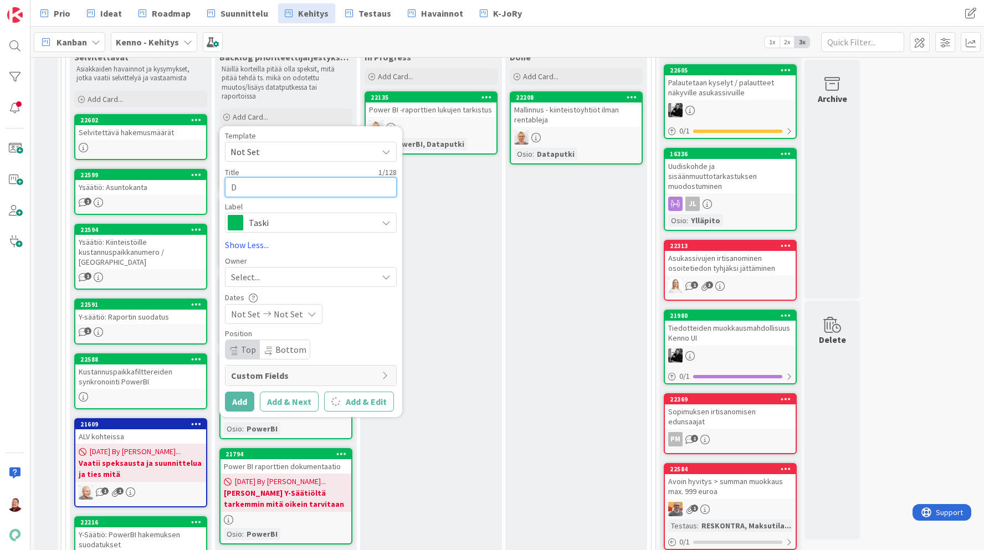
type textarea "x"
type textarea "Do"
type textarea "x"
type textarea "Dok"
type textarea "x"
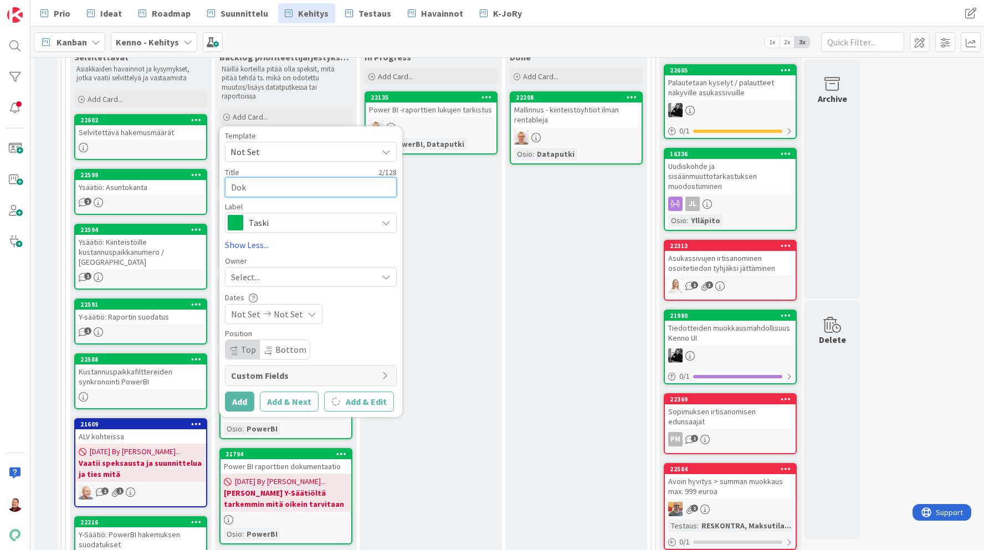
type textarea "Doku"
type textarea "x"
type textarea "Dokum"
type textarea "x"
type textarea "Dokume"
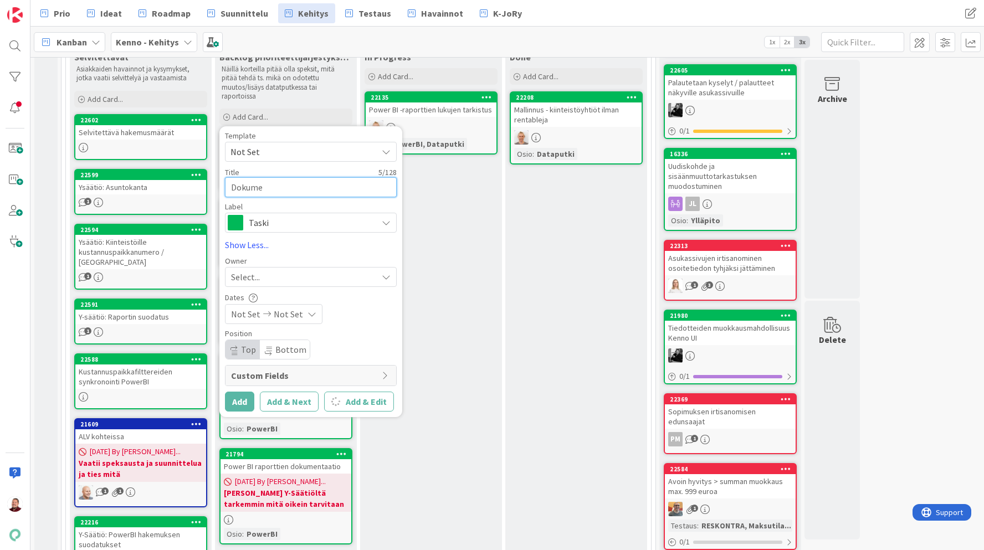
type textarea "x"
type textarea "Dokumen"
type textarea "x"
type textarea "Dokument"
type textarea "x"
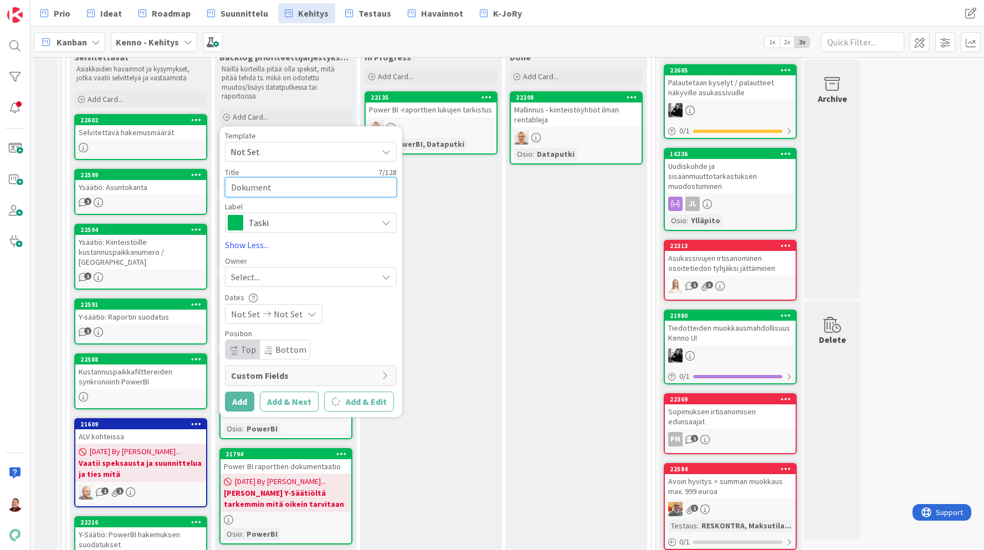
type textarea "Dokumenta"
type textarea "x"
type textarea "Dokumentaat"
type textarea "x"
type textarea "Dokumentaati"
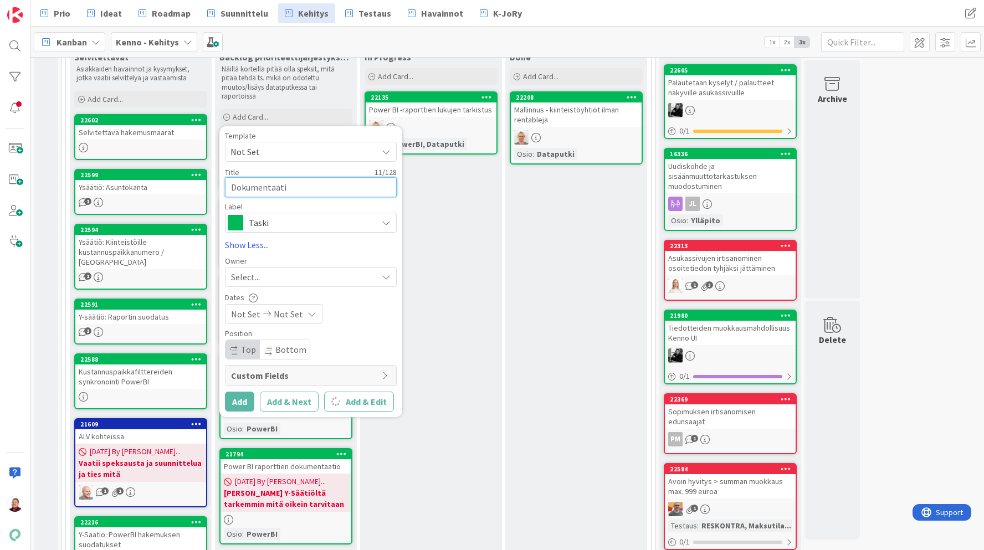
type textarea "x"
type textarea "Dokumentaatio"
type textarea "x"
type textarea "Dokumentaatio;"
type textarea "x"
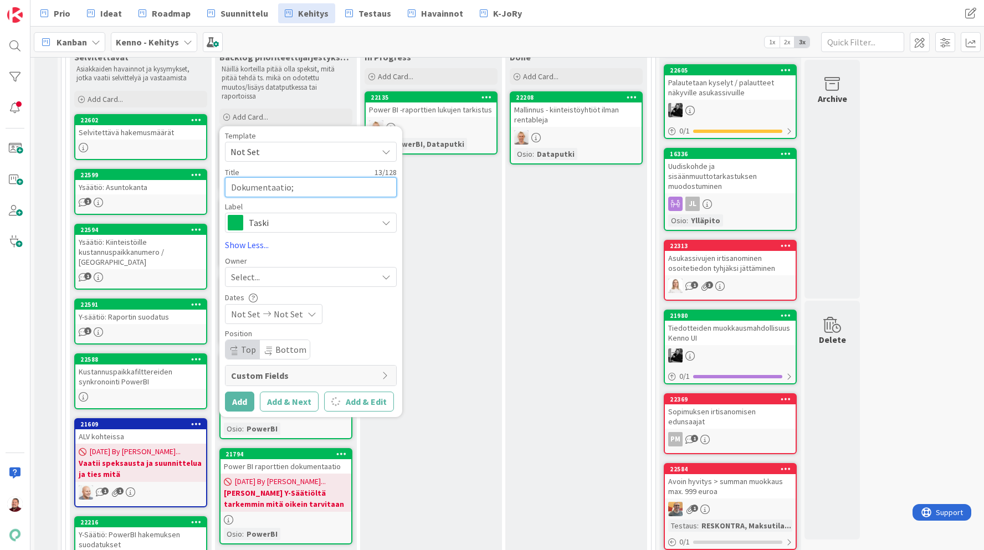
type textarea "Dokumentaatio;_"
type textarea "x"
type textarea "Dokumentaatio;_"
type textarea "x"
type textarea "Dokumentaatio;_"
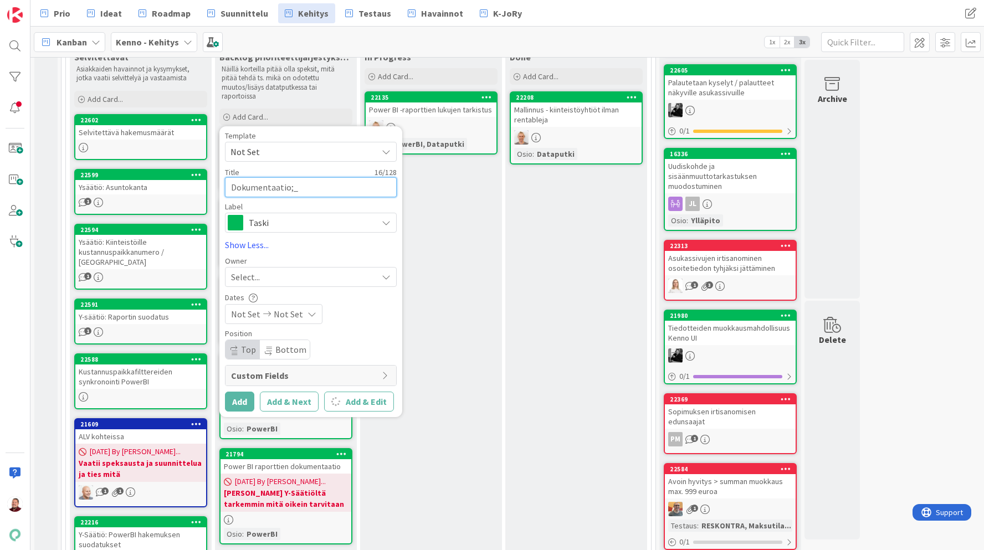
type textarea "x"
type textarea "Dokumentaatio;"
type textarea "x"
type textarea "Dokumentaatio"
type textarea "x"
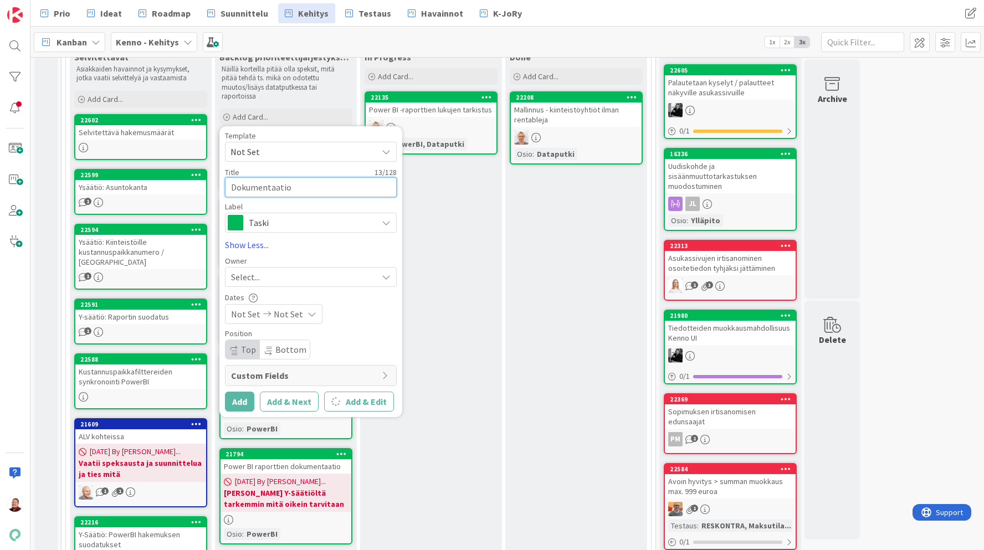
type textarea "Dokumentaatio:"
type textarea "x"
type textarea "Dokumentaatio:"
type textarea "x"
type textarea "Dokumentaatio: T"
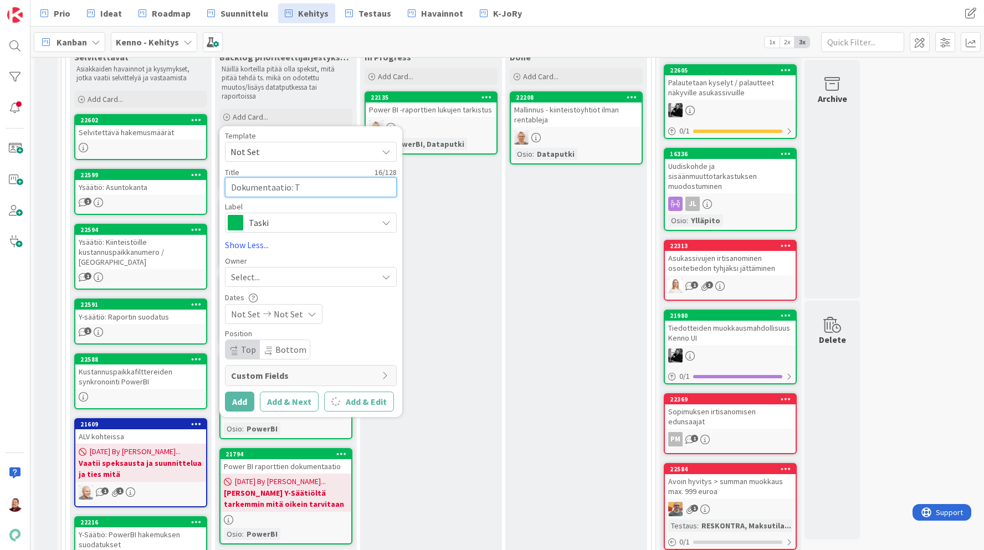
type textarea "x"
type textarea "Dokumentaatio: Ta"
type textarea "x"
type textarea "Dokumentaatio: Tal"
type textarea "x"
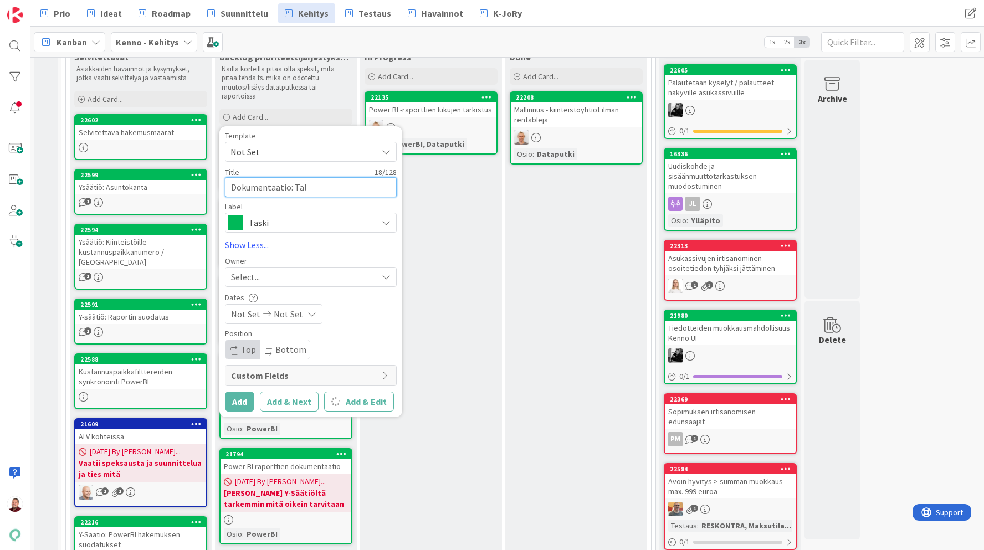
type textarea "Dokumentaatio: Talo"
type textarea "x"
type textarea "Dokumentaatio: Taloud"
type textarea "x"
type textarea "Dokumentaatio: Taloude"
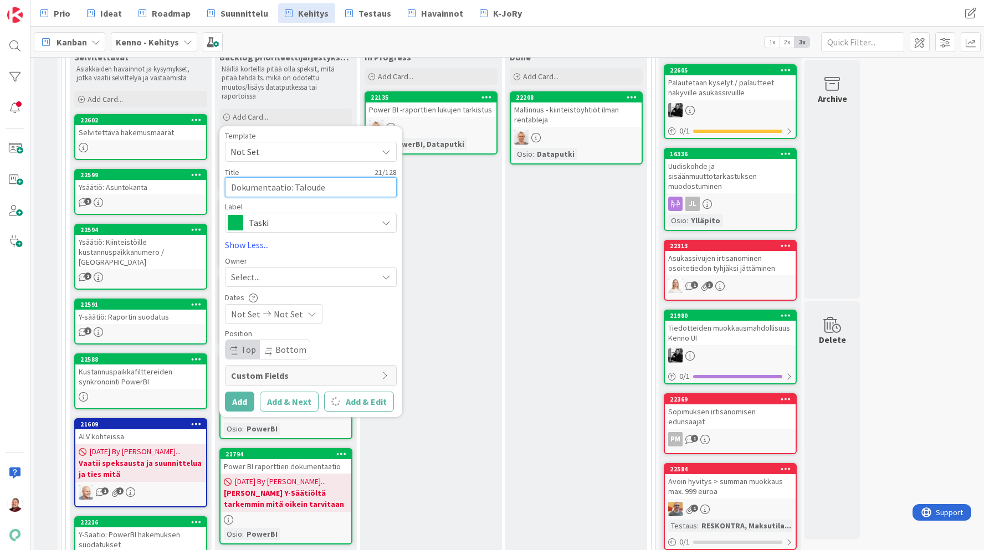
type textarea "x"
type textarea "Dokumentaatio: Taloudel"
type textarea "x"
type textarea "Dokumentaatio: Taloudell"
type textarea "x"
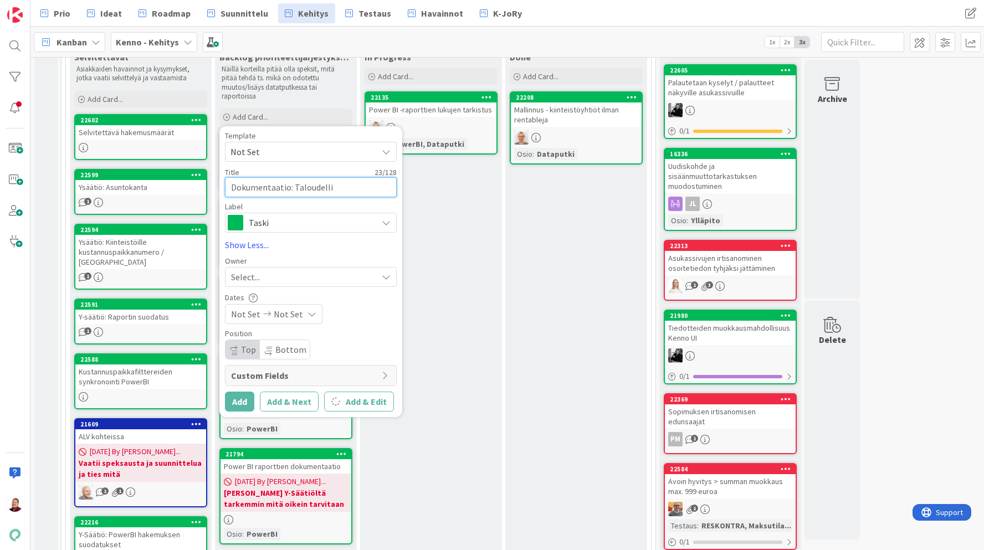
type textarea "Dokumentaatio: Taloudellin"
type textarea "x"
type textarea "Dokumentaatio: Taloudelline"
type textarea "x"
type textarea "Dokumentaatio: Taloudellinen"
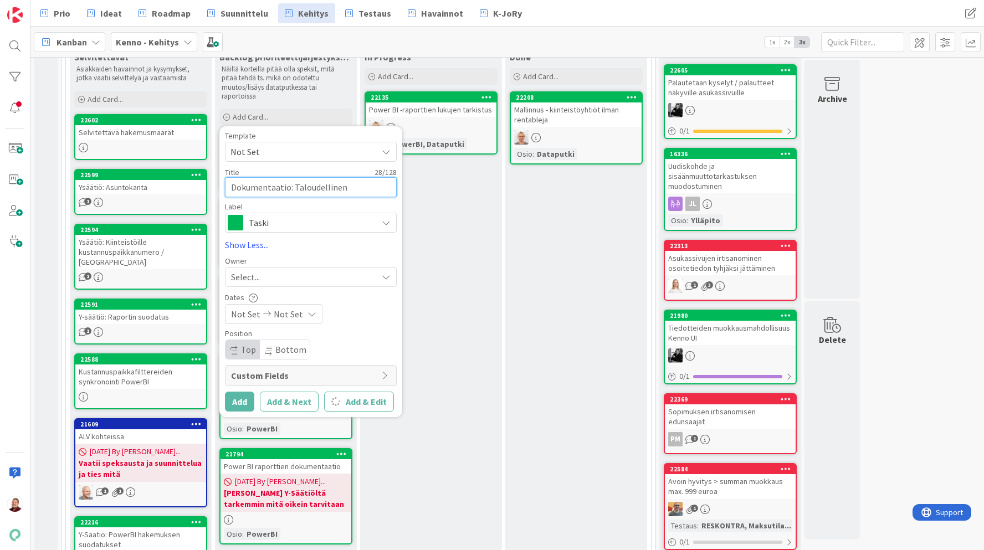
type textarea "x"
type textarea "Dokumentaatio: Taloudellinen k"
type textarea "x"
type textarea "Dokumentaatio: Taloudellinen käy"
type textarea "x"
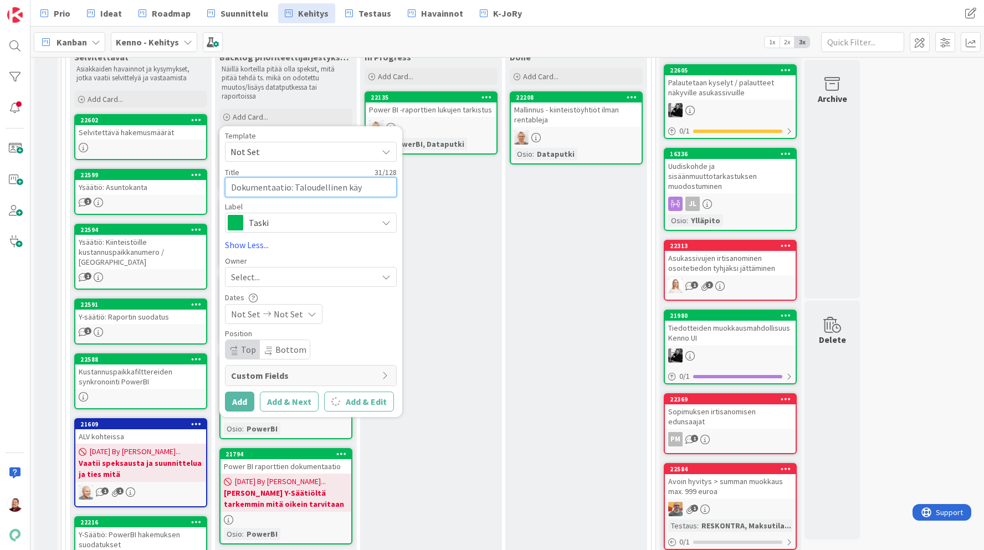
type textarea "Dokumentaatio: Taloudellinen käyt"
type textarea "x"
type textarea "Dokumentaatio: Taloudellinen käyttö"
type textarea "x"
type textarea "Dokumentaatio: Taloudellinen käyttöas"
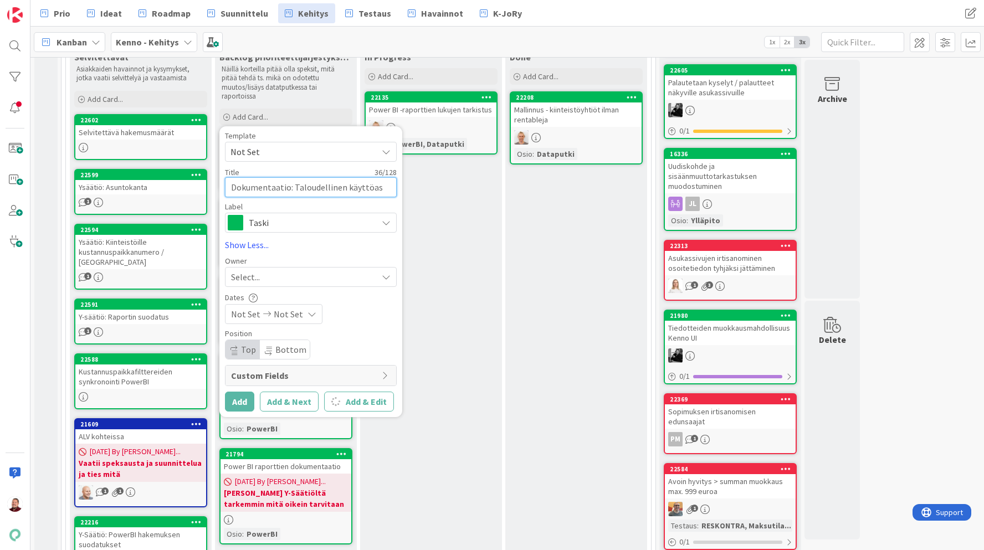
type textarea "x"
type textarea "Dokumentaatio: Taloudellinen käyttöast"
type textarea "x"
type textarea "Dokumentaatio: Taloudellinen käyttöasti"
type textarea "x"
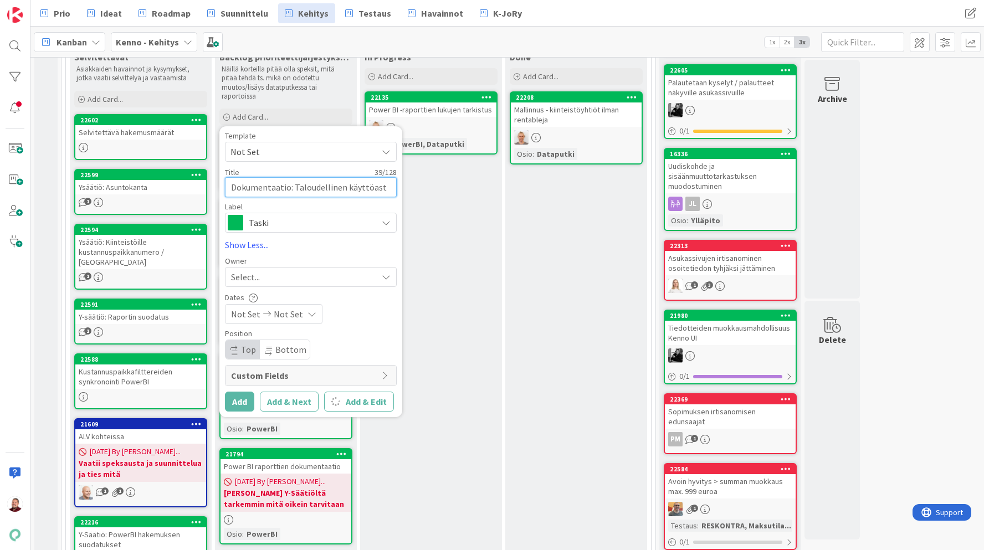
type textarea "Dokumentaatio: Taloudellinen käyttöaste"
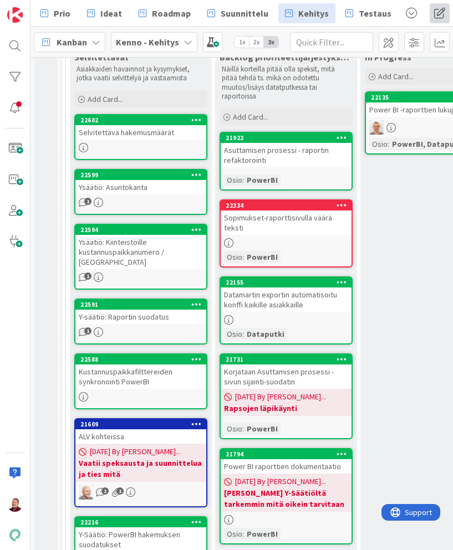
type textarea "x"
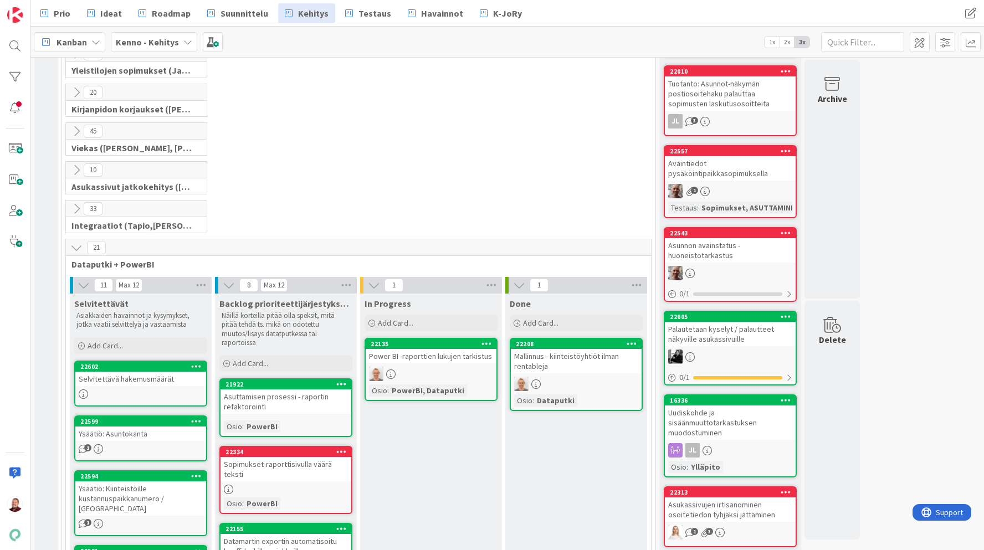
scroll to position [198, 0]
